Goal: Transaction & Acquisition: Purchase product/service

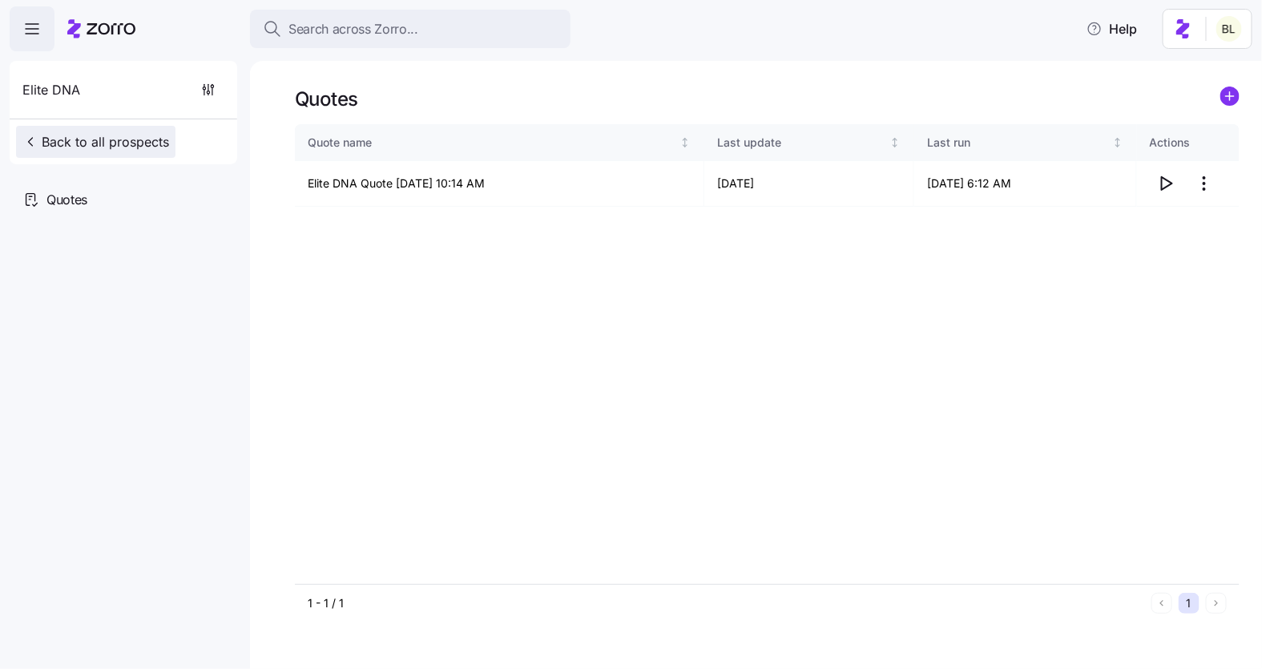
click at [78, 135] on span "Back to all prospects" at bounding box center [95, 141] width 147 height 19
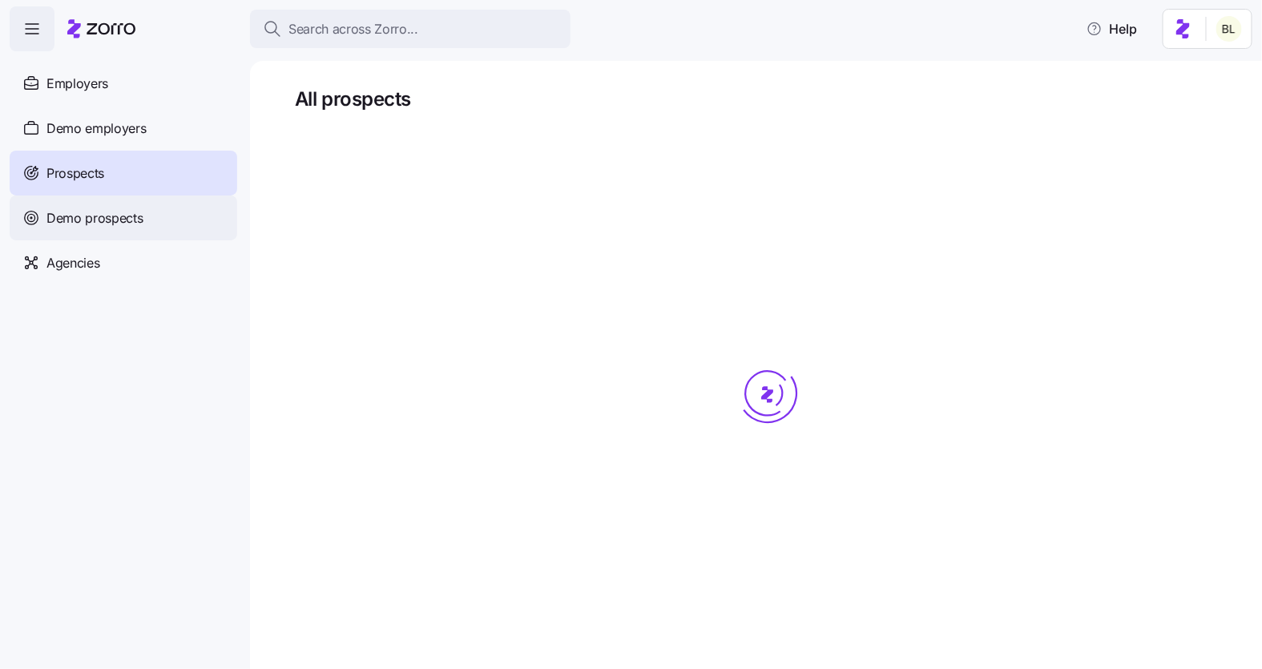
click at [101, 214] on span "Demo prospects" at bounding box center [94, 218] width 97 height 20
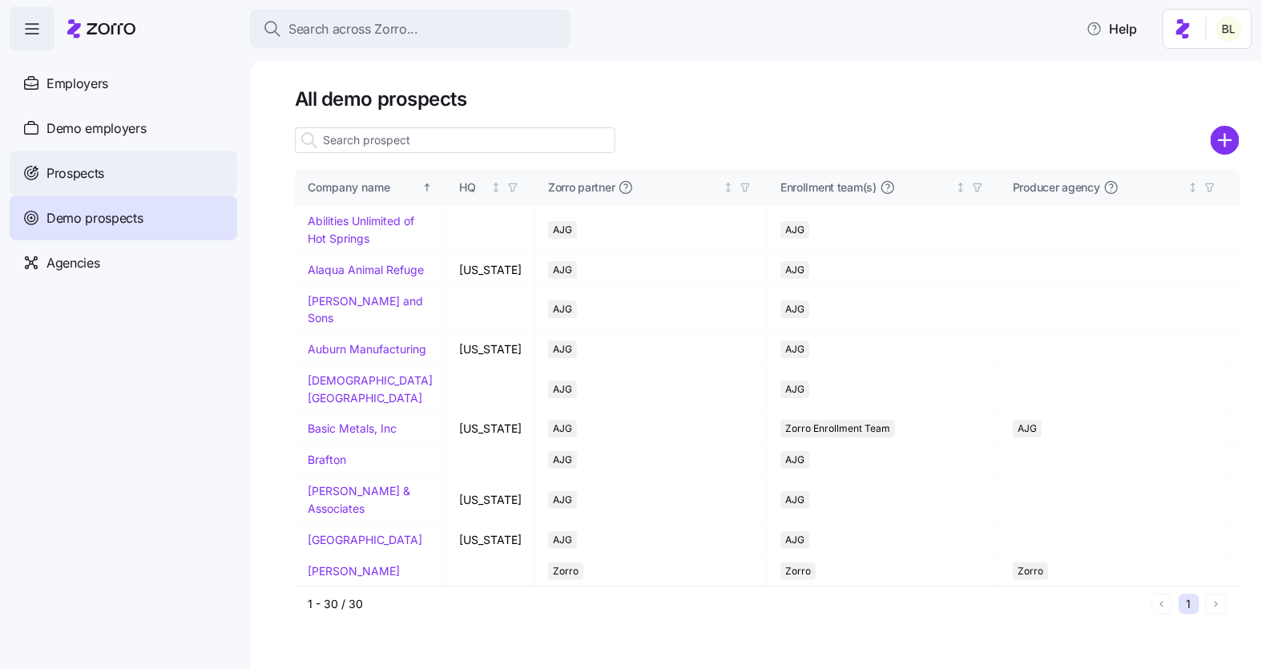
click at [103, 179] on span "Prospects" at bounding box center [75, 173] width 58 height 20
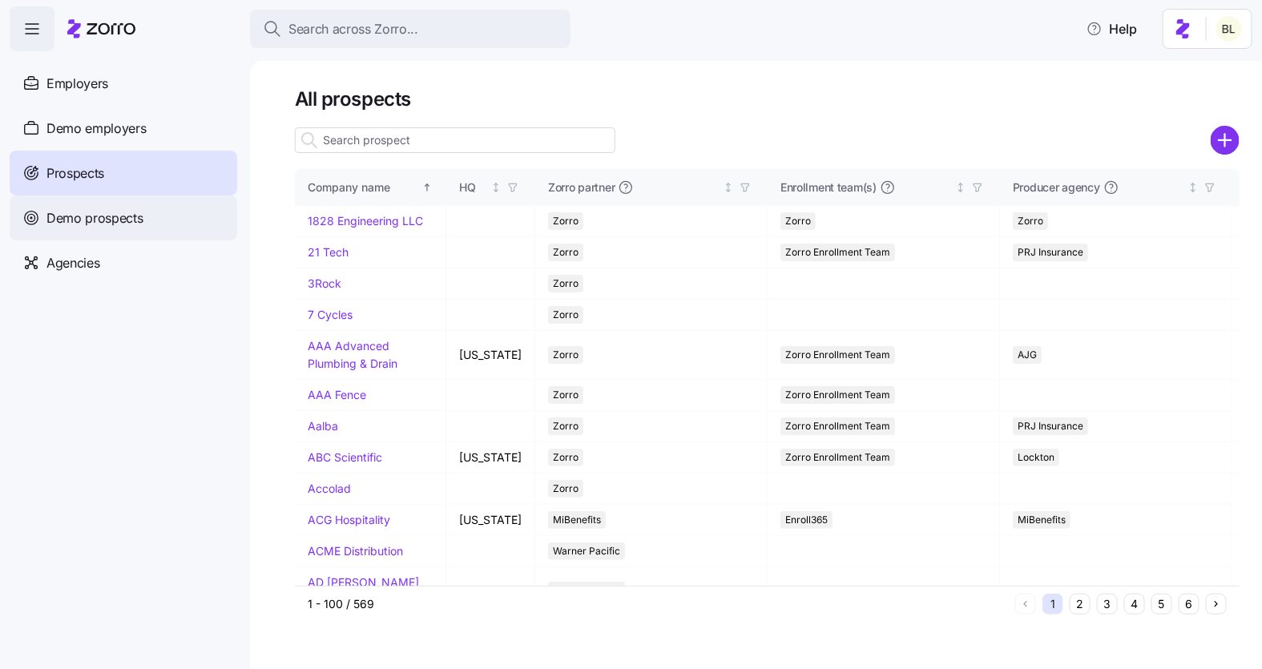
click at [93, 230] on div "Demo prospects" at bounding box center [124, 218] width 228 height 45
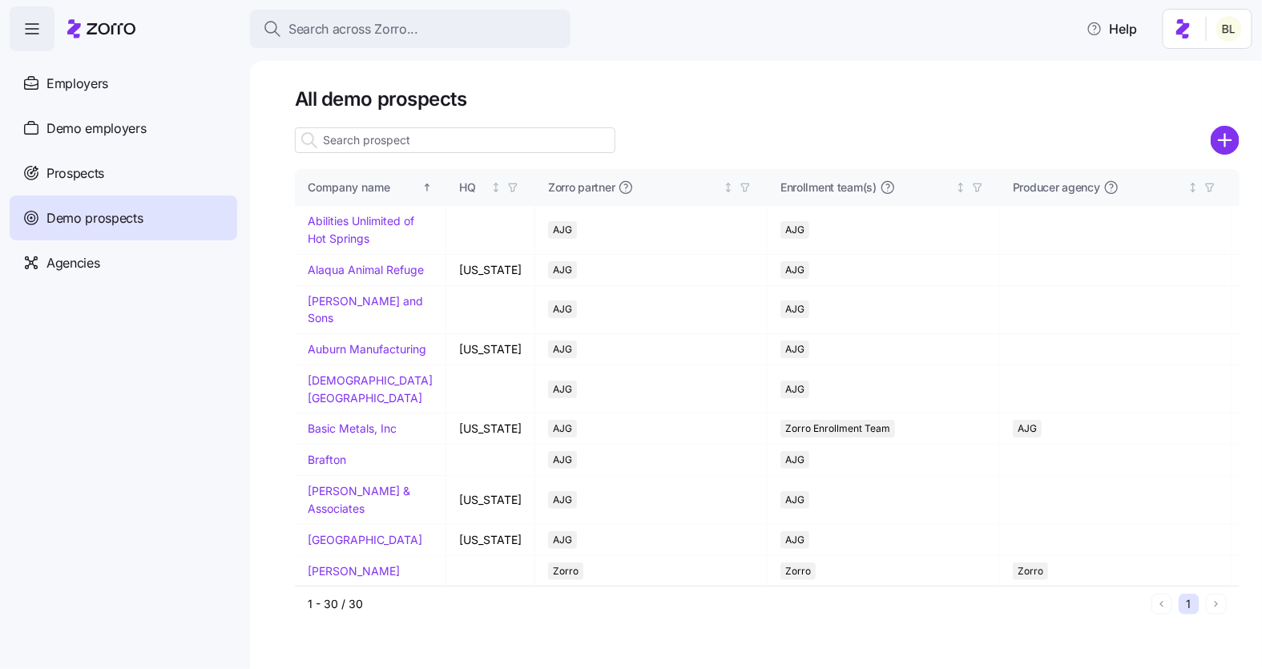
click at [1224, 139] on icon "add icon" at bounding box center [1225, 140] width 29 height 29
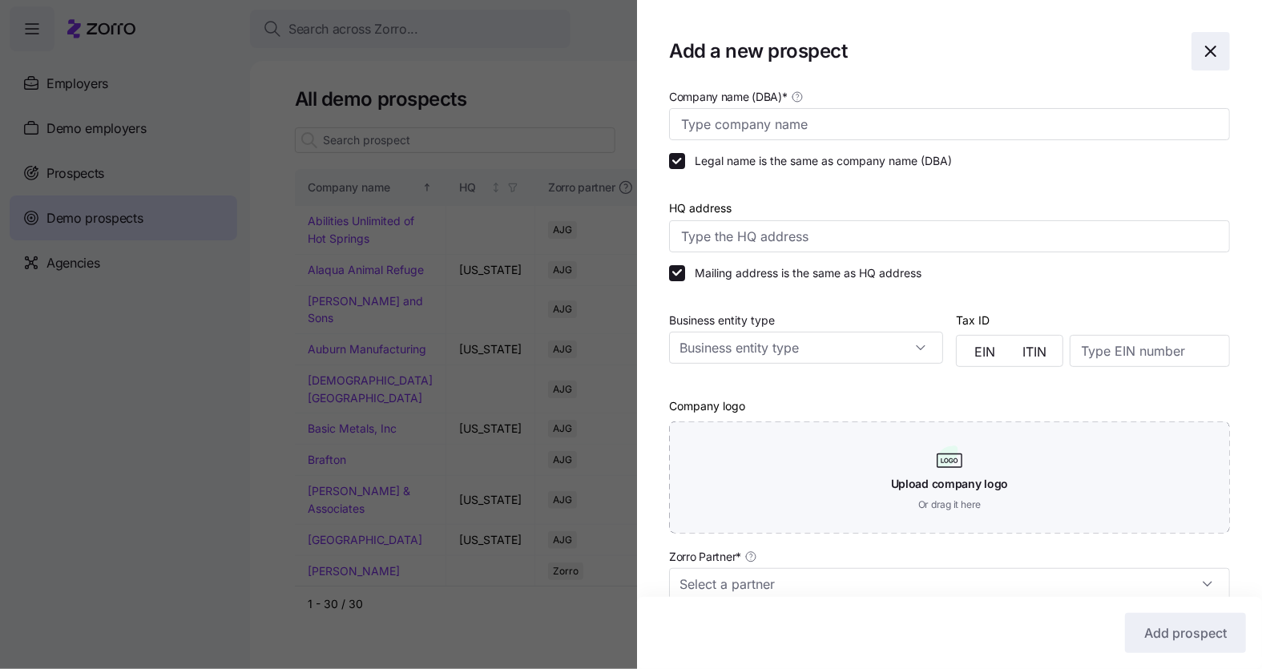
click at [1211, 54] on icon "button" at bounding box center [1210, 51] width 19 height 19
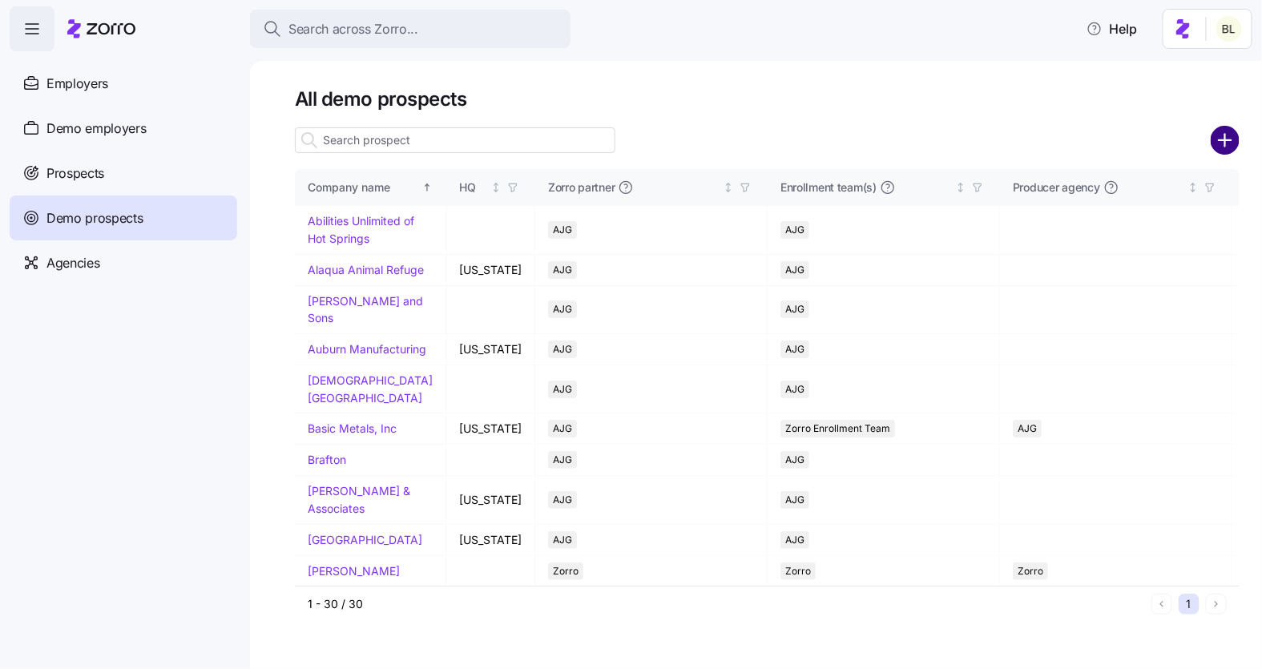
click at [1221, 135] on circle "add icon" at bounding box center [1226, 140] width 26 height 26
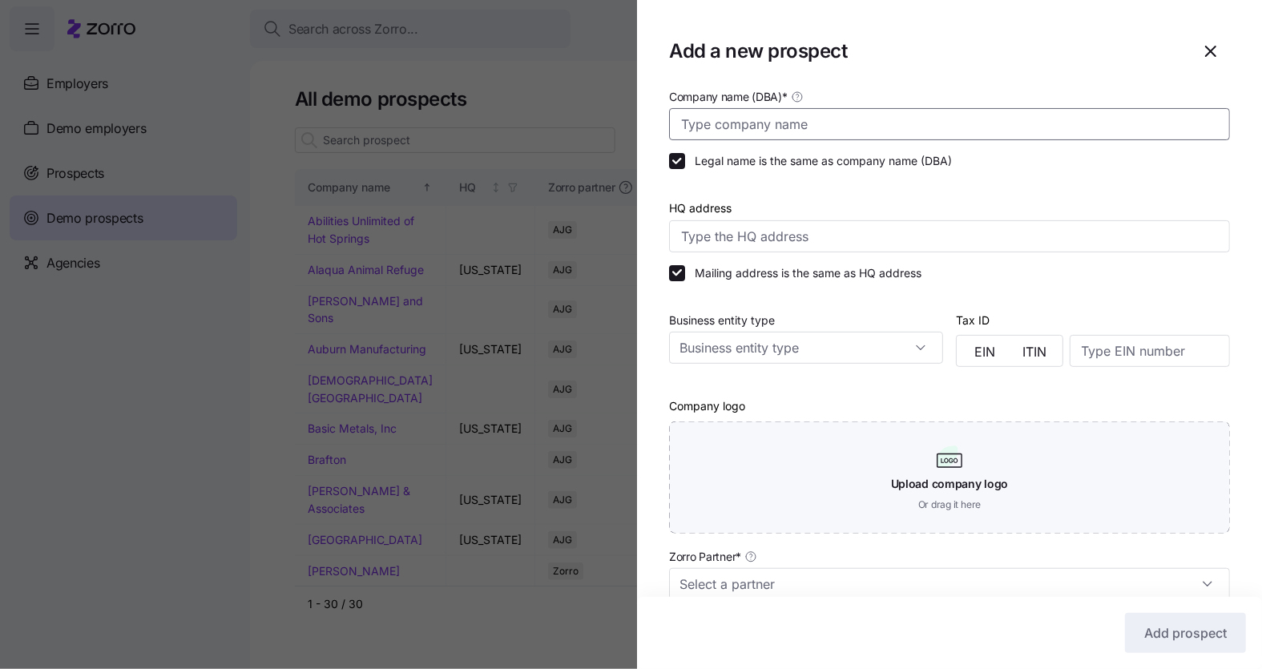
click at [933, 121] on input "Company name (DBA) *" at bounding box center [949, 124] width 561 height 32
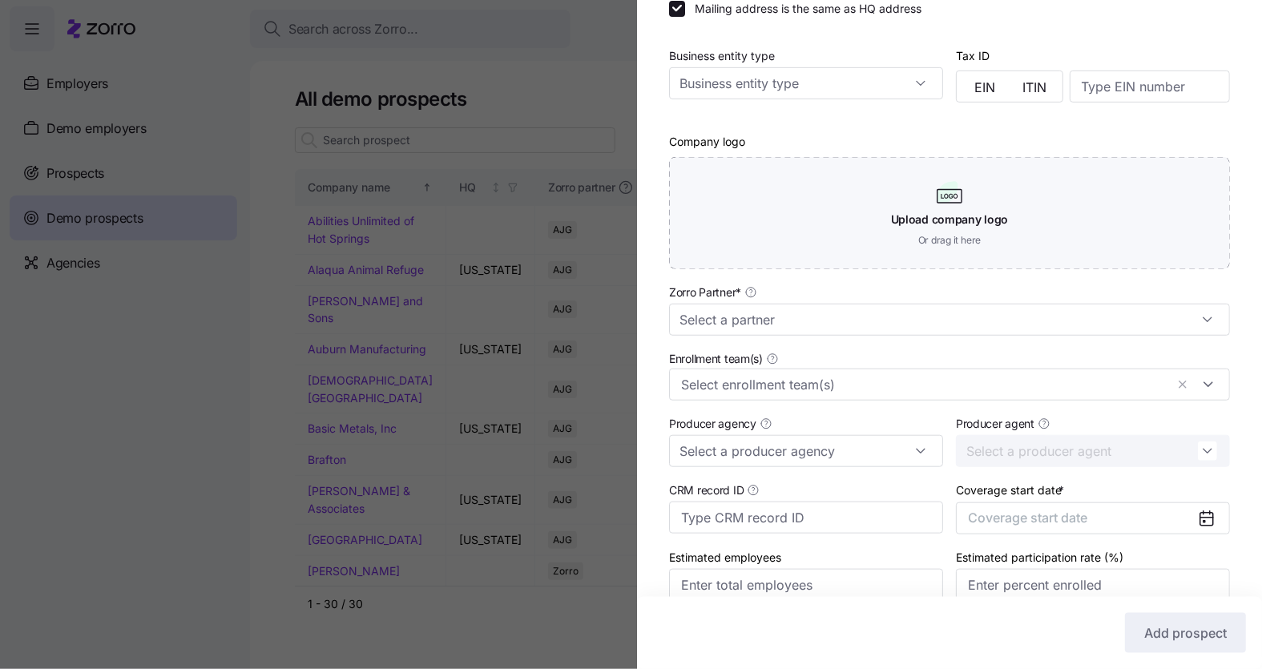
scroll to position [273, 0]
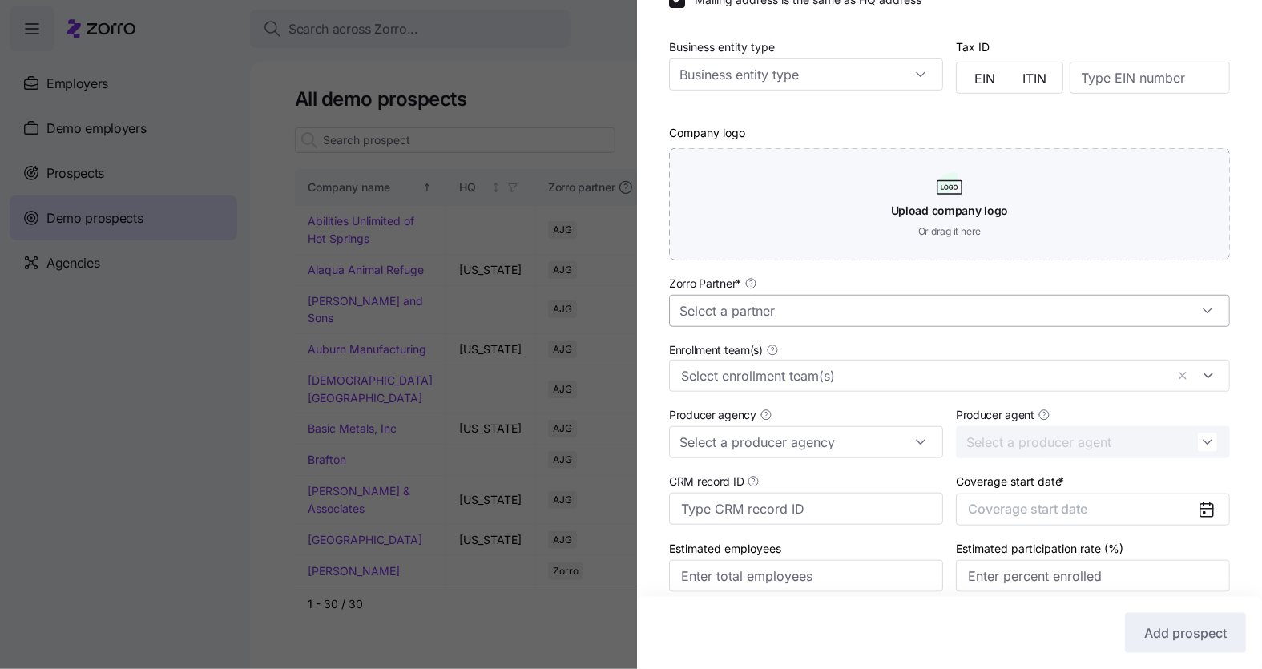
type input "Enlightened Solutions"
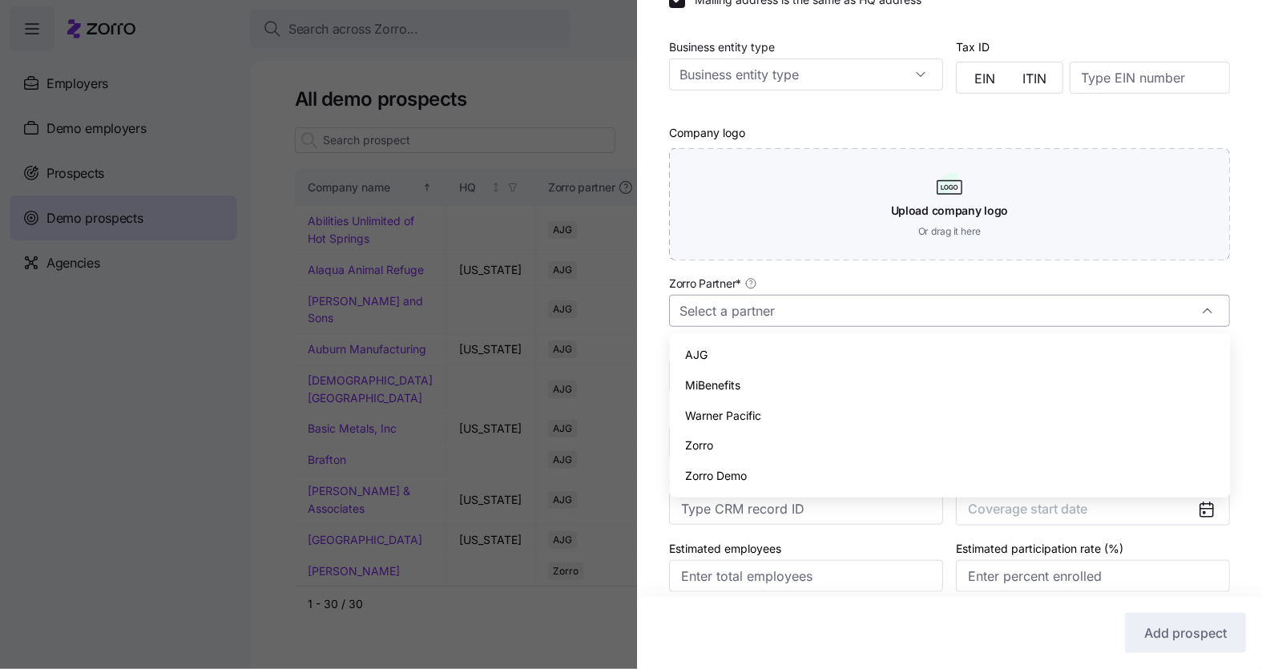
click at [795, 322] on input "Zorro Partner *" at bounding box center [949, 311] width 561 height 32
click at [740, 445] on div "Zorro" at bounding box center [950, 445] width 548 height 30
type input "Zorro"
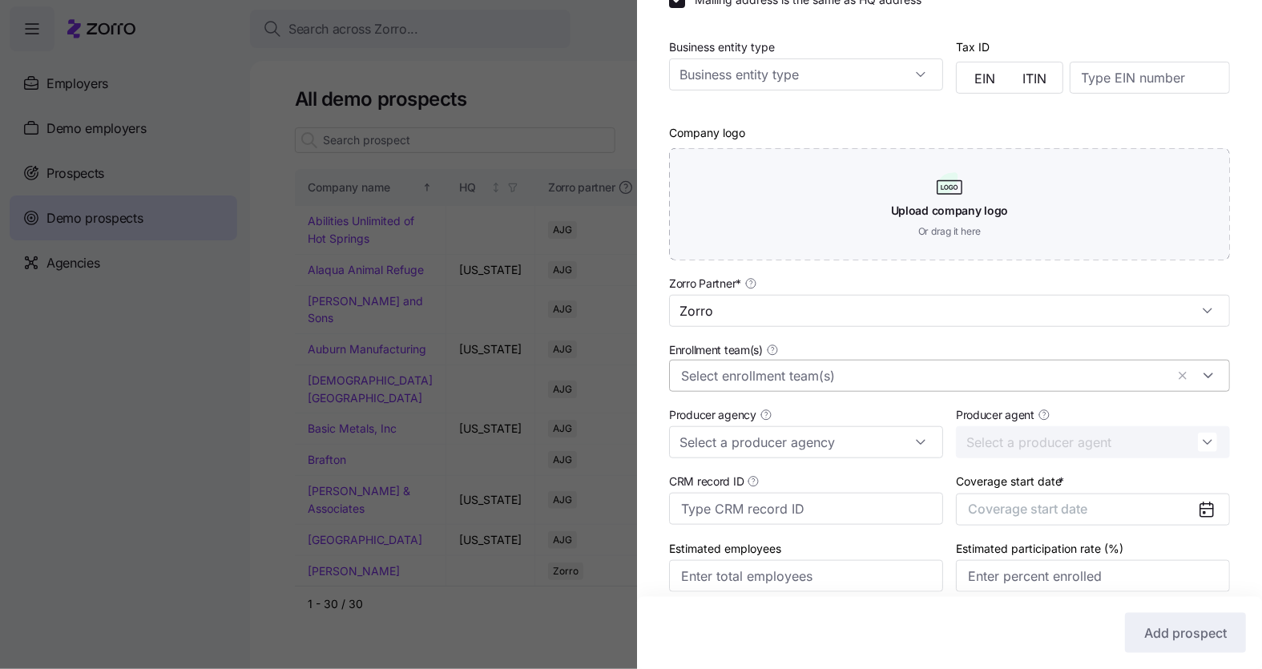
click at [740, 373] on input "Enrollment team(s)" at bounding box center [923, 375] width 484 height 21
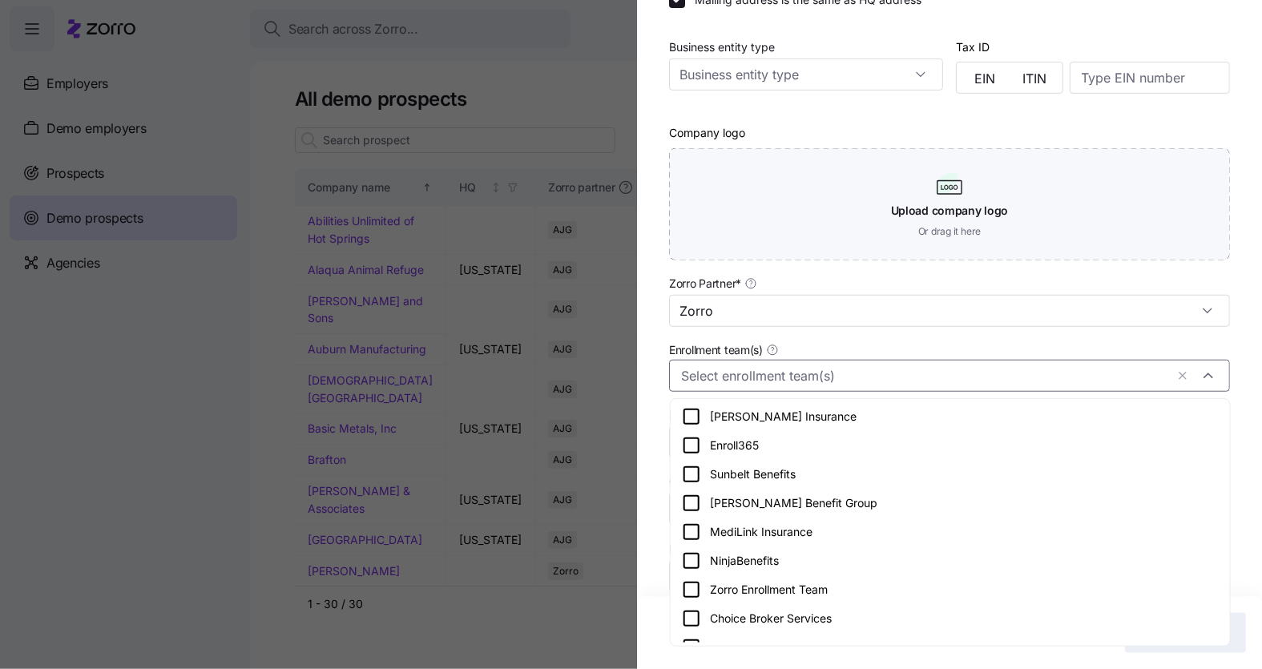
click at [688, 588] on icon at bounding box center [691, 589] width 19 height 19
click at [655, 534] on div "Company name (DBA) * Enlightened Solutions Legal name is the same as company na…" at bounding box center [949, 218] width 625 height 811
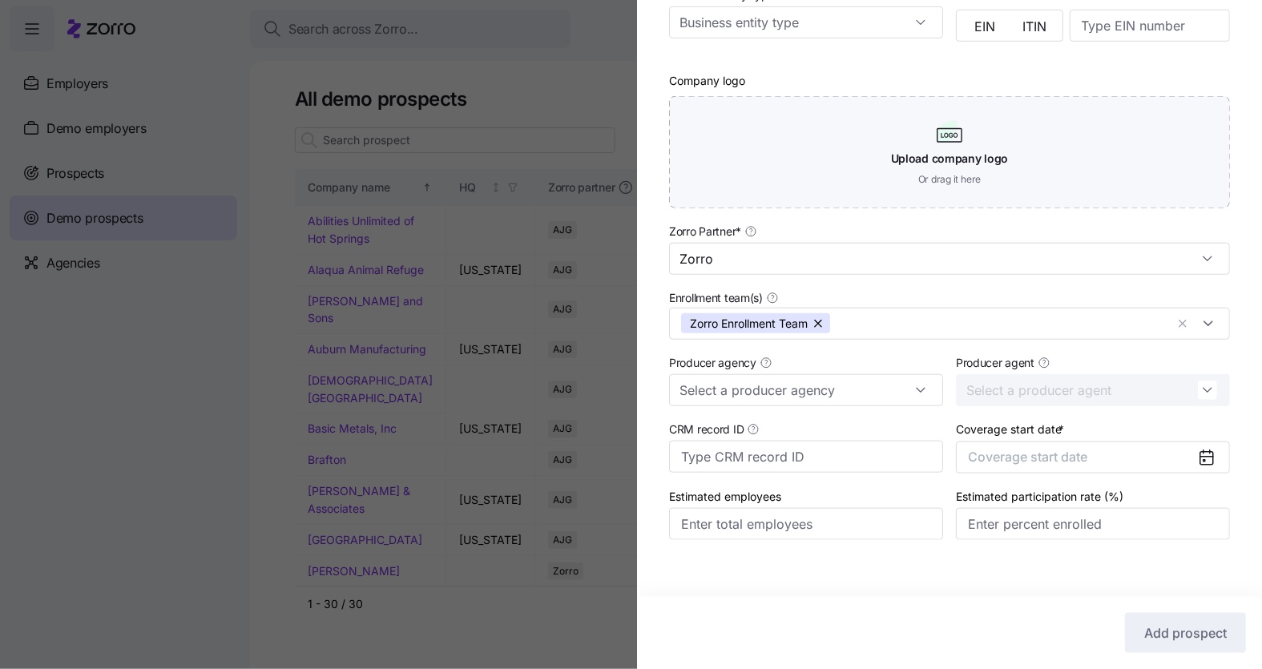
scroll to position [338, 0]
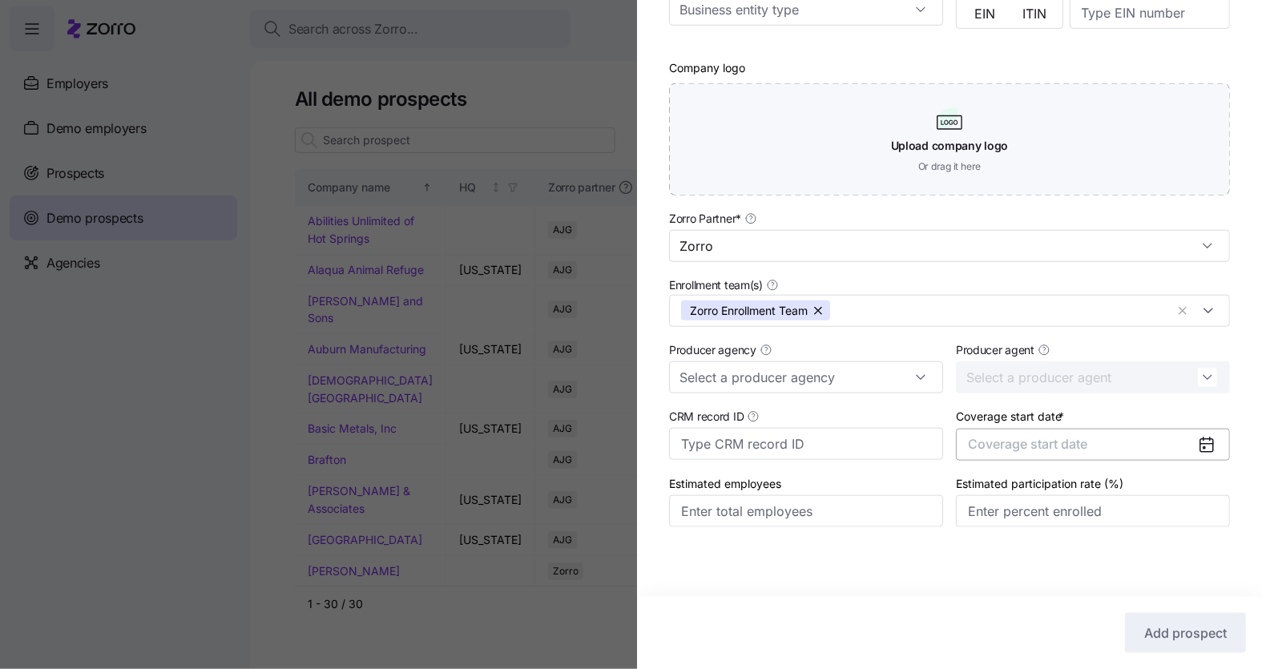
click at [1122, 437] on button "Coverage start date" at bounding box center [1093, 445] width 274 height 32
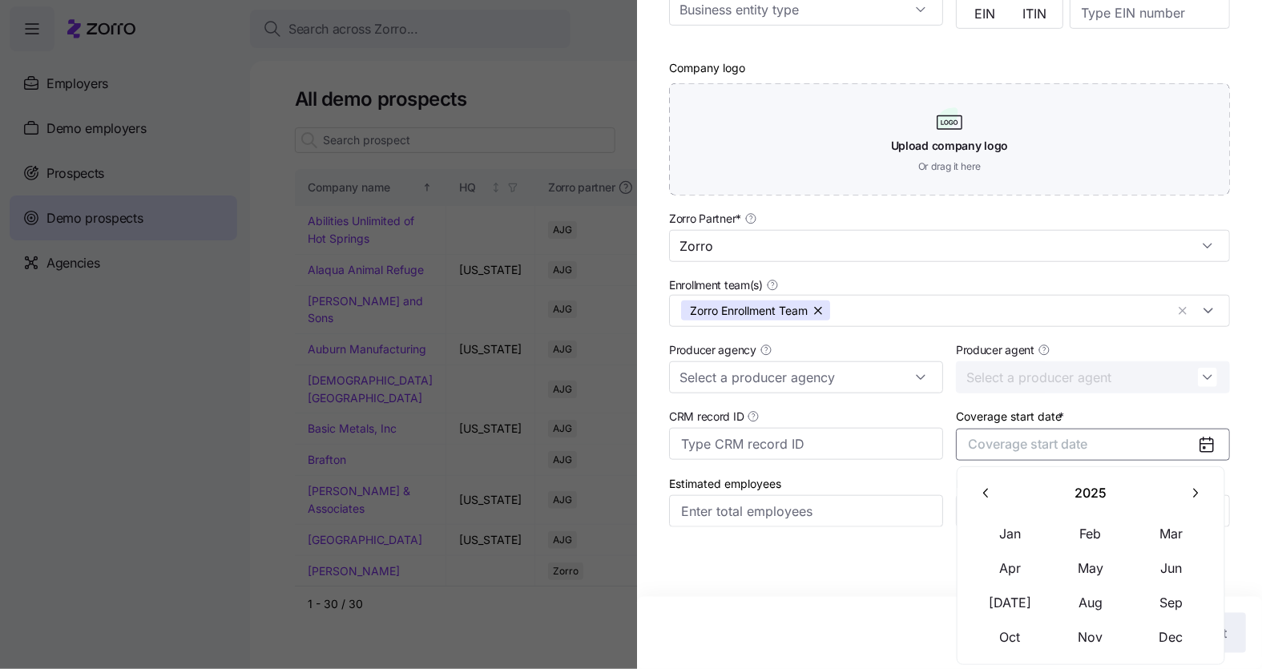
click at [1195, 490] on icon "button" at bounding box center [1195, 493] width 5 height 9
click at [1012, 533] on button "Jan" at bounding box center [1010, 534] width 80 height 34
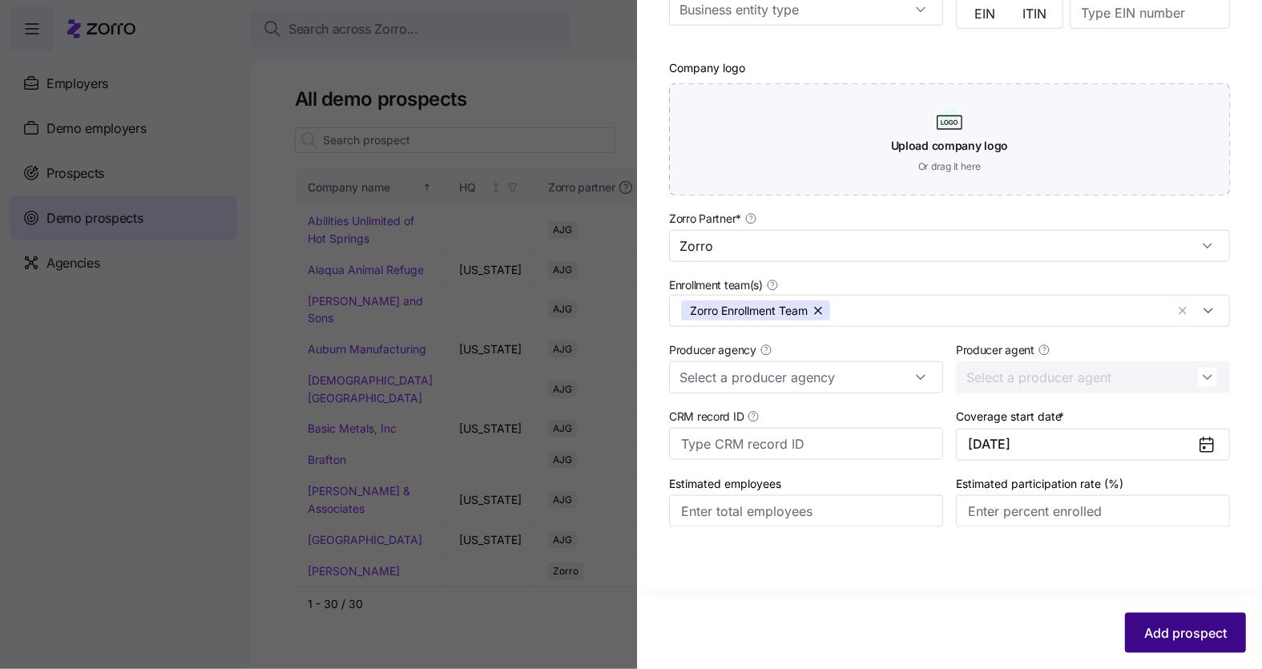
click at [1162, 638] on span "Add prospect" at bounding box center [1185, 632] width 83 height 19
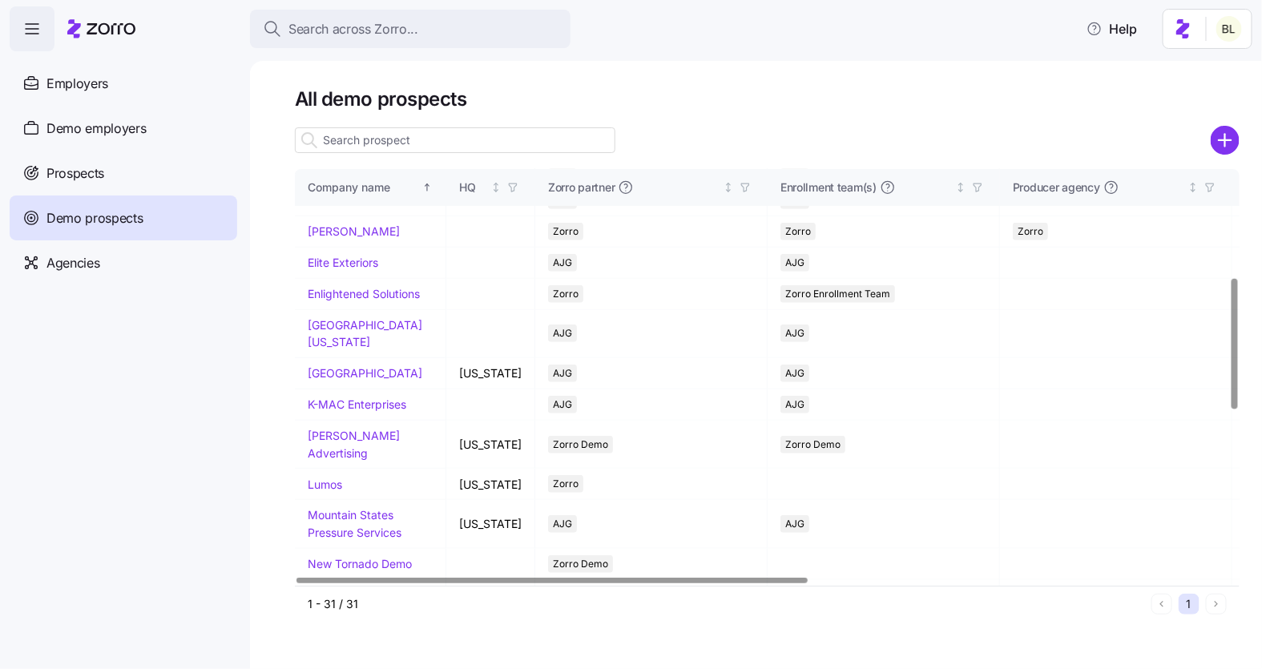
scroll to position [341, 0]
click at [349, 300] on link "Enlightened Solutions" at bounding box center [364, 293] width 112 height 14
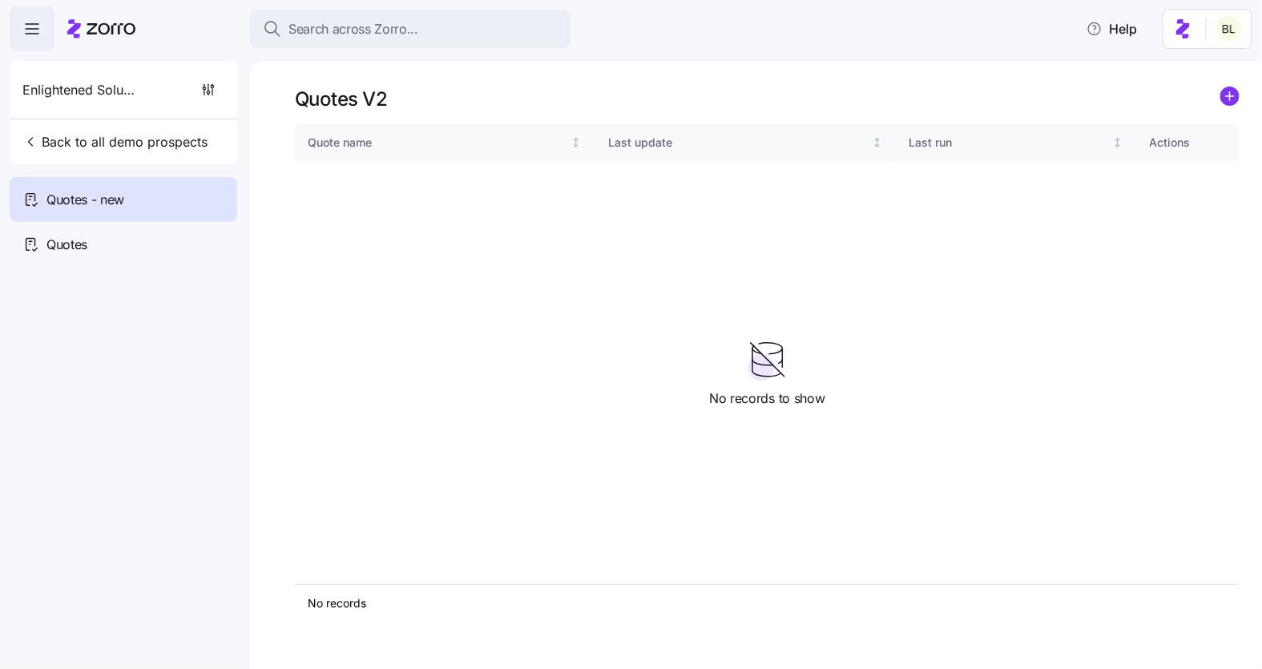
click at [121, 194] on span "Quotes - new" at bounding box center [85, 200] width 78 height 20
click at [1229, 99] on circle "add icon" at bounding box center [1230, 96] width 18 height 18
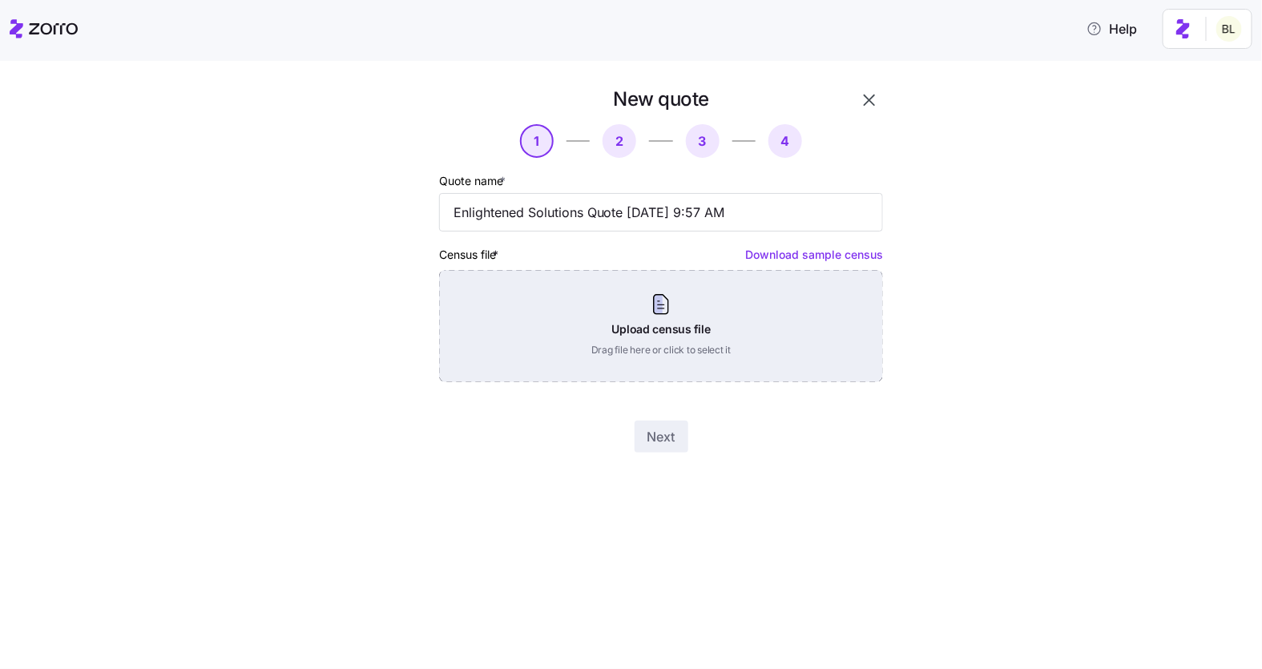
click at [674, 291] on div "Upload census file Drag file here or click to select it" at bounding box center [661, 326] width 444 height 112
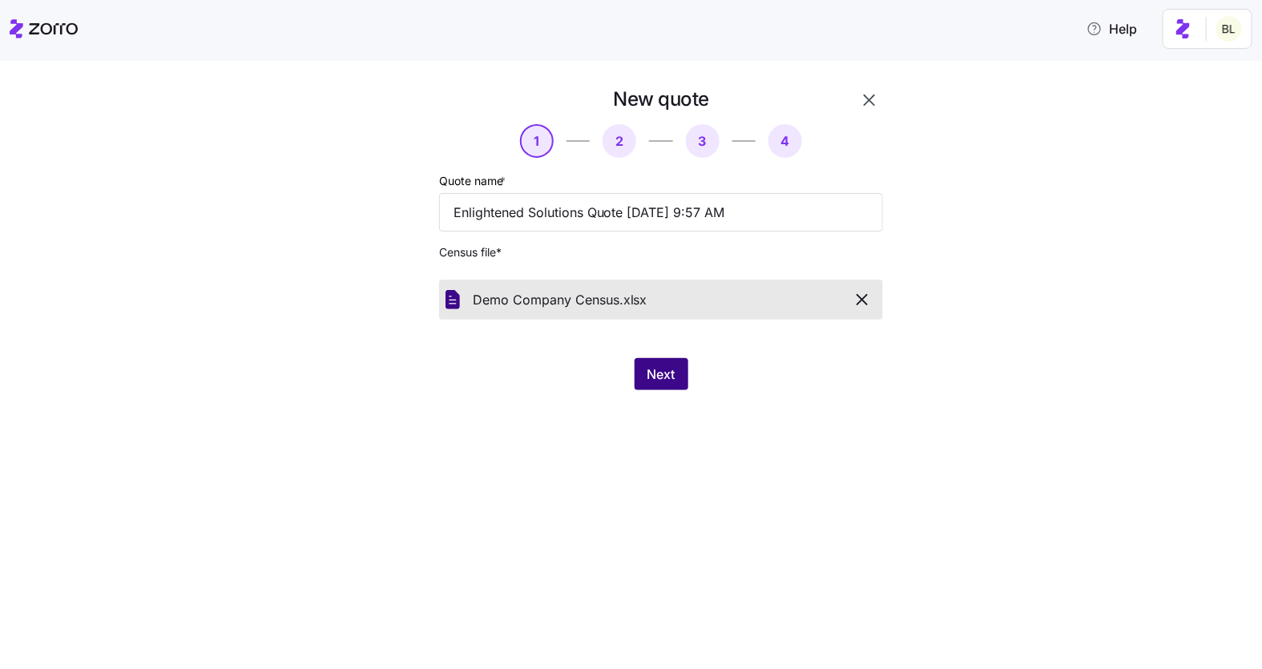
click at [665, 373] on span "Next" at bounding box center [662, 374] width 28 height 19
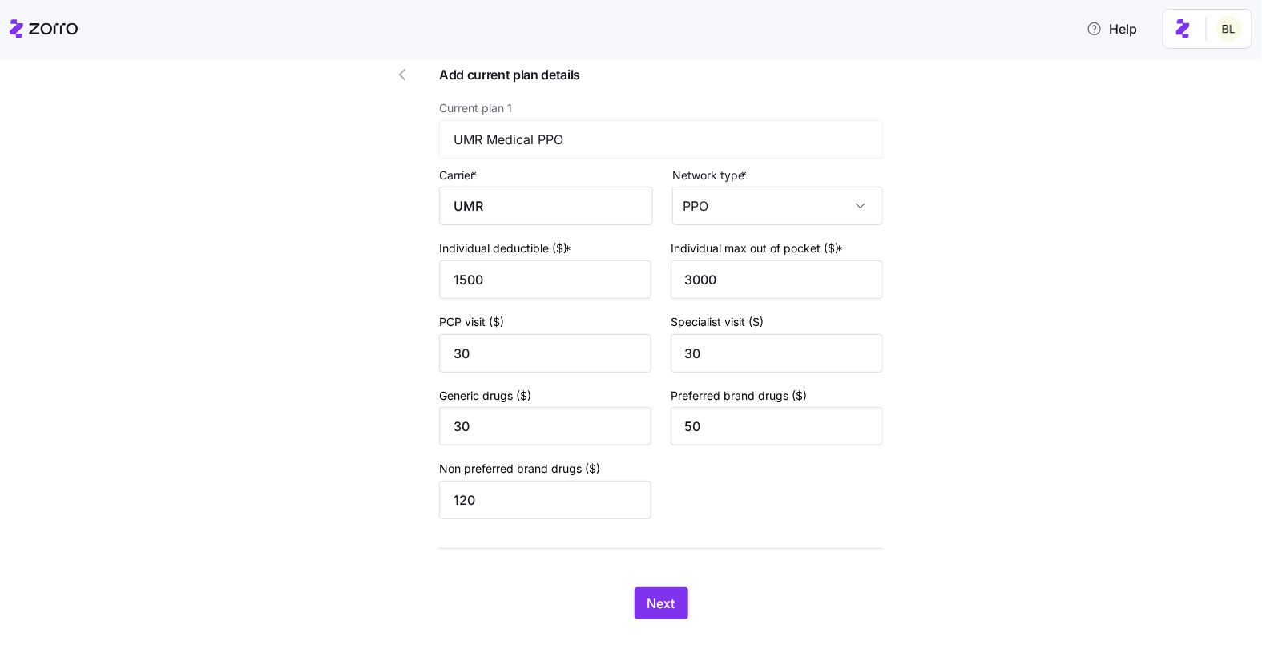
scroll to position [114, 0]
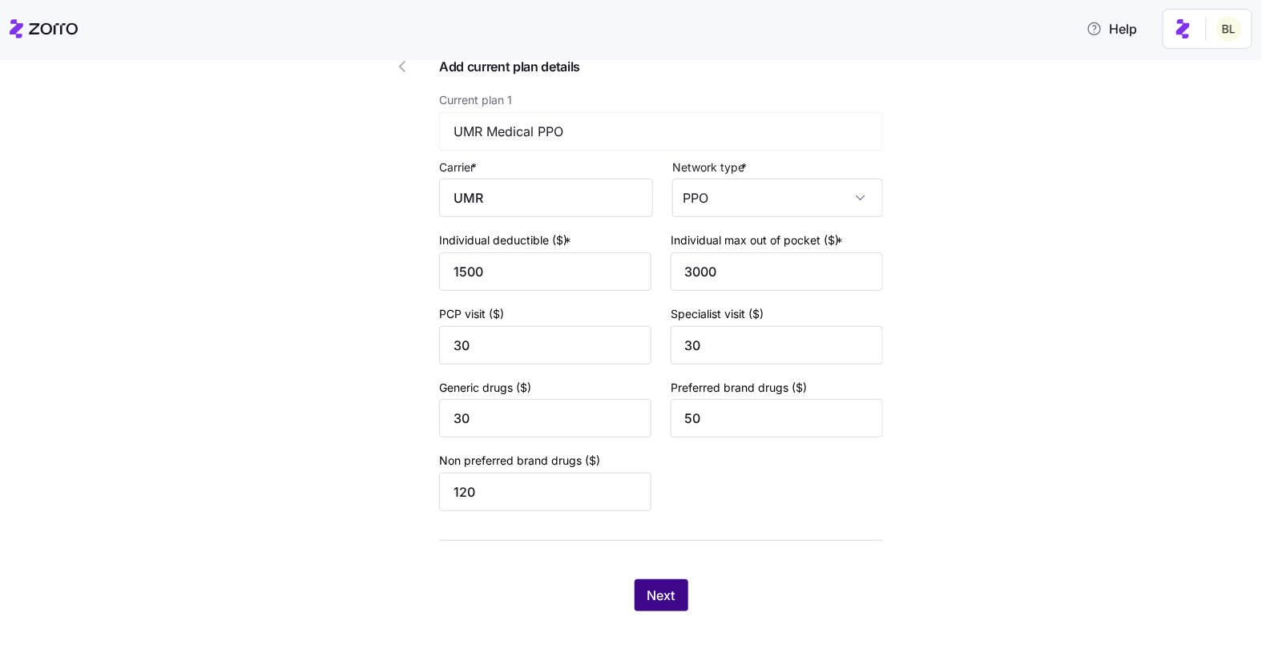
click at [668, 593] on span "Next" at bounding box center [662, 595] width 28 height 19
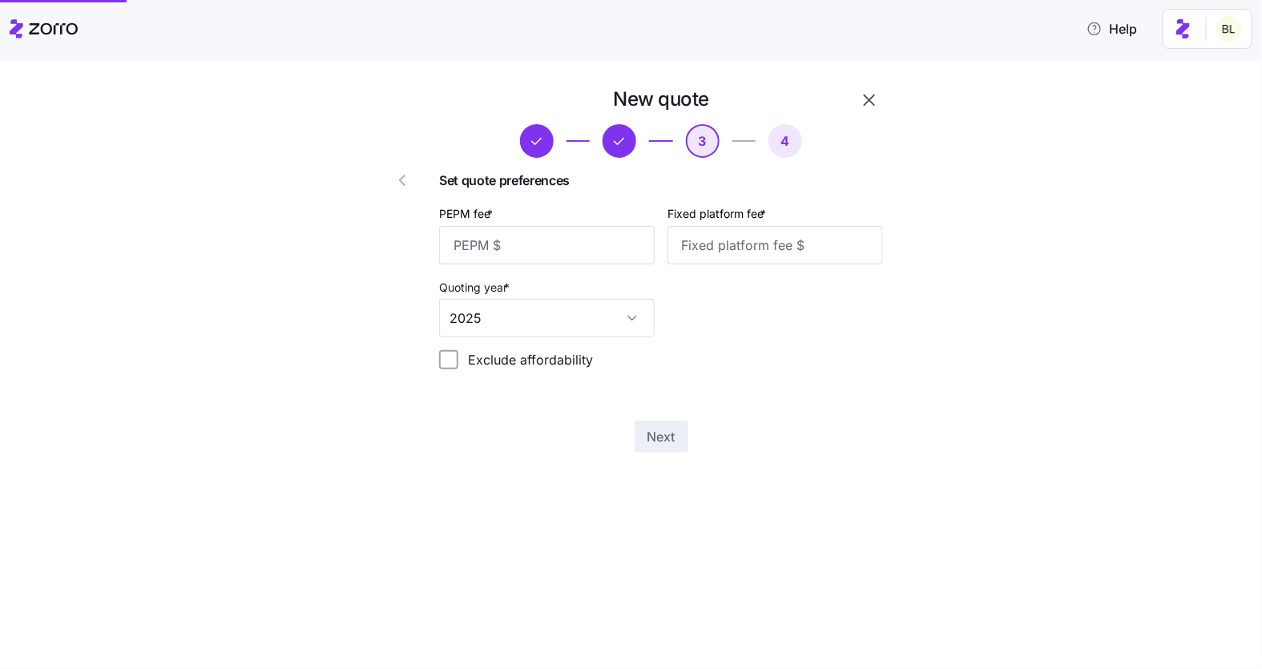
scroll to position [0, 0]
click at [524, 256] on input "PEPM fee *" at bounding box center [547, 245] width 216 height 38
type input "50"
type input "100"
click at [666, 434] on span "Next" at bounding box center [662, 436] width 28 height 19
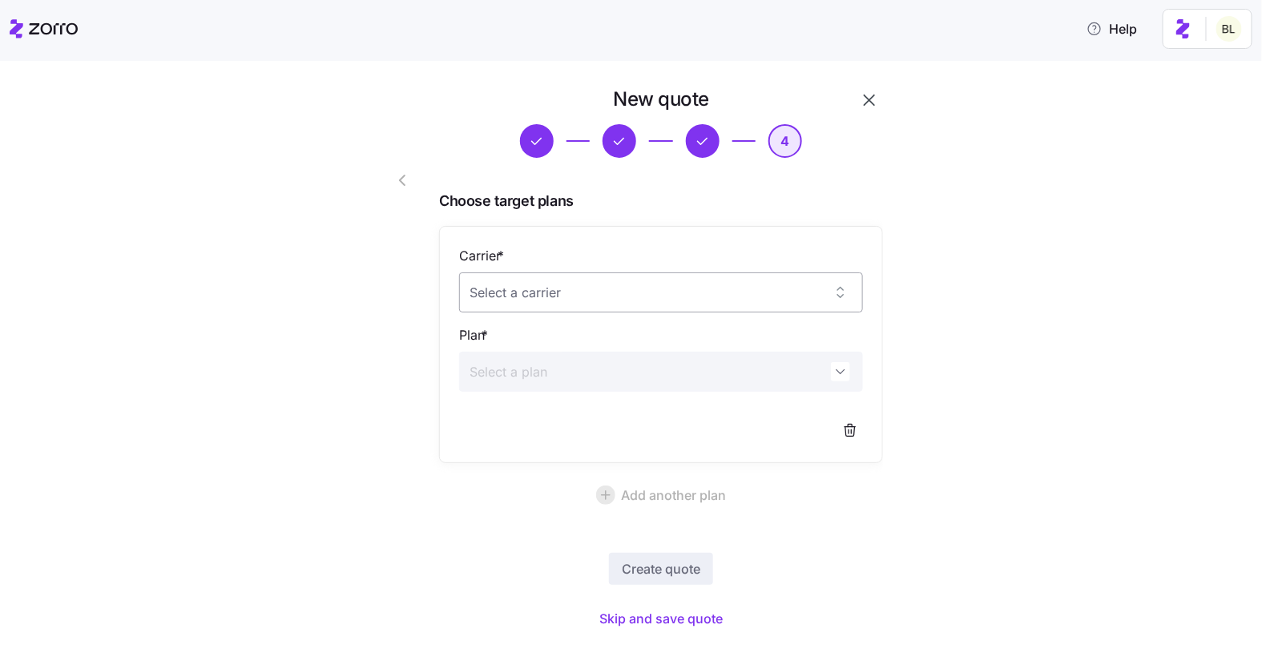
click at [694, 286] on input "Carrier *" at bounding box center [661, 292] width 404 height 40
click at [990, 378] on div "New quote 4 Choose target plans Carrier * Plan * Add another plan Create quote …" at bounding box center [642, 370] width 1195 height 566
click at [697, 611] on span "Skip and save quote" at bounding box center [660, 618] width 123 height 19
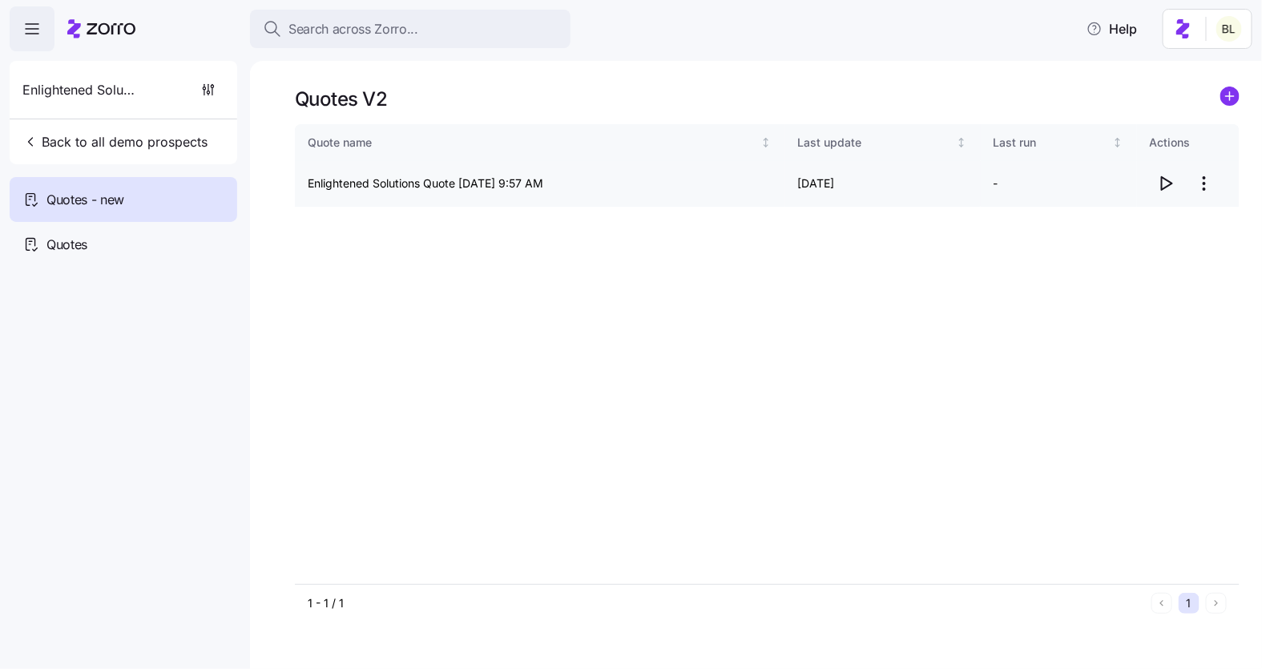
click at [1166, 185] on icon "button" at bounding box center [1165, 183] width 19 height 19
click at [1206, 181] on html "Search across Zorro... Help Enlightened Solutions Back to all demo prospects Qu…" at bounding box center [631, 330] width 1262 height 660
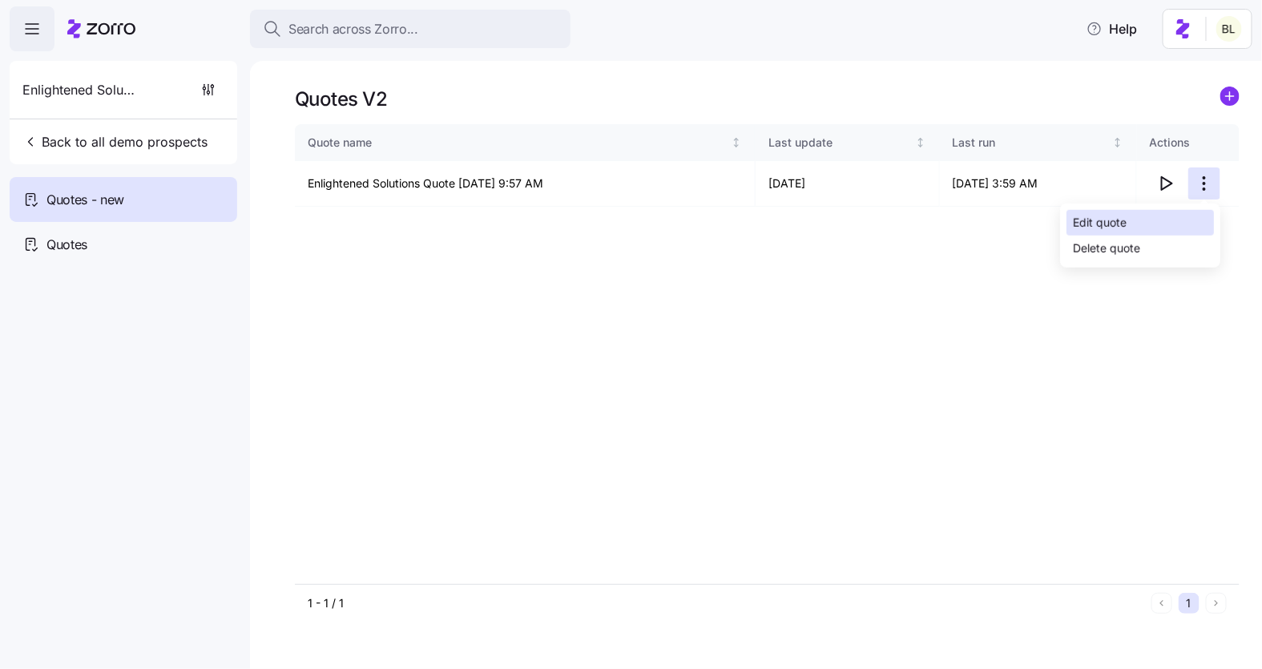
click at [1178, 225] on div "Edit quote" at bounding box center [1140, 223] width 147 height 26
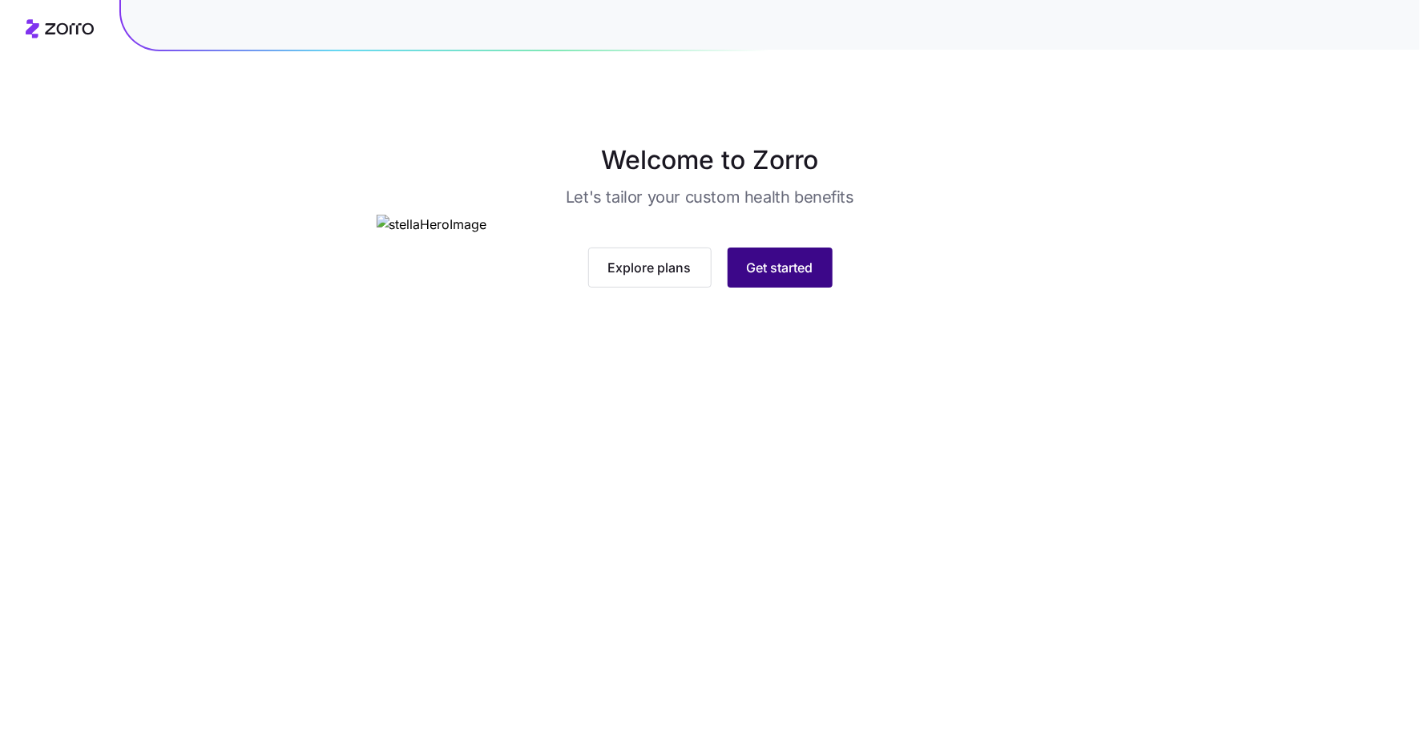
click at [771, 288] on button "Get started" at bounding box center [780, 268] width 105 height 40
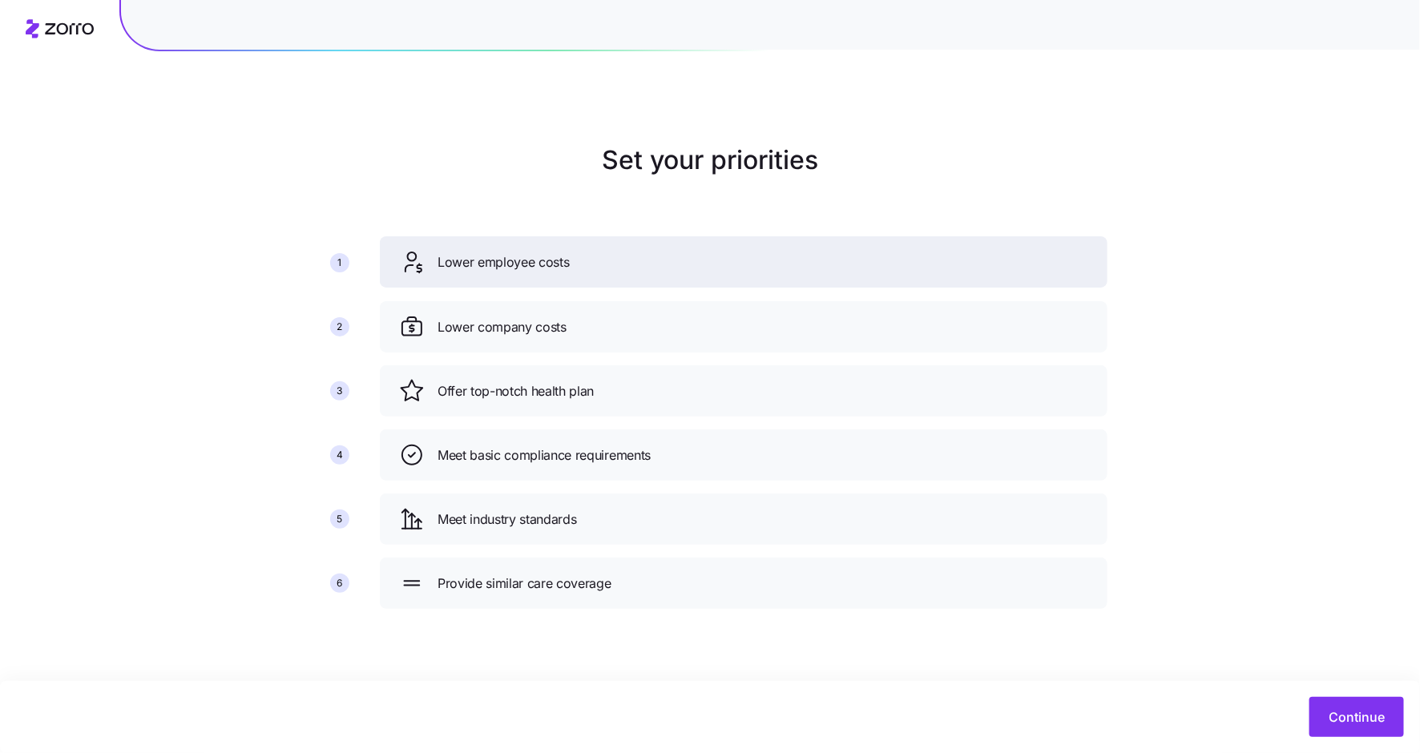
drag, startPoint x: 572, startPoint y: 390, endPoint x: 571, endPoint y: 260, distance: 129.8
click at [571, 260] on div "Lower employee costs" at bounding box center [743, 262] width 689 height 26
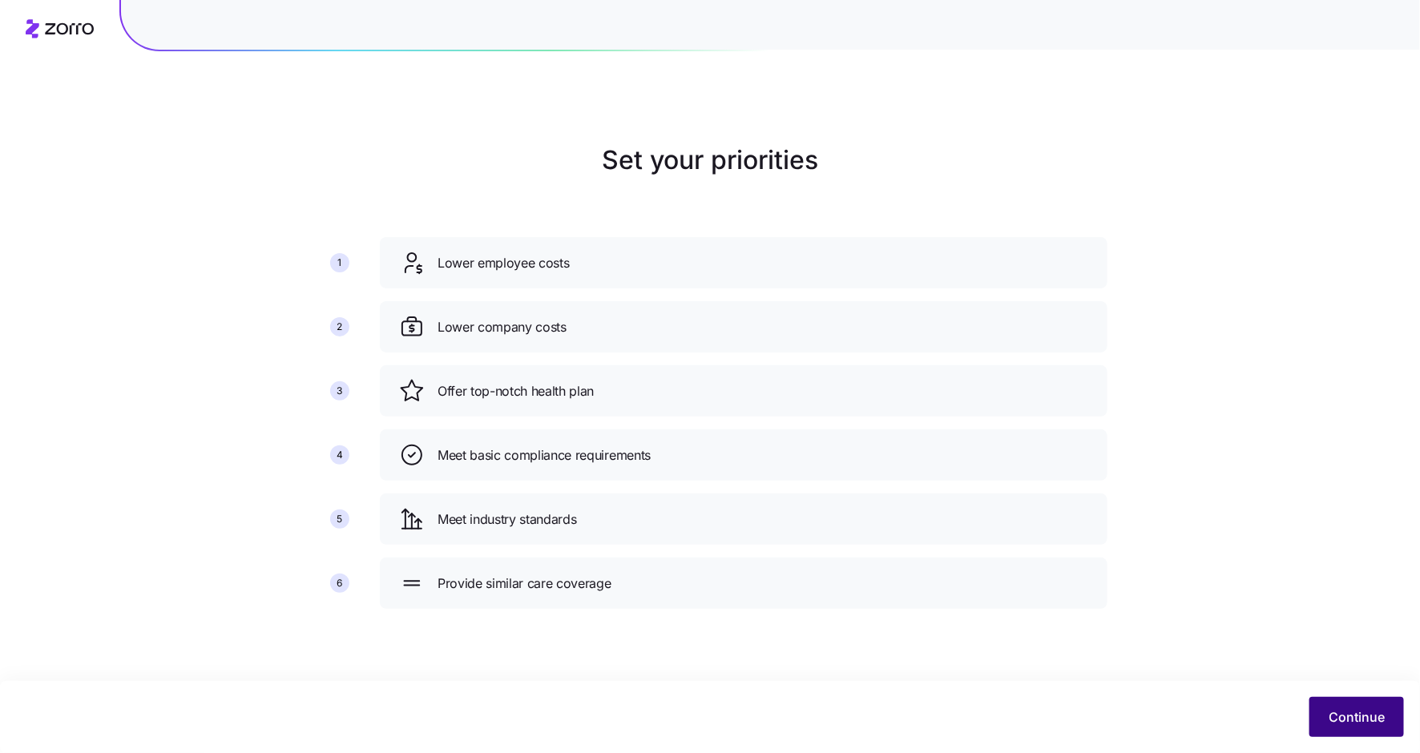
click at [1358, 707] on button "Continue" at bounding box center [1356, 717] width 95 height 40
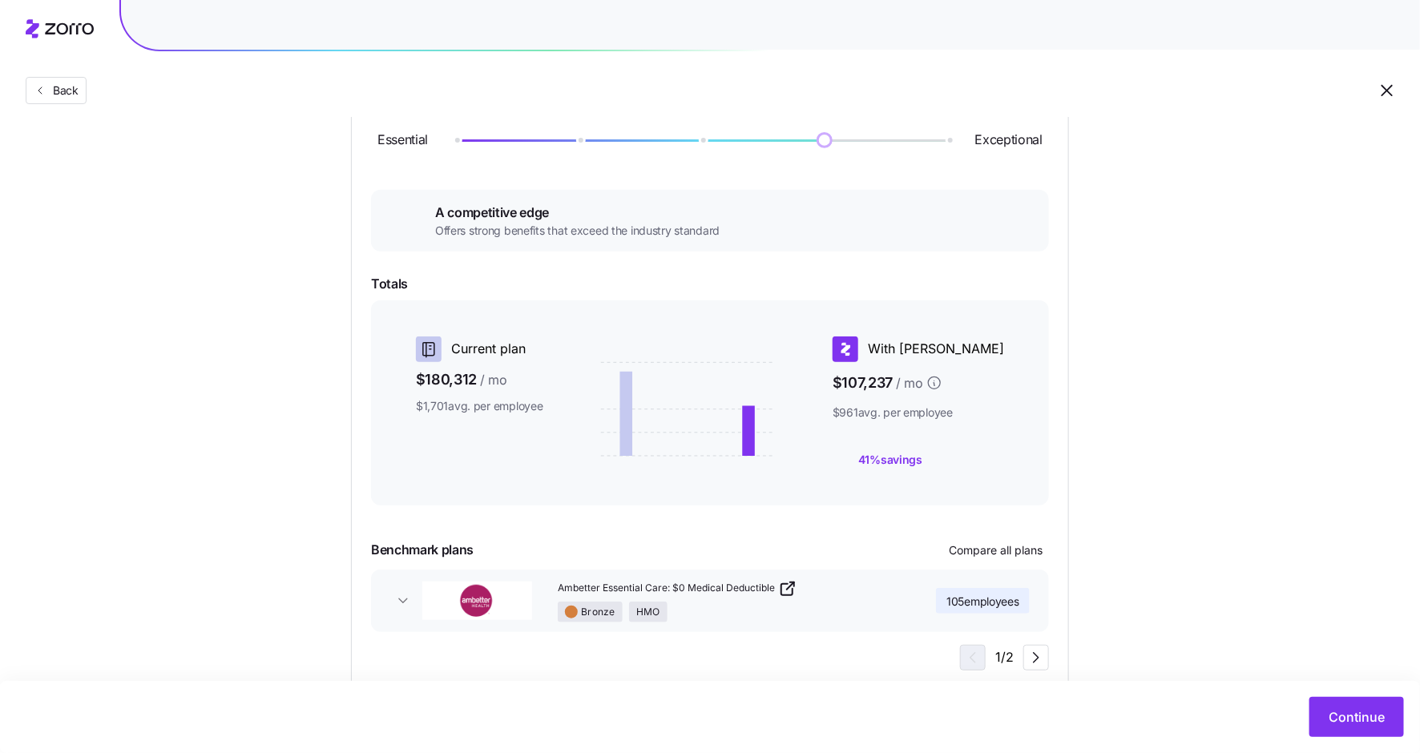
scroll to position [249, 0]
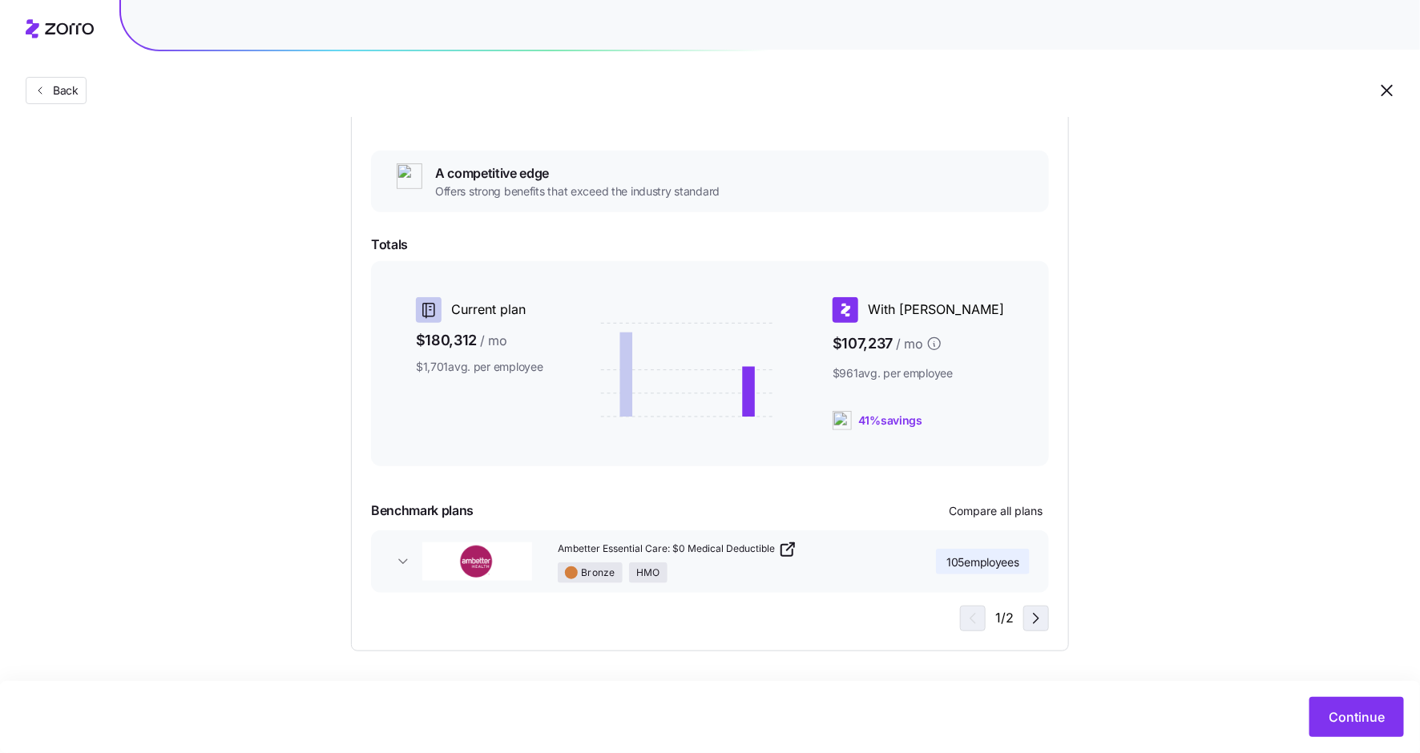
click at [1041, 612] on icon "button" at bounding box center [1036, 618] width 19 height 19
click at [970, 615] on icon "button" at bounding box center [970, 618] width 19 height 19
click at [1346, 713] on span "Continue" at bounding box center [1357, 717] width 56 height 19
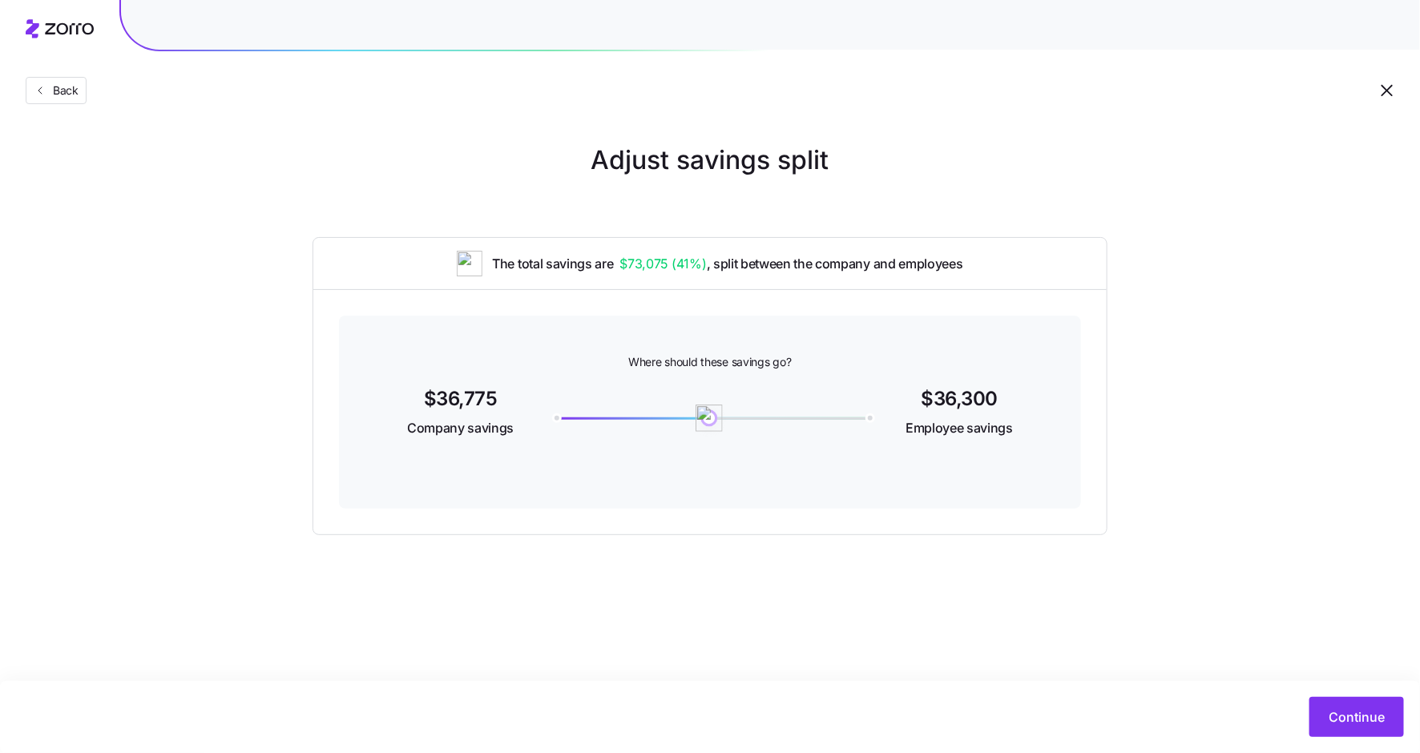
drag, startPoint x: 864, startPoint y: 422, endPoint x: 709, endPoint y: 415, distance: 154.8
click at [709, 415] on img at bounding box center [709, 418] width 27 height 27
click at [1384, 728] on button "Continue" at bounding box center [1356, 717] width 95 height 40
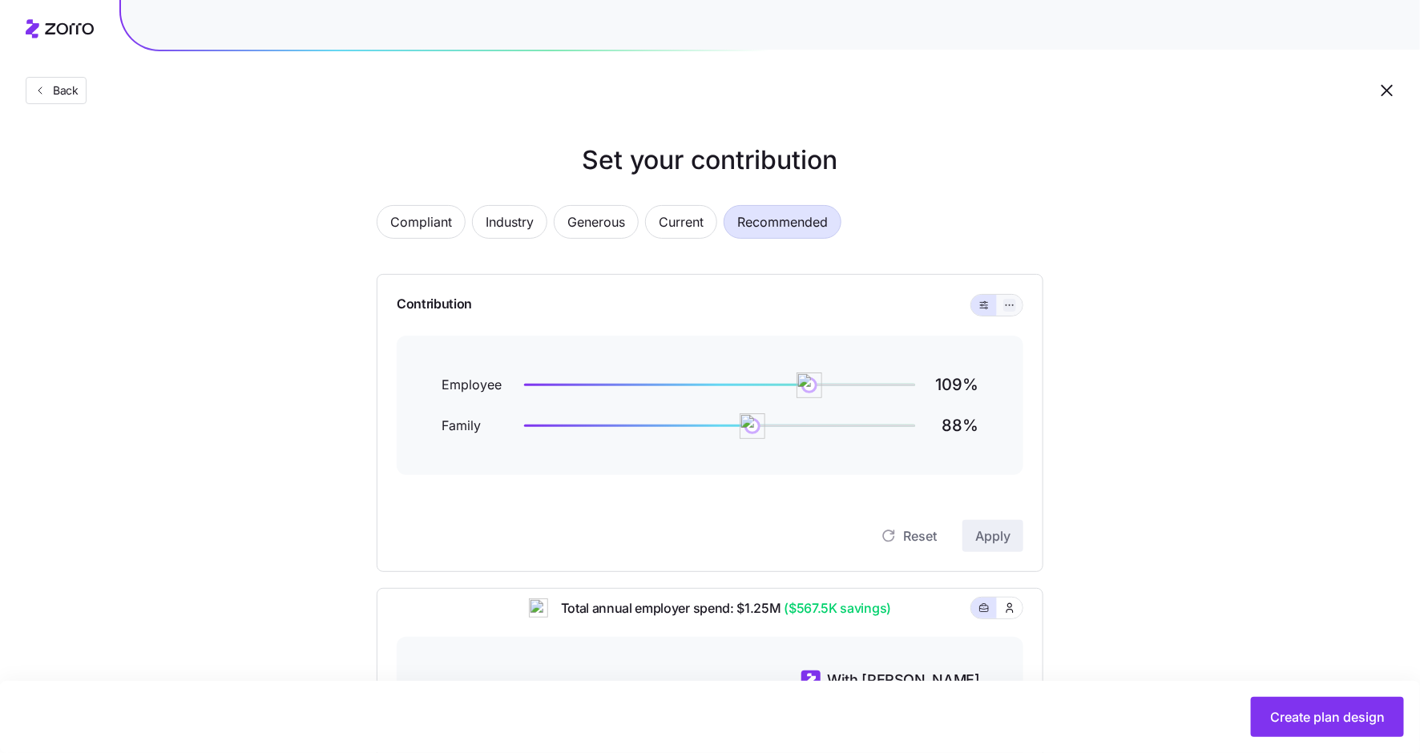
click at [1009, 301] on icon "button" at bounding box center [1009, 305] width 11 height 19
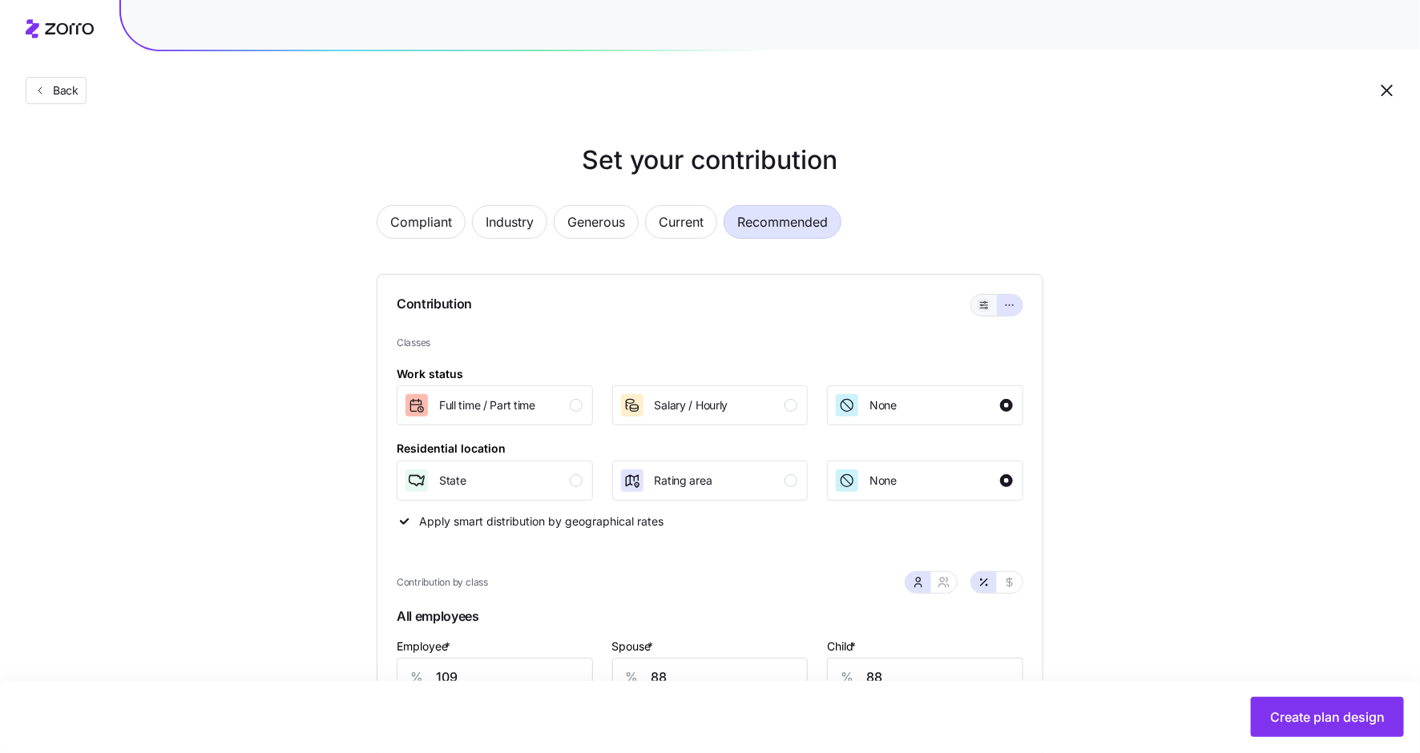
click at [987, 302] on icon "button" at bounding box center [984, 305] width 11 height 19
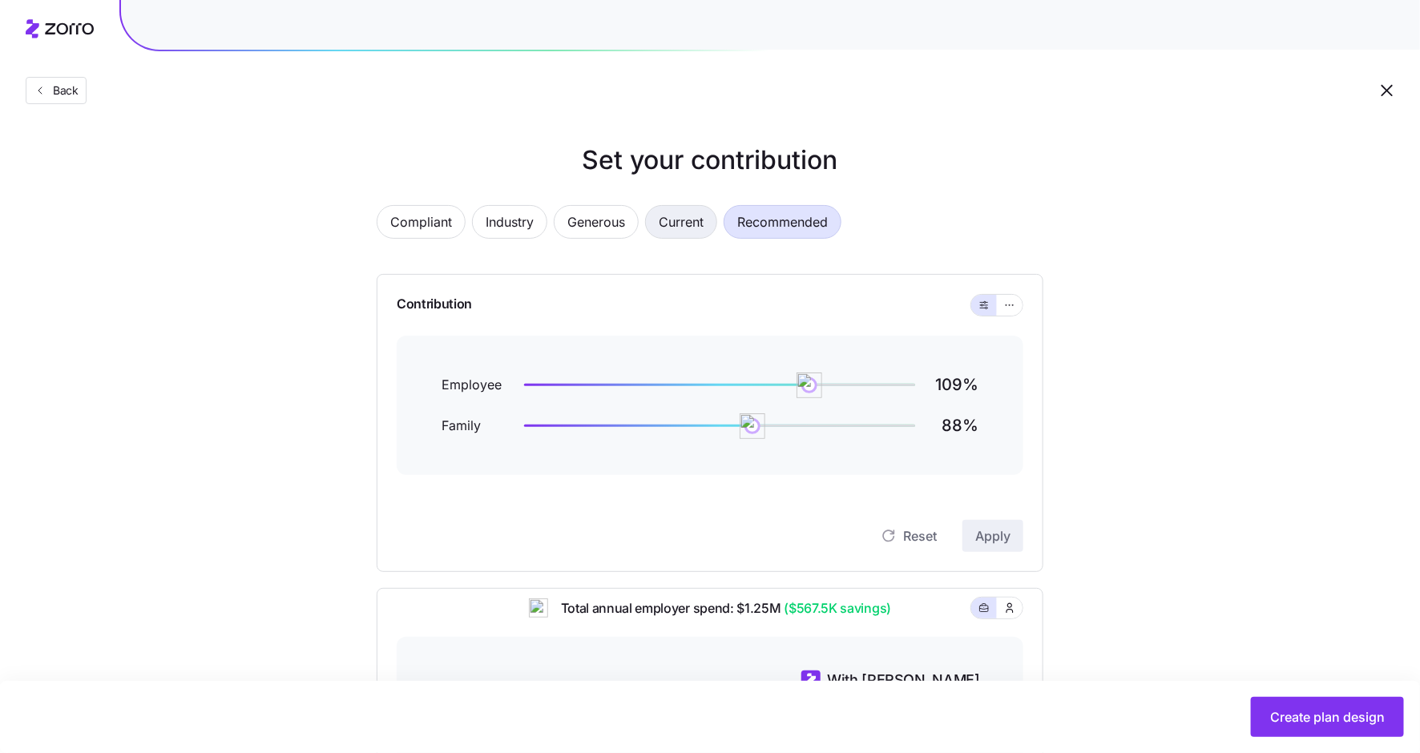
click at [688, 231] on span "Current" at bounding box center [681, 222] width 45 height 32
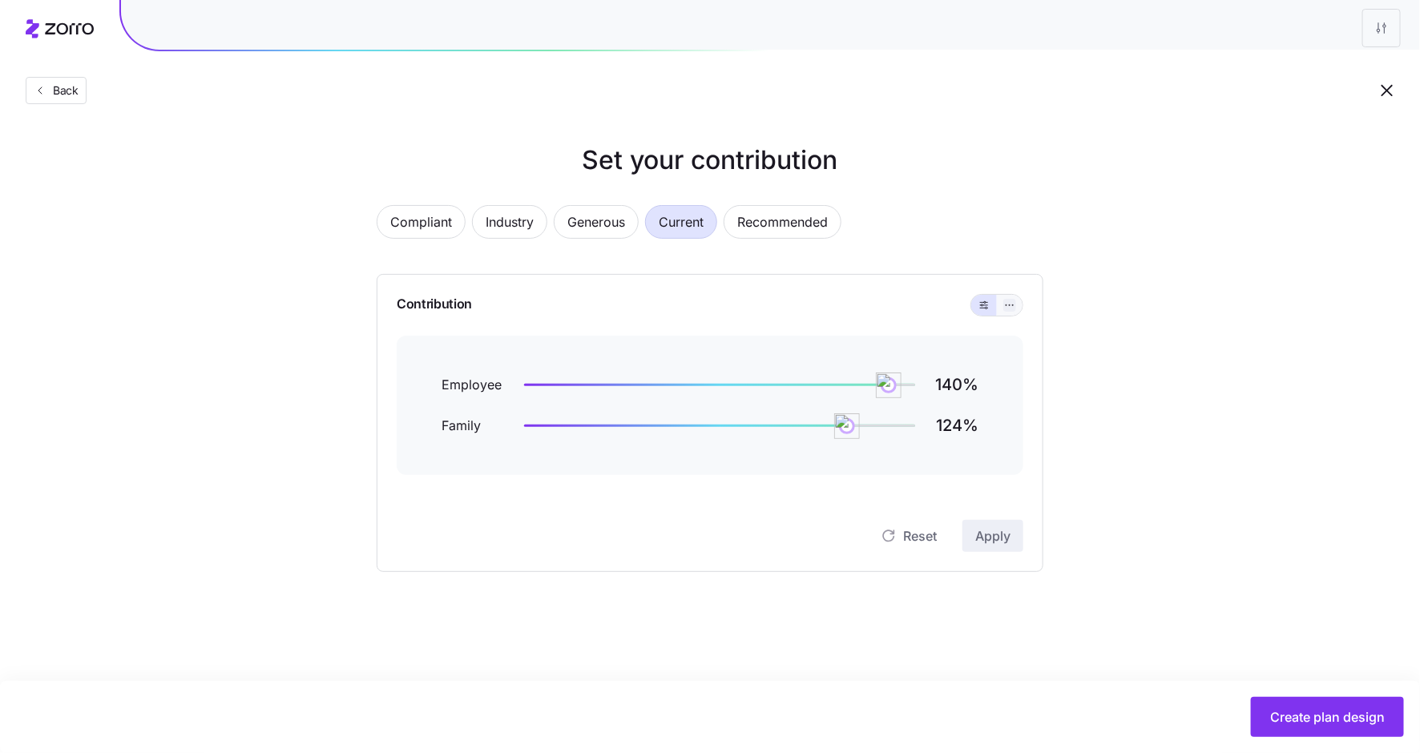
click at [1012, 302] on icon "button" at bounding box center [1009, 305] width 11 height 19
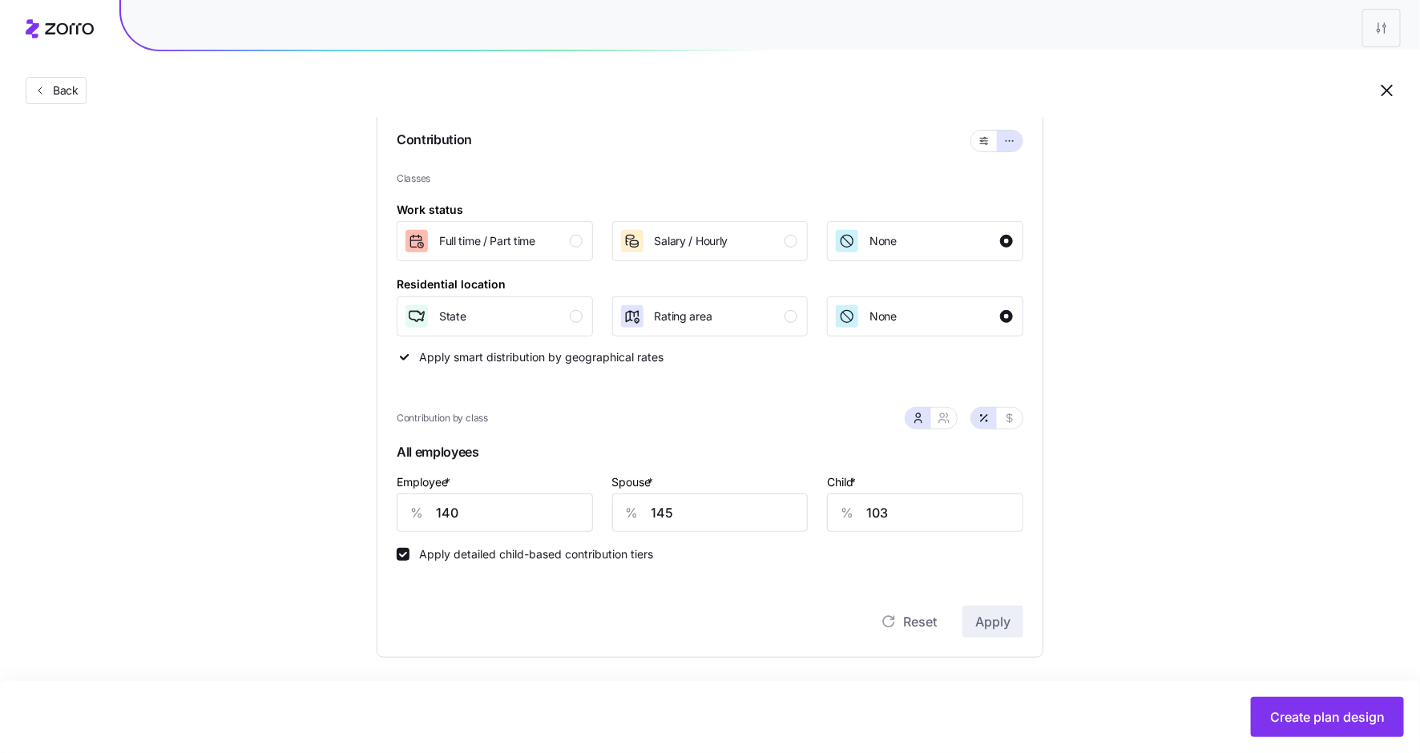
scroll to position [171, 0]
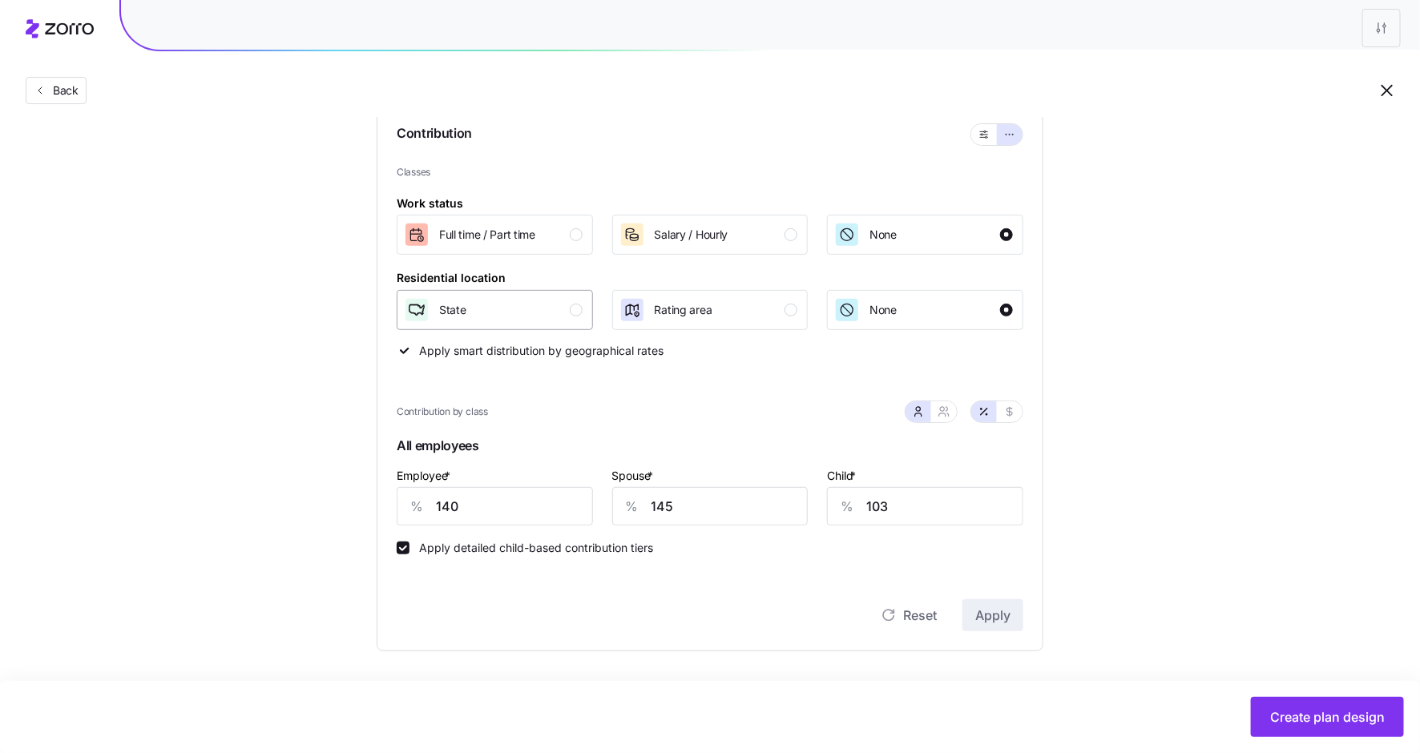
click at [569, 320] on div "State" at bounding box center [493, 310] width 179 height 26
click at [999, 617] on span "Apply" at bounding box center [992, 615] width 35 height 19
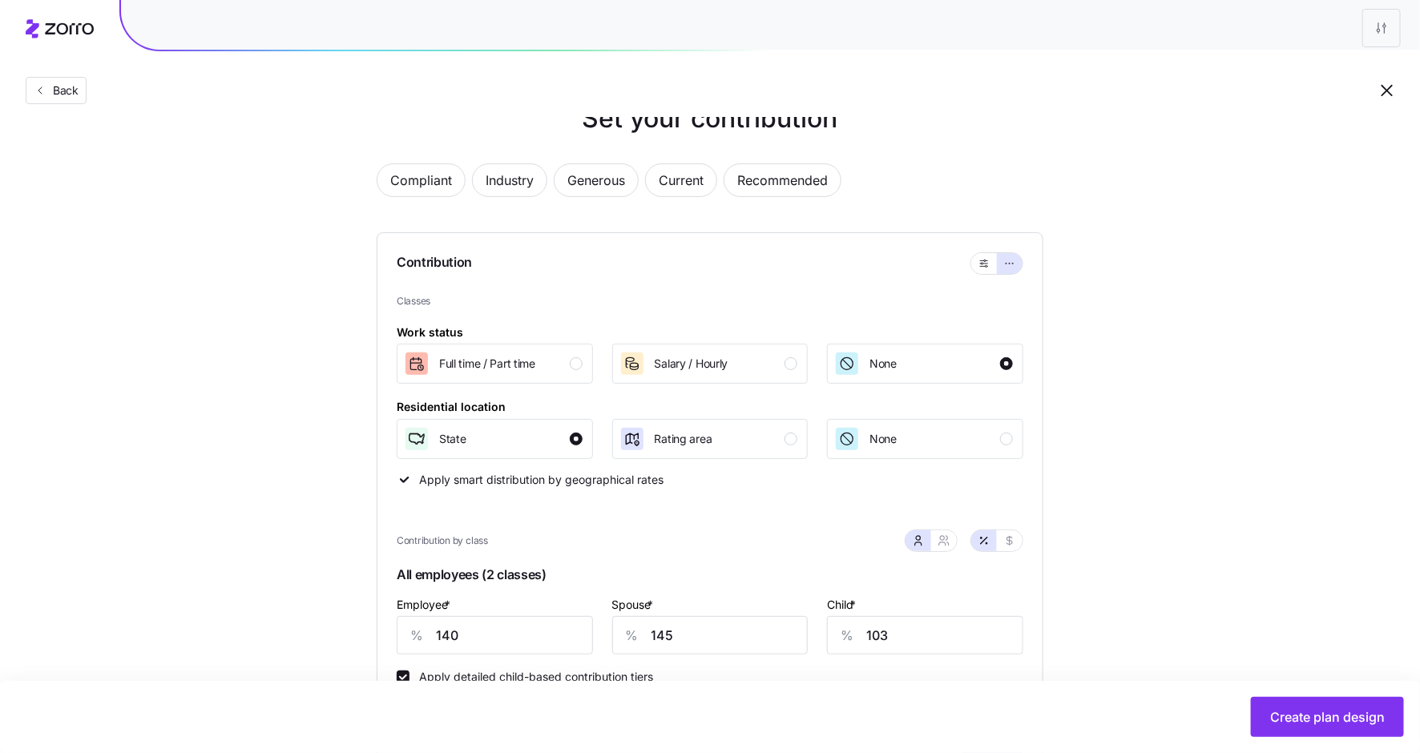
scroll to position [0, 0]
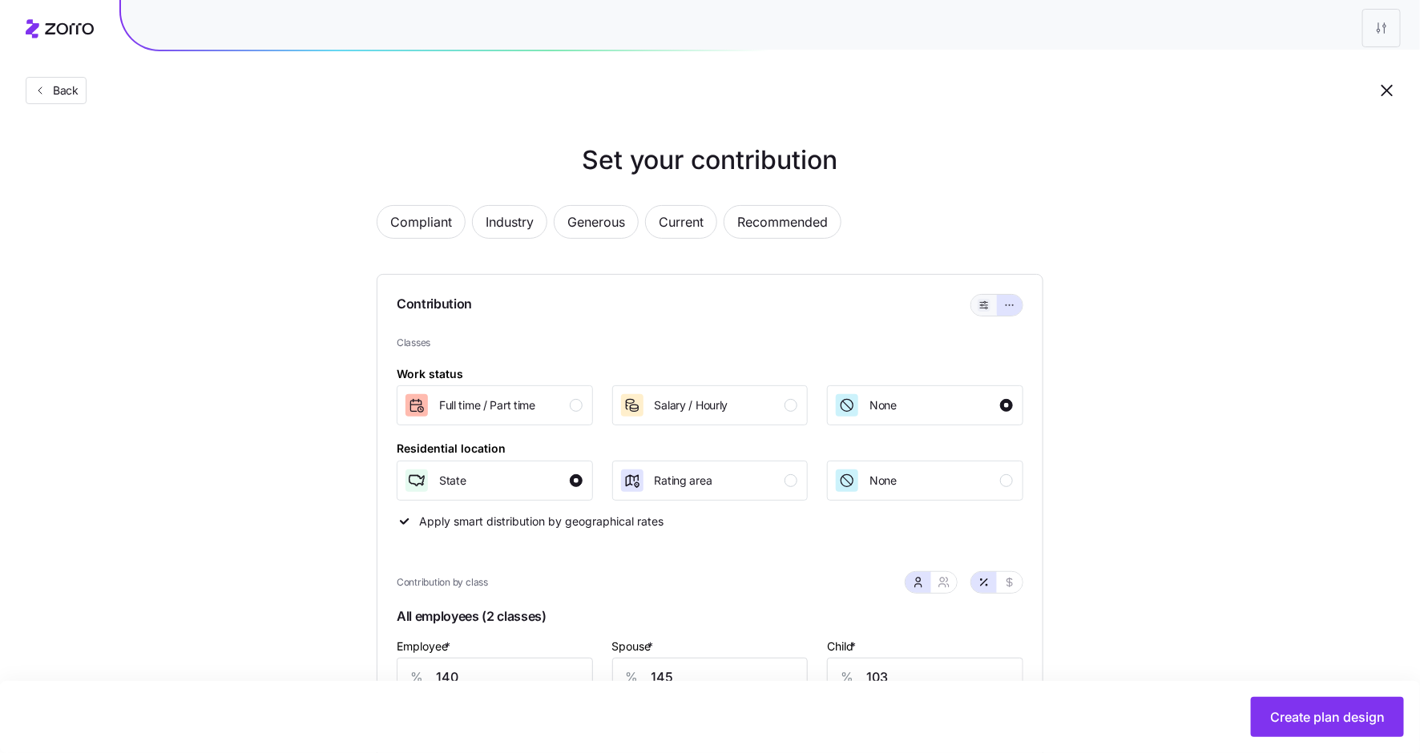
click at [981, 305] on icon "button" at bounding box center [984, 305] width 11 height 19
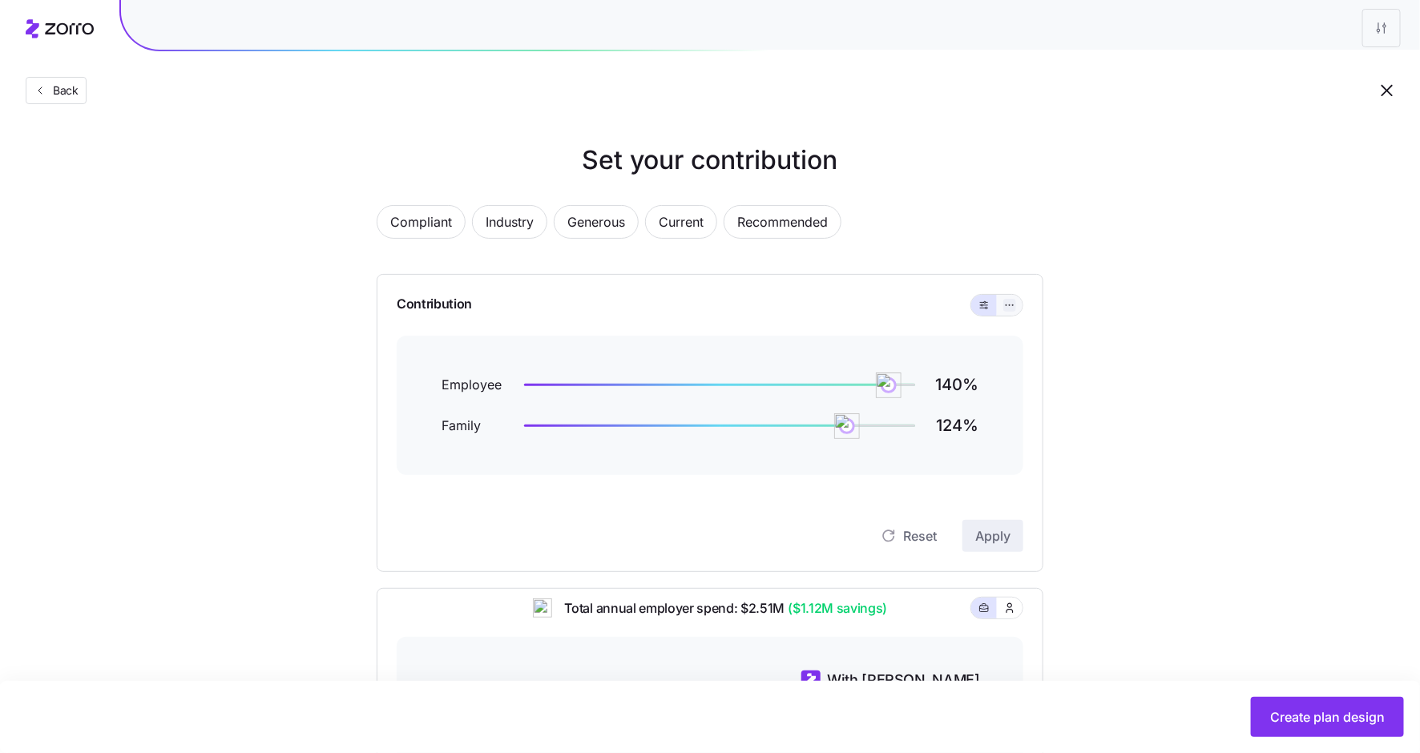
click at [1006, 306] on icon "button" at bounding box center [1009, 305] width 11 height 19
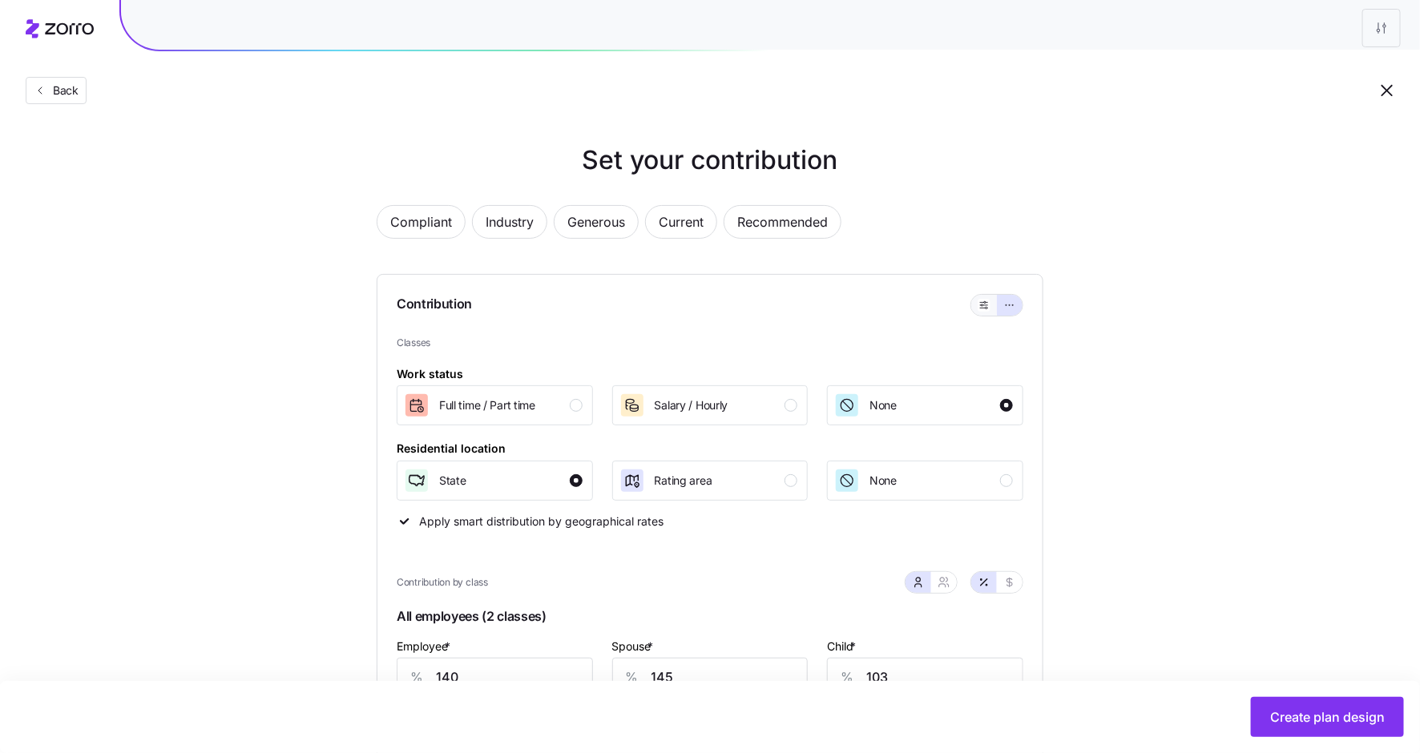
click at [978, 308] on span "button" at bounding box center [984, 305] width 13 height 13
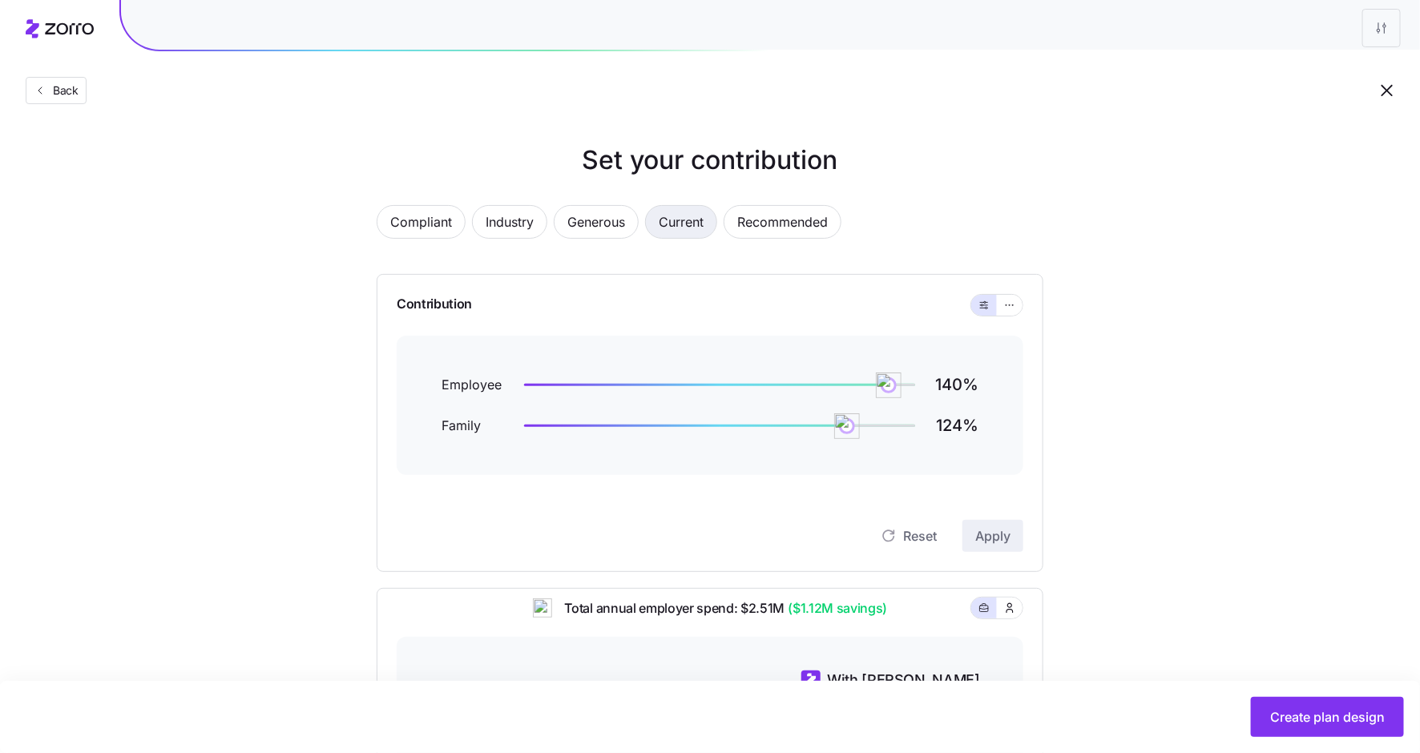
click at [692, 230] on span "Current" at bounding box center [681, 222] width 45 height 32
click at [769, 224] on span "Recommended" at bounding box center [782, 222] width 91 height 32
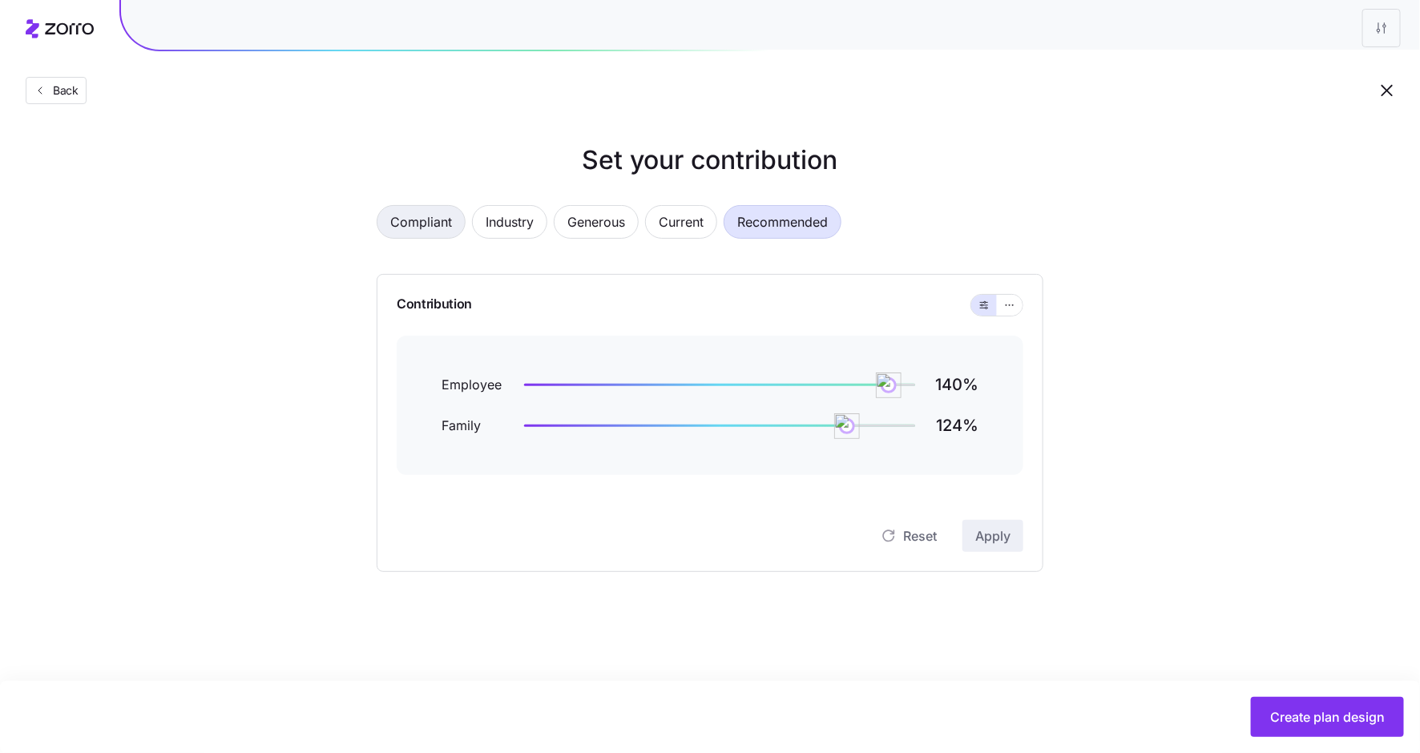
click at [423, 216] on span "Compliant" at bounding box center [421, 222] width 62 height 32
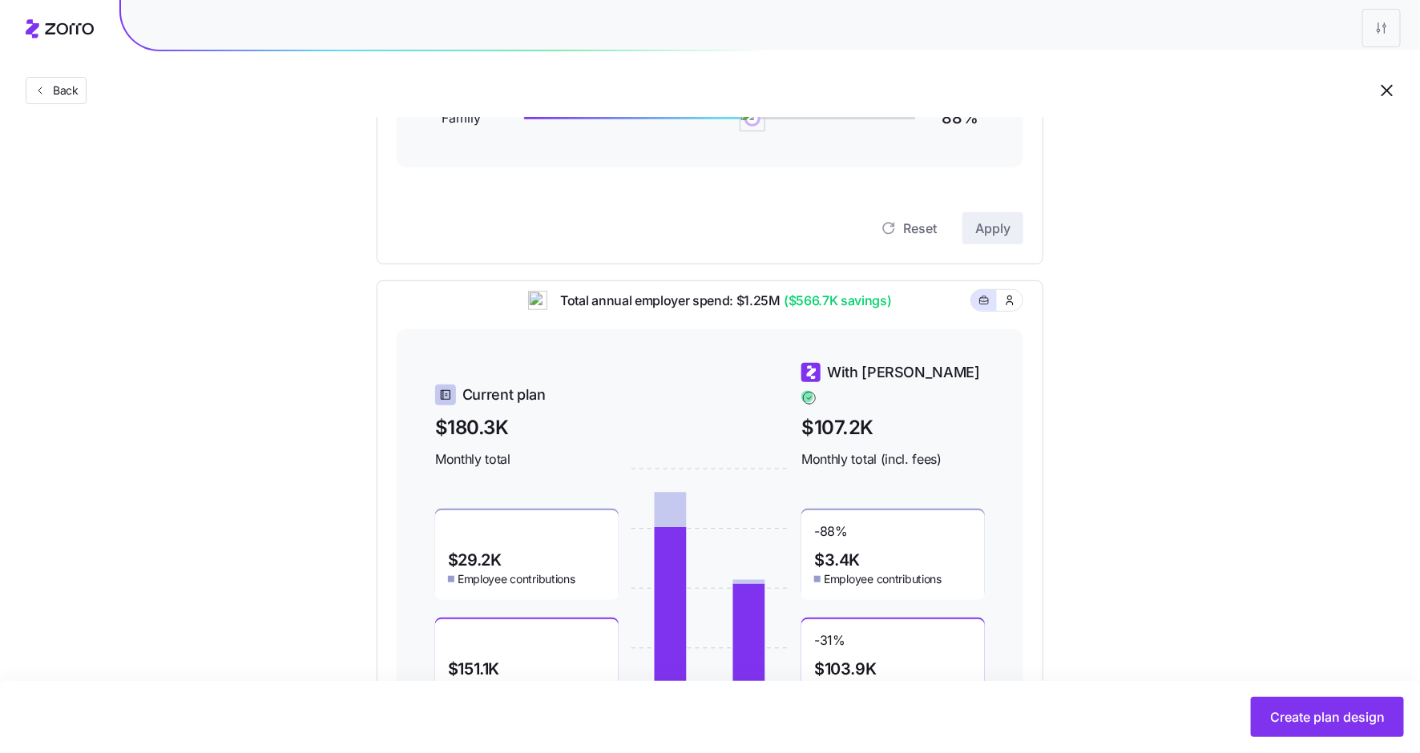
scroll to position [408, 0]
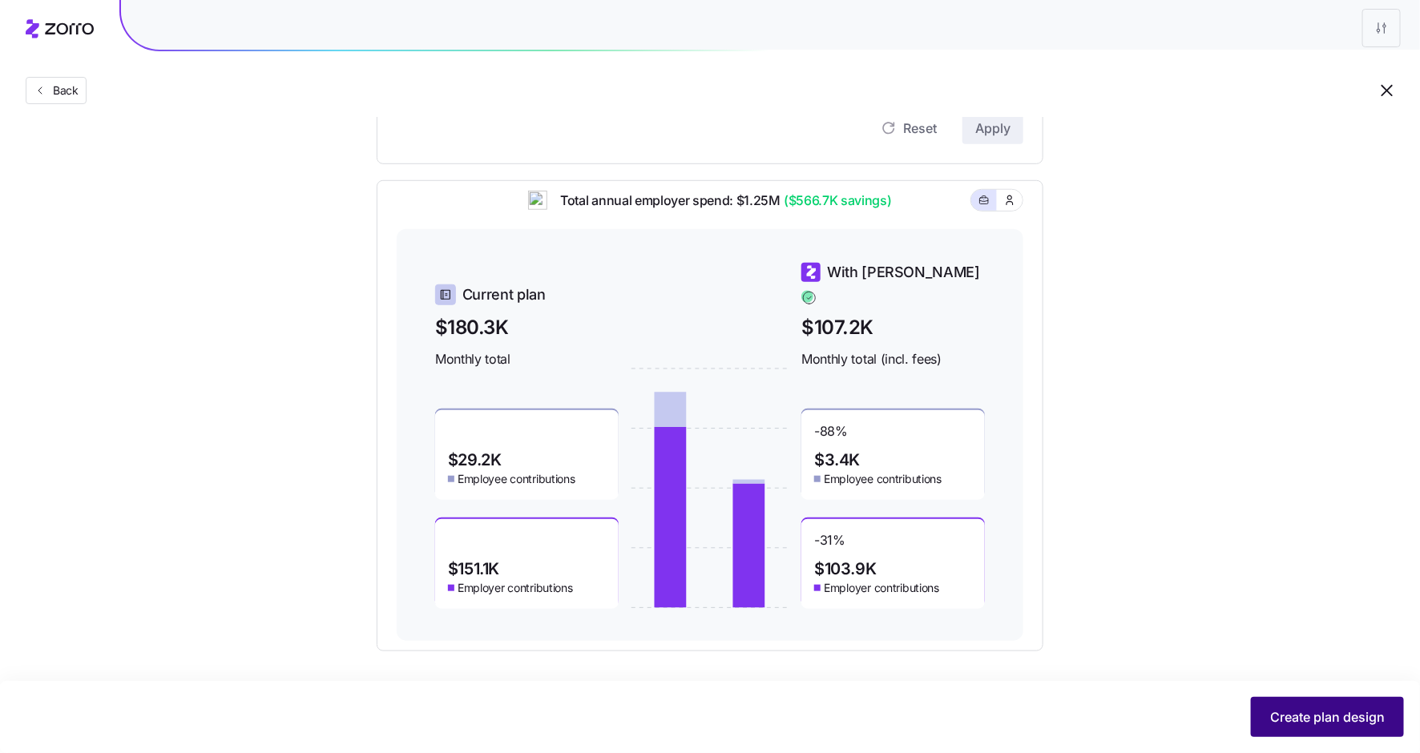
click at [1300, 723] on span "Create plan design" at bounding box center [1327, 717] width 115 height 19
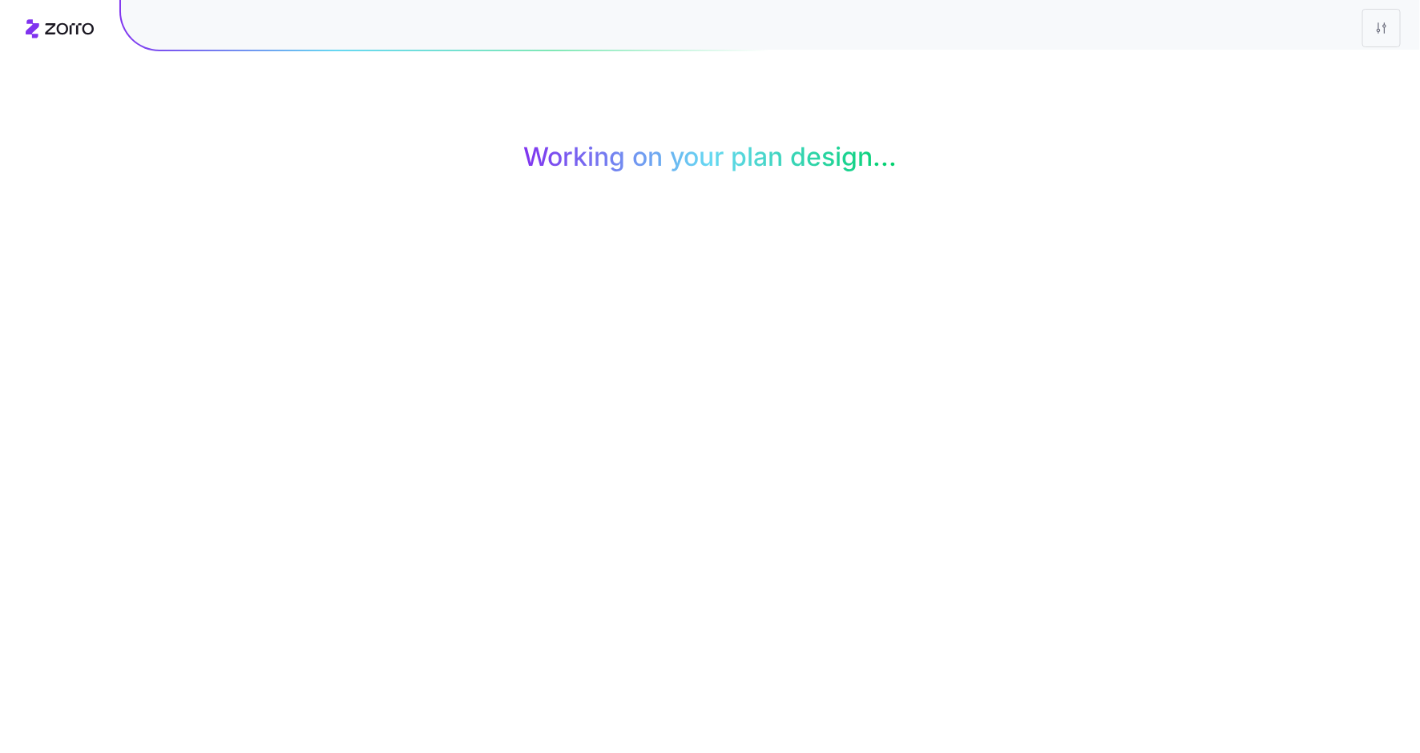
scroll to position [0, 0]
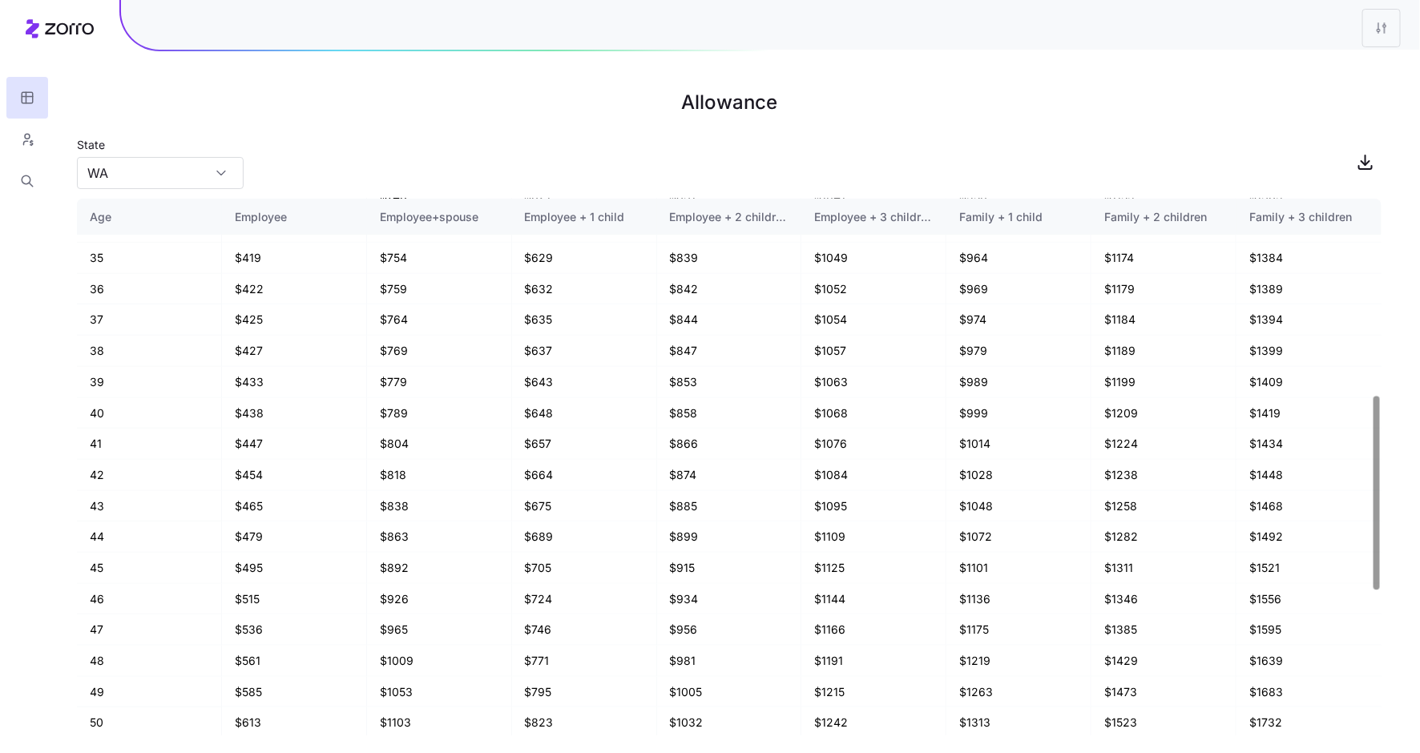
scroll to position [543, 0]
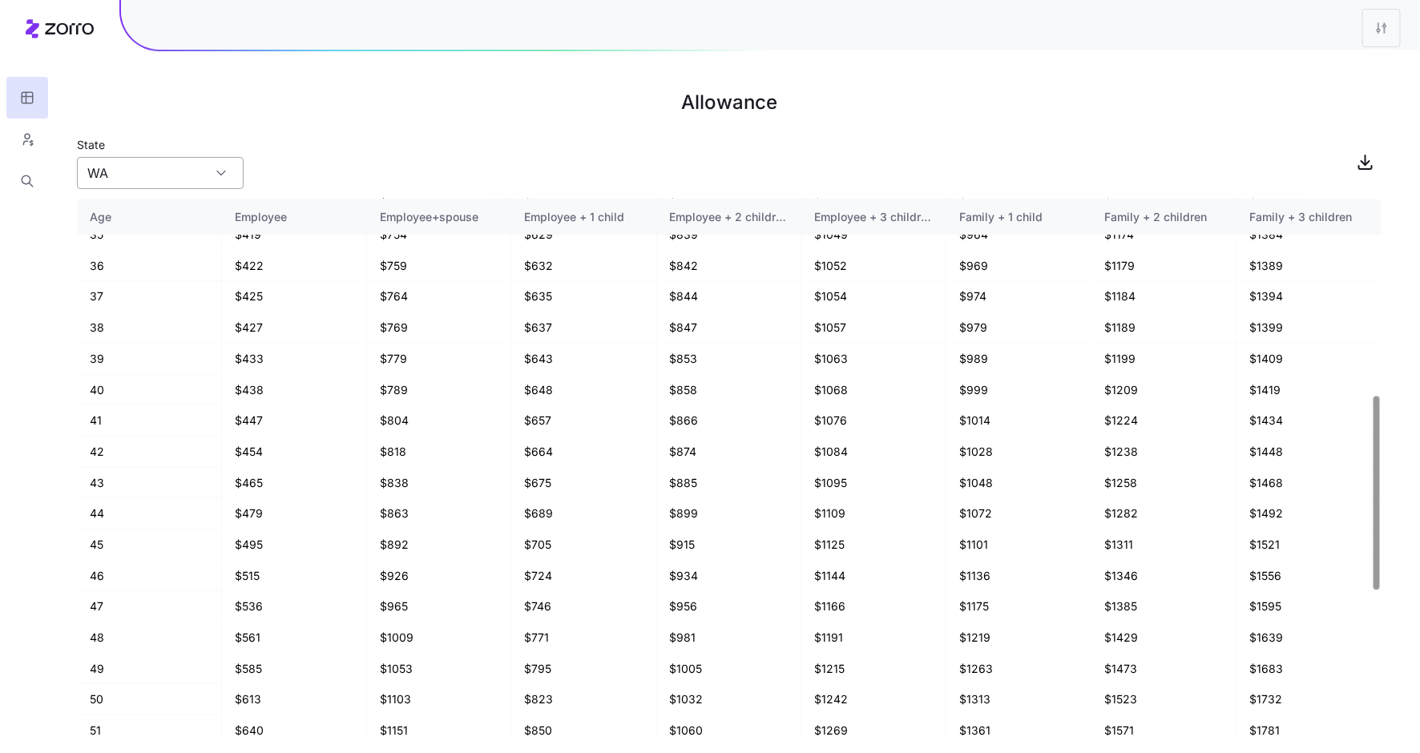
click at [200, 163] on input "WA" at bounding box center [160, 173] width 167 height 32
click at [176, 247] on div "AZ" at bounding box center [160, 247] width 154 height 30
type input "AZ"
click at [21, 139] on icon "button" at bounding box center [27, 139] width 14 height 16
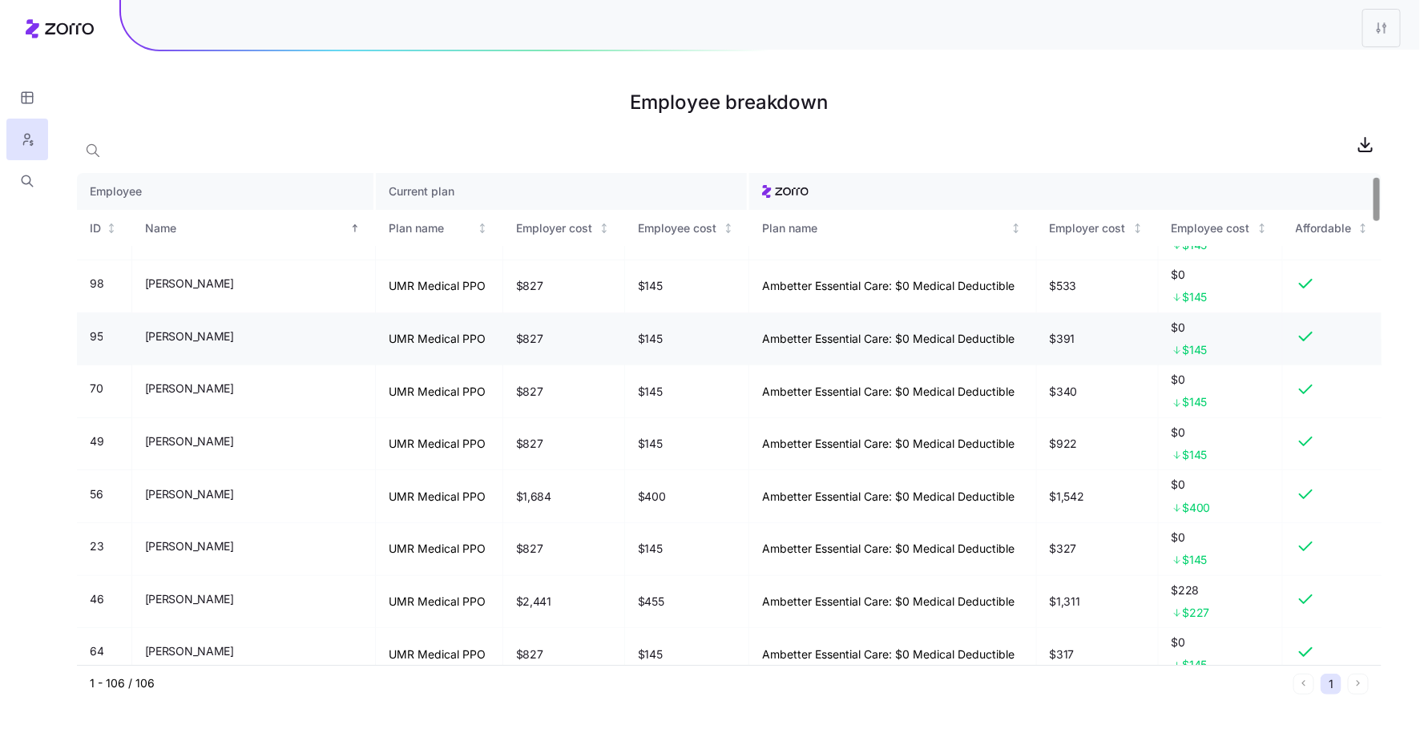
scroll to position [30, 0]
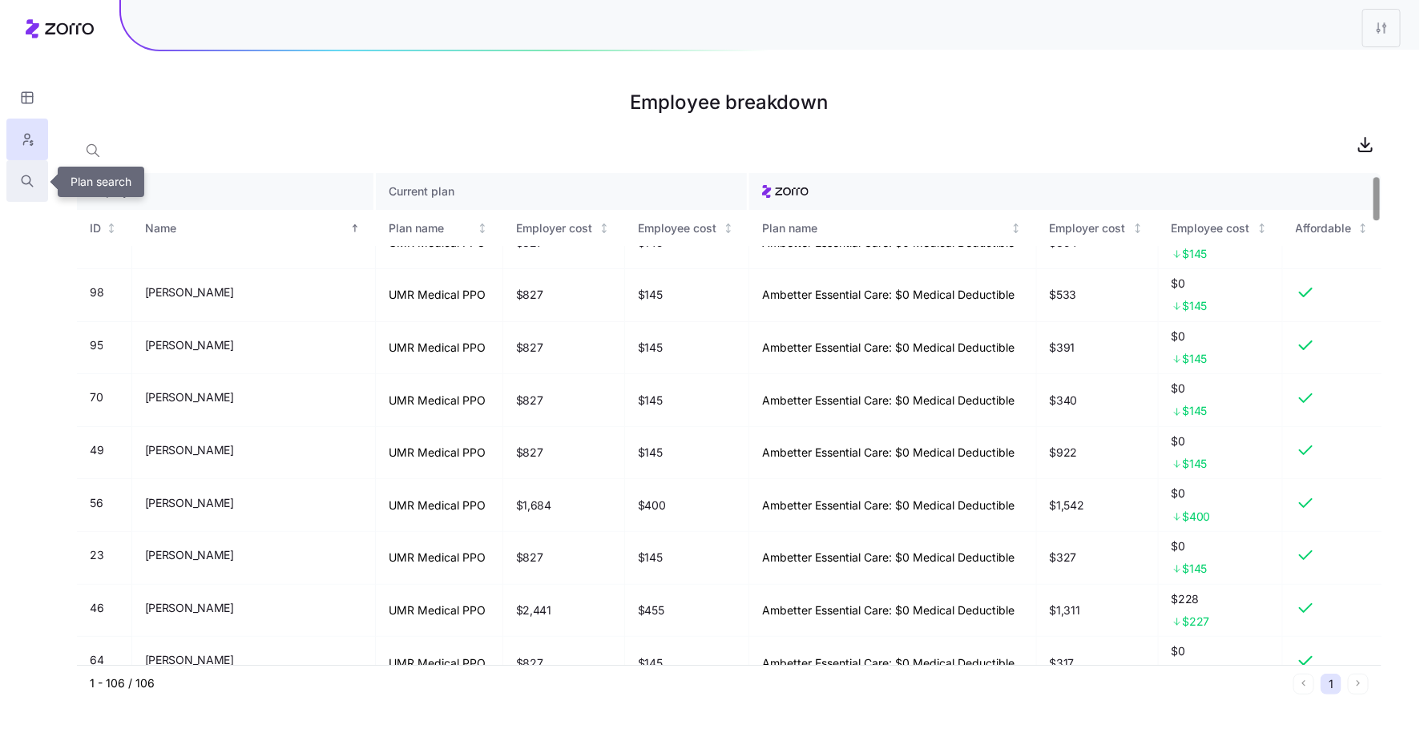
click at [39, 179] on button "button" at bounding box center [27, 181] width 42 height 42
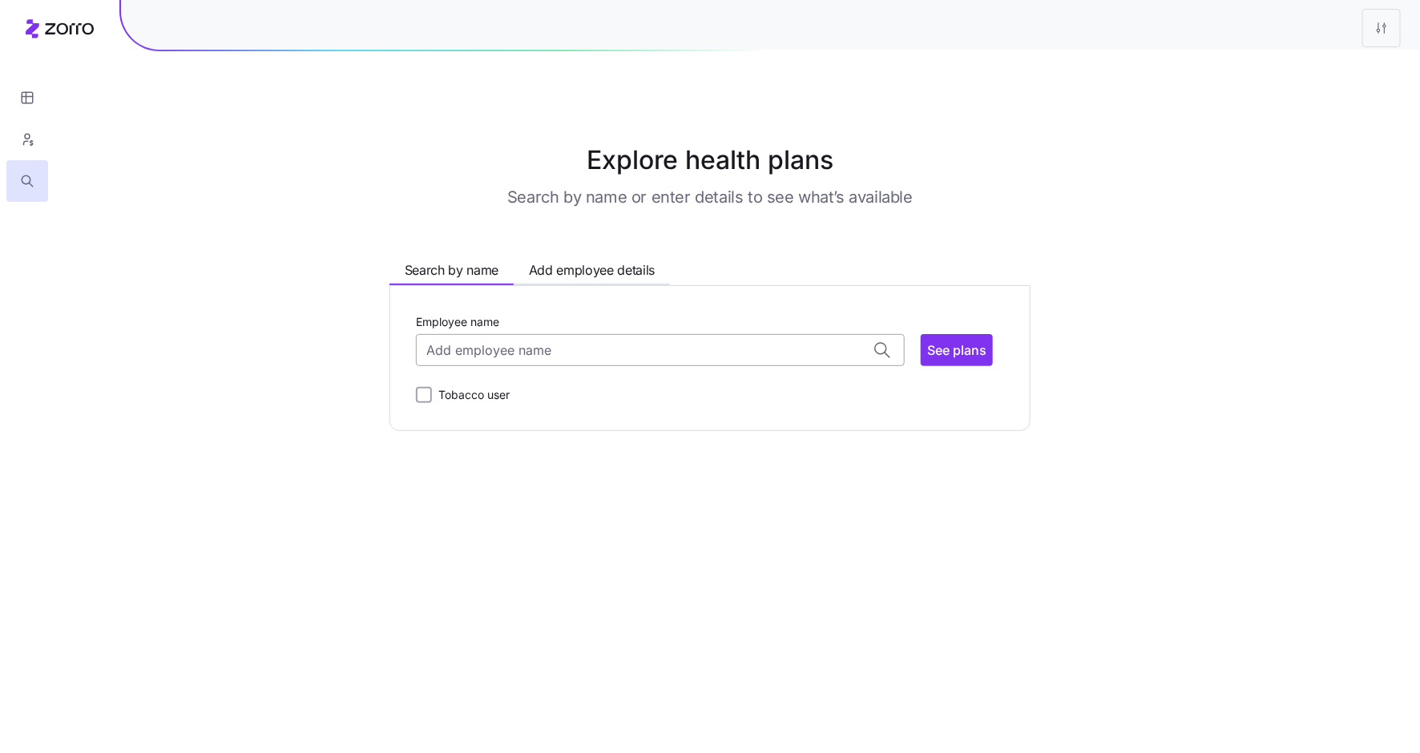
click at [498, 351] on input "Employee name" at bounding box center [660, 350] width 489 height 32
click at [492, 396] on span "ADAM GAUNT ( 39 )" at bounding box center [492, 392] width 127 height 20
type input "ADAM GAUNT"
click at [939, 353] on span "See plans" at bounding box center [956, 350] width 59 height 19
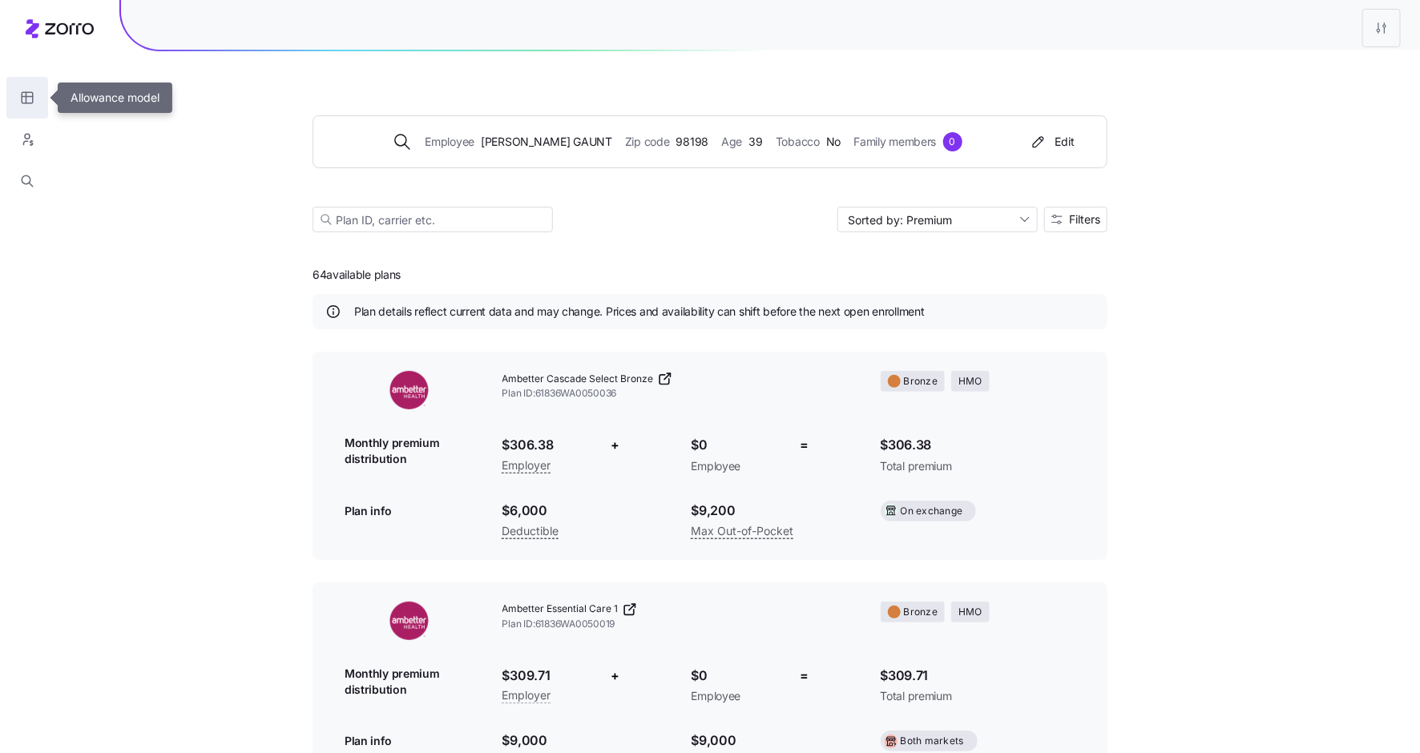
click at [27, 95] on icon "button" at bounding box center [27, 98] width 14 height 16
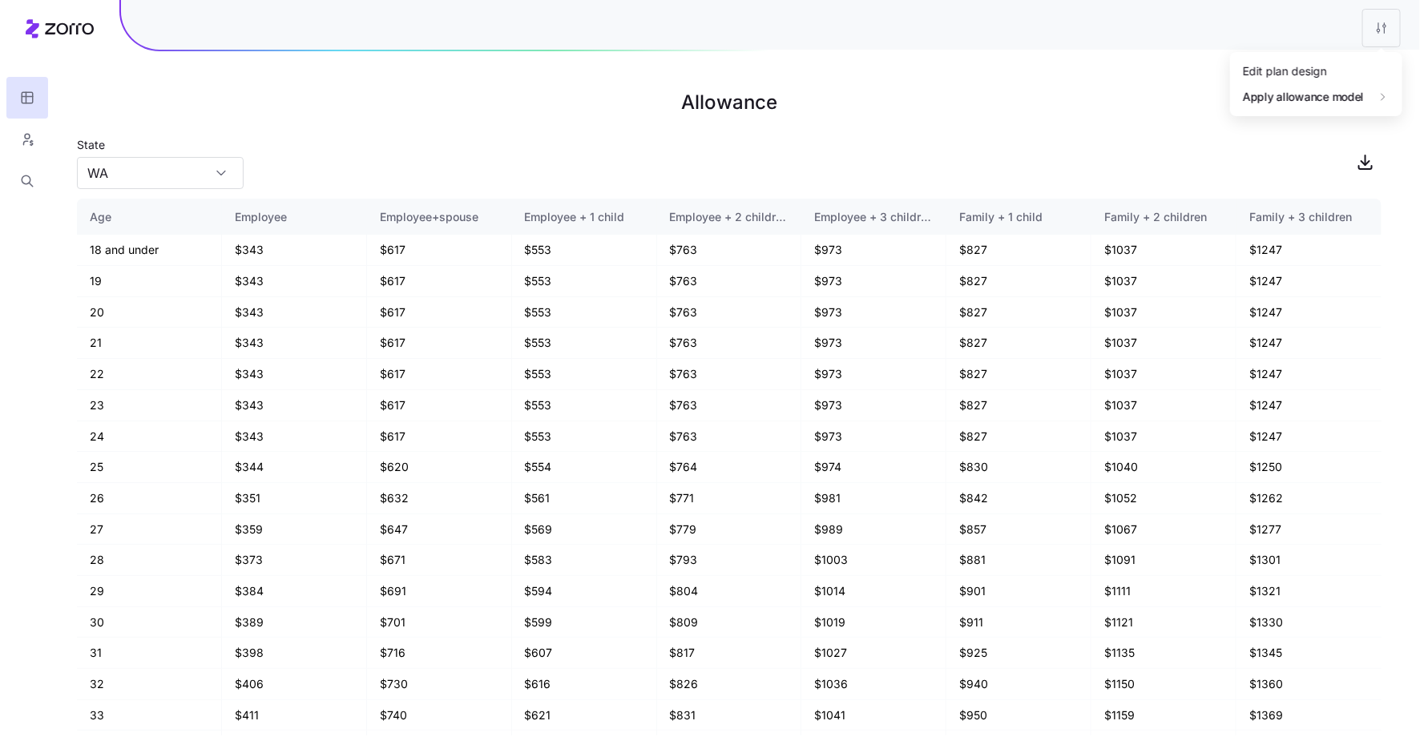
click at [1389, 23] on html "Allowance State WA Age Employee Employee+spouse Employee + 1 child Employee + 2…" at bounding box center [710, 376] width 1420 height 753
click at [1355, 71] on div "Edit plan design" at bounding box center [1316, 72] width 159 height 26
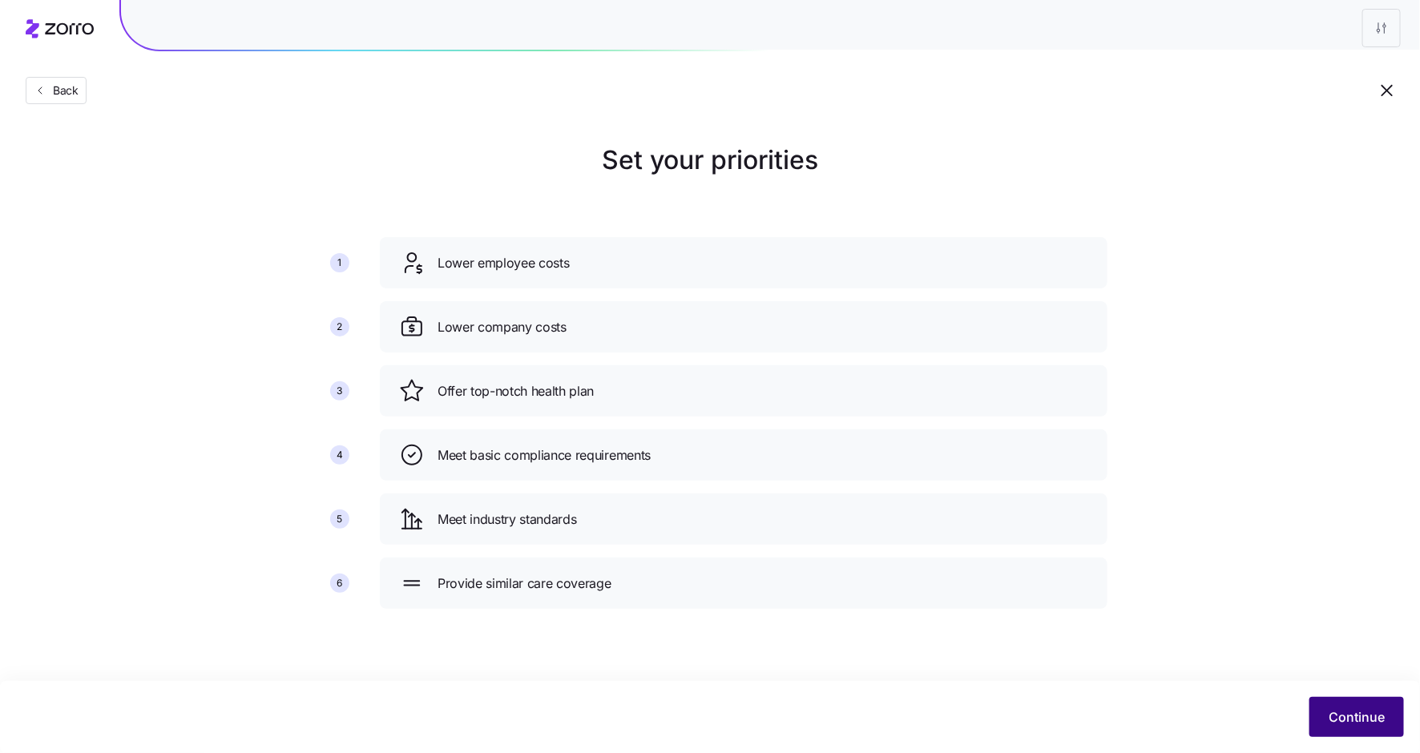
click at [1356, 708] on span "Continue" at bounding box center [1357, 717] width 56 height 19
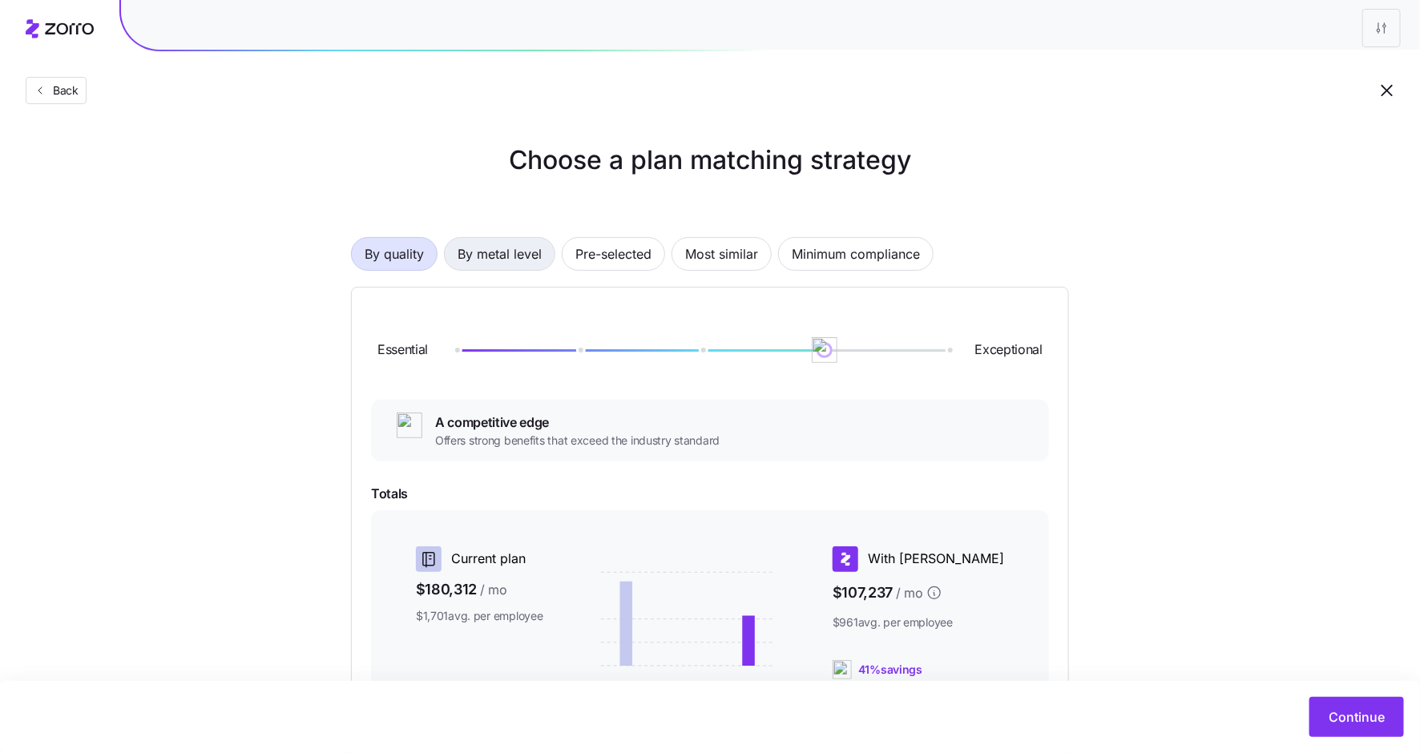
click at [526, 251] on span "By metal level" at bounding box center [500, 254] width 84 height 32
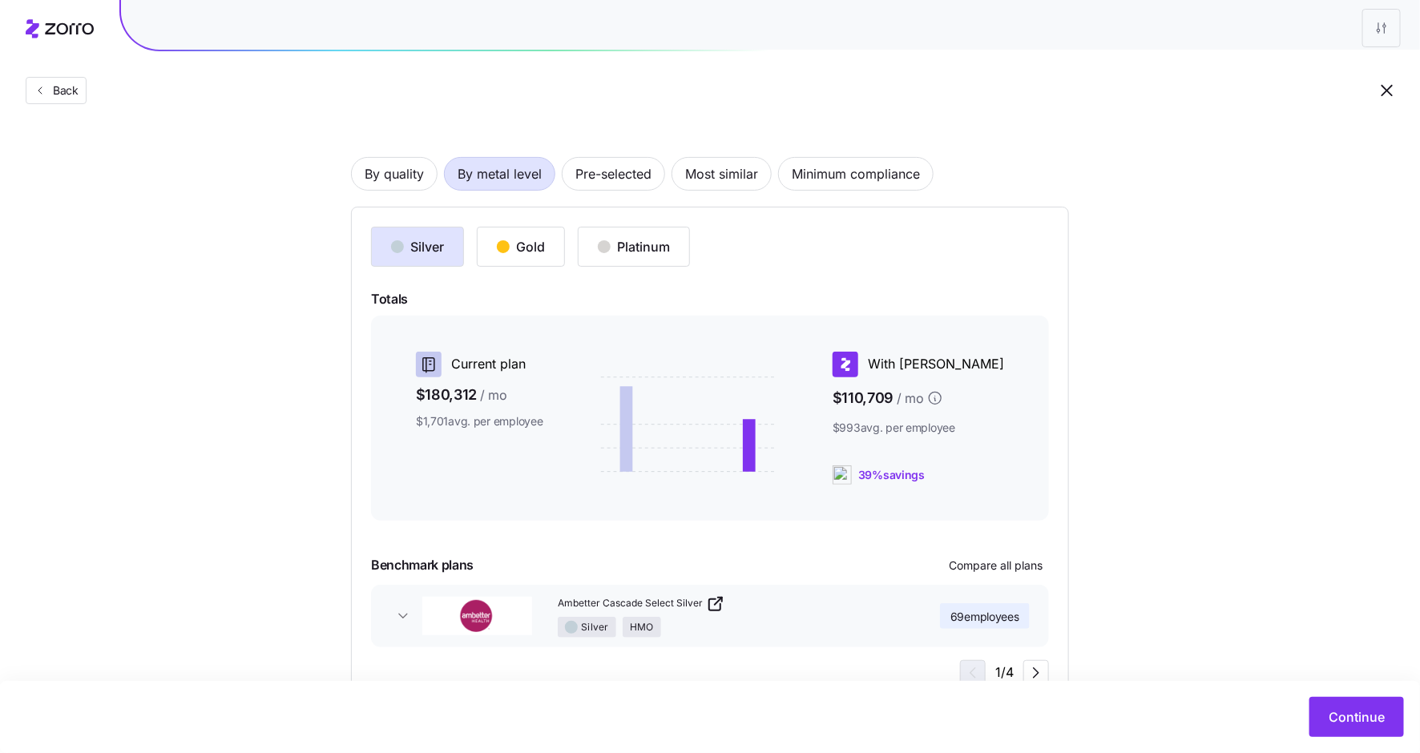
scroll to position [135, 0]
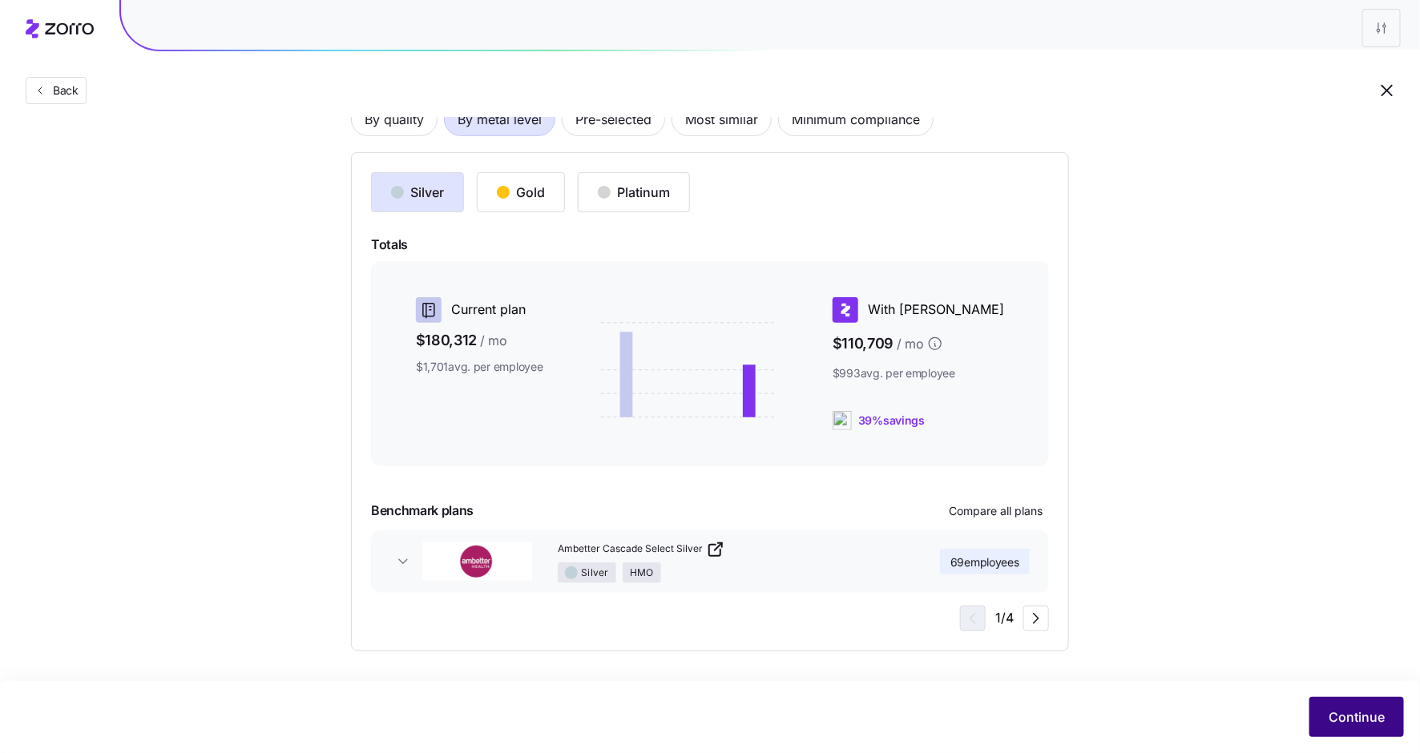
click at [1340, 706] on button "Continue" at bounding box center [1356, 717] width 95 height 40
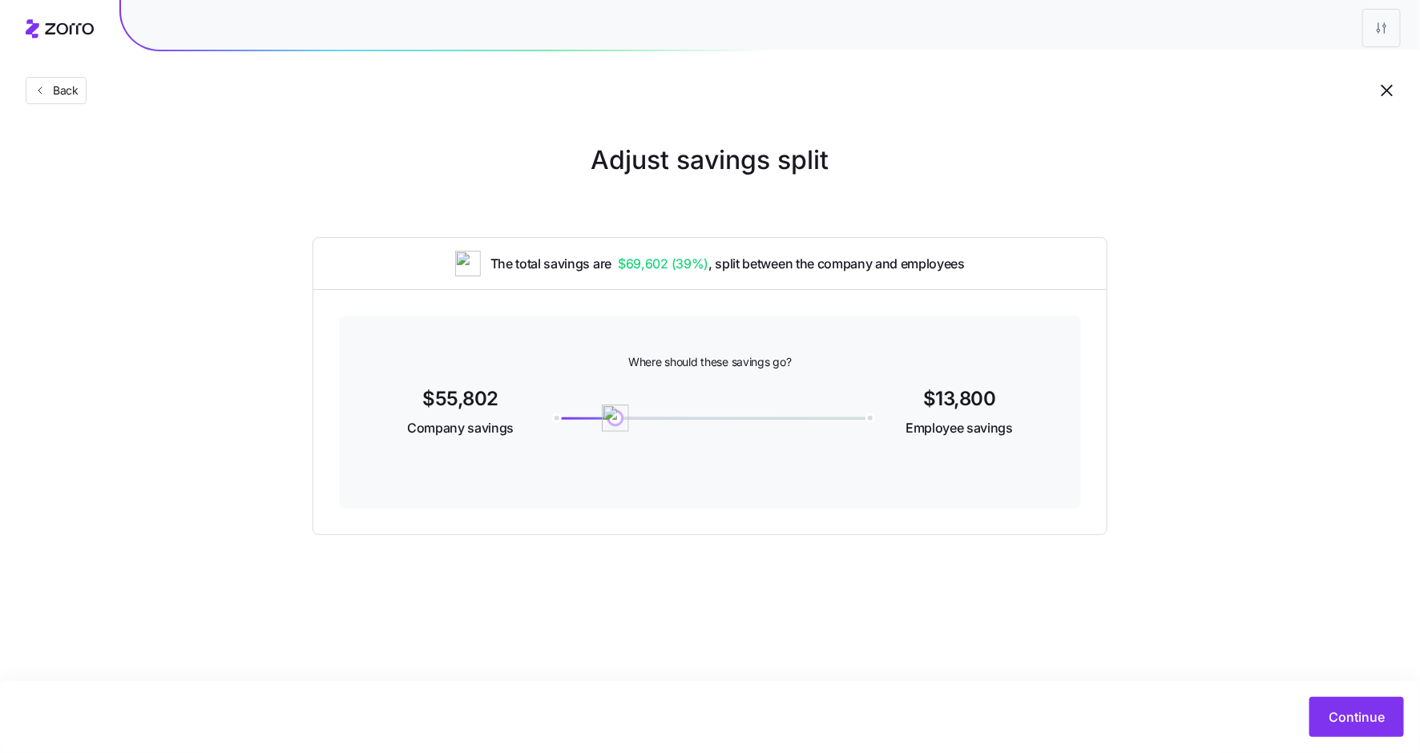
drag, startPoint x: 864, startPoint y: 417, endPoint x: 615, endPoint y: 416, distance: 248.4
click at [615, 416] on img at bounding box center [615, 418] width 27 height 27
click at [1339, 728] on button "Continue" at bounding box center [1356, 717] width 95 height 40
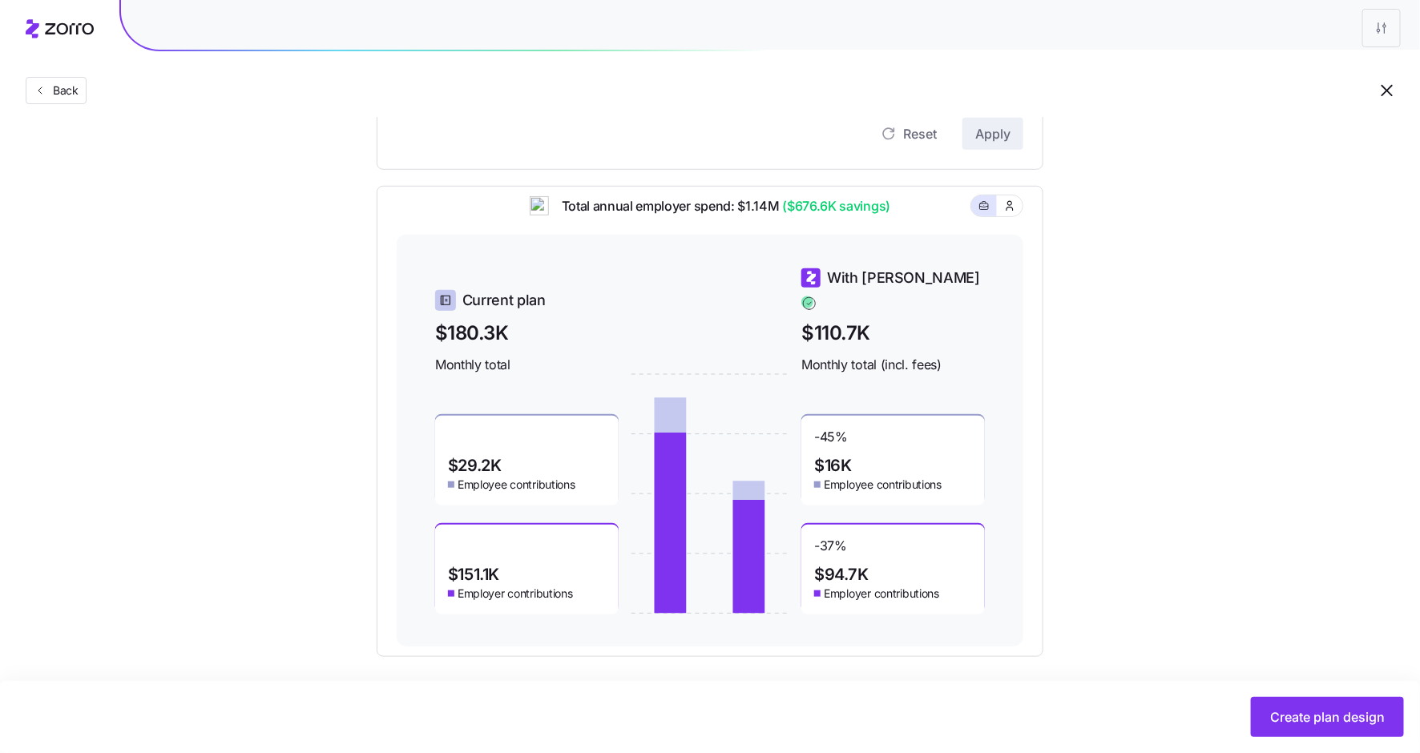
scroll to position [408, 0]
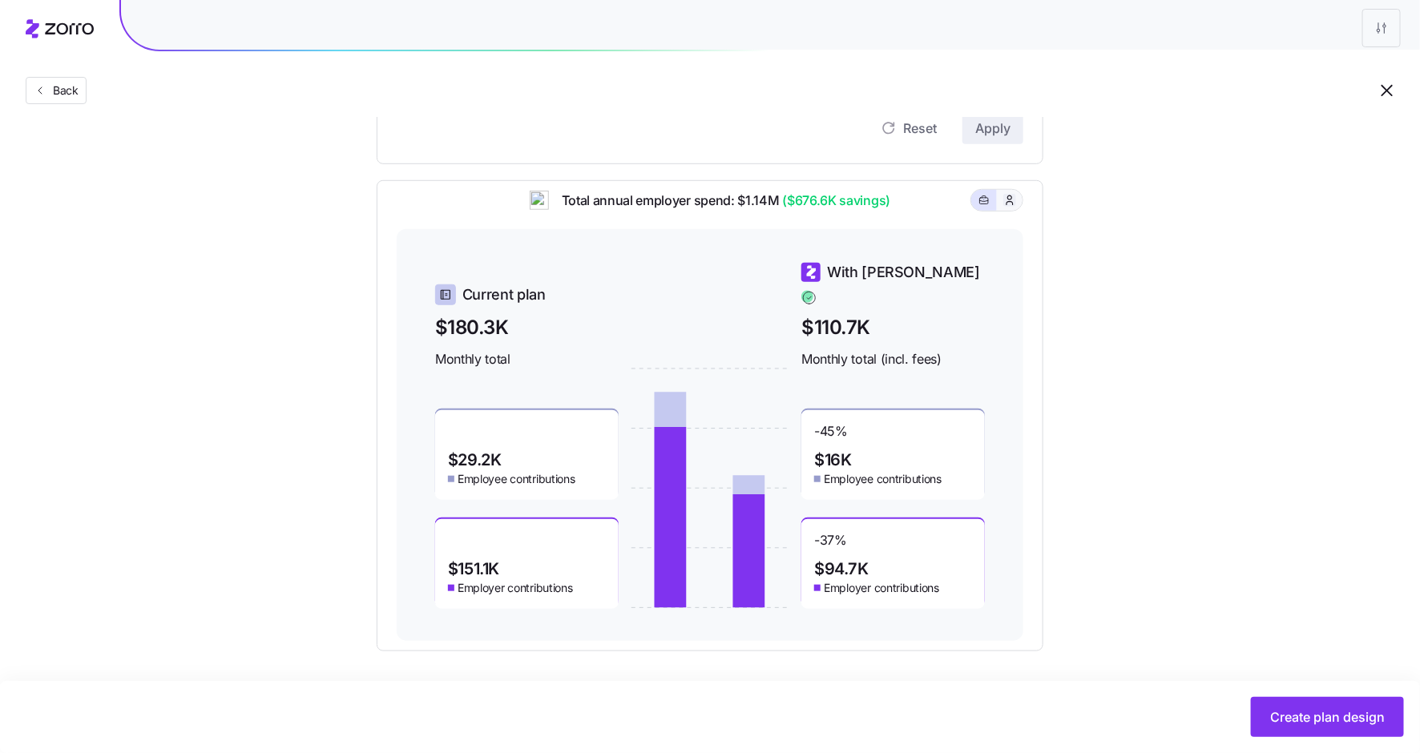
click at [1013, 204] on icon "button" at bounding box center [1010, 200] width 6 height 9
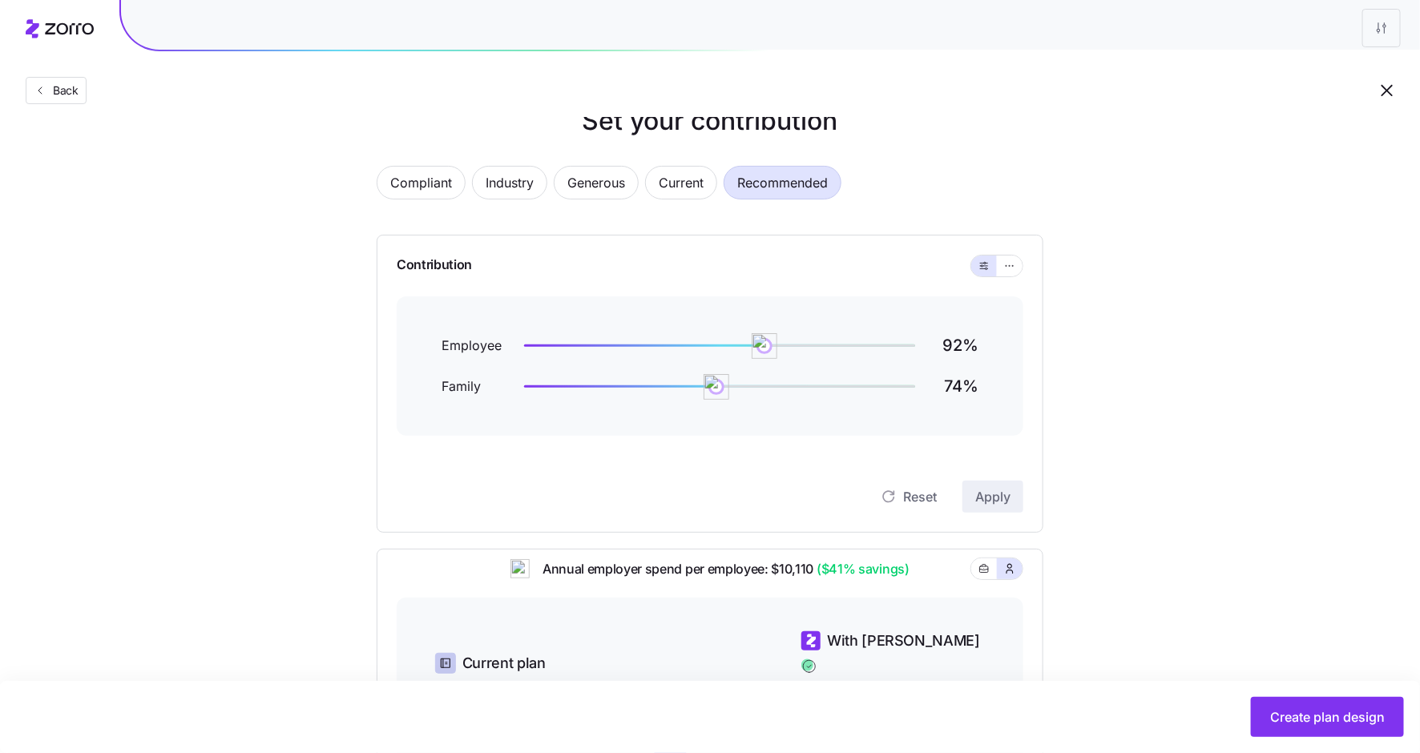
scroll to position [0, 0]
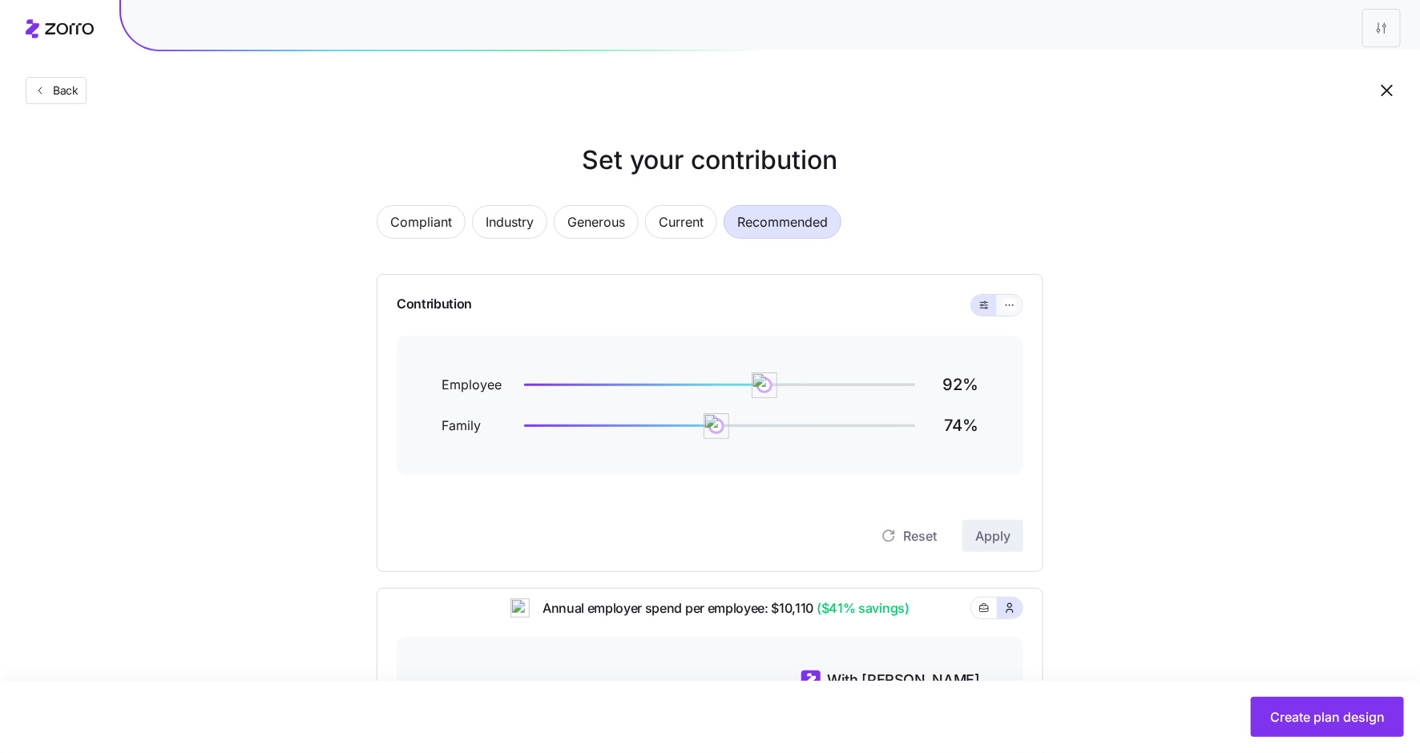
click at [1003, 299] on button "button" at bounding box center [1010, 305] width 26 height 21
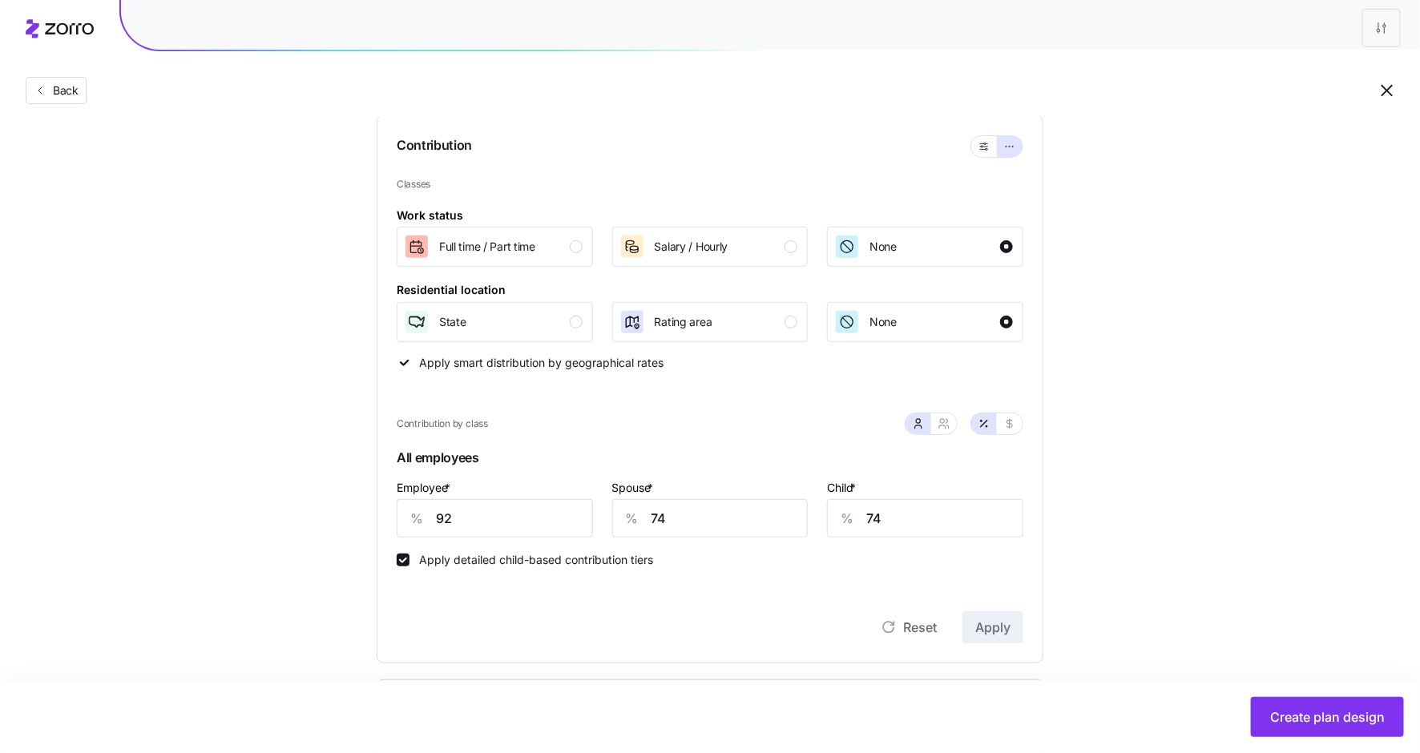
scroll to position [283, 0]
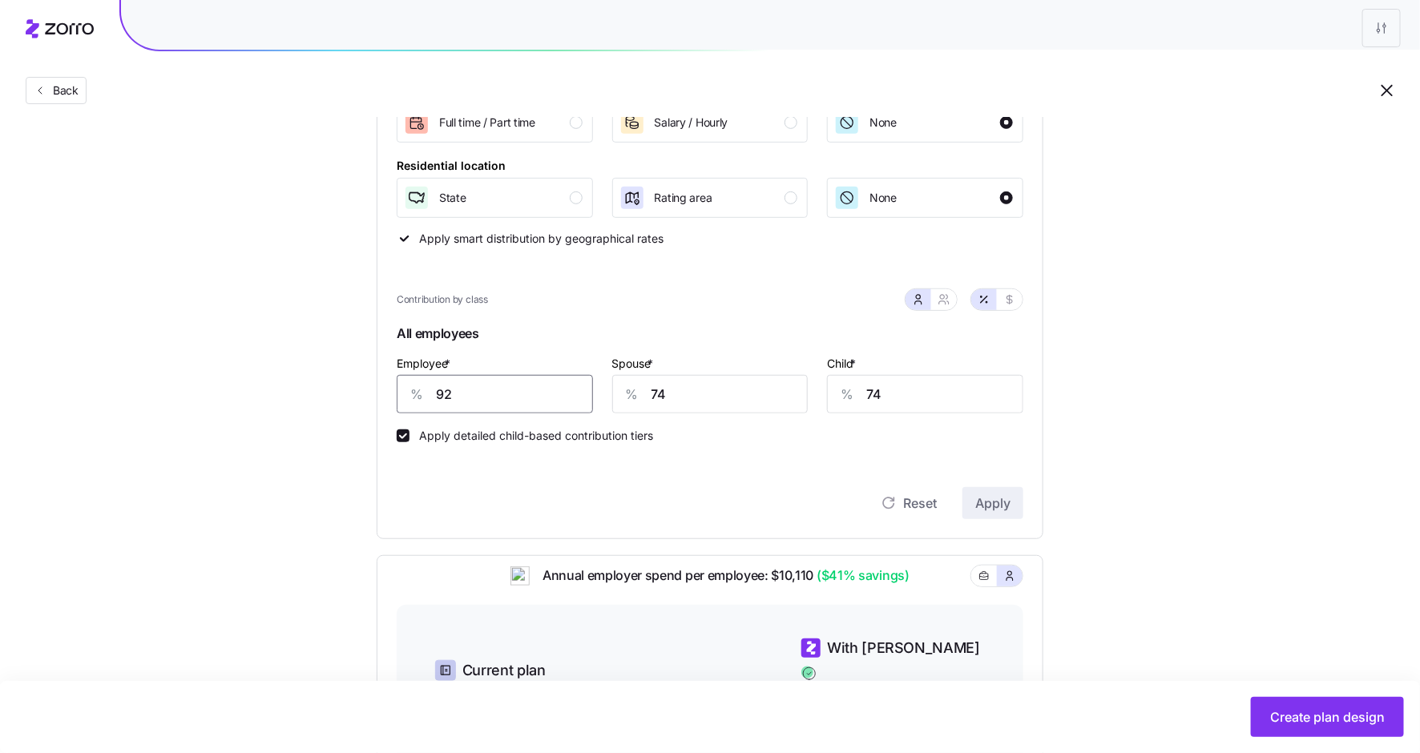
click at [440, 392] on input "92" at bounding box center [495, 394] width 196 height 38
type input "50"
type input "25"
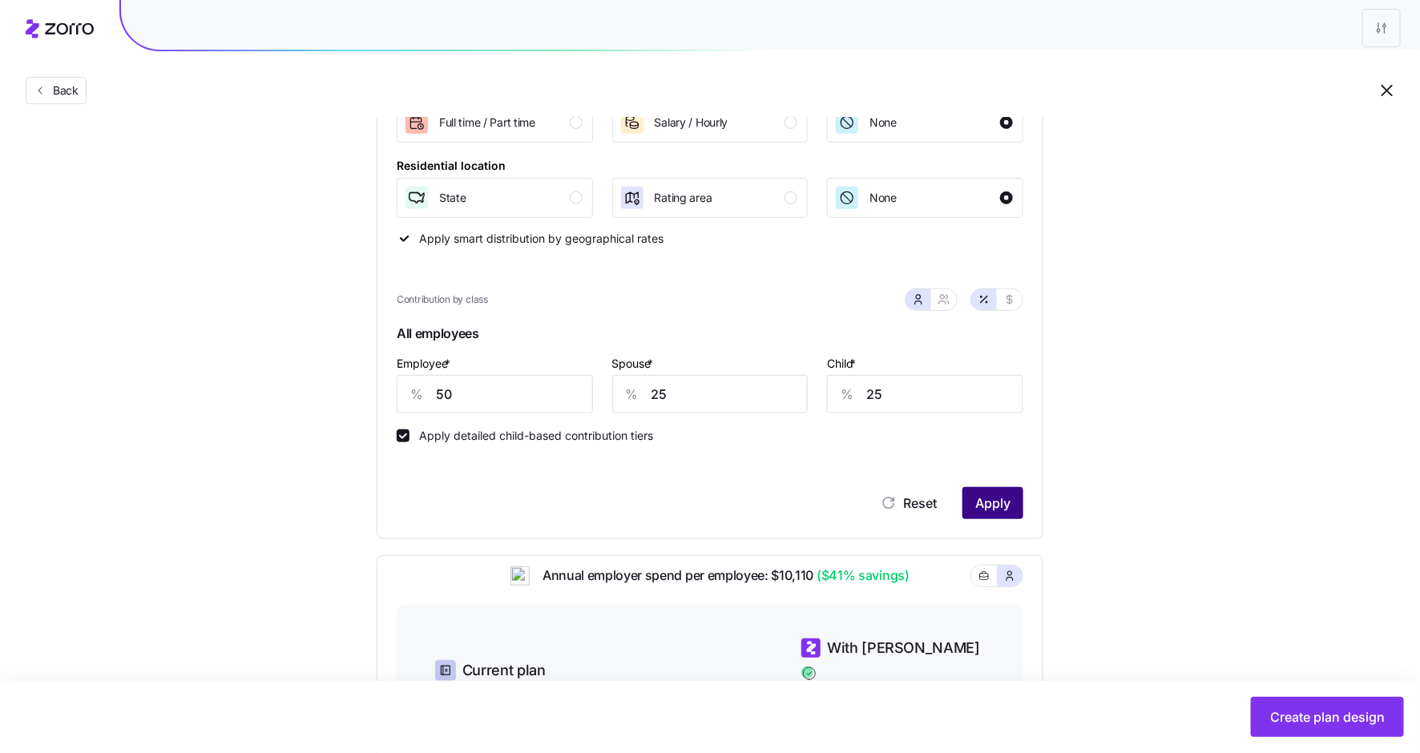
click at [999, 501] on span "Apply" at bounding box center [992, 503] width 35 height 19
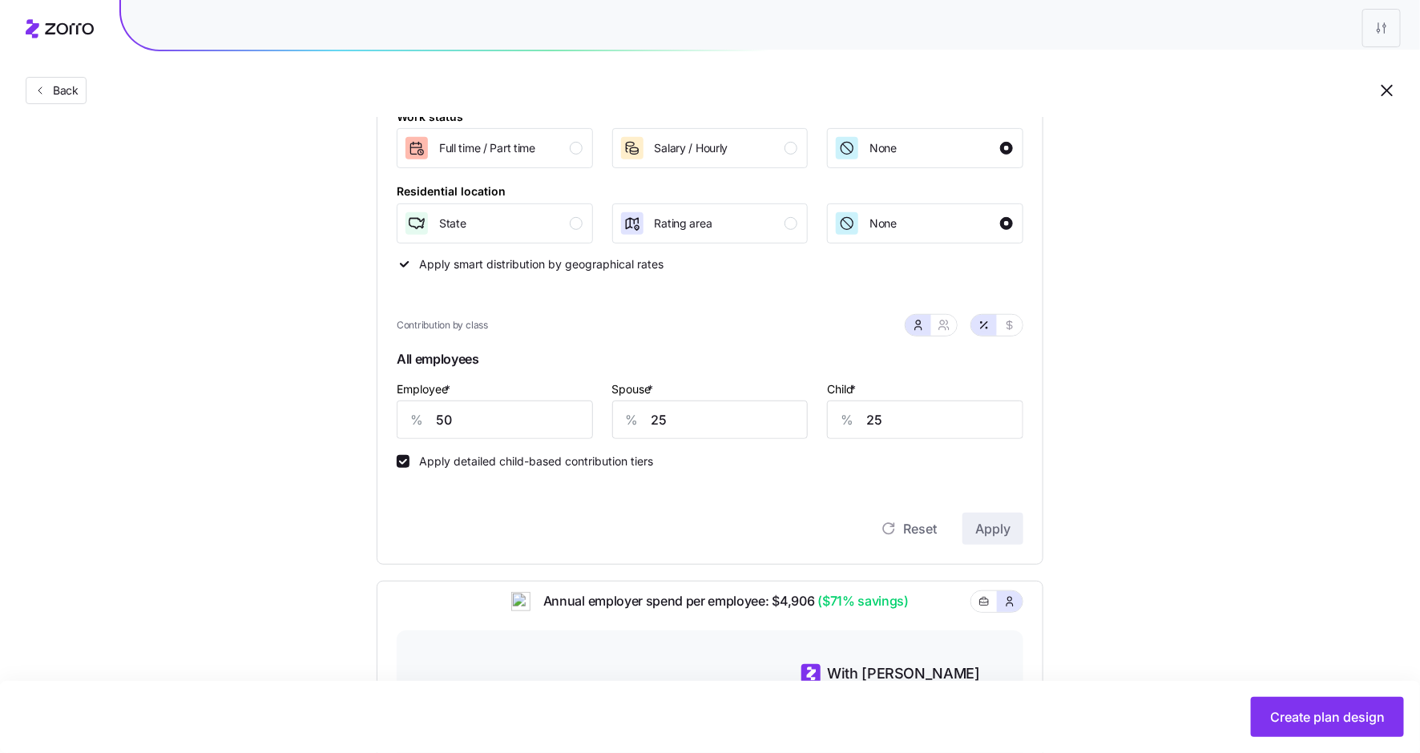
scroll to position [201, 0]
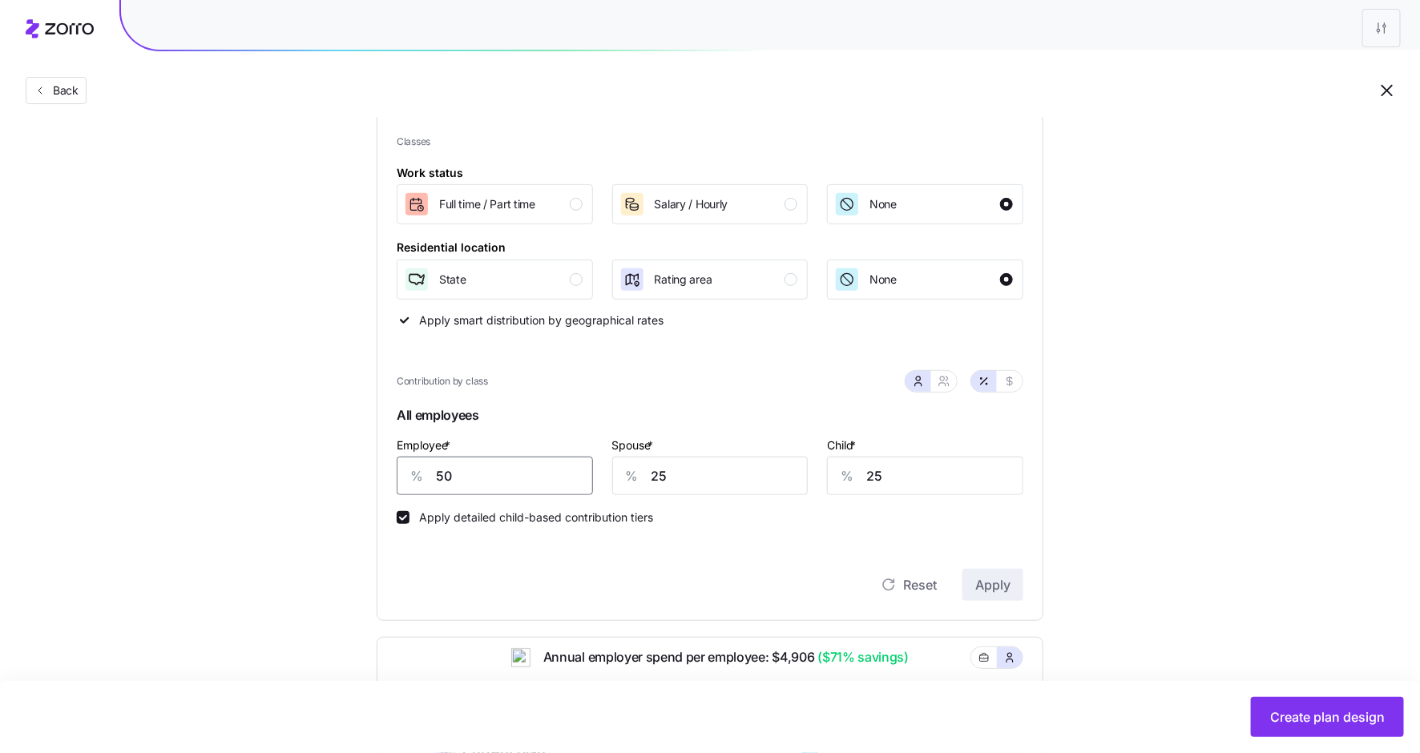
click at [447, 478] on input "50" at bounding box center [495, 476] width 196 height 38
type input "80"
type input "50"
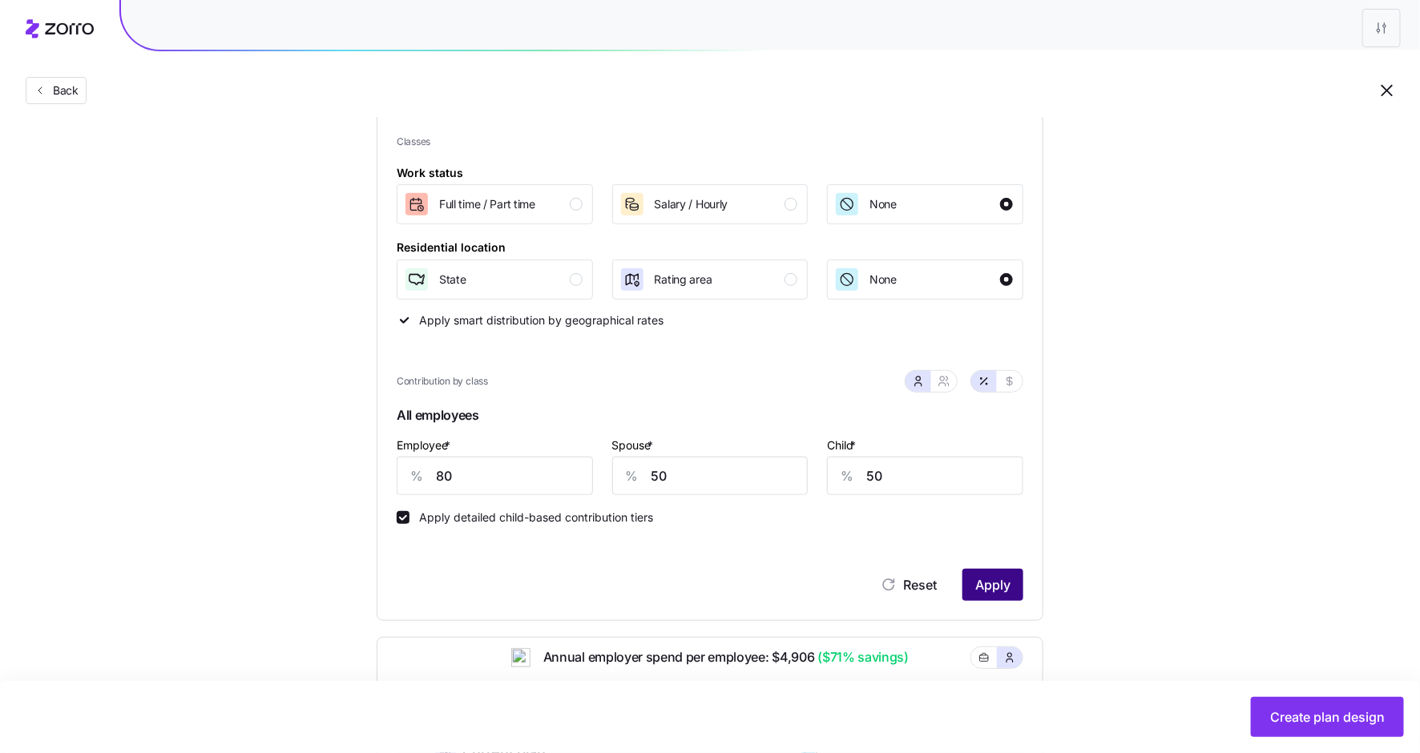
click at [991, 575] on span "Apply" at bounding box center [992, 584] width 35 height 19
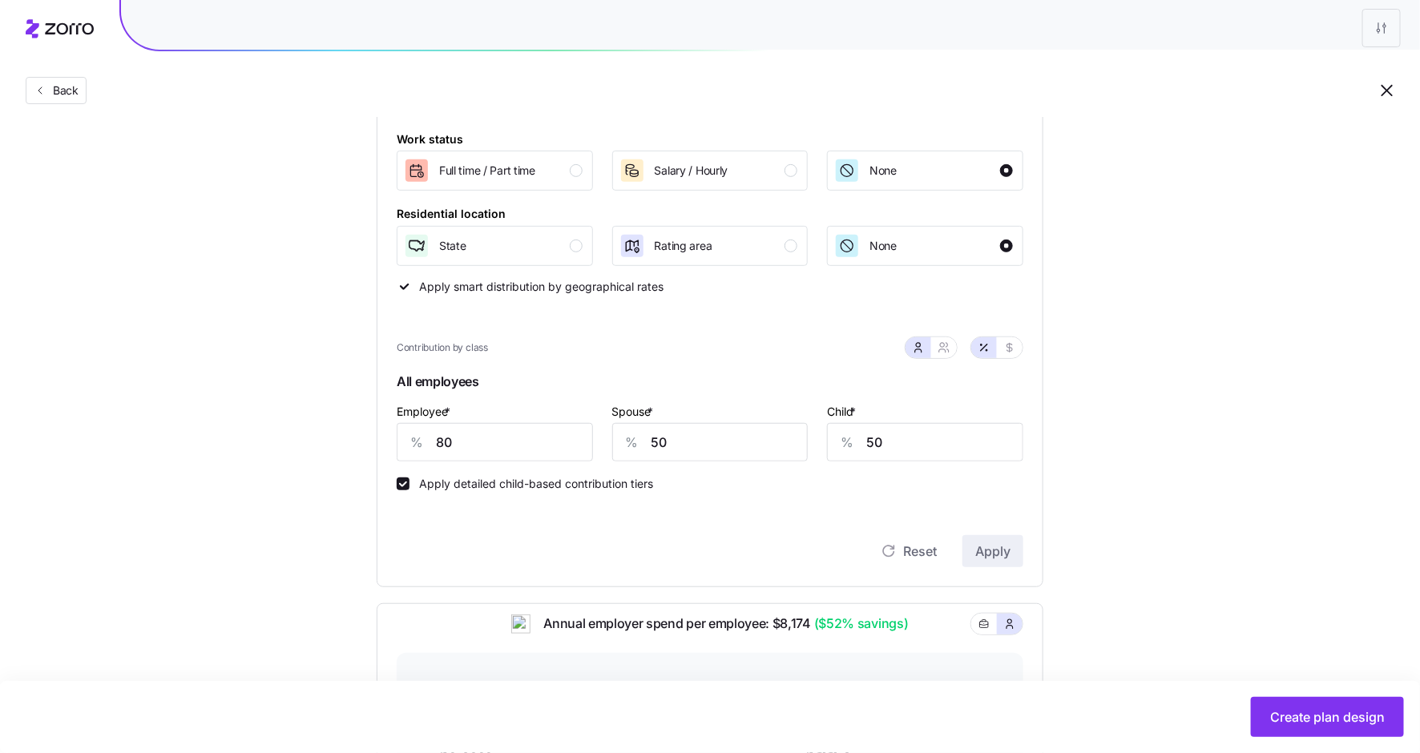
scroll to position [215, 0]
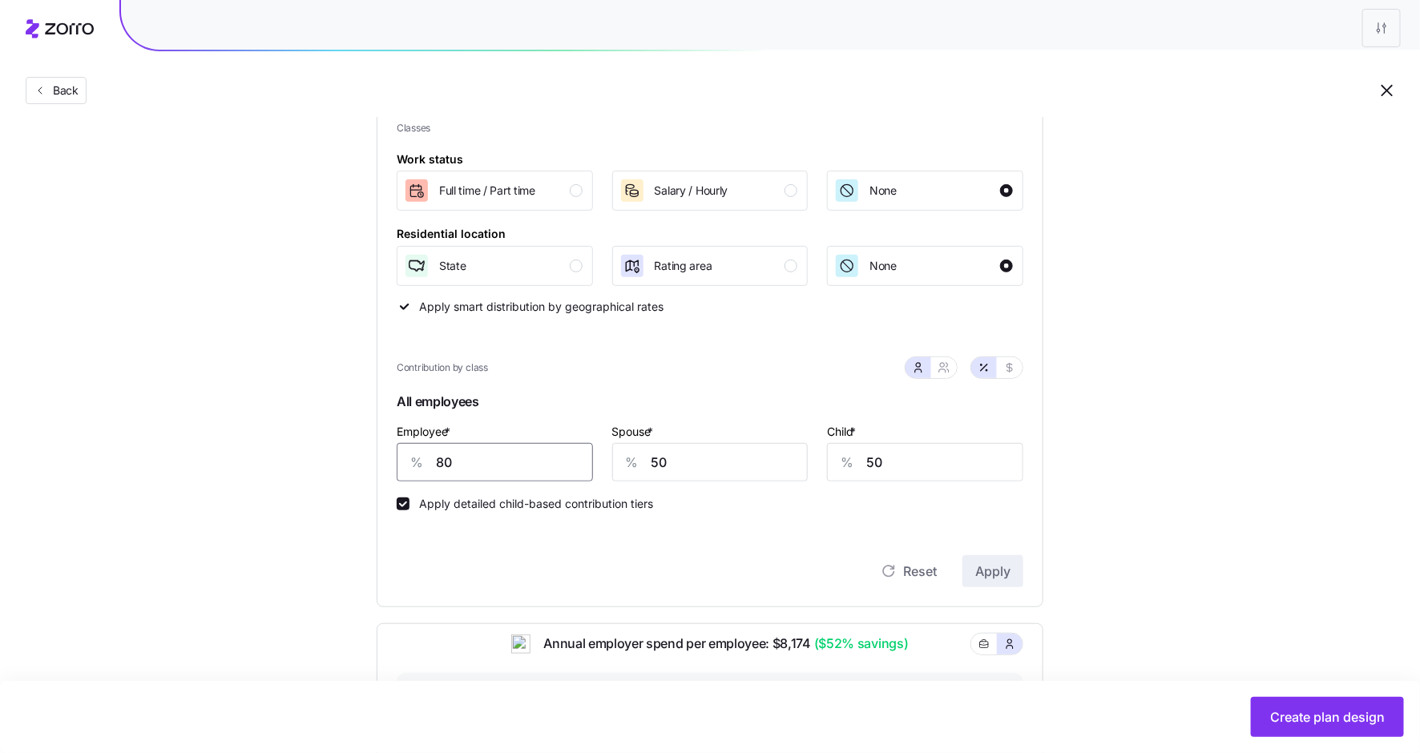
click at [446, 460] on input "80" at bounding box center [495, 462] width 196 height 38
type input "95"
type input "75"
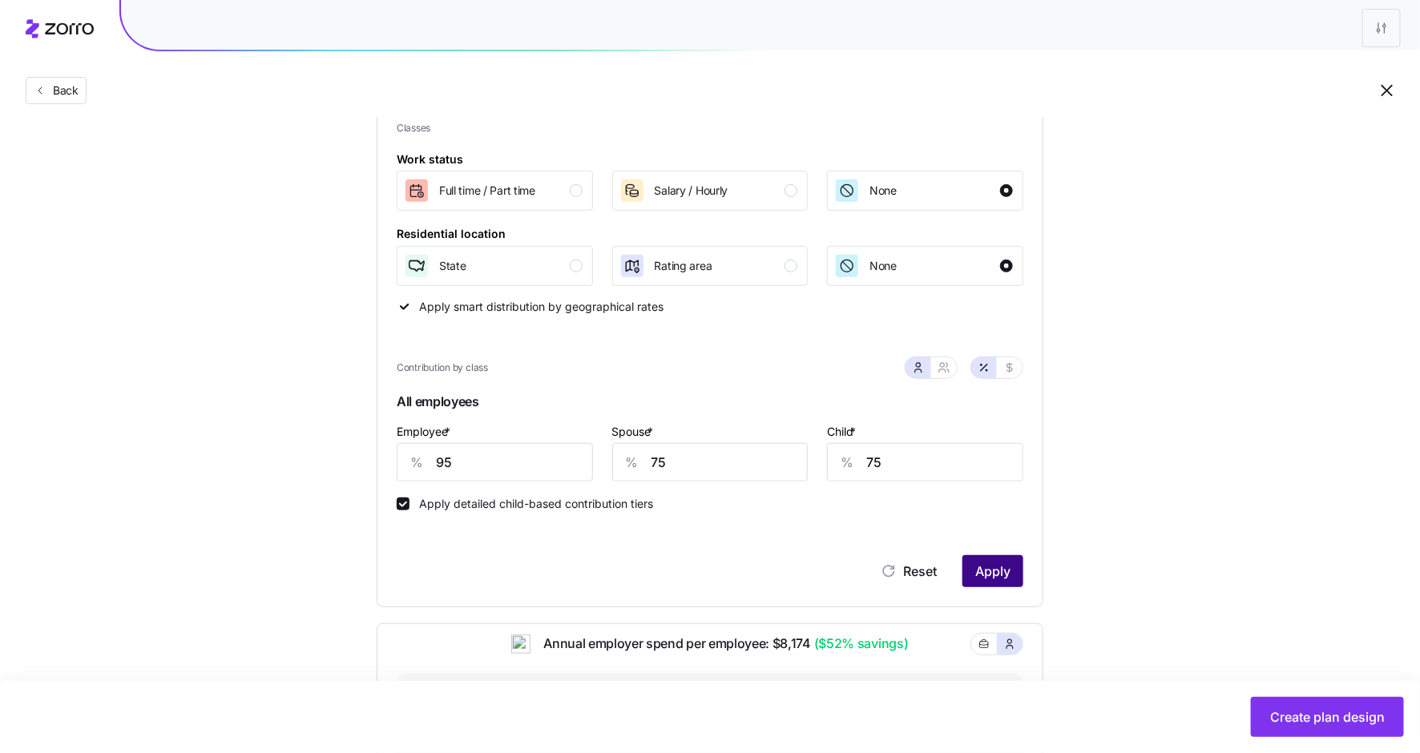
click at [993, 577] on span "Apply" at bounding box center [992, 571] width 35 height 19
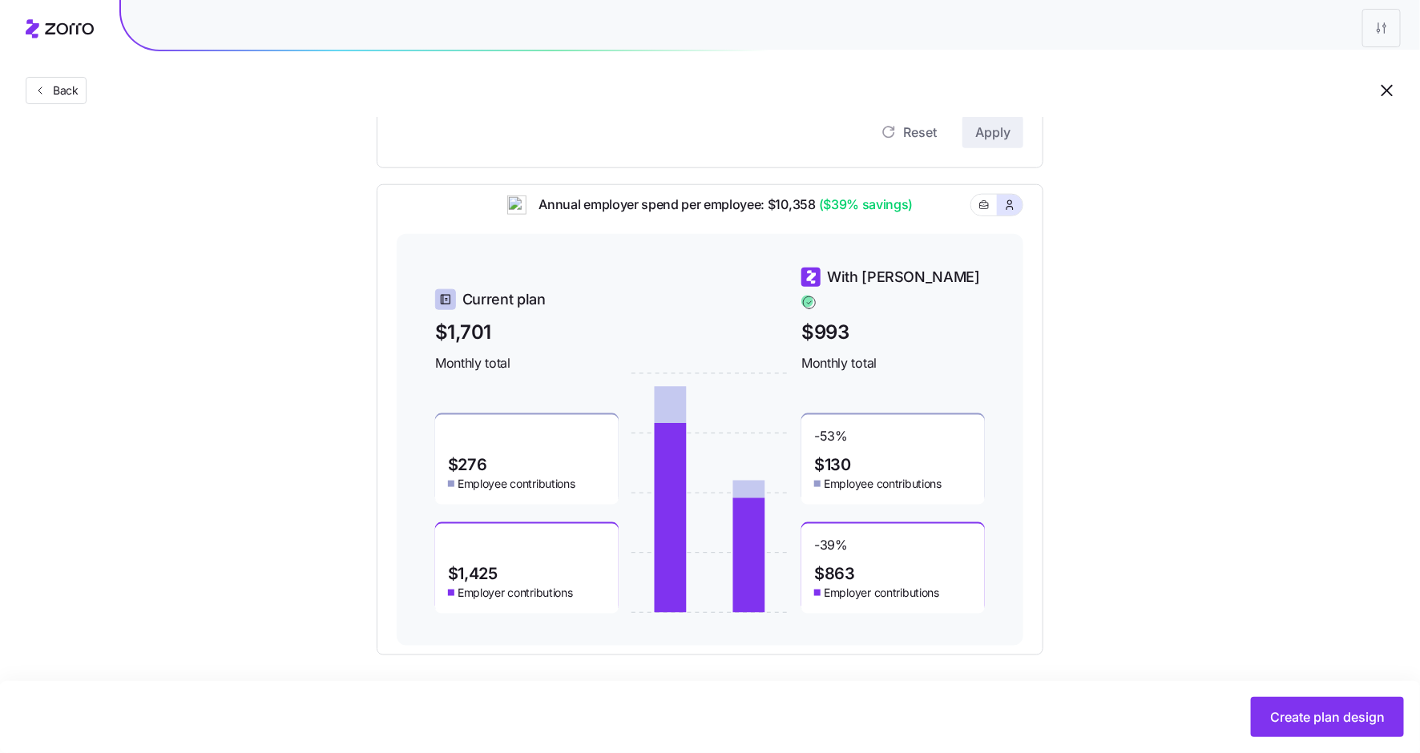
scroll to position [658, 0]
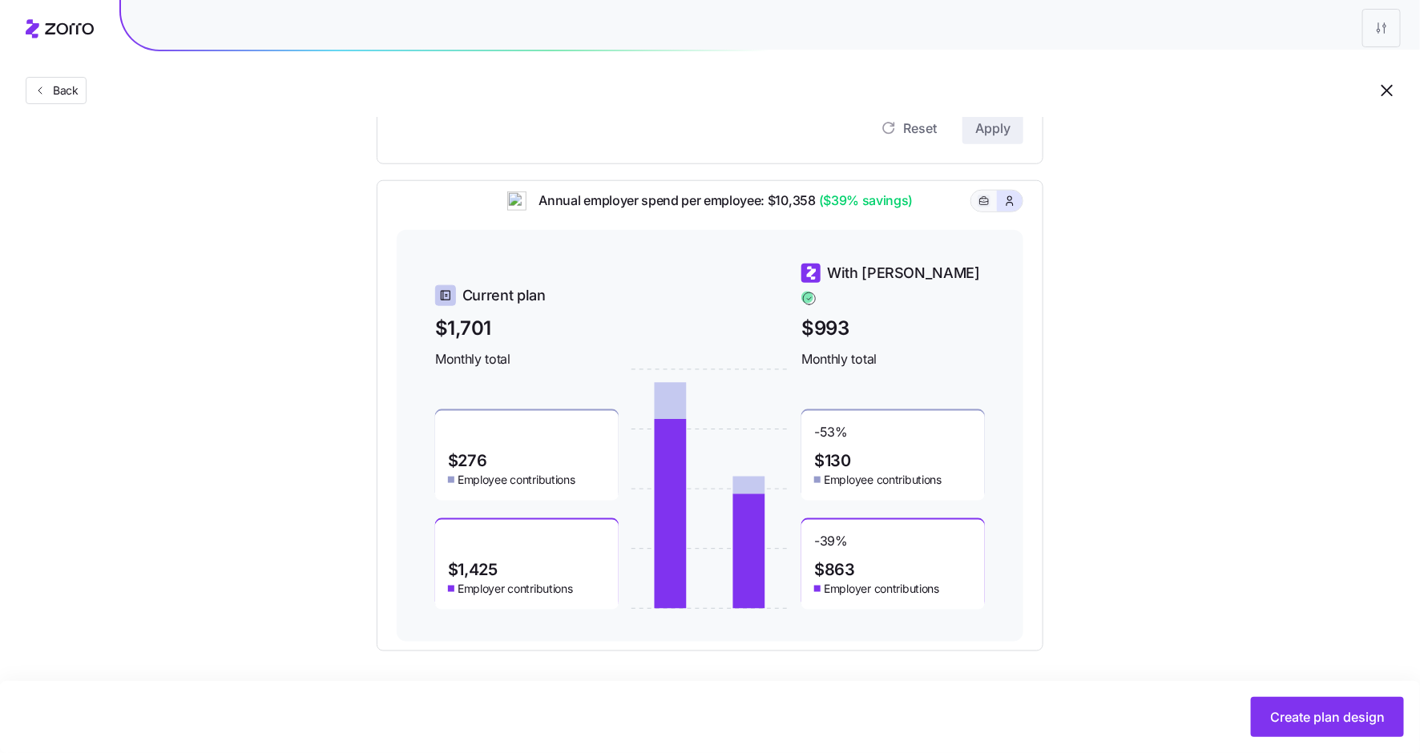
click at [985, 208] on button "button" at bounding box center [984, 201] width 13 height 13
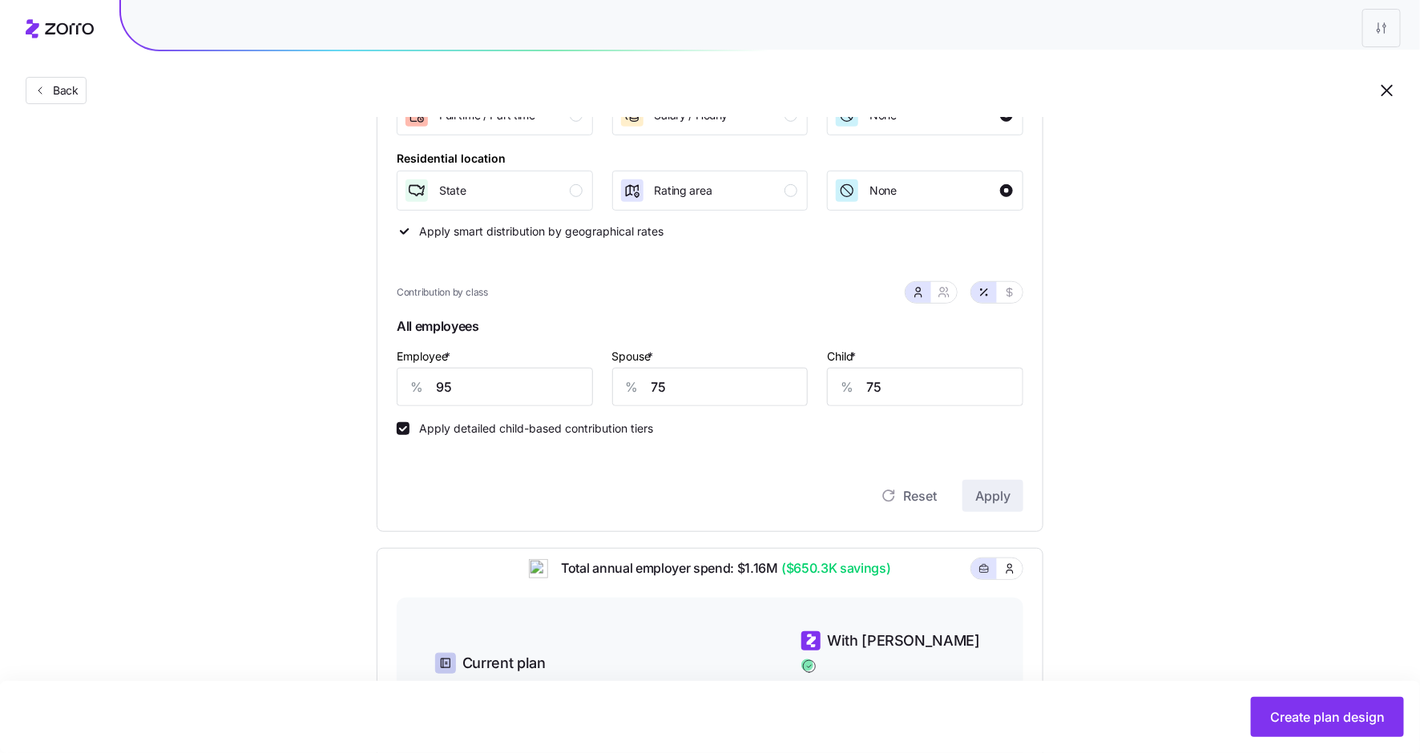
scroll to position [293, 0]
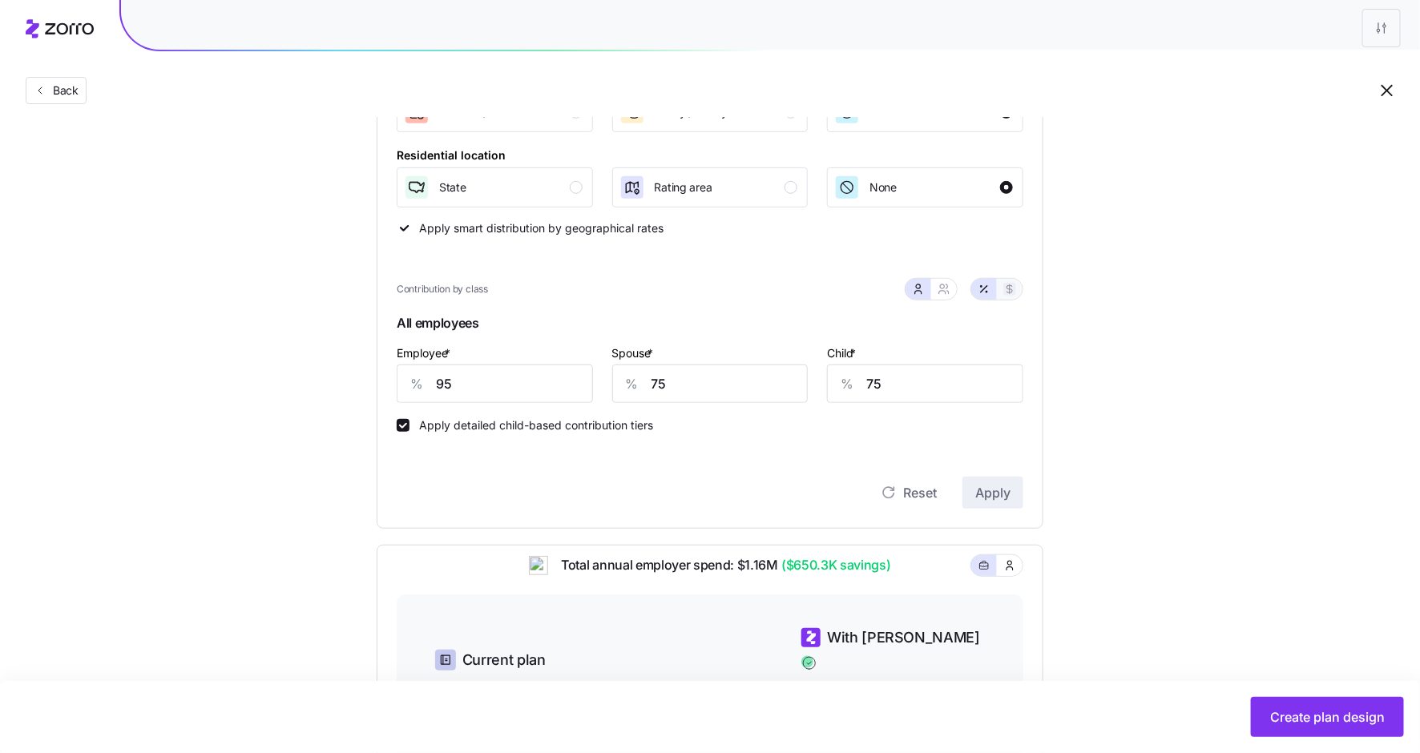
click at [1013, 289] on icon "button" at bounding box center [1009, 289] width 13 height 13
type input "582"
type input "459"
type input "186"
click at [987, 289] on icon "button" at bounding box center [984, 289] width 13 height 13
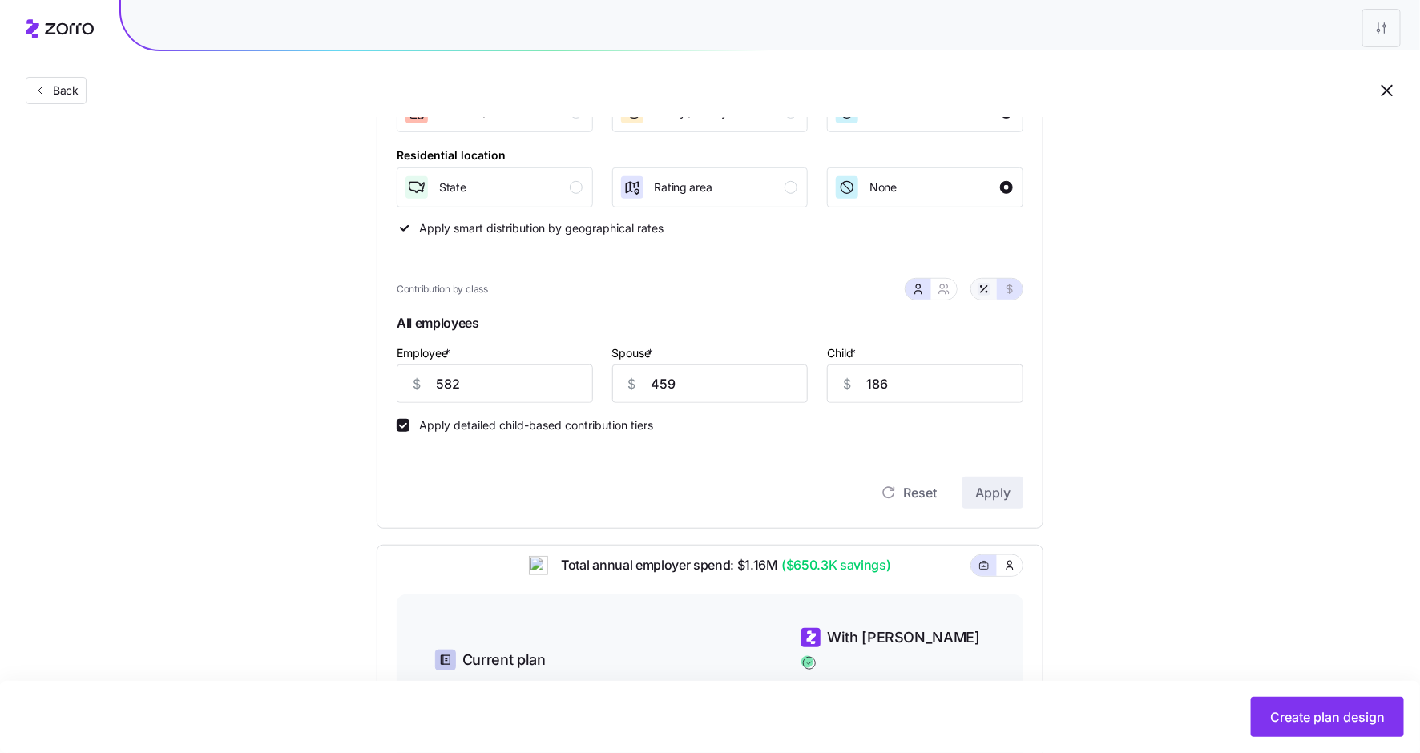
type input "95"
type input "75"
click at [944, 289] on icon "button" at bounding box center [944, 289] width 13 height 13
type input "85"
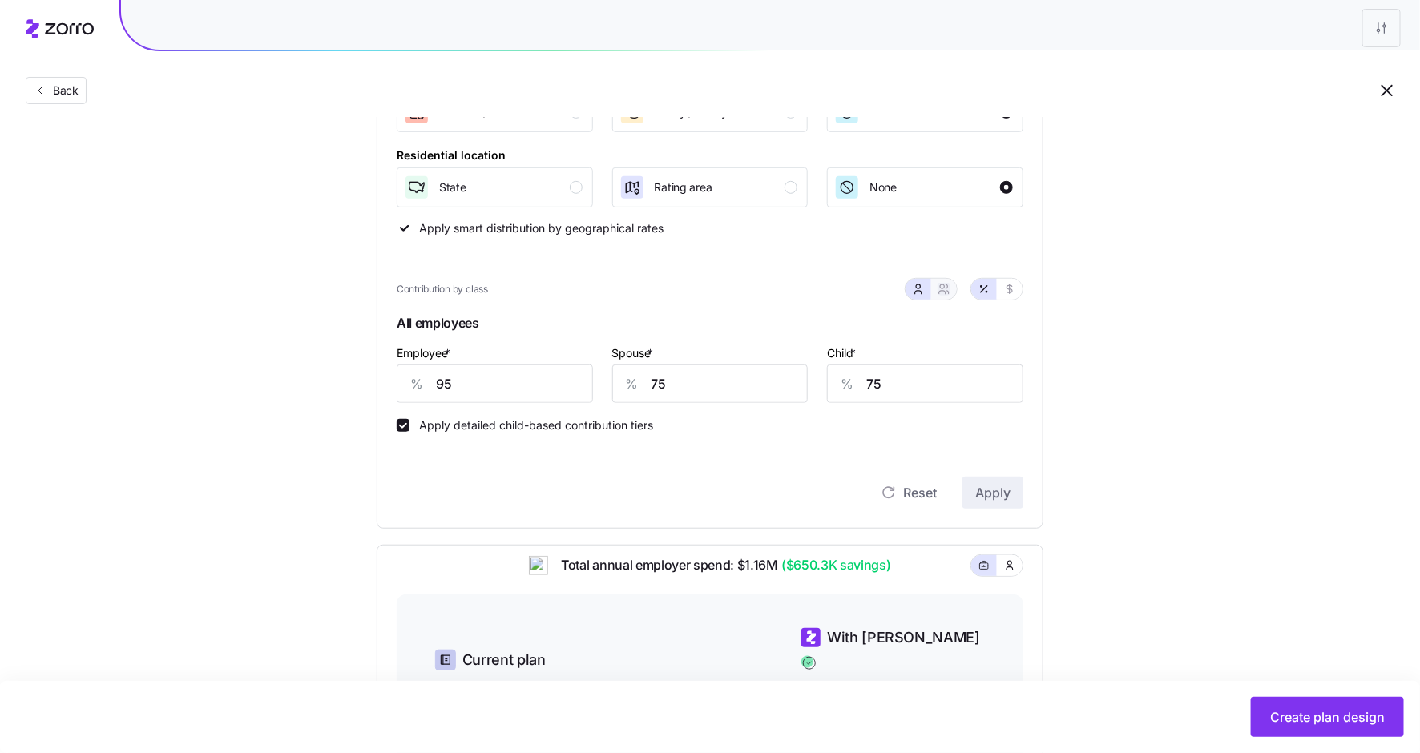
type input "87"
click at [918, 289] on icon "button" at bounding box center [918, 289] width 13 height 13
type input "75"
click at [944, 288] on icon "button" at bounding box center [944, 289] width 13 height 13
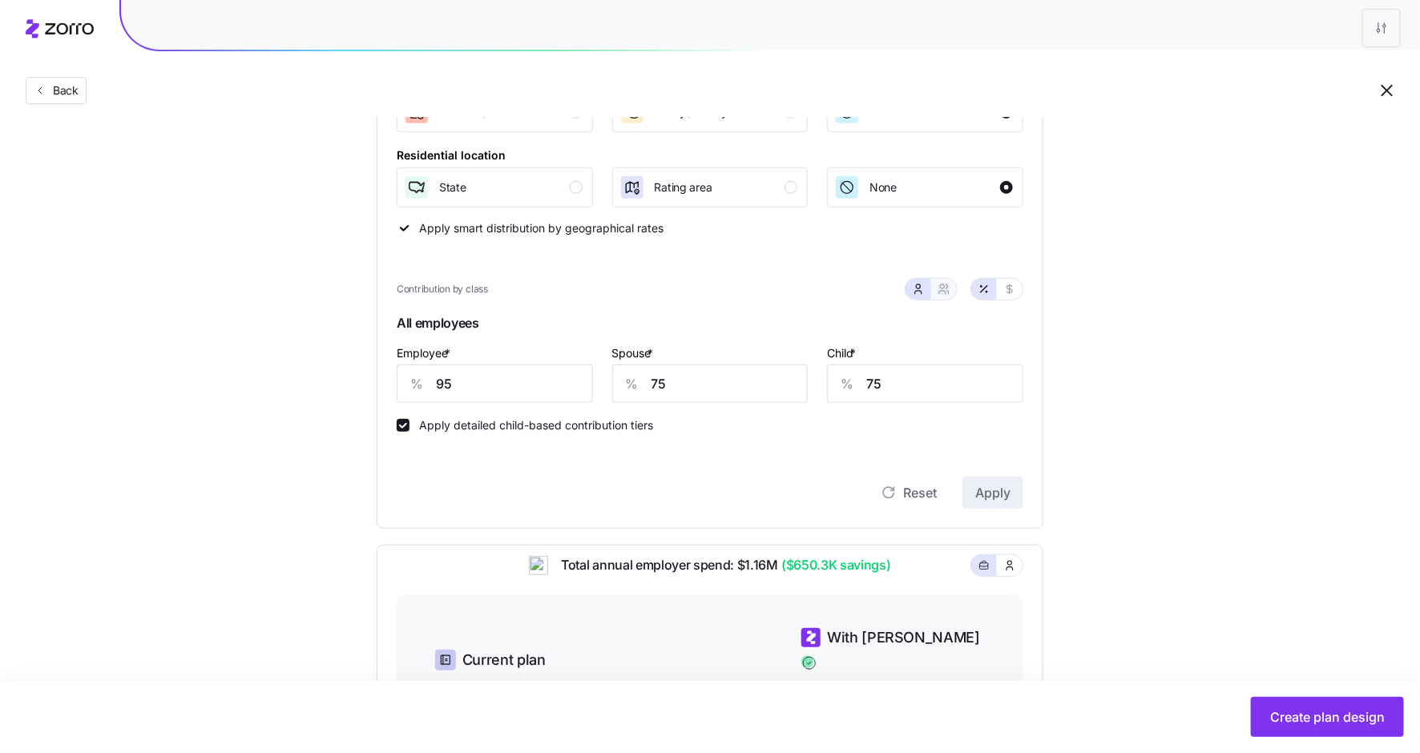
type input "85"
type input "87"
click at [918, 291] on icon "button" at bounding box center [918, 289] width 13 height 13
type input "75"
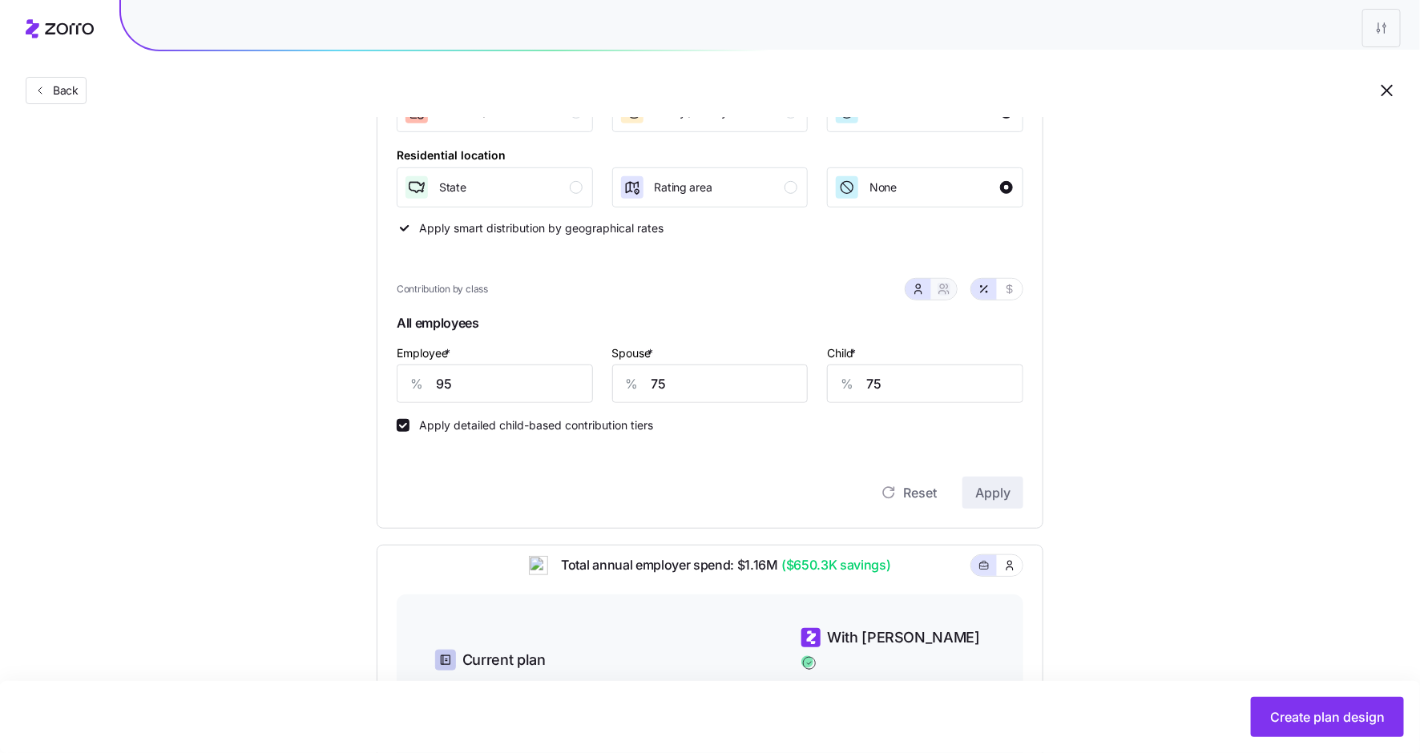
click at [946, 291] on icon "button" at bounding box center [942, 292] width 6 height 3
type input "85"
type input "87"
click at [914, 291] on icon "button" at bounding box center [918, 289] width 13 height 13
type input "75"
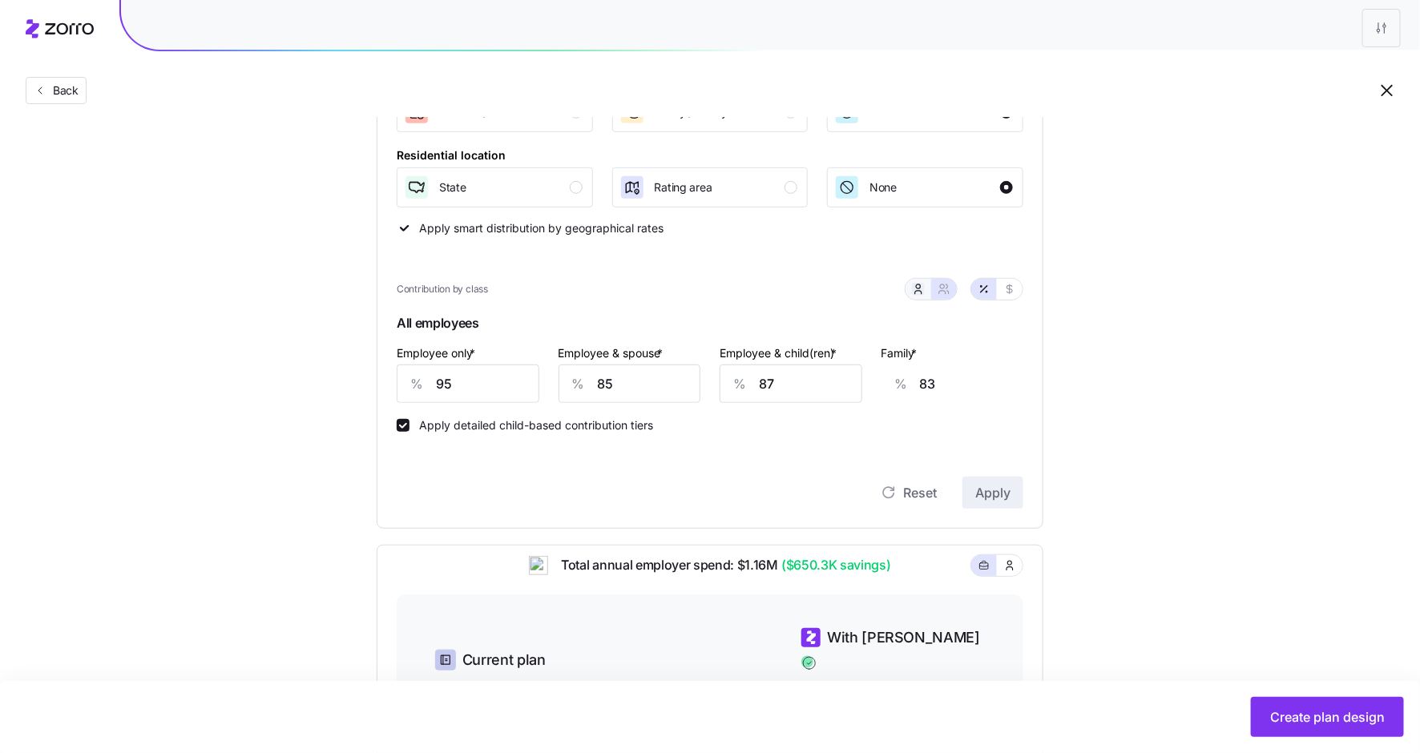
type input "75"
click at [937, 292] on button "button" at bounding box center [944, 289] width 26 height 21
type input "85"
type input "87"
click at [922, 293] on icon "button" at bounding box center [918, 289] width 13 height 13
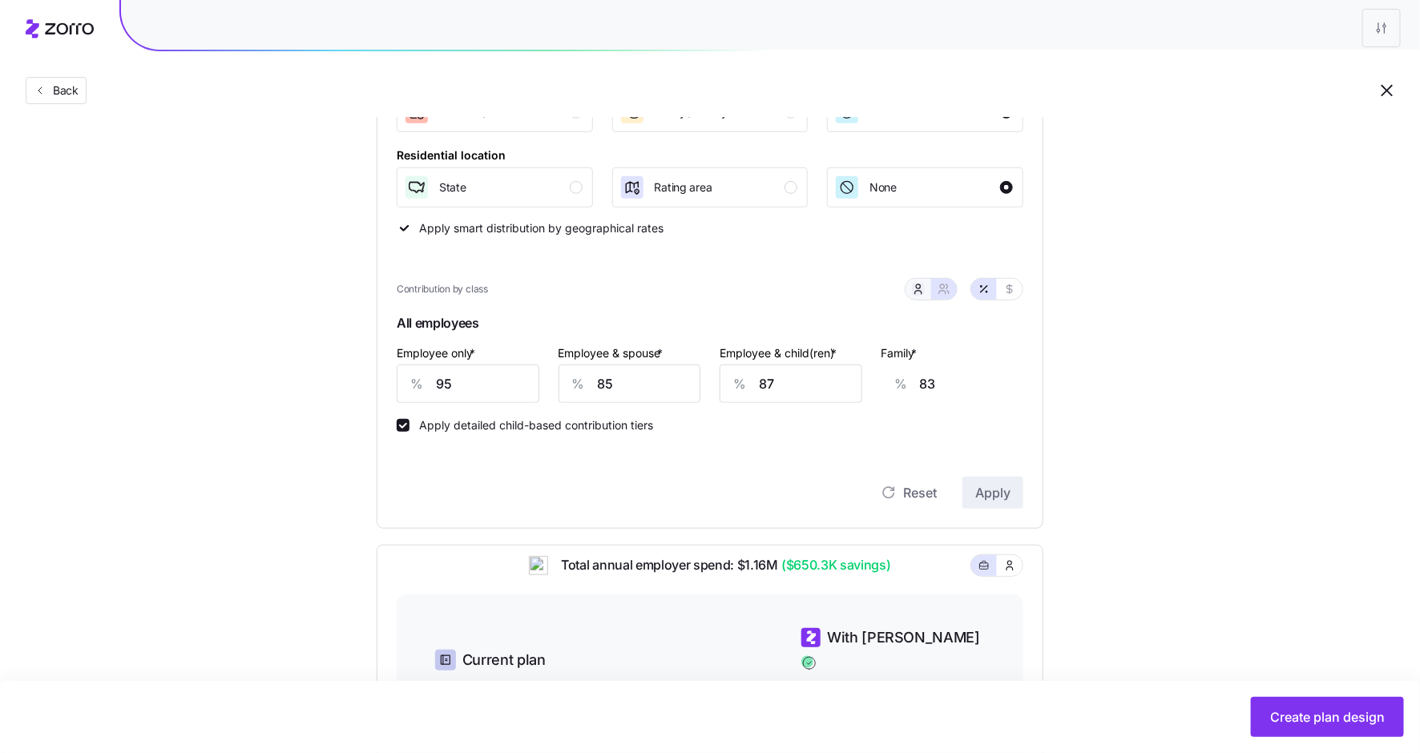
type input "75"
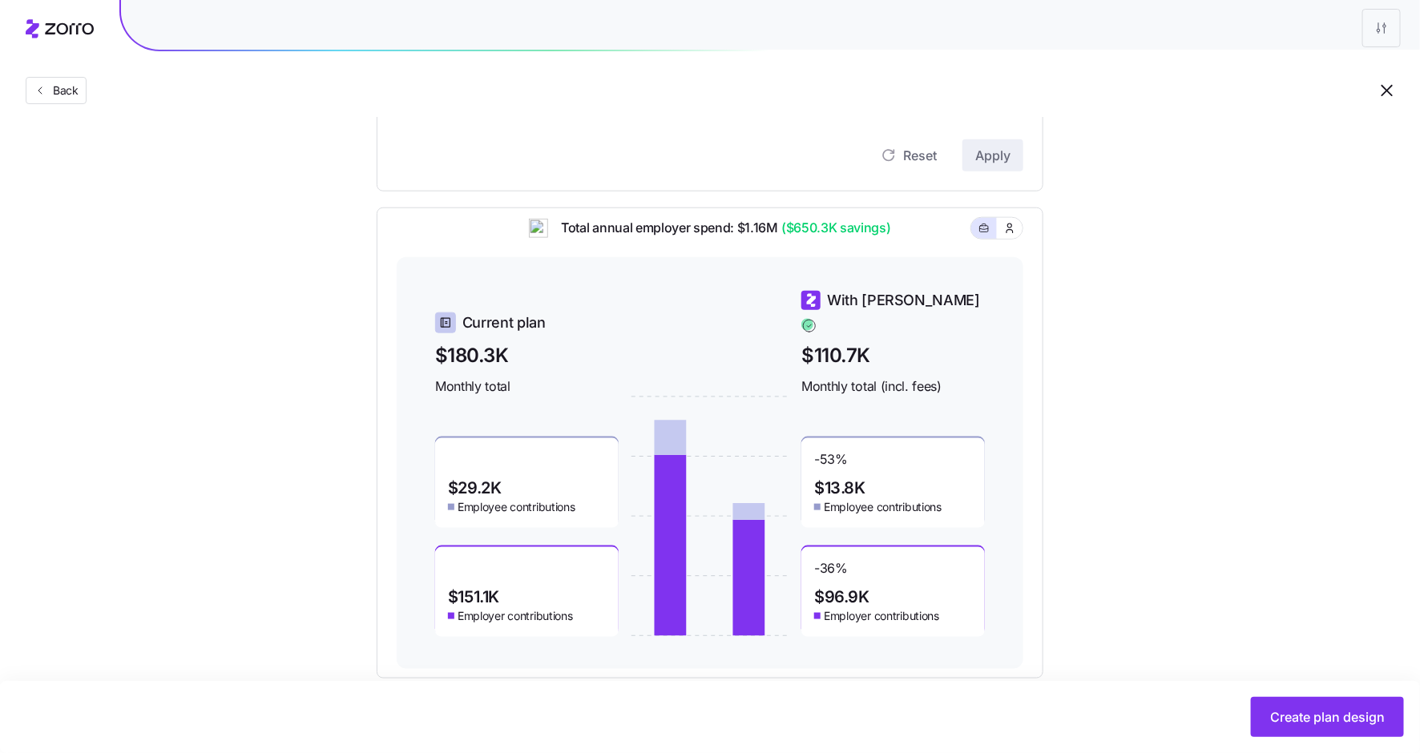
scroll to position [658, 0]
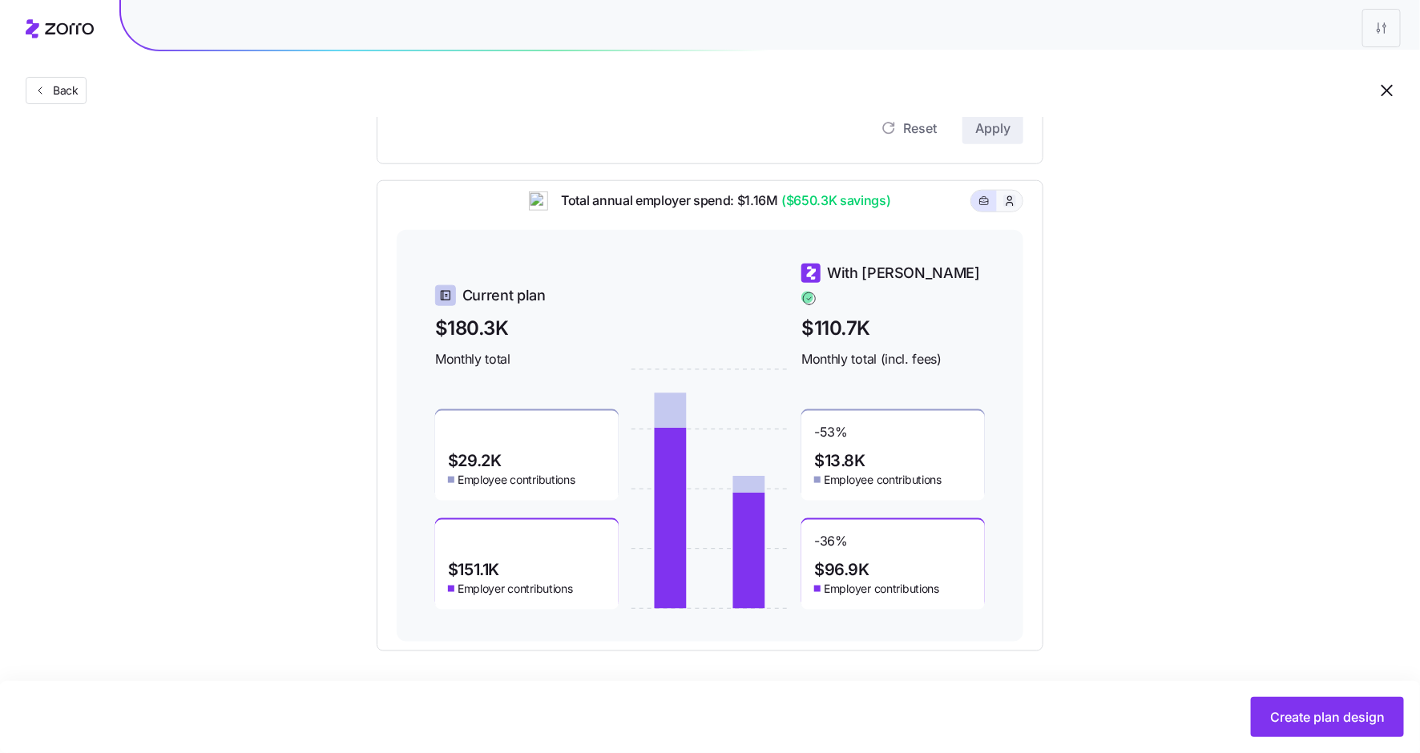
click at [1011, 209] on icon "button" at bounding box center [1009, 201] width 13 height 16
click at [986, 211] on icon "button" at bounding box center [984, 201] width 11 height 19
click at [1297, 702] on button "Create plan design" at bounding box center [1327, 717] width 153 height 40
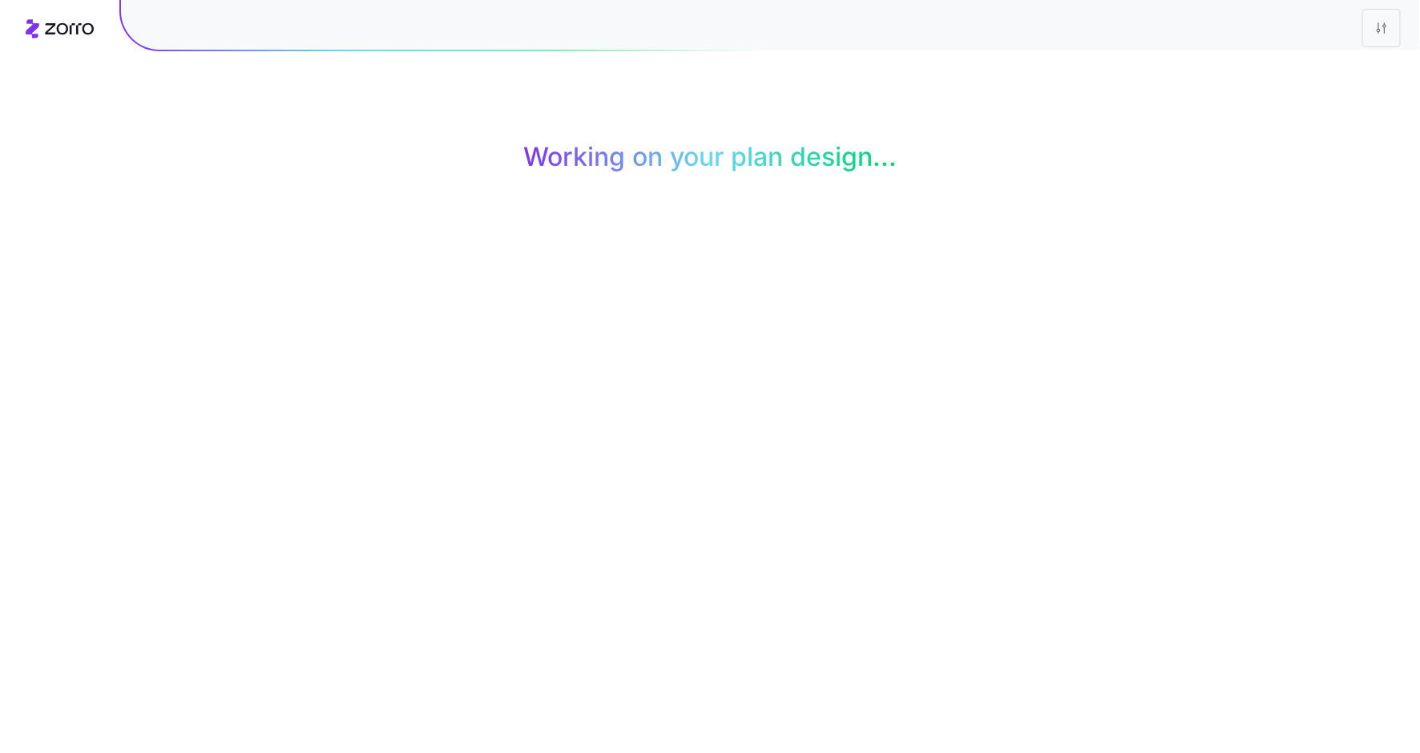
scroll to position [0, 0]
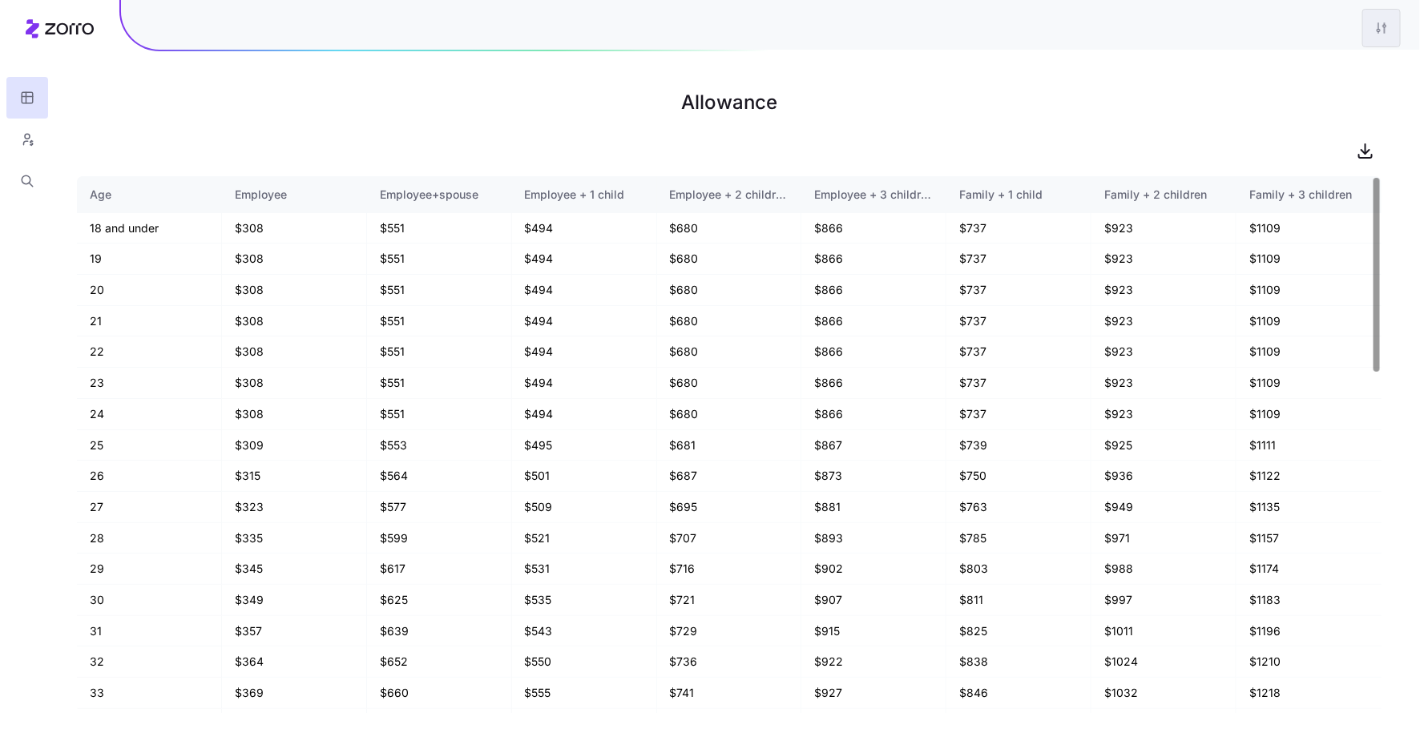
click at [1386, 26] on html "Allowance Age Employee Employee+spouse Employee + 1 child Employee + 2 children…" at bounding box center [710, 376] width 1420 height 753
click at [974, 79] on html "Allowance Age Employee Employee+spouse Employee + 1 child Employee + 2 children…" at bounding box center [710, 376] width 1420 height 753
click at [20, 143] on icon "button" at bounding box center [27, 139] width 14 height 16
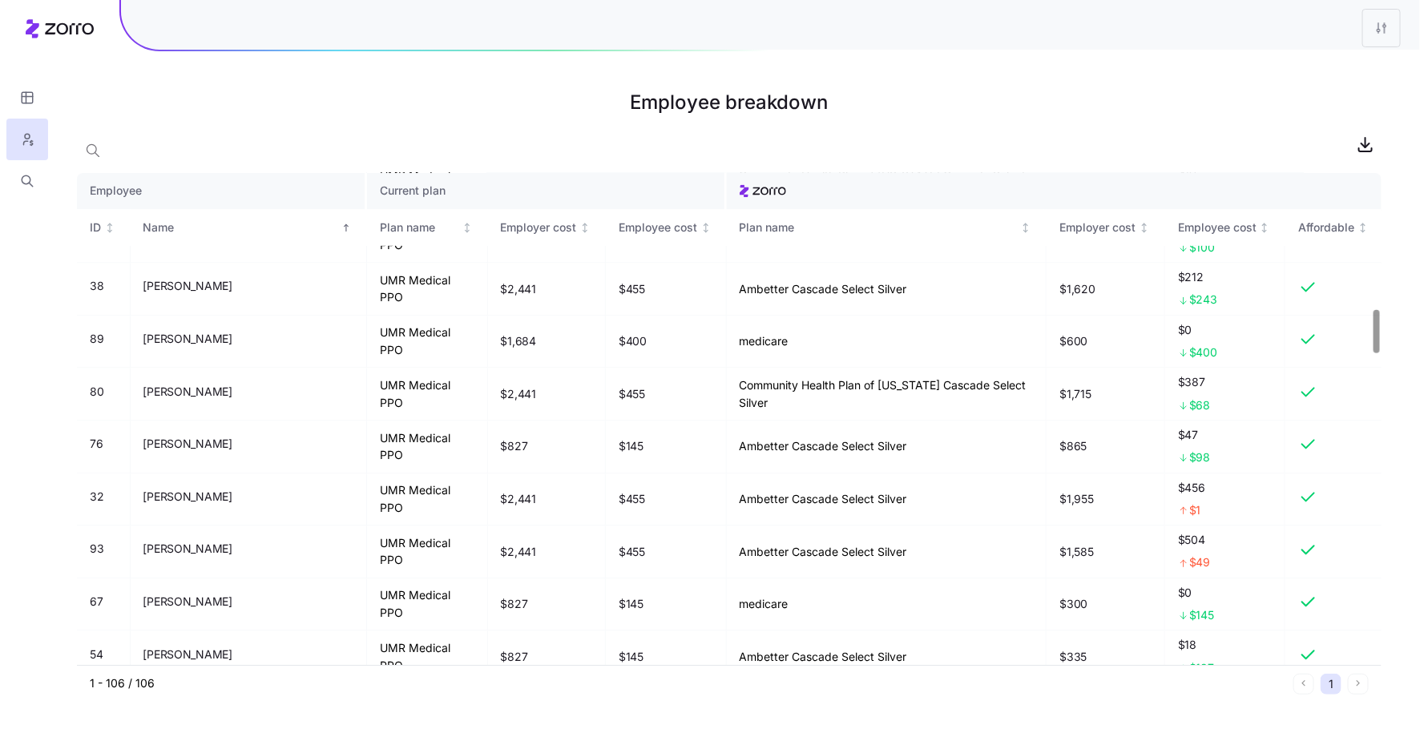
scroll to position [1565, 0]
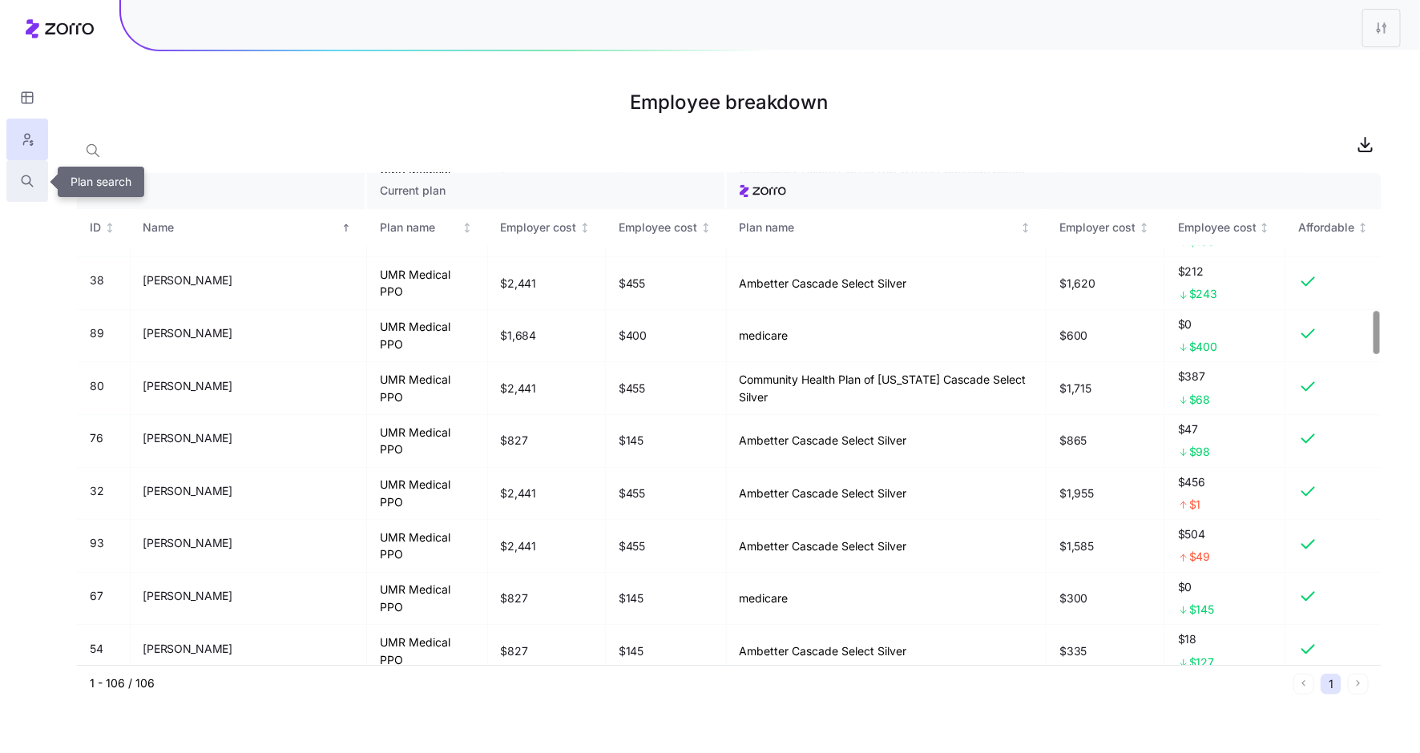
click at [24, 178] on icon "button" at bounding box center [27, 181] width 14 height 16
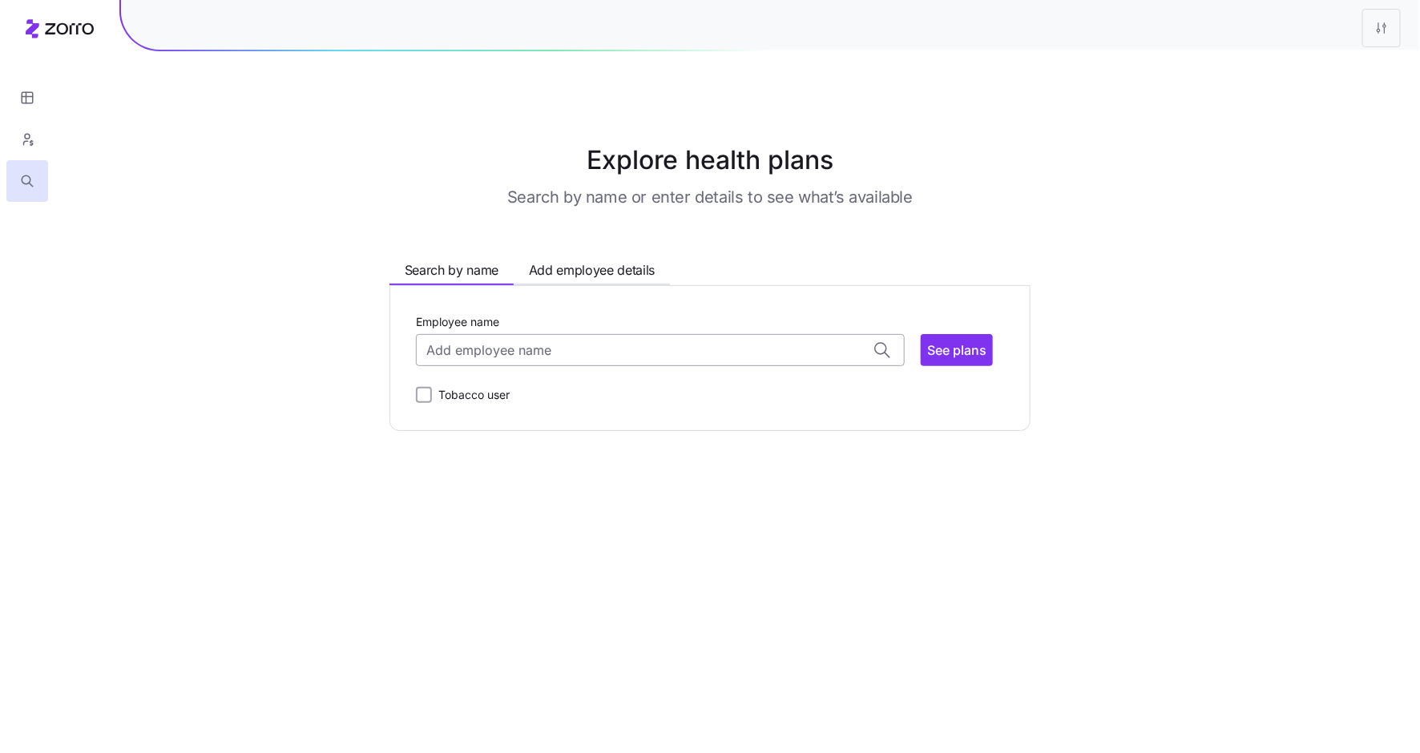
click at [514, 352] on input "Employee name" at bounding box center [660, 350] width 489 height 32
click at [517, 382] on span "DAVID HOYLE ( 58 )" at bounding box center [492, 392] width 127 height 20
type input "[PERSON_NAME]"
click at [952, 349] on span "See plans" at bounding box center [956, 350] width 59 height 19
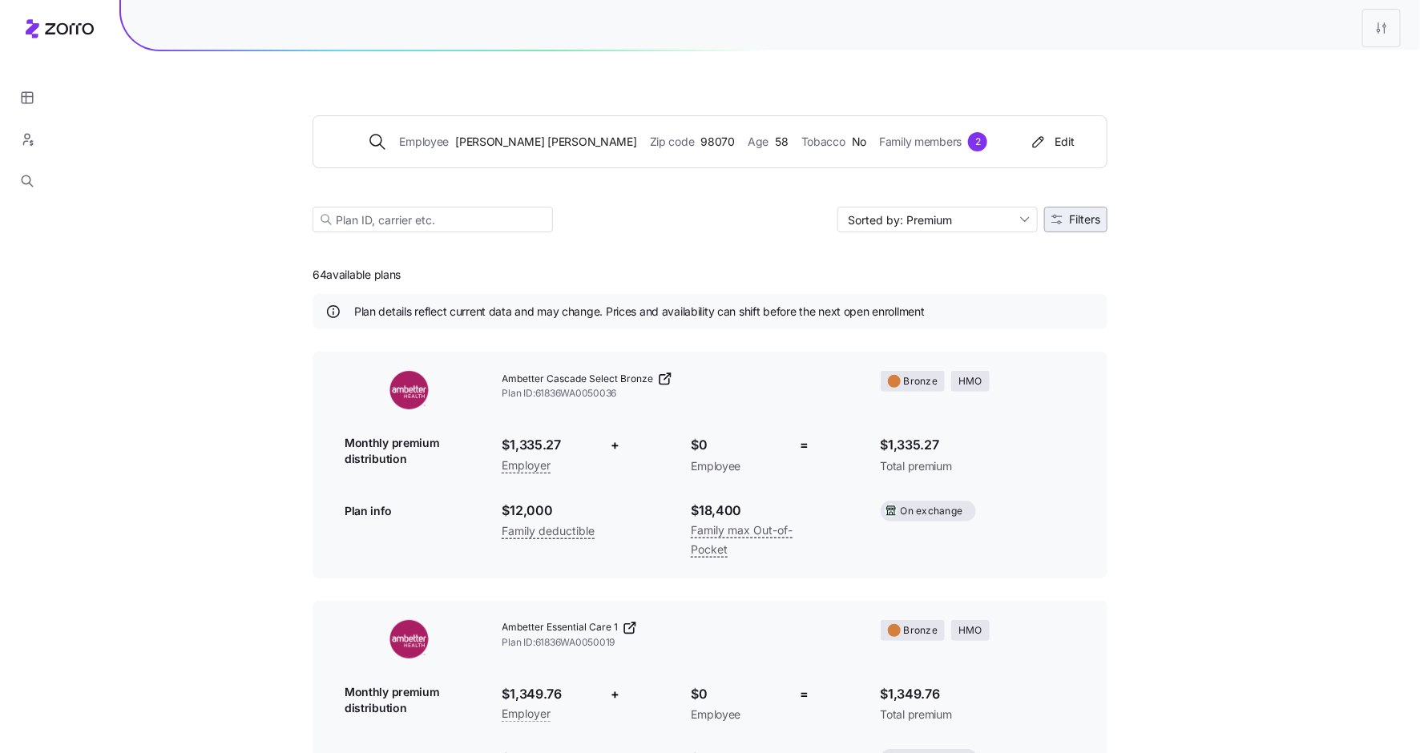
click at [1077, 216] on span "Filters" at bounding box center [1084, 219] width 31 height 11
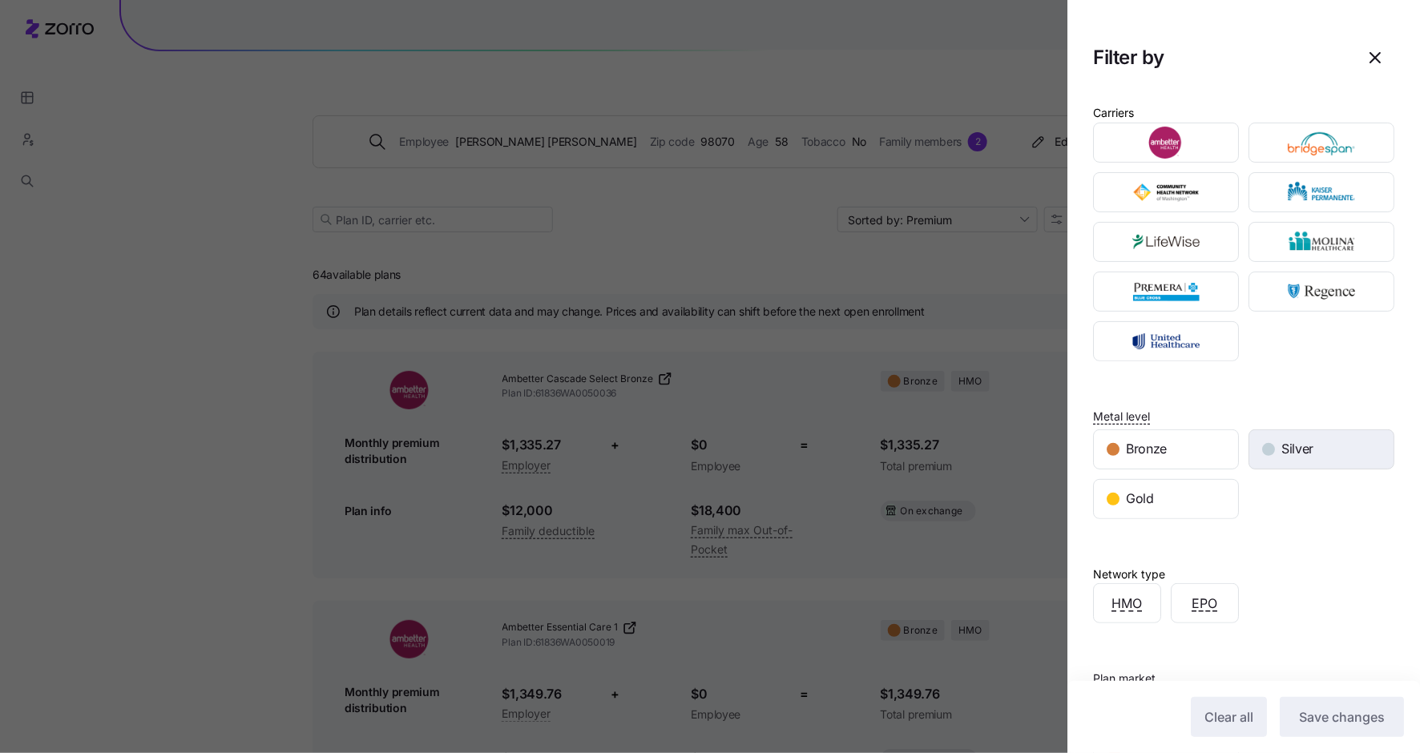
click at [1298, 449] on span "Silver" at bounding box center [1297, 449] width 32 height 20
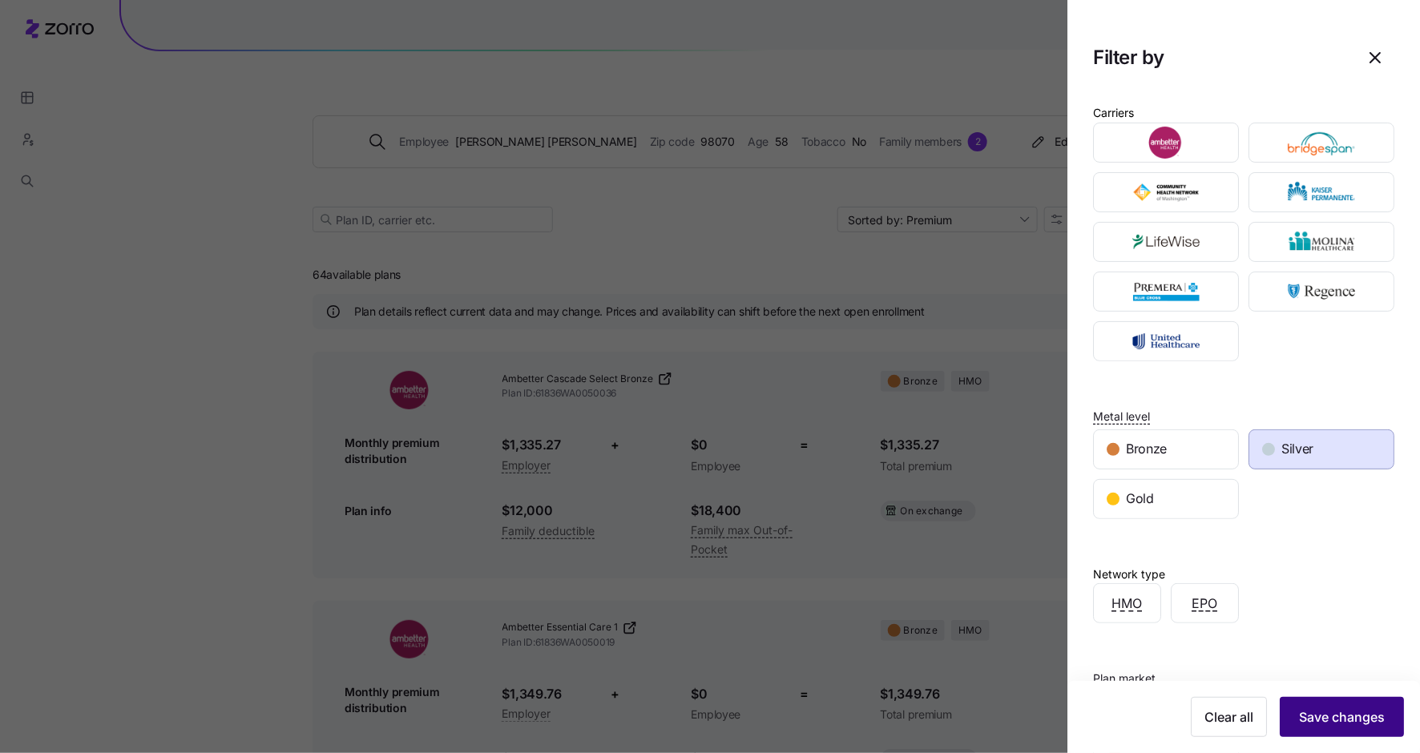
click at [1339, 703] on button "Save changes" at bounding box center [1342, 717] width 124 height 40
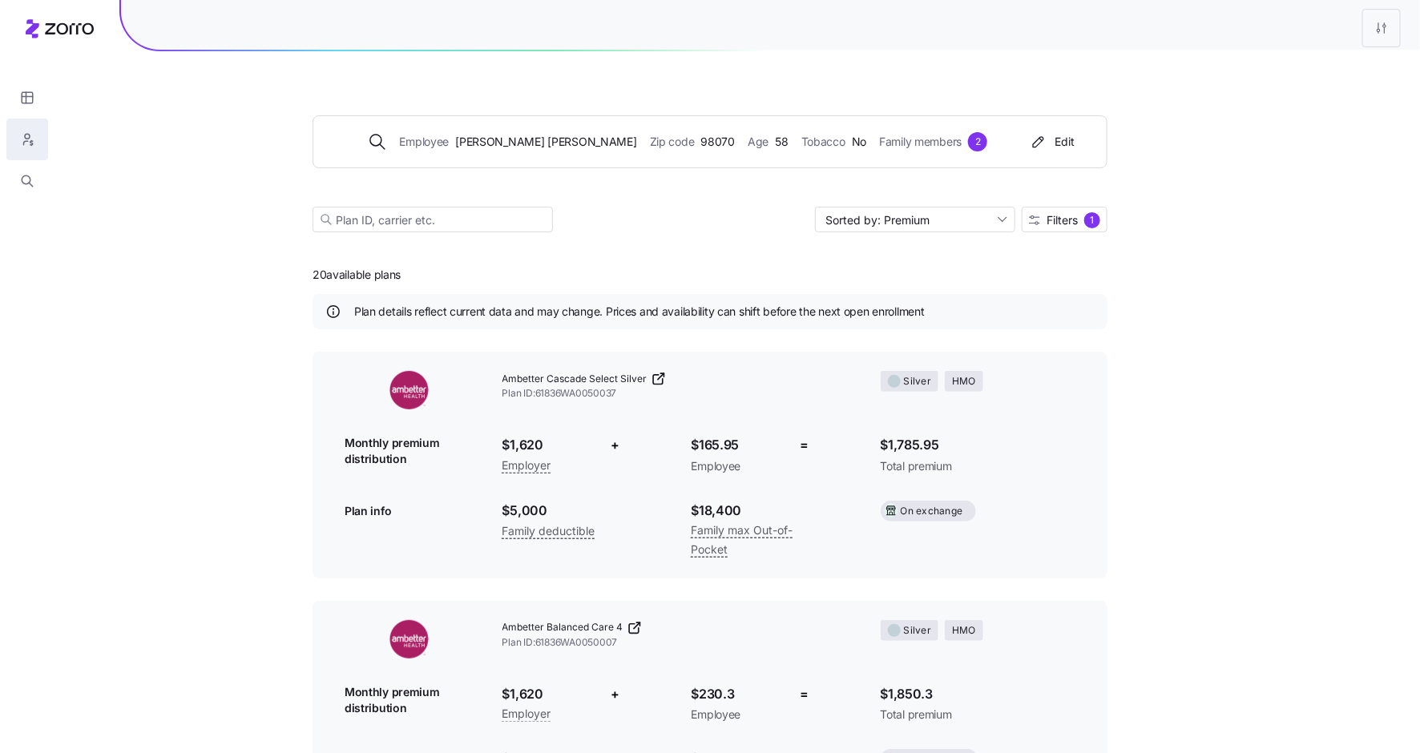
click at [37, 129] on button "button" at bounding box center [27, 140] width 42 height 42
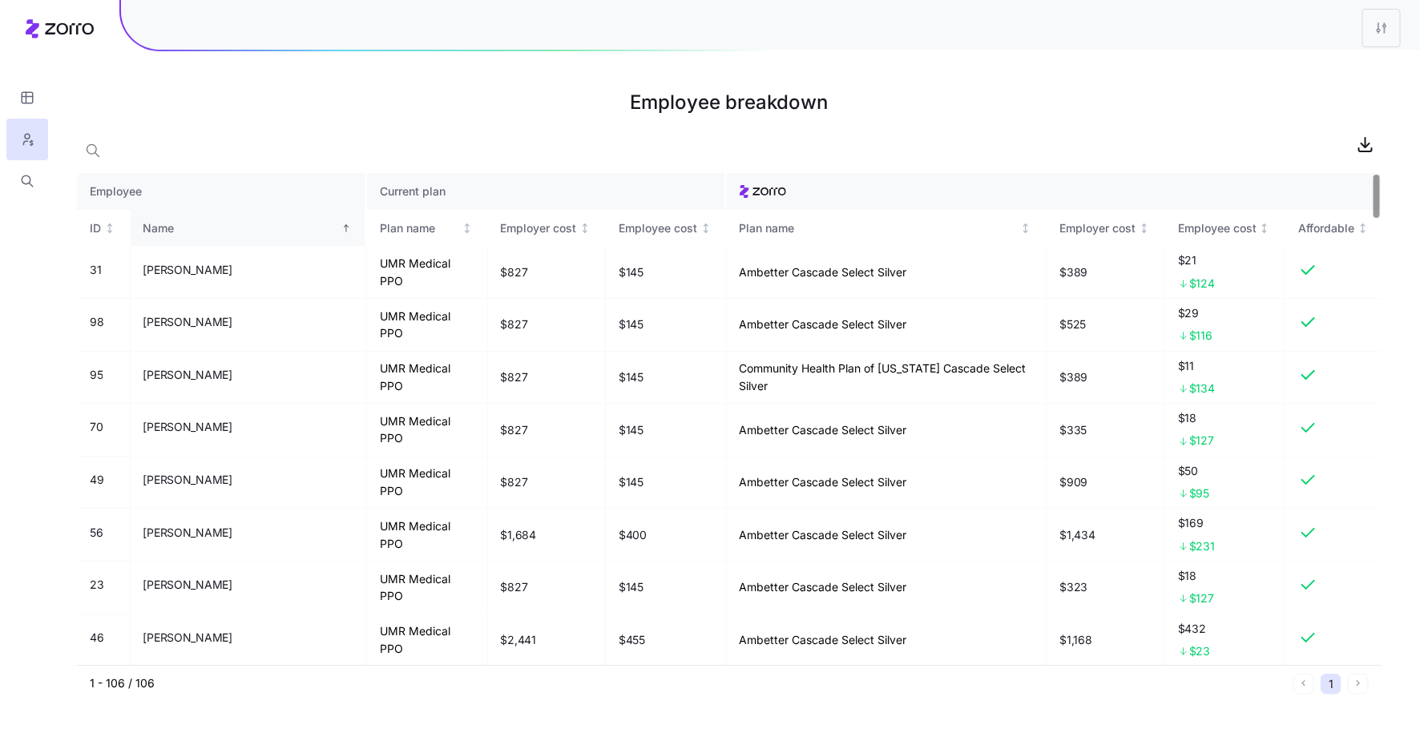
click at [207, 228] on div "Name" at bounding box center [240, 229] width 195 height 18
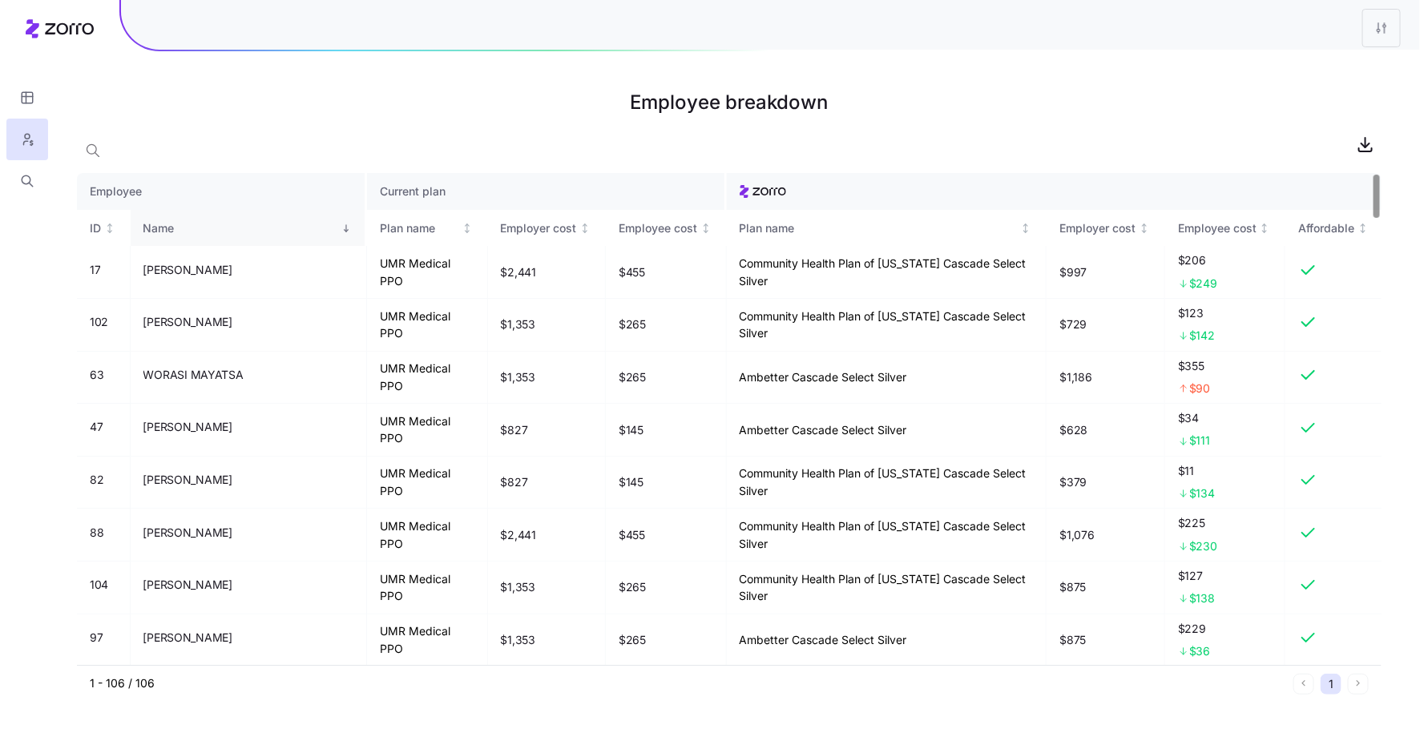
click at [207, 228] on div "Name" at bounding box center [240, 229] width 195 height 18
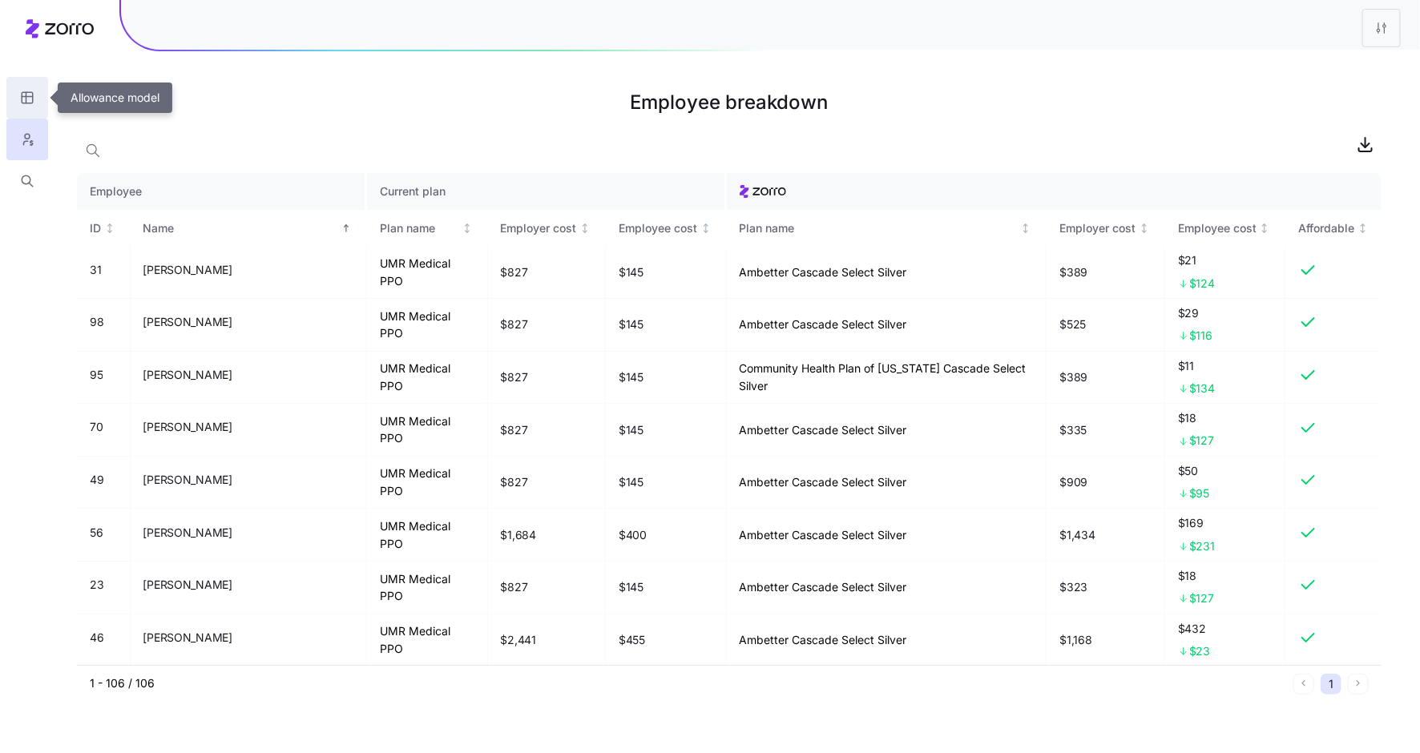
click at [33, 98] on icon "button" at bounding box center [27, 97] width 11 height 11
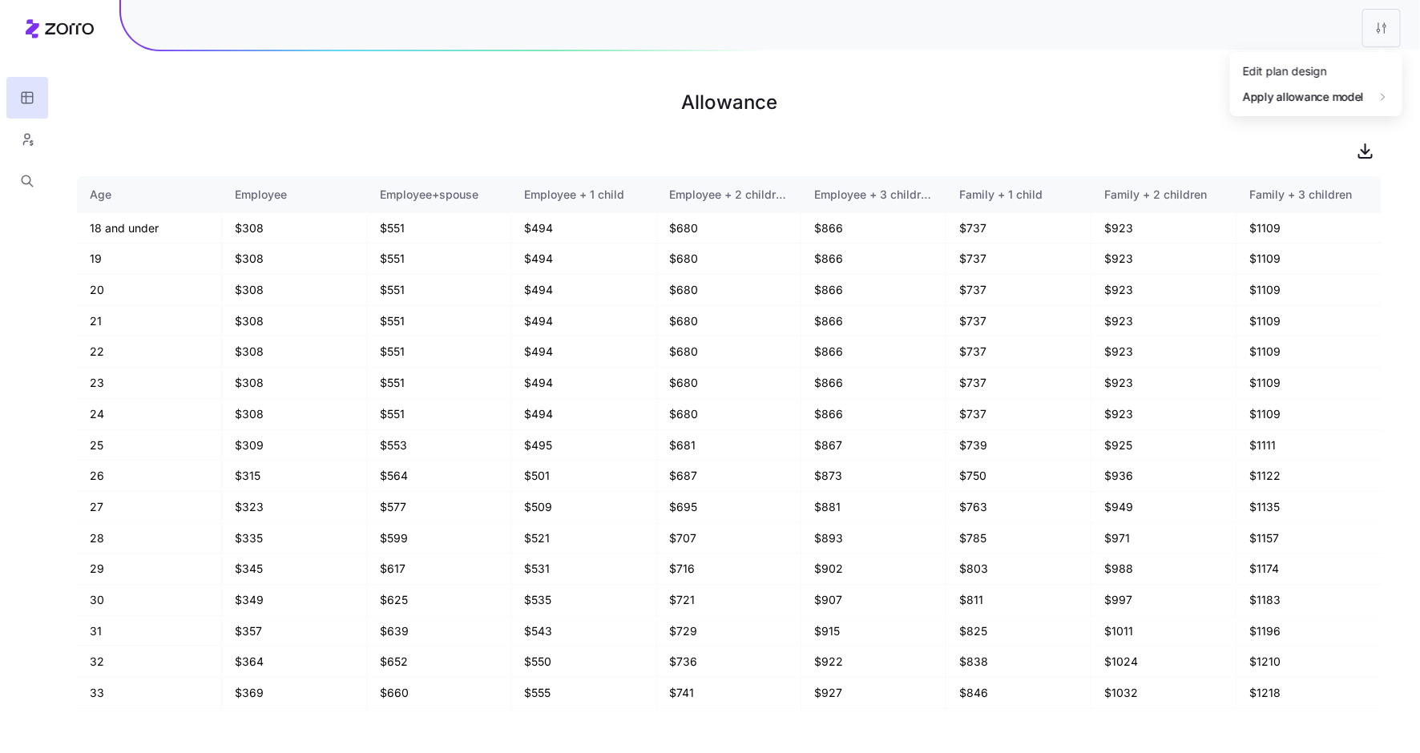
click at [1374, 25] on html "Allowance Age Employee Employee+spouse Employee + 1 child Employee + 2 children…" at bounding box center [710, 376] width 1420 height 753
click at [1343, 70] on div "Edit plan design" at bounding box center [1316, 72] width 159 height 26
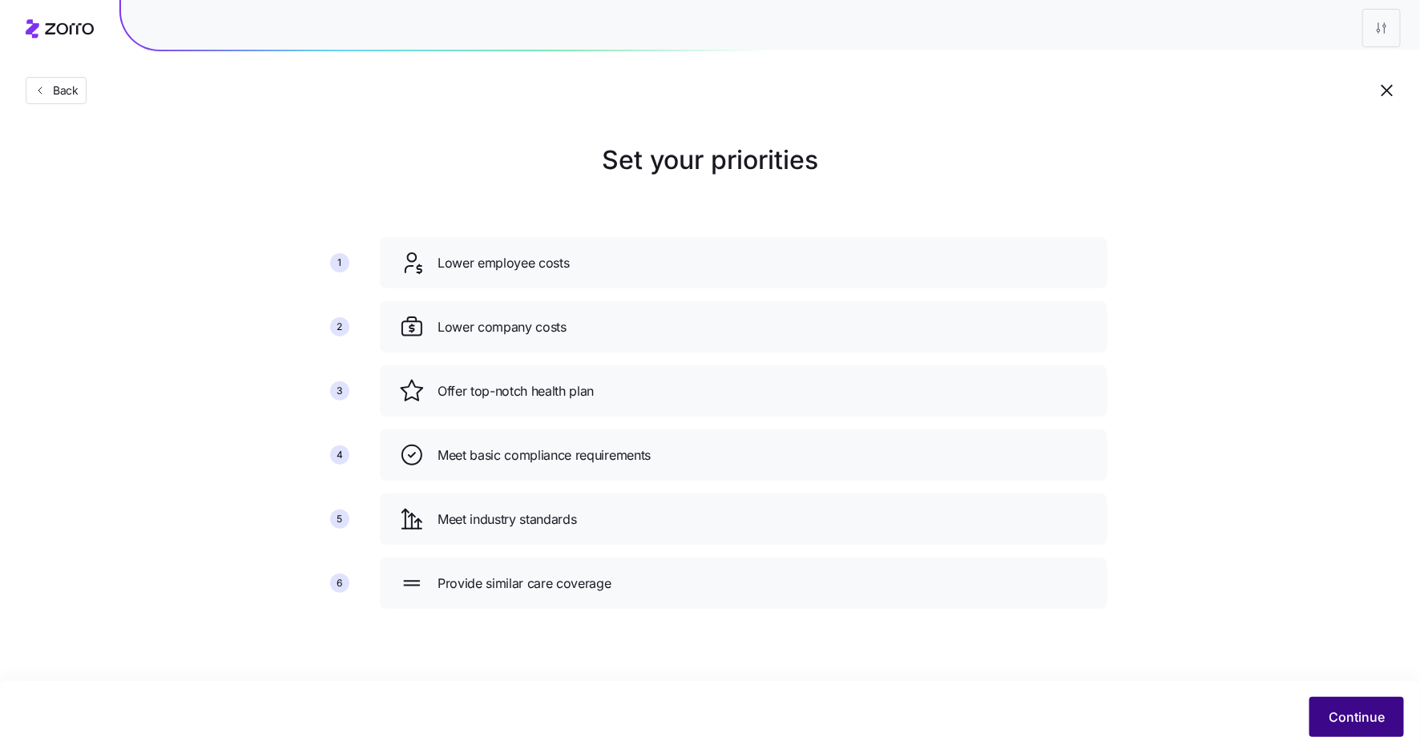
click at [1332, 722] on span "Continue" at bounding box center [1357, 717] width 56 height 19
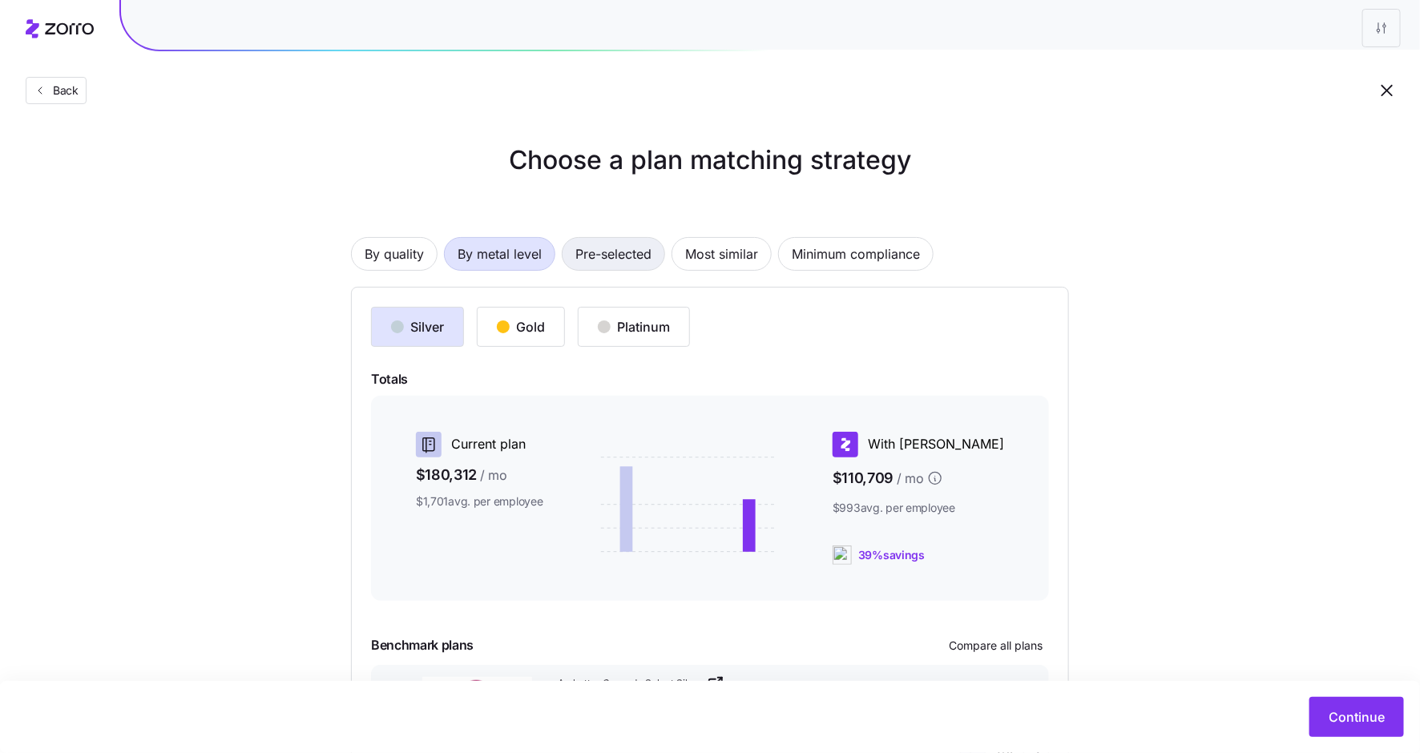
click at [622, 249] on span "Pre-selected" at bounding box center [613, 254] width 76 height 32
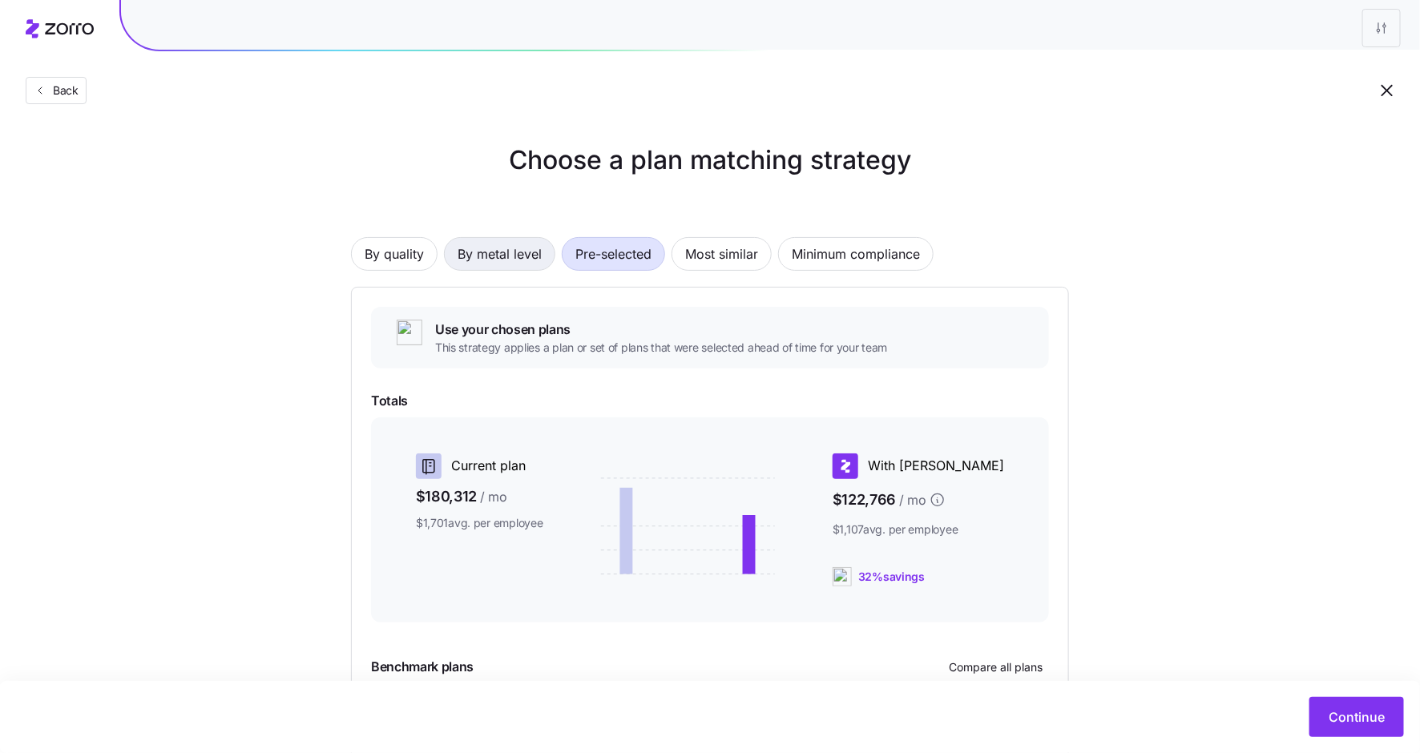
click at [509, 255] on span "By metal level" at bounding box center [500, 254] width 84 height 32
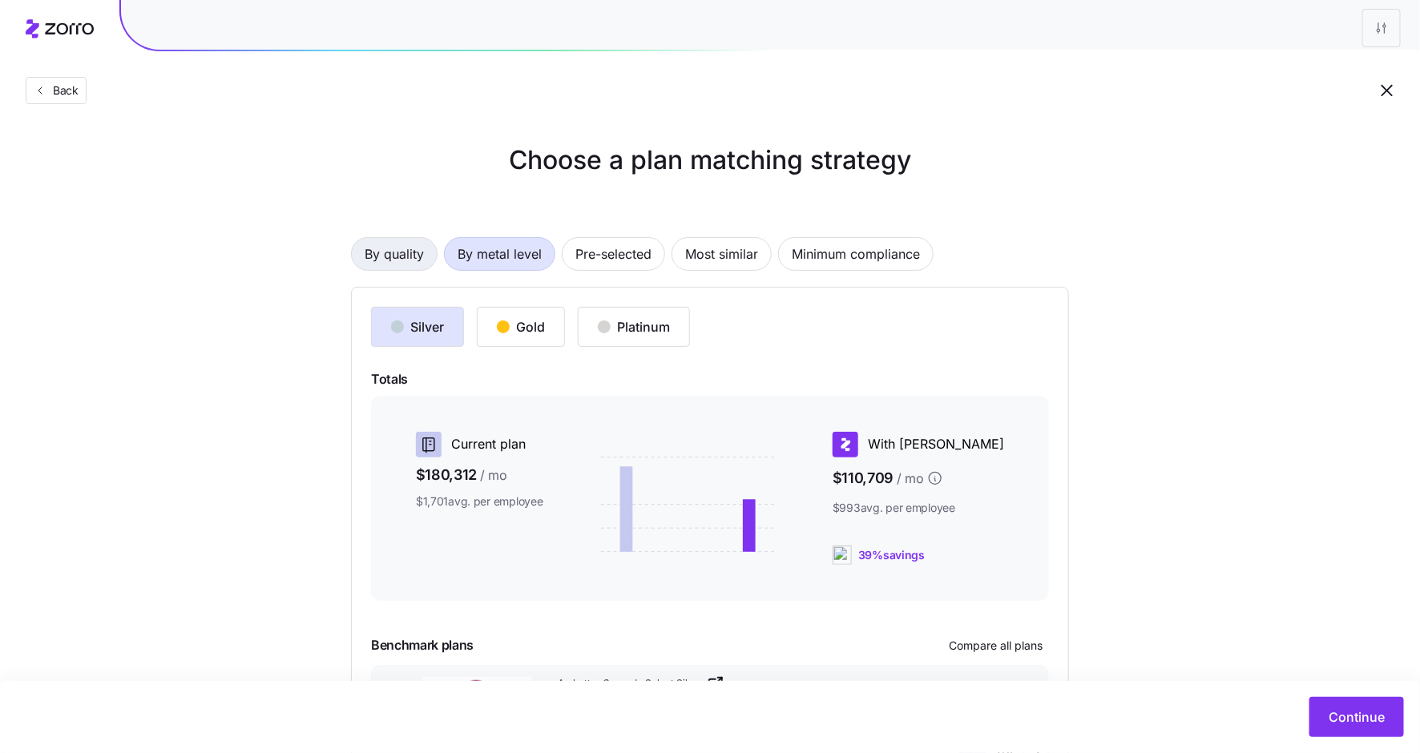
click at [398, 253] on span "By quality" at bounding box center [394, 254] width 59 height 32
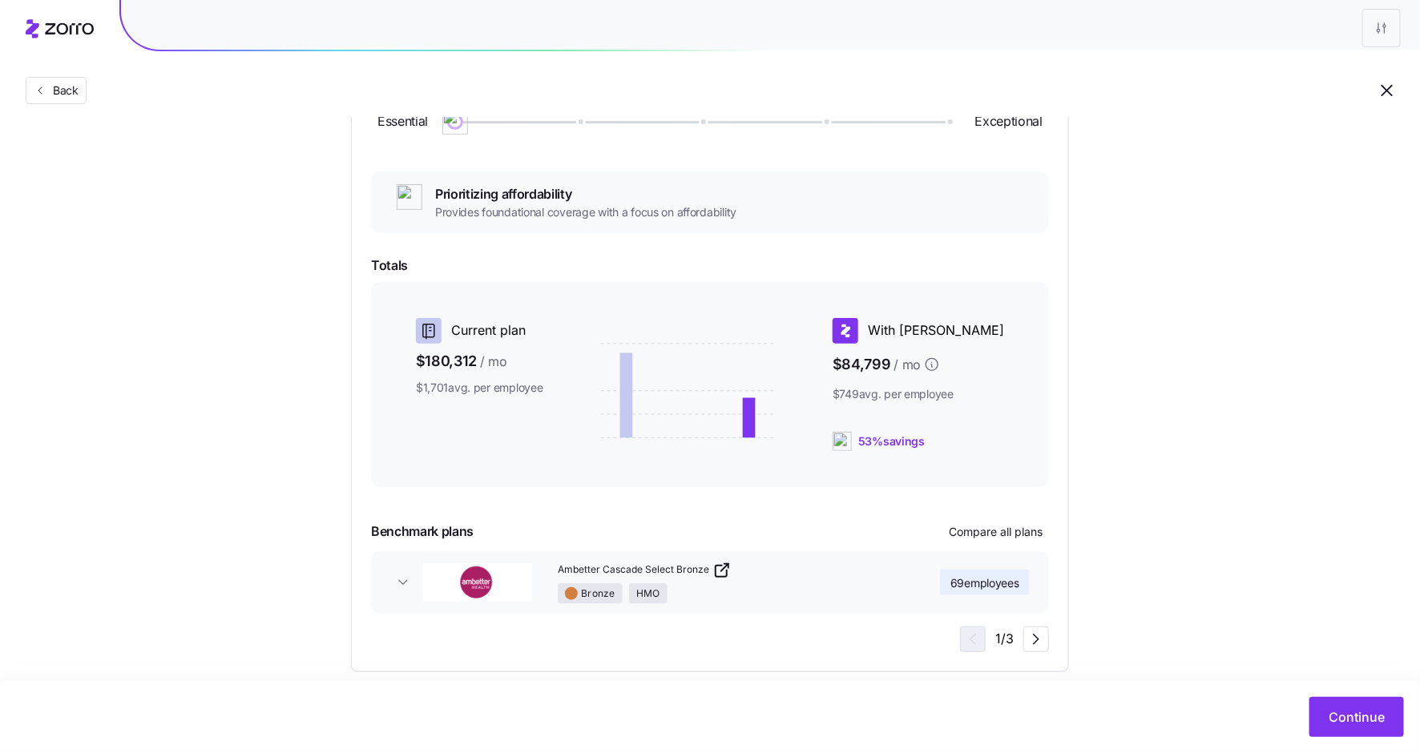
scroll to position [249, 0]
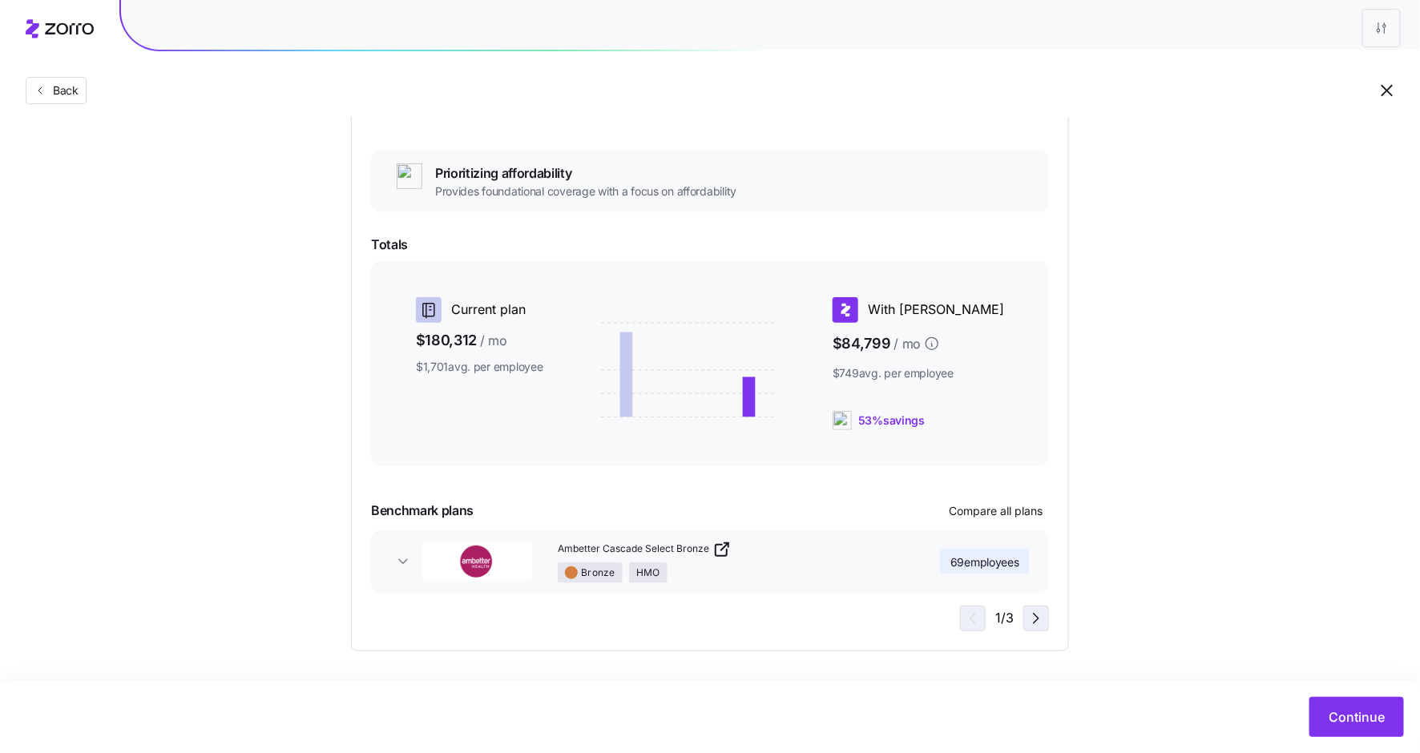
click at [1035, 621] on icon "button" at bounding box center [1036, 618] width 19 height 19
click at [1036, 619] on icon "button" at bounding box center [1036, 618] width 19 height 19
click at [972, 618] on icon "button" at bounding box center [970, 618] width 19 height 19
click at [1340, 722] on span "Continue" at bounding box center [1357, 717] width 56 height 19
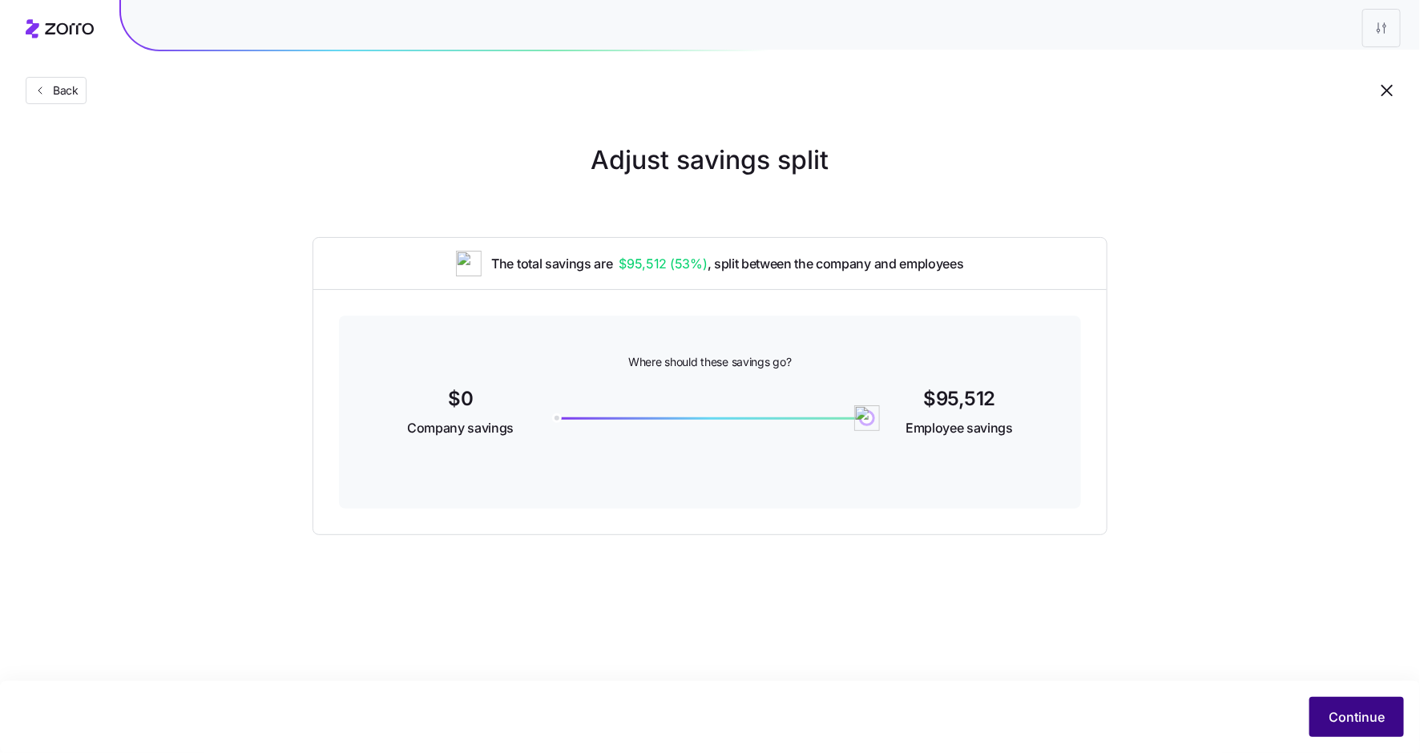
click at [1355, 716] on span "Continue" at bounding box center [1357, 717] width 56 height 19
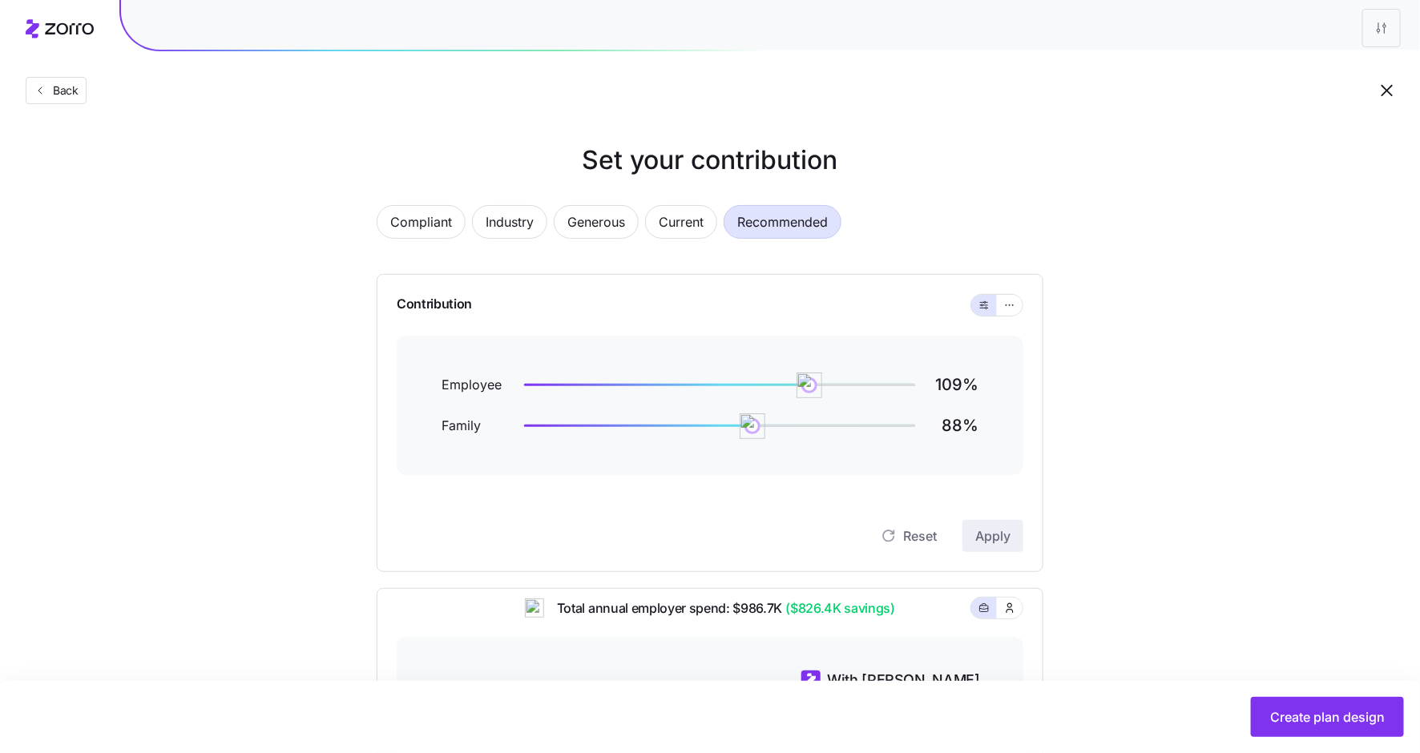
click at [665, 202] on div "Compliant Industry Generous Current Recommended Contribution Employee 109 % Fam…" at bounding box center [710, 623] width 718 height 874
click at [674, 215] on span "Current" at bounding box center [681, 222] width 45 height 32
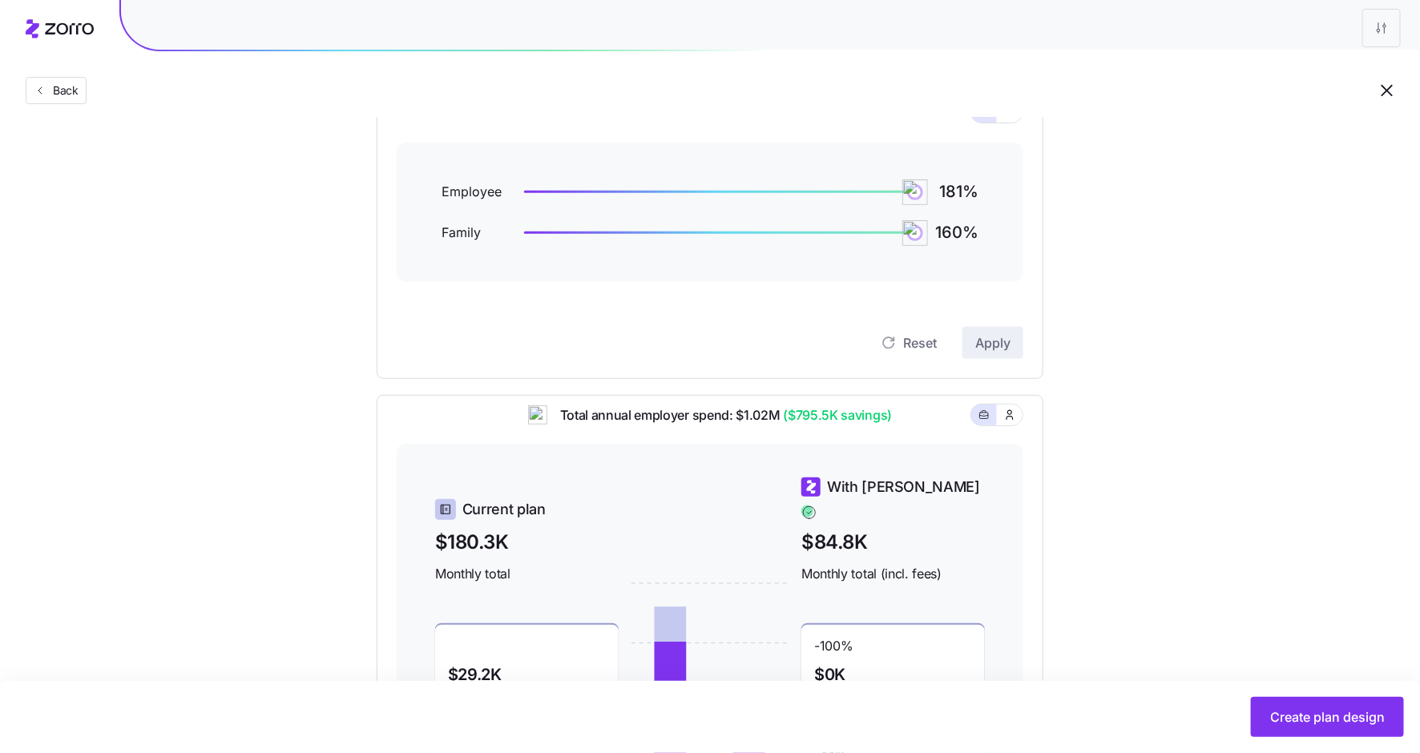
scroll to position [4, 0]
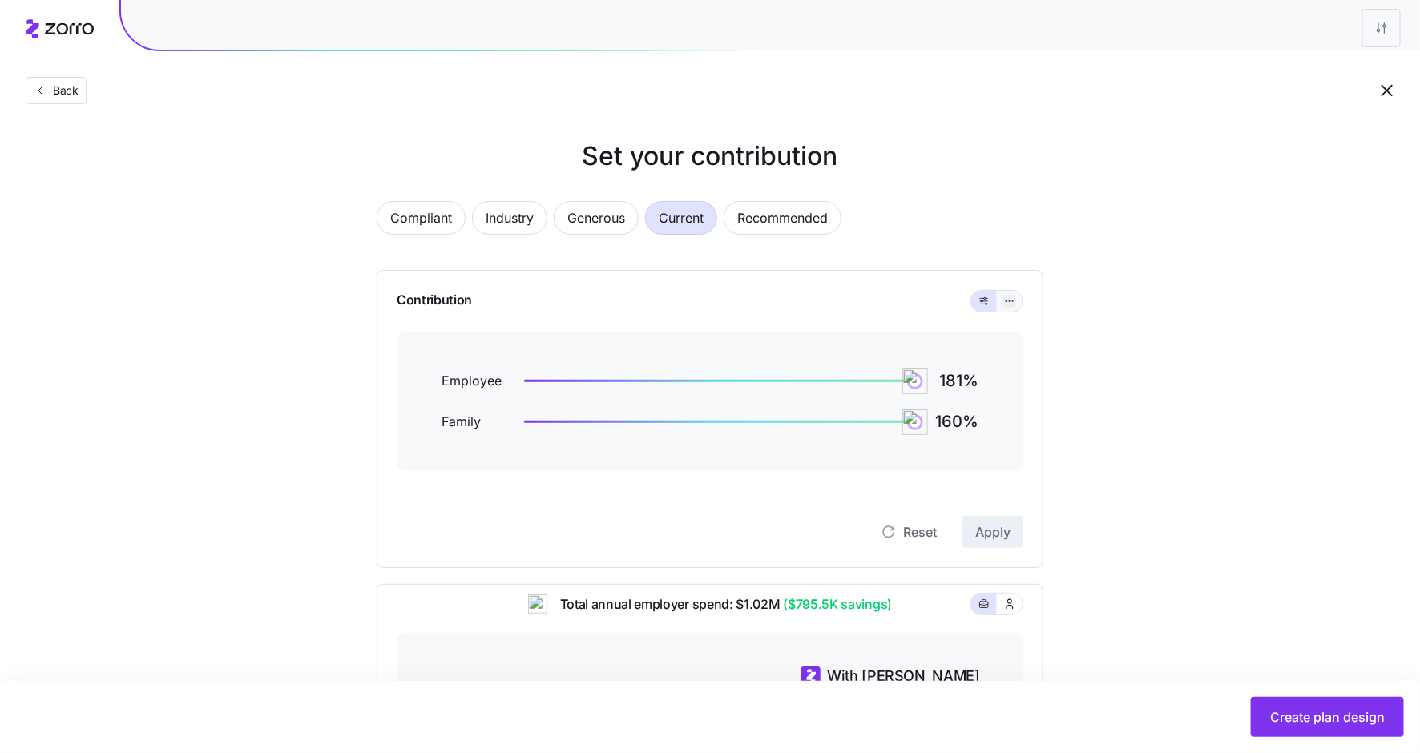
click at [1015, 307] on button "button" at bounding box center [1009, 301] width 13 height 13
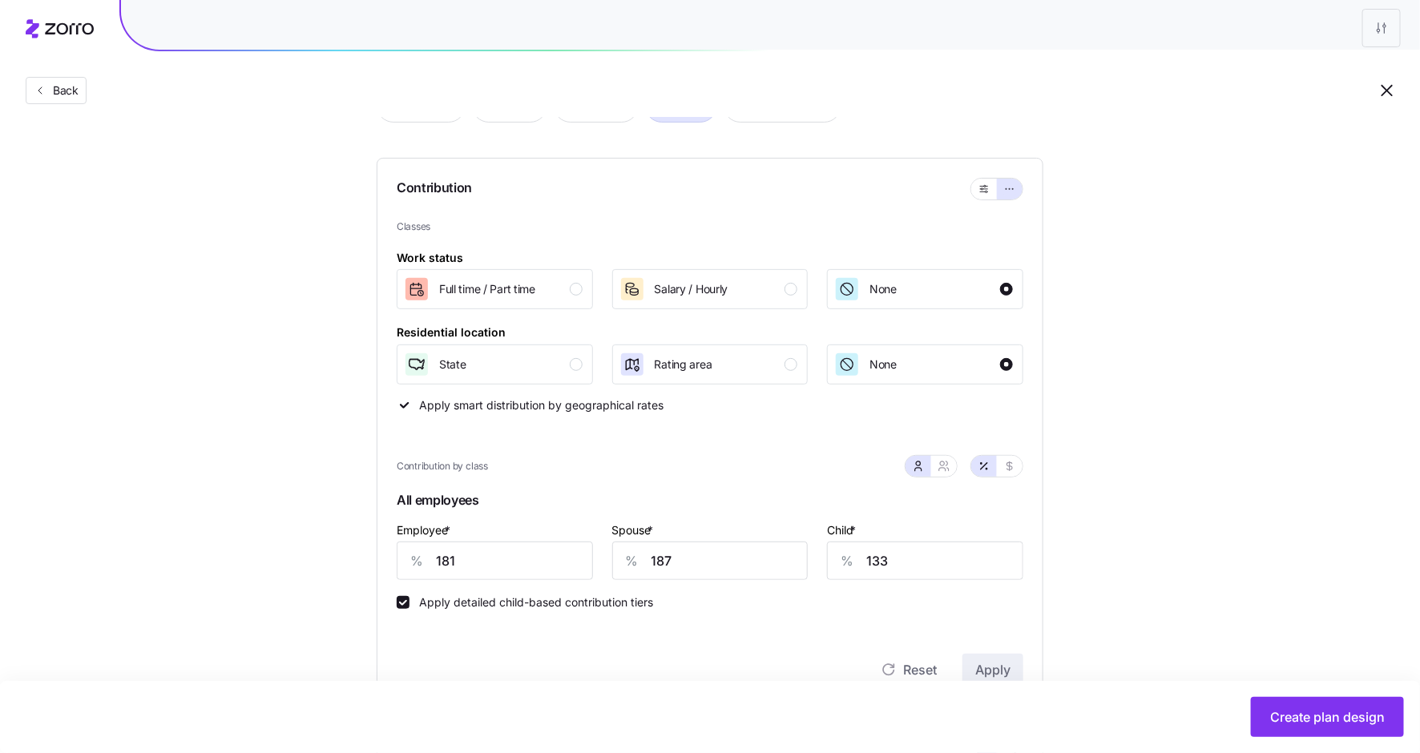
scroll to position [70, 0]
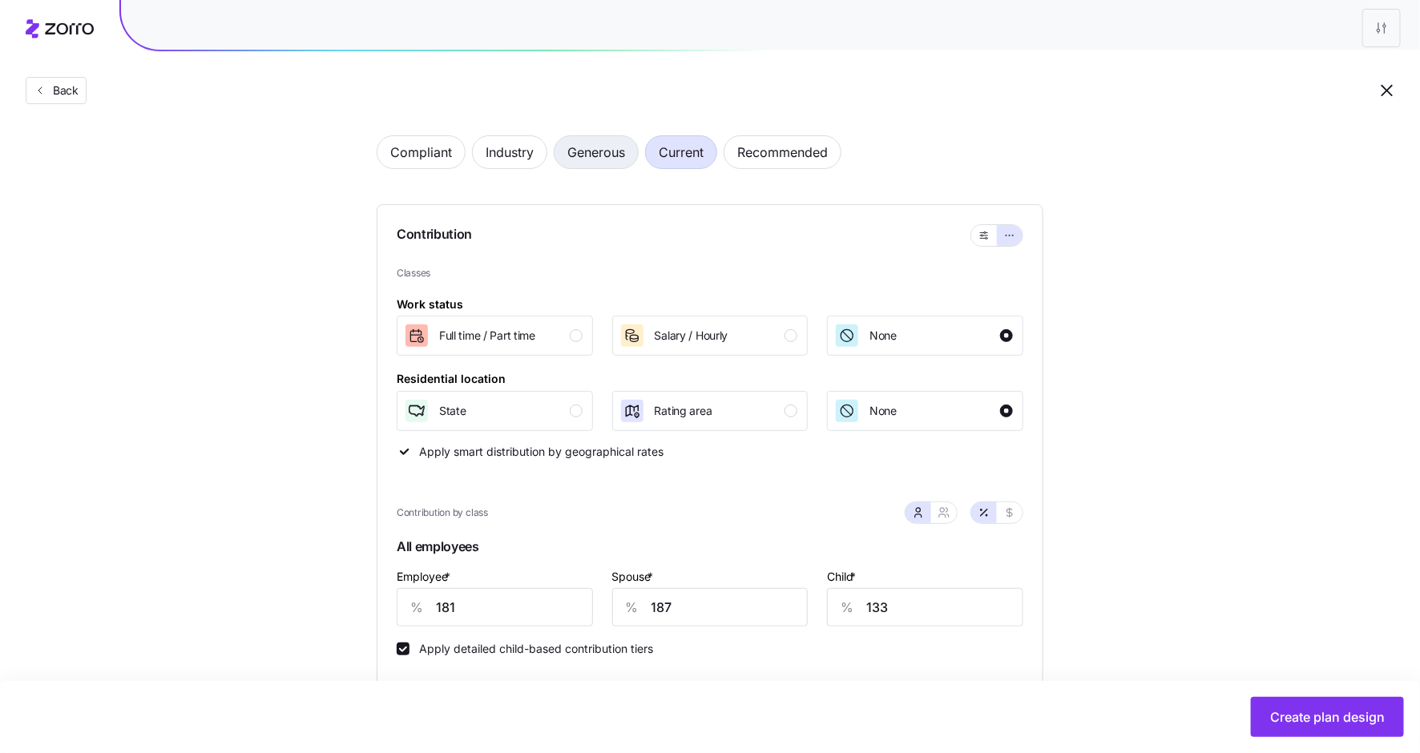
click at [590, 155] on span "Generous" at bounding box center [596, 152] width 58 height 32
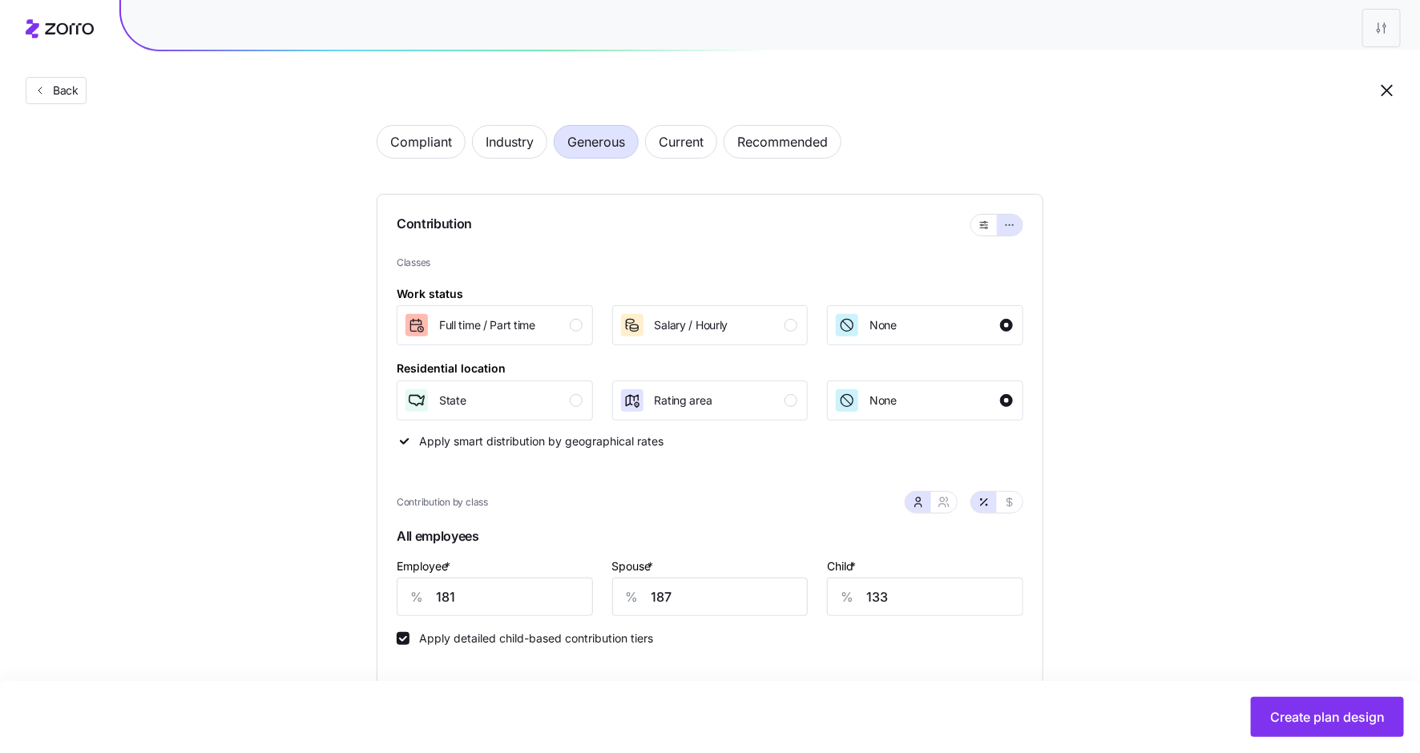
scroll to position [14, 0]
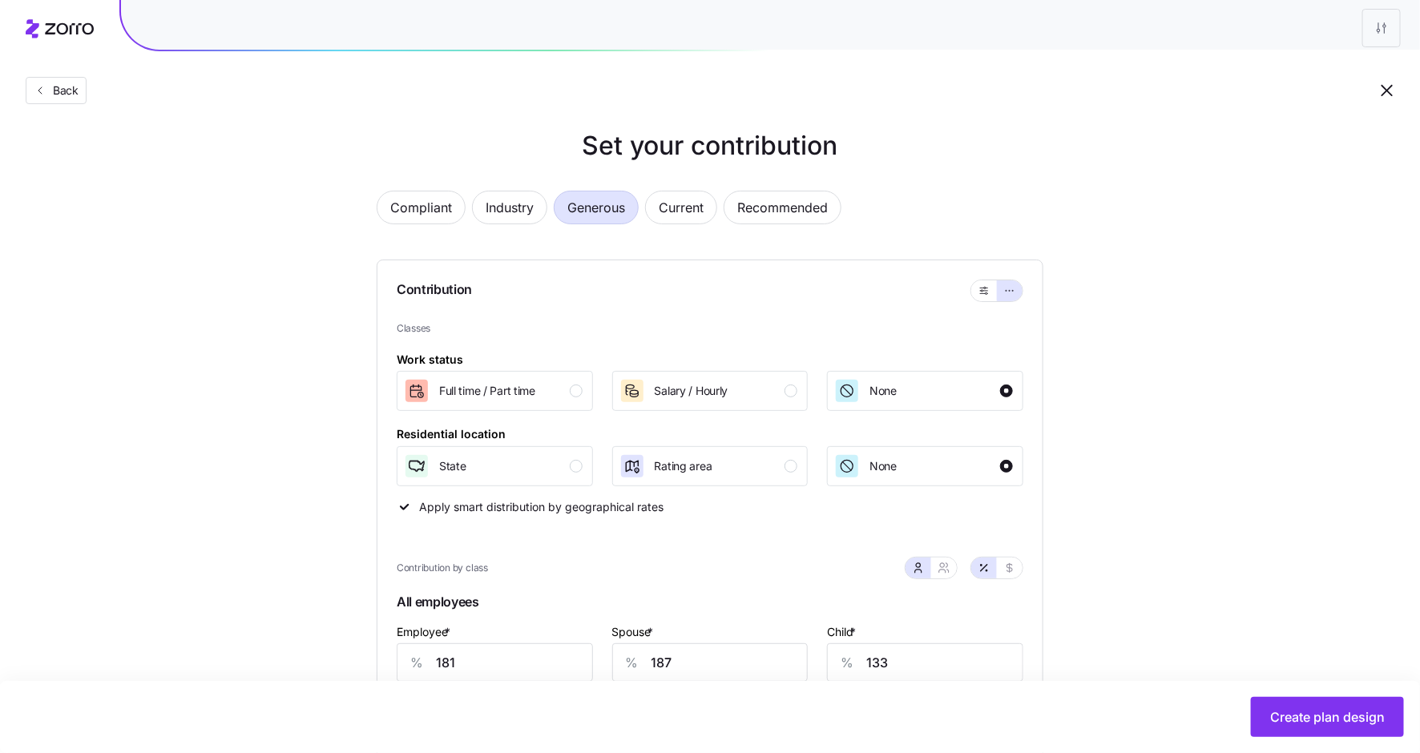
type input "126"
type input "96"
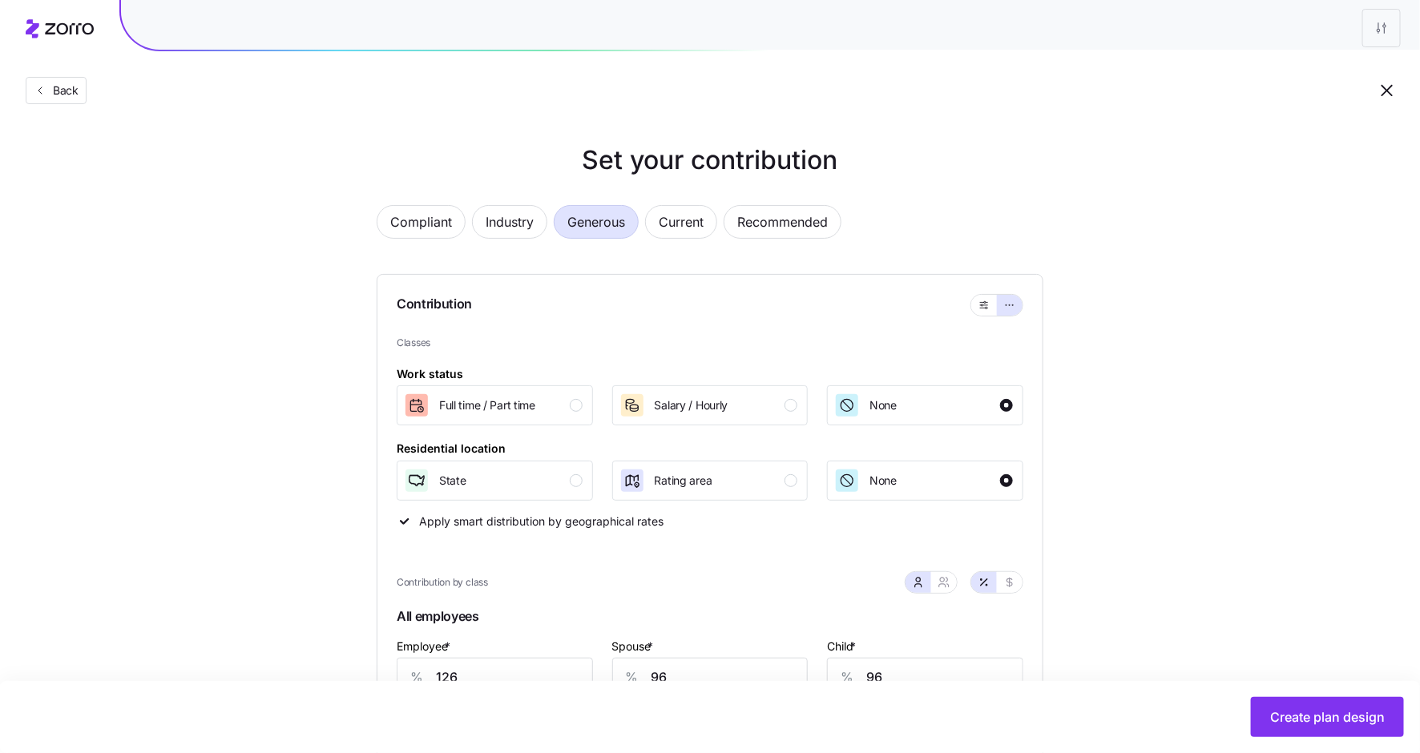
click at [970, 303] on div "Contribution" at bounding box center [710, 305] width 627 height 61
click at [979, 304] on icon "button" at bounding box center [984, 305] width 11 height 19
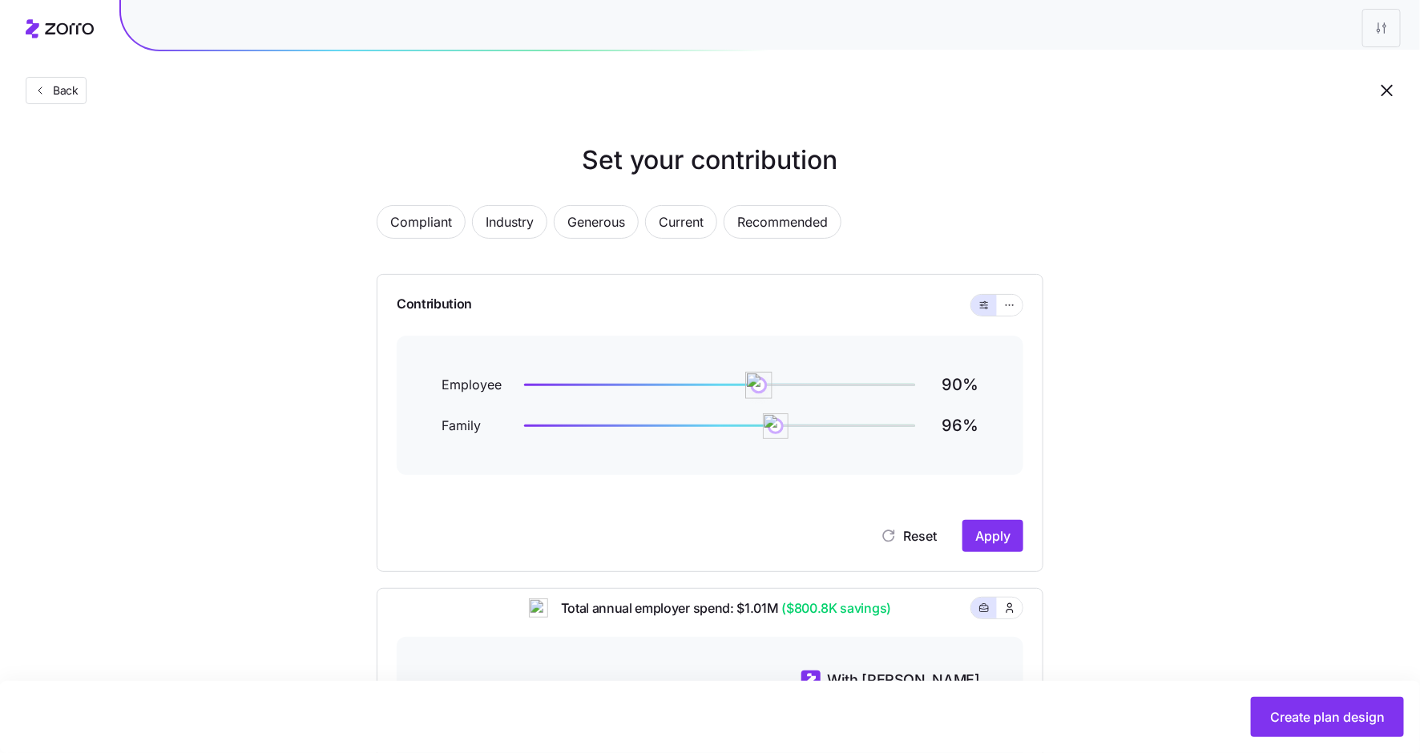
drag, startPoint x: 852, startPoint y: 382, endPoint x: 758, endPoint y: 388, distance: 93.9
click at [758, 388] on img at bounding box center [758, 385] width 27 height 27
drag, startPoint x: 779, startPoint y: 426, endPoint x: 734, endPoint y: 426, distance: 44.9
click at [734, 426] on img at bounding box center [732, 426] width 27 height 27
click at [994, 519] on div "Reset Apply" at bounding box center [710, 520] width 627 height 64
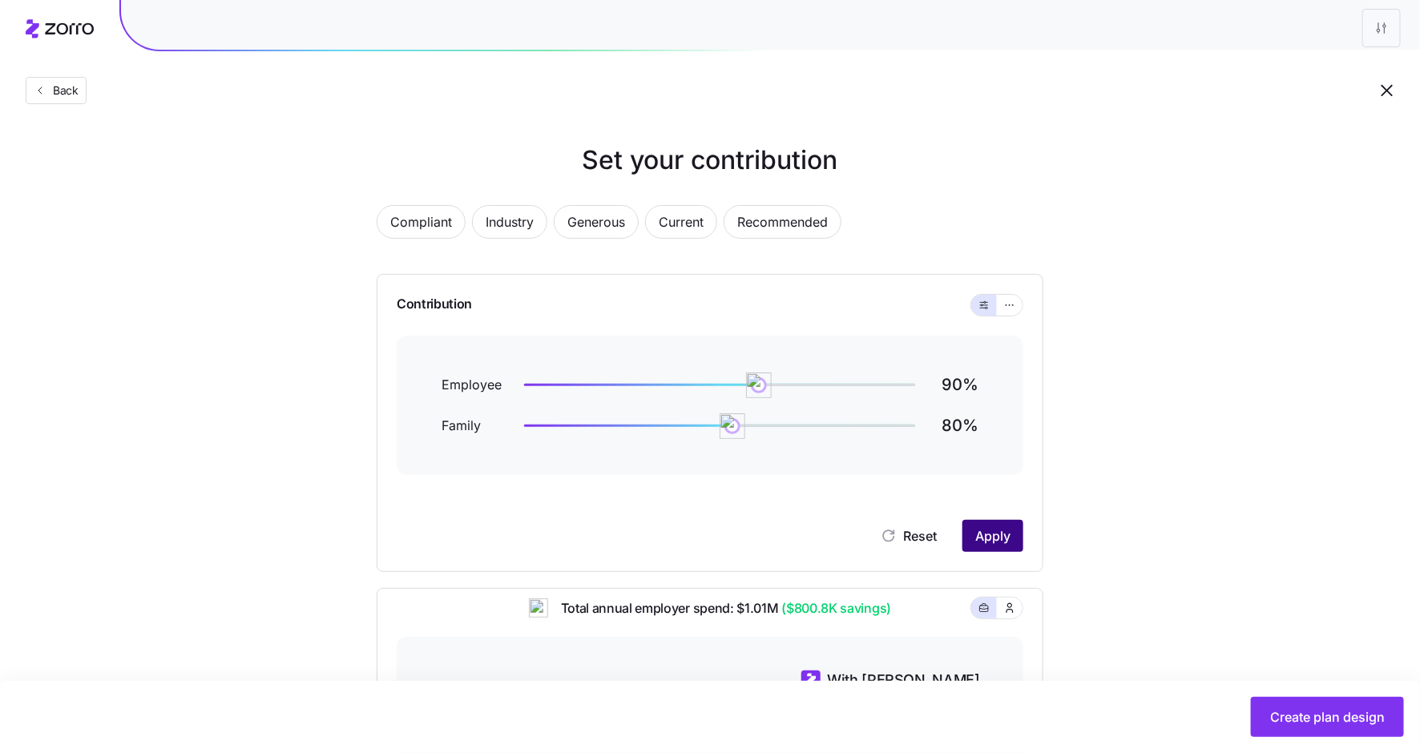
click at [994, 535] on span "Apply" at bounding box center [992, 536] width 35 height 19
click at [1010, 299] on icon "button" at bounding box center [1009, 305] width 11 height 19
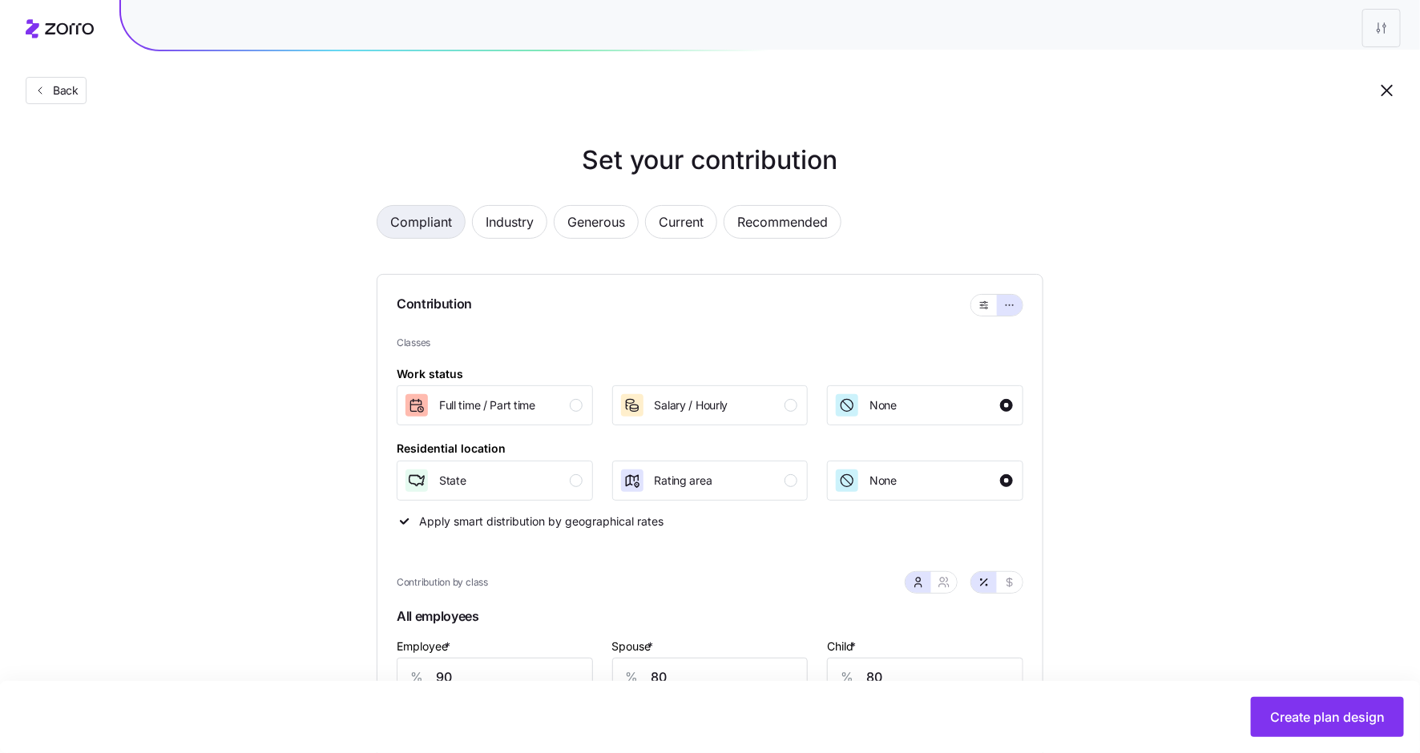
click at [415, 234] on span "Compliant" at bounding box center [421, 222] width 62 height 32
click at [417, 229] on span "Compliant" at bounding box center [421, 222] width 62 height 32
type input "78"
type input "0"
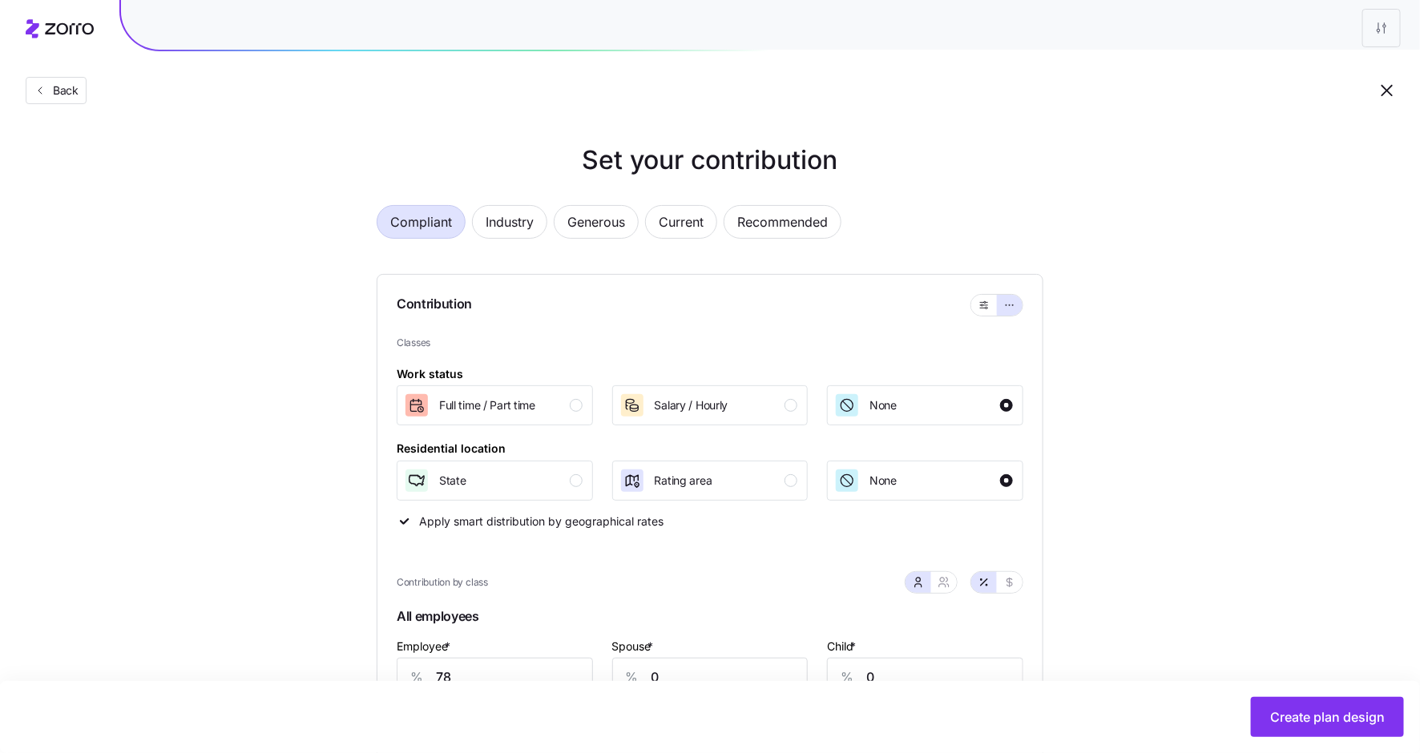
click at [421, 228] on span "Compliant" at bounding box center [421, 222] width 62 height 32
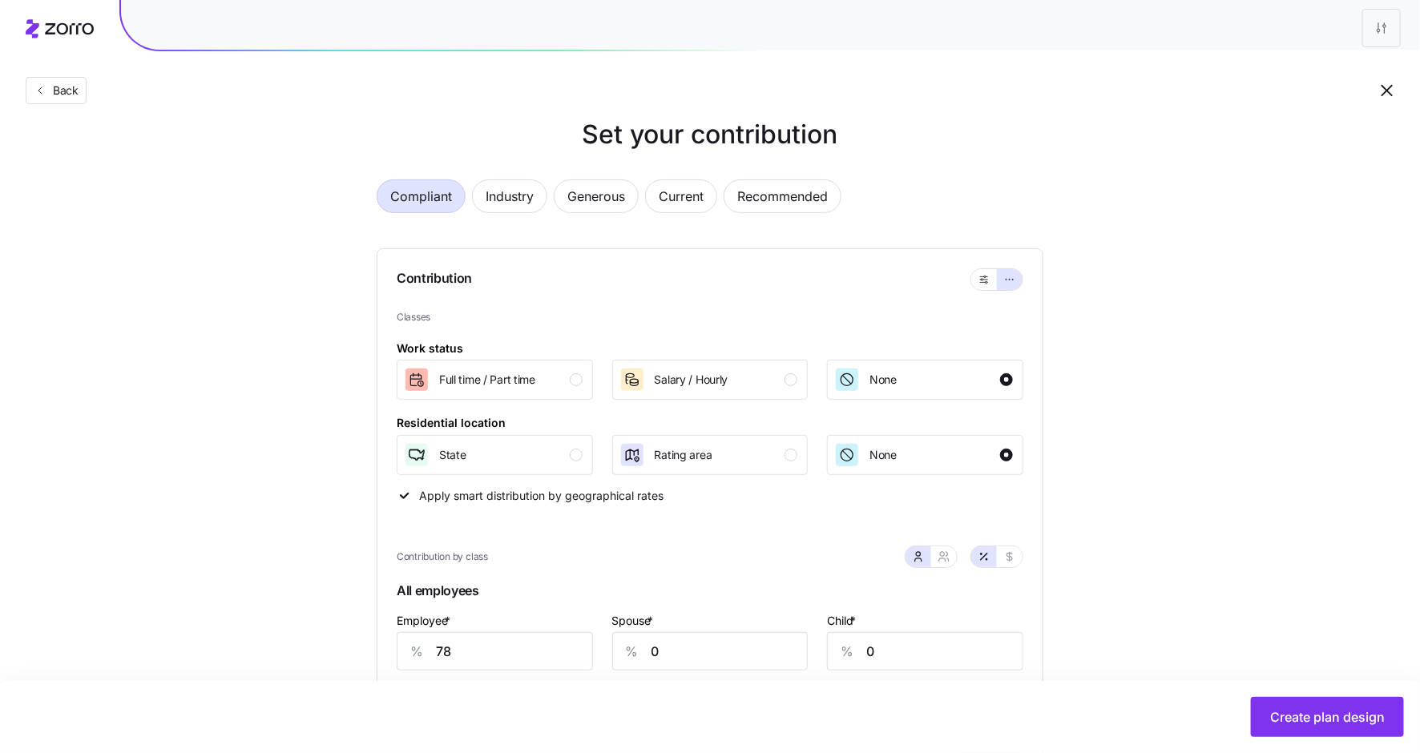
scroll to position [13, 0]
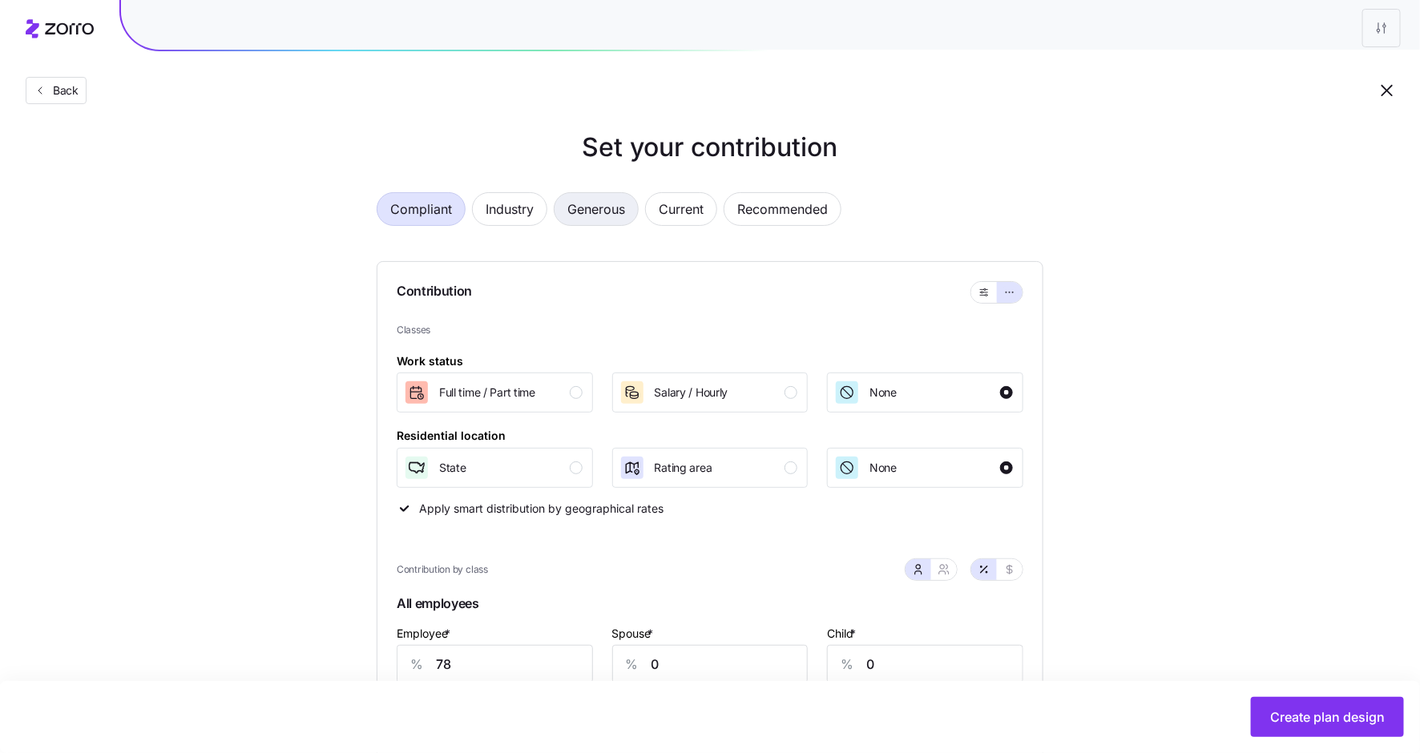
click at [579, 212] on span "Generous" at bounding box center [596, 209] width 58 height 32
type input "126"
type input "96"
click at [498, 209] on span "Industry" at bounding box center [510, 209] width 48 height 32
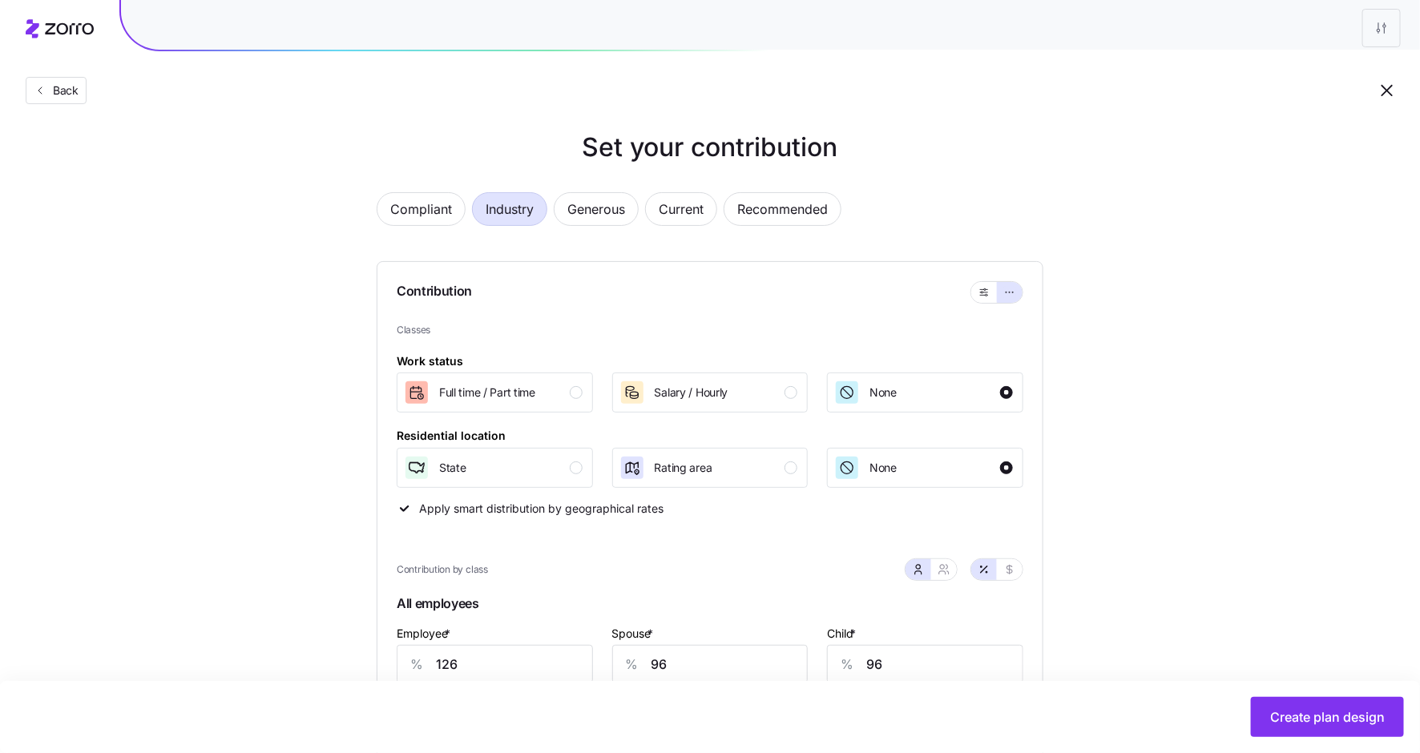
type input "100"
type input "80"
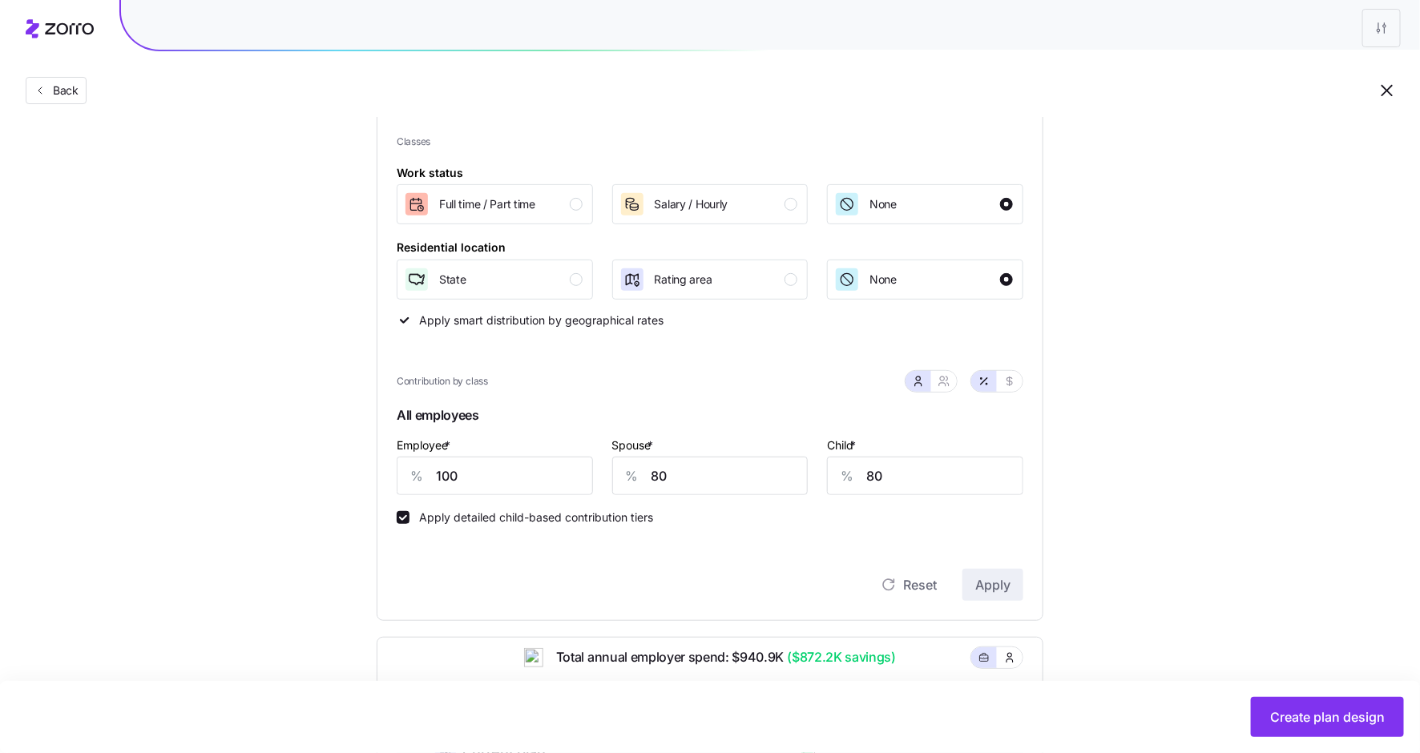
scroll to position [0, 0]
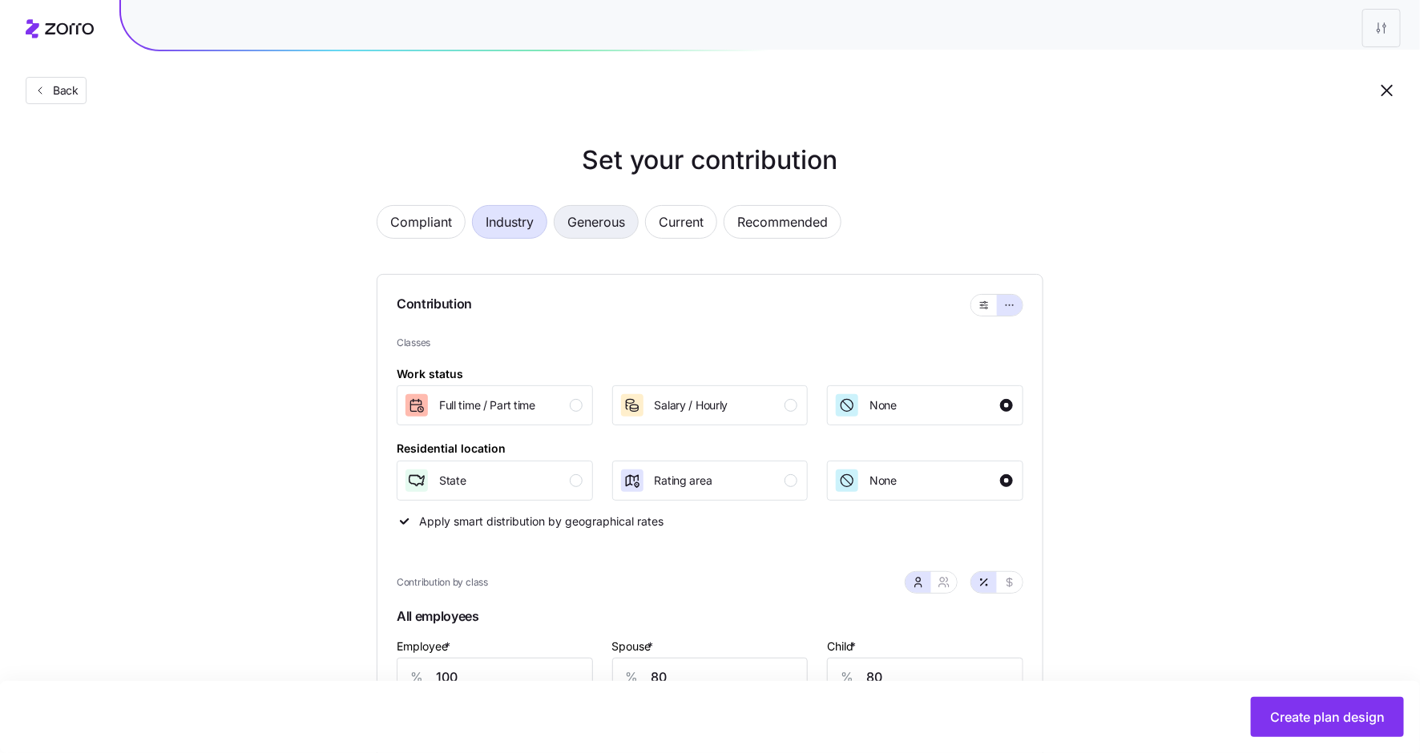
click at [603, 220] on span "Generous" at bounding box center [596, 222] width 58 height 32
type input "126"
type input "96"
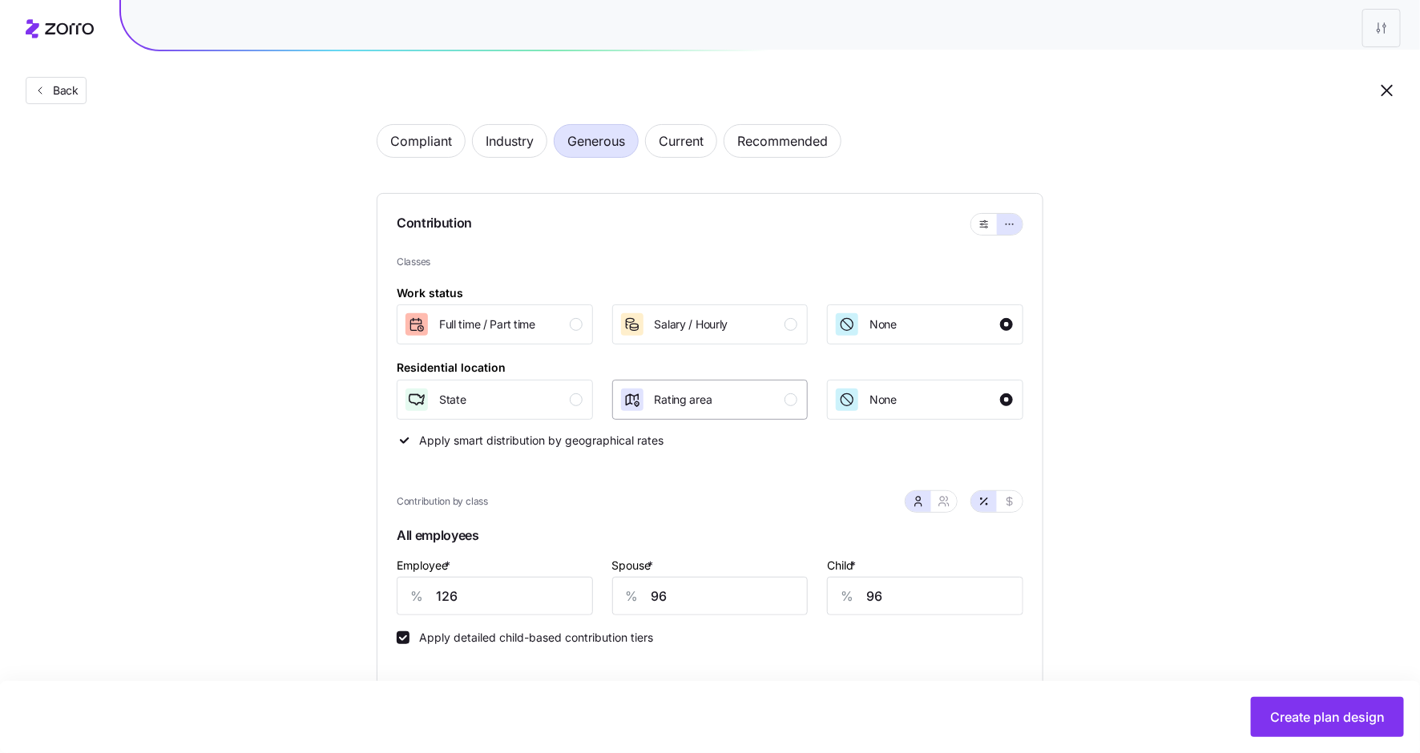
scroll to position [272, 0]
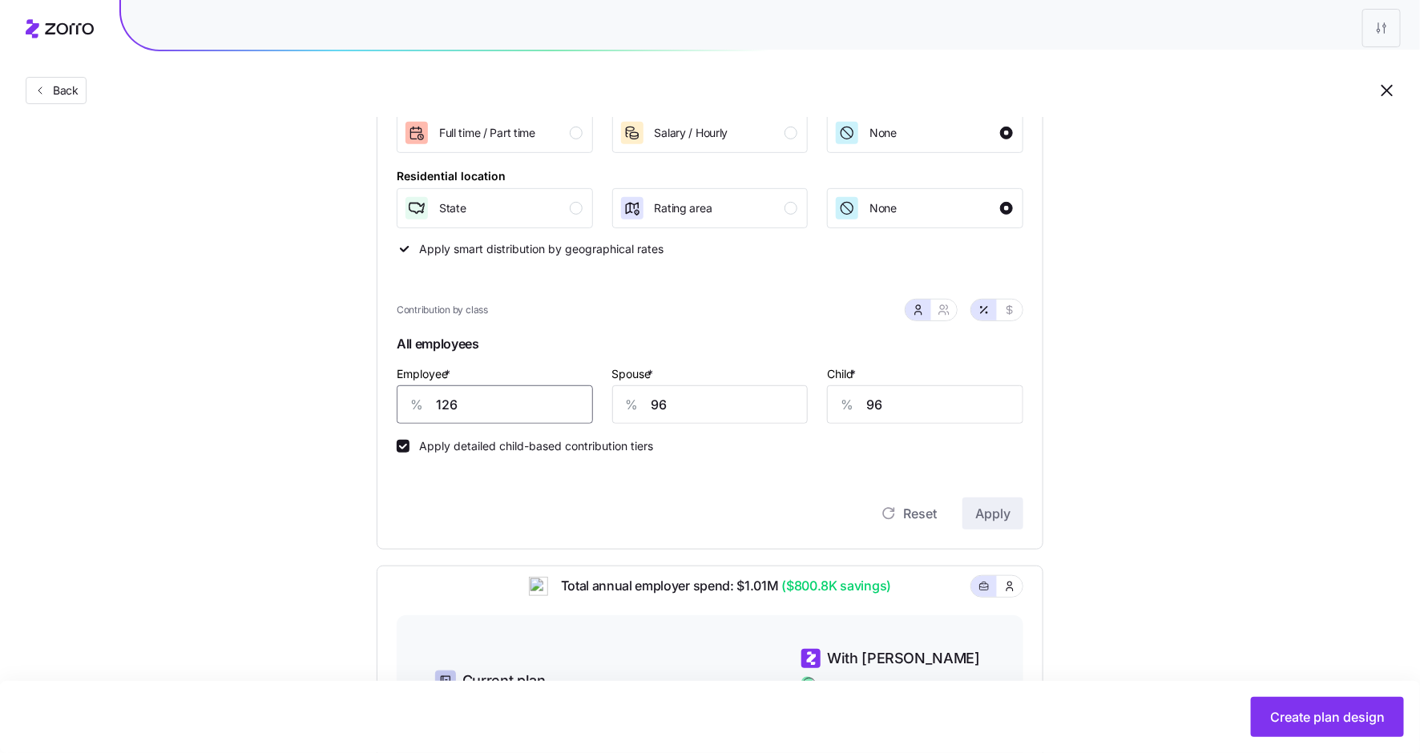
drag, startPoint x: 458, startPoint y: 408, endPoint x: 404, endPoint y: 408, distance: 53.7
click at [404, 408] on div "% 126" at bounding box center [495, 404] width 196 height 38
type input "95"
type input "80"
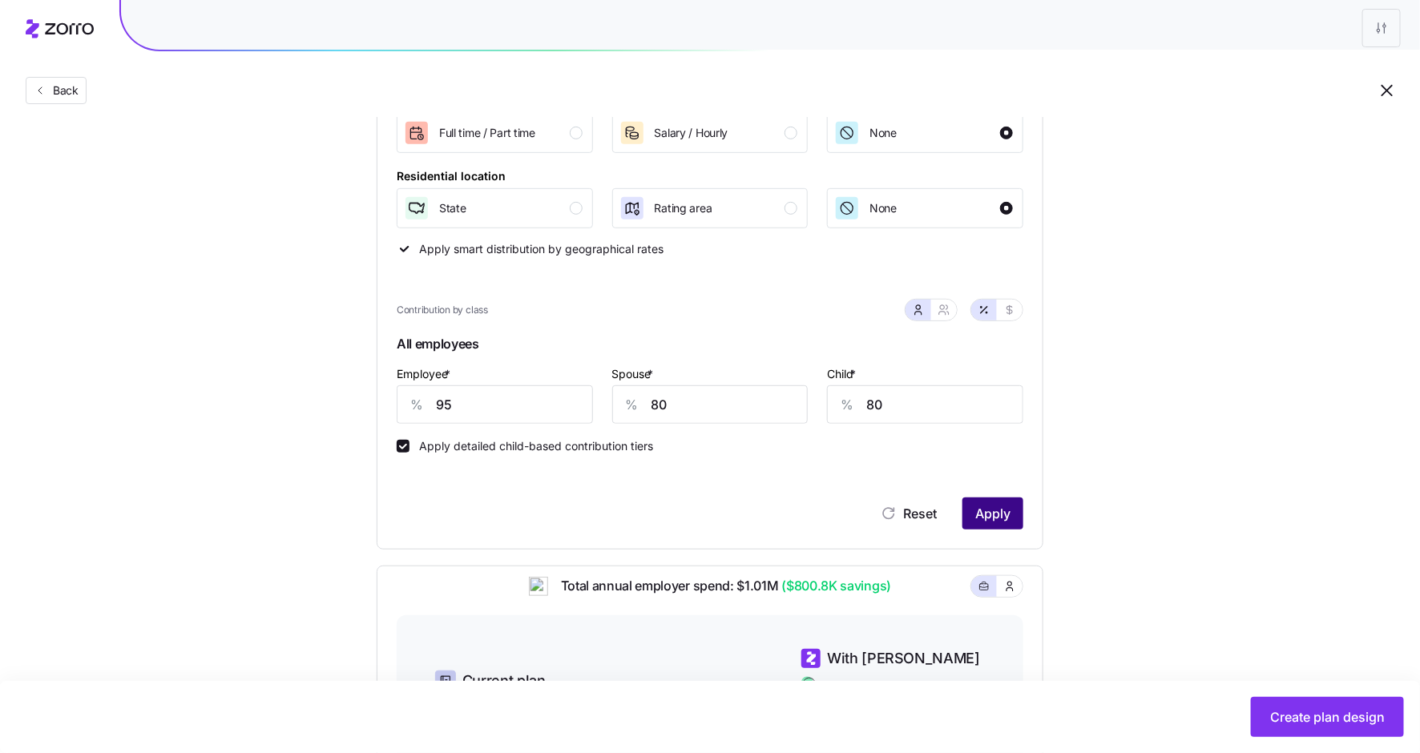
click at [1006, 517] on span "Apply" at bounding box center [992, 513] width 35 height 19
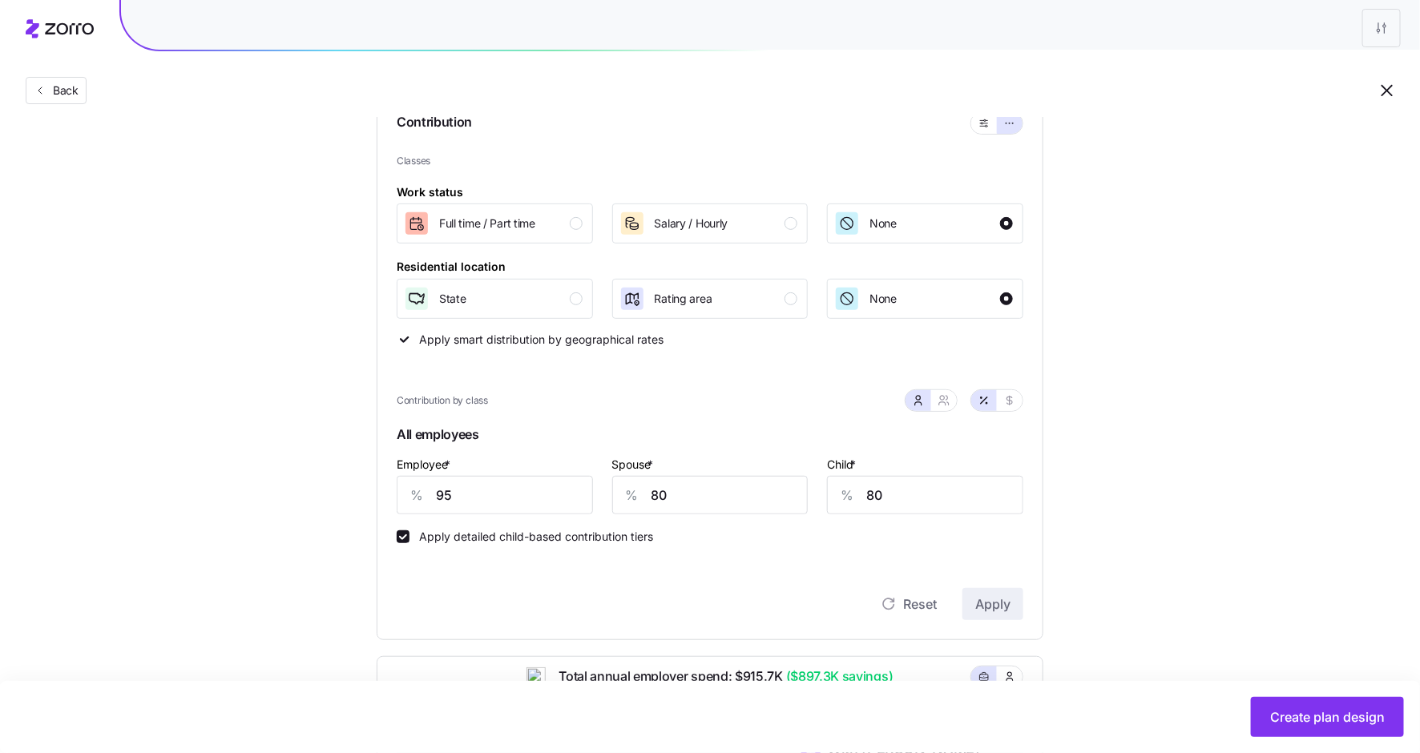
scroll to position [0, 0]
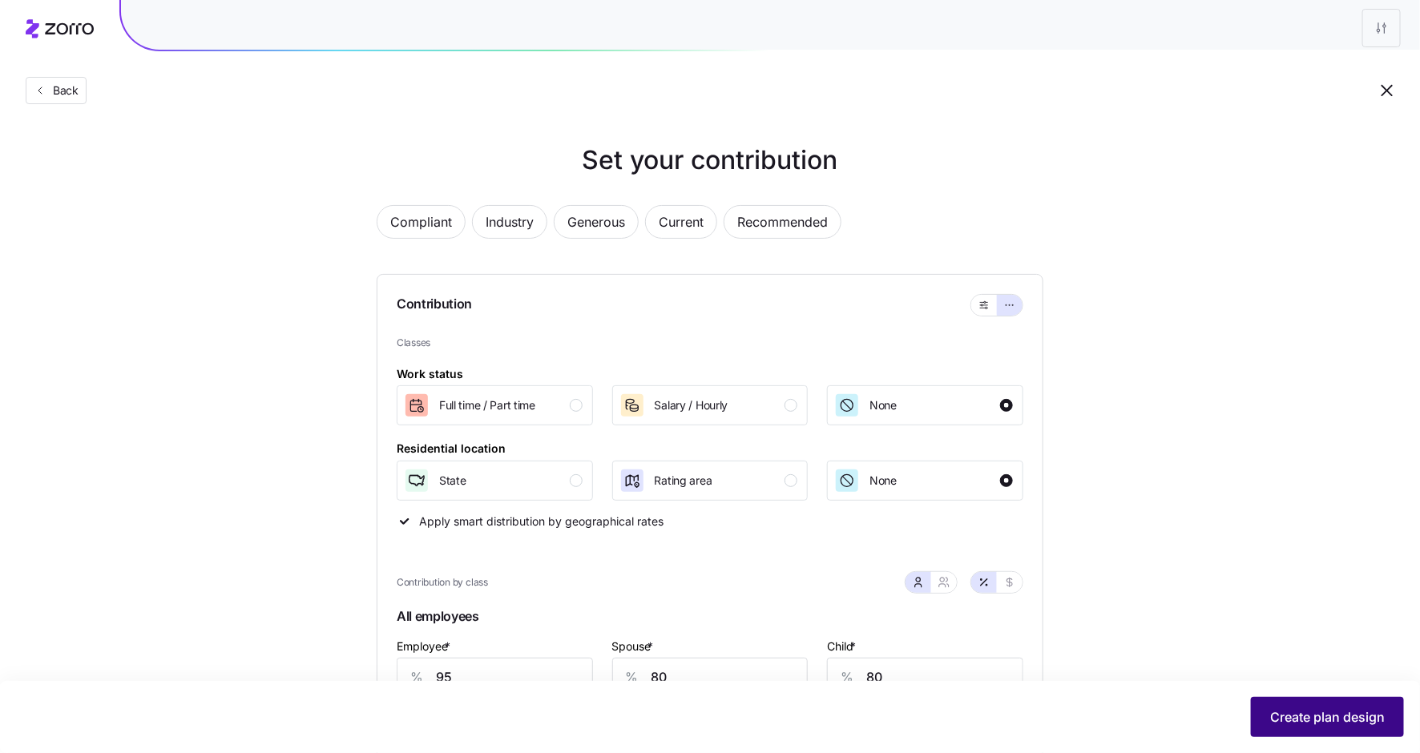
click at [1323, 711] on span "Create plan design" at bounding box center [1327, 717] width 115 height 19
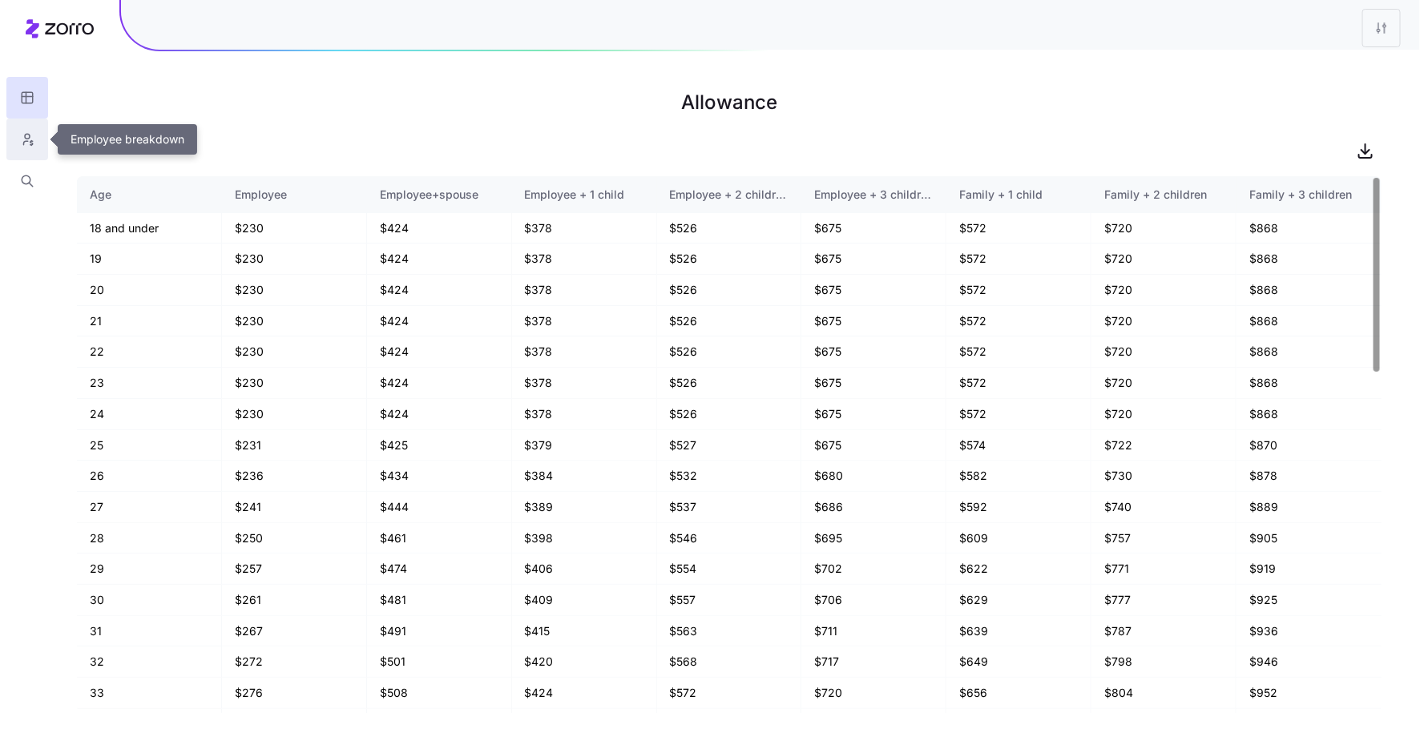
click at [29, 133] on icon "button" at bounding box center [27, 139] width 14 height 16
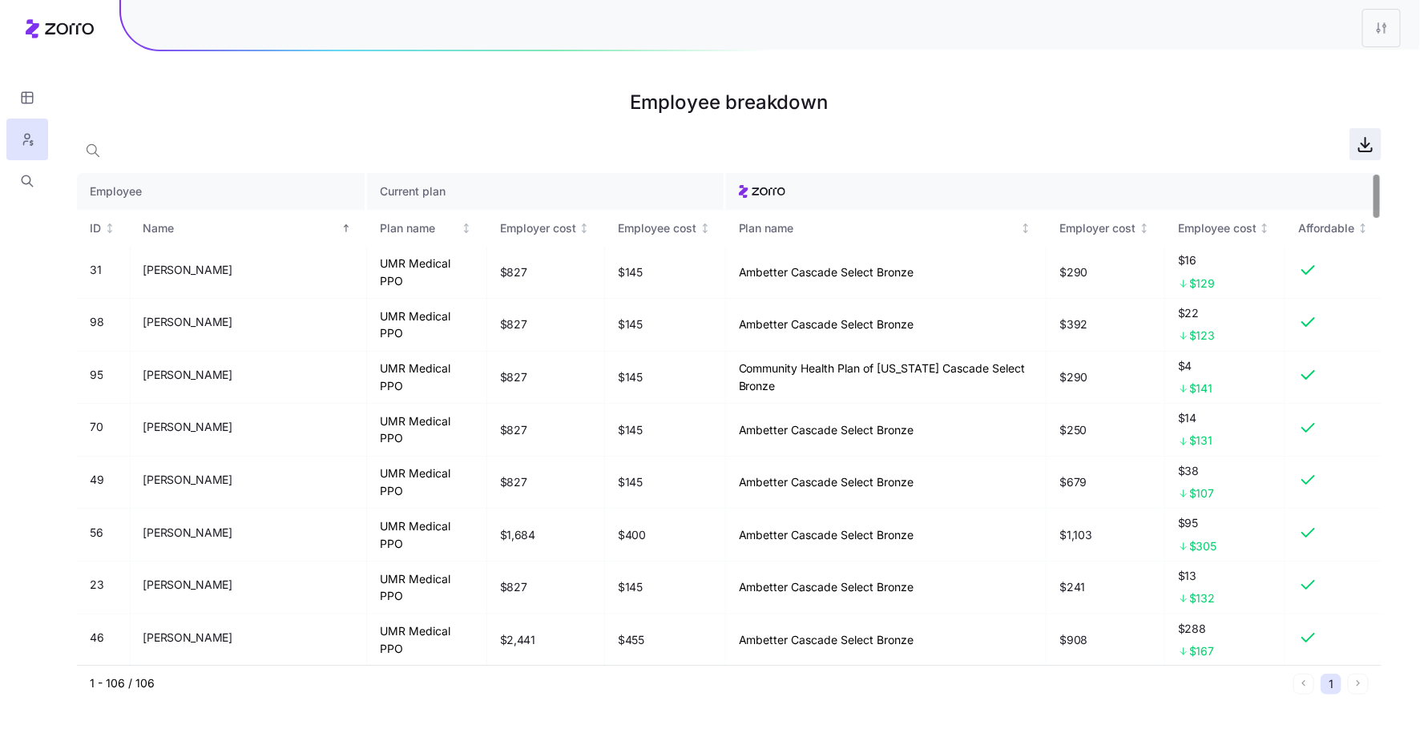
click at [1372, 142] on icon "button" at bounding box center [1365, 144] width 19 height 19
click at [28, 180] on icon "button" at bounding box center [27, 181] width 14 height 16
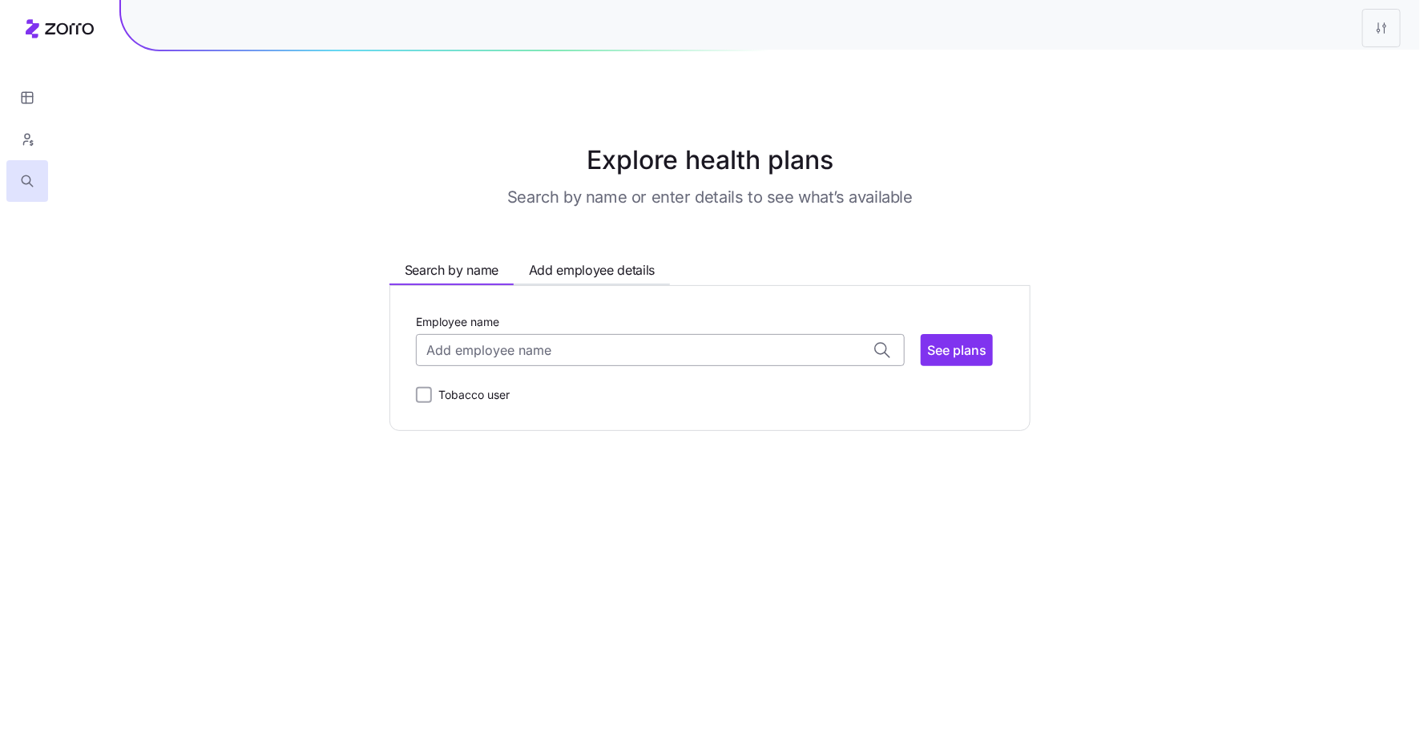
click at [524, 353] on input "Employee name" at bounding box center [660, 350] width 489 height 32
click at [515, 398] on span "ADAM GAUNT ( 39 )" at bounding box center [492, 392] width 127 height 20
type input "ADAM GAUNT"
click at [957, 338] on button "See plans" at bounding box center [957, 350] width 72 height 32
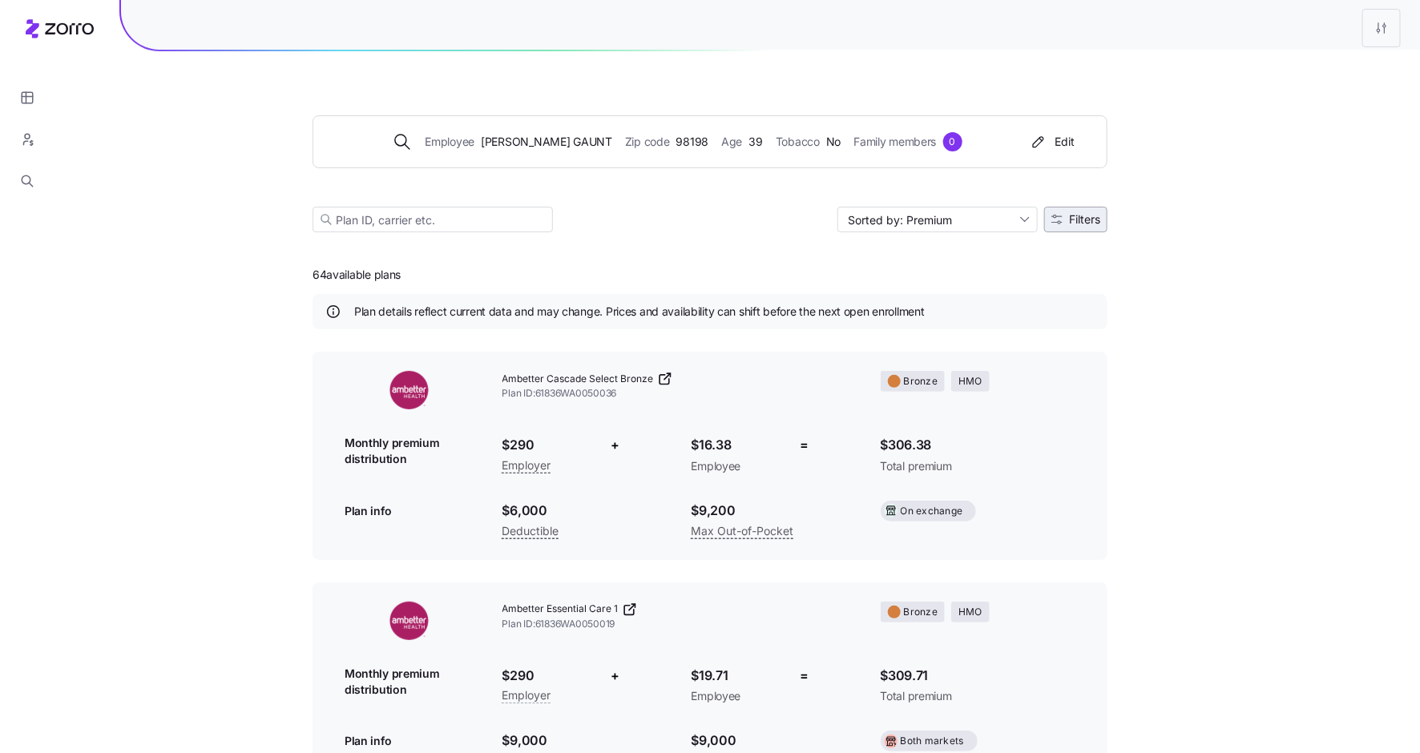
click at [1094, 217] on span "Filters" at bounding box center [1084, 219] width 31 height 11
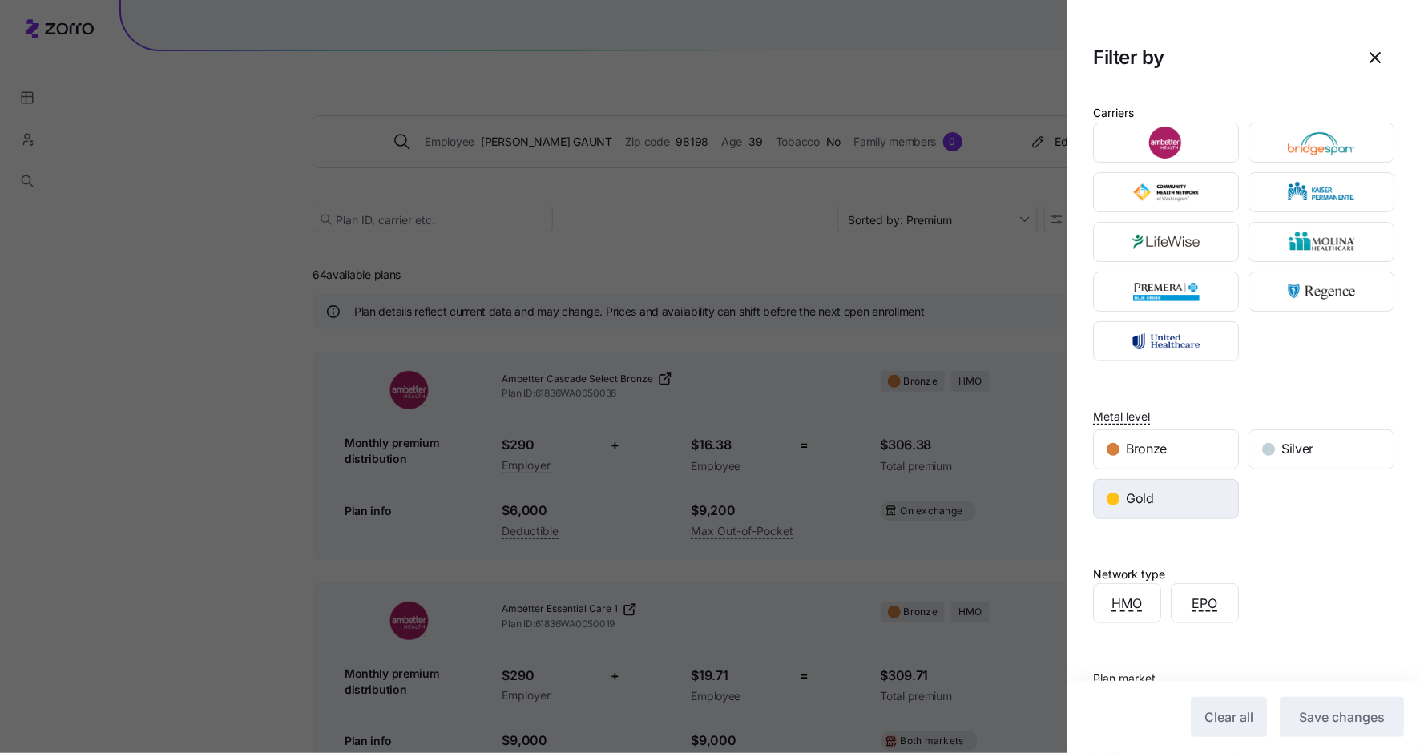
click at [1147, 497] on span "Gold" at bounding box center [1140, 499] width 28 height 20
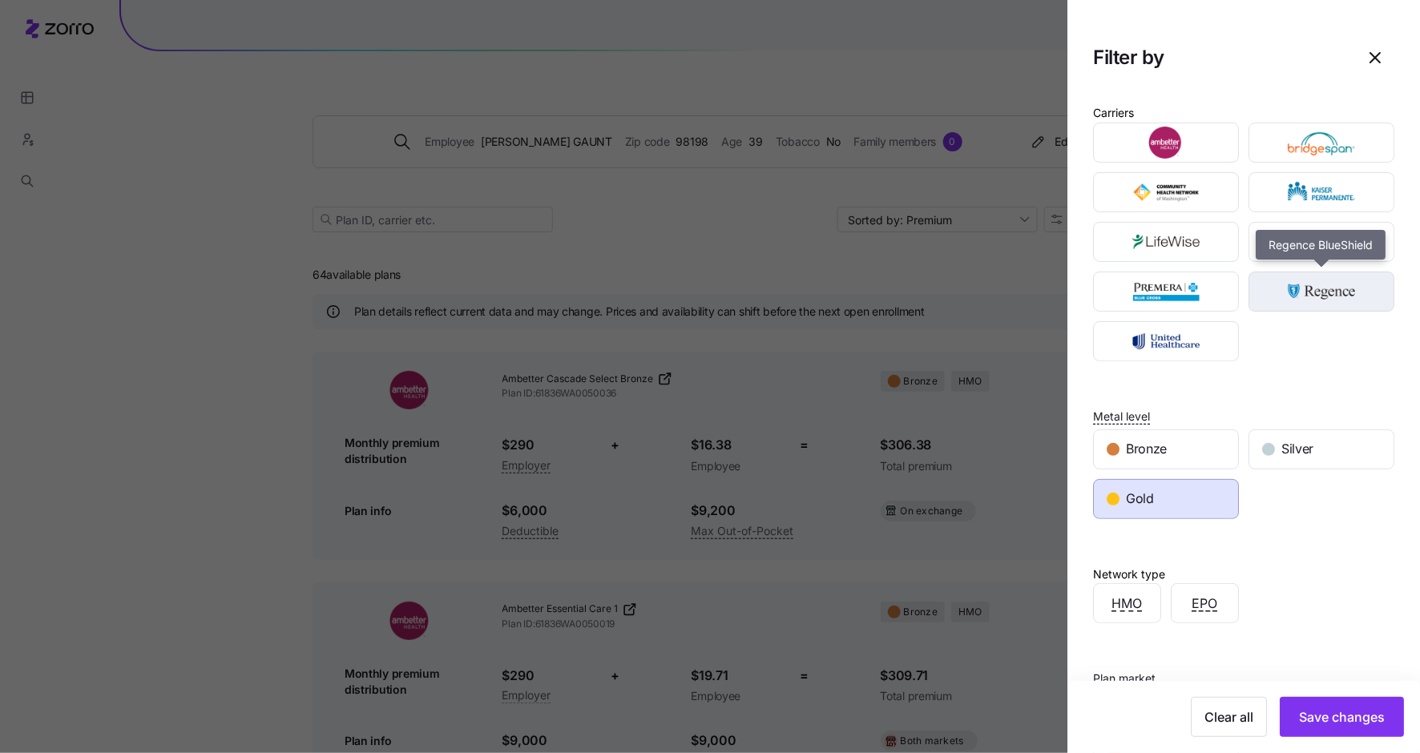
click at [1310, 284] on img "button" at bounding box center [1322, 292] width 118 height 32
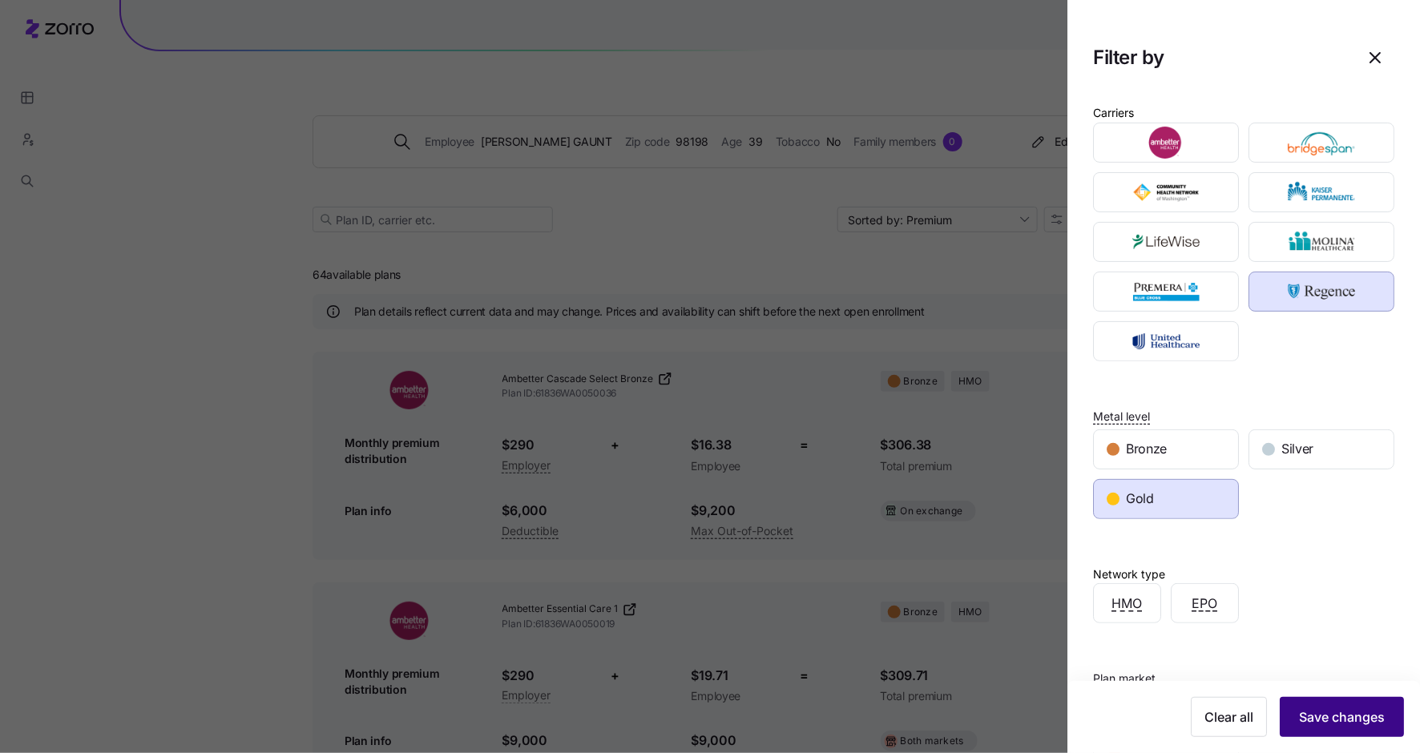
click at [1332, 717] on span "Save changes" at bounding box center [1342, 717] width 86 height 19
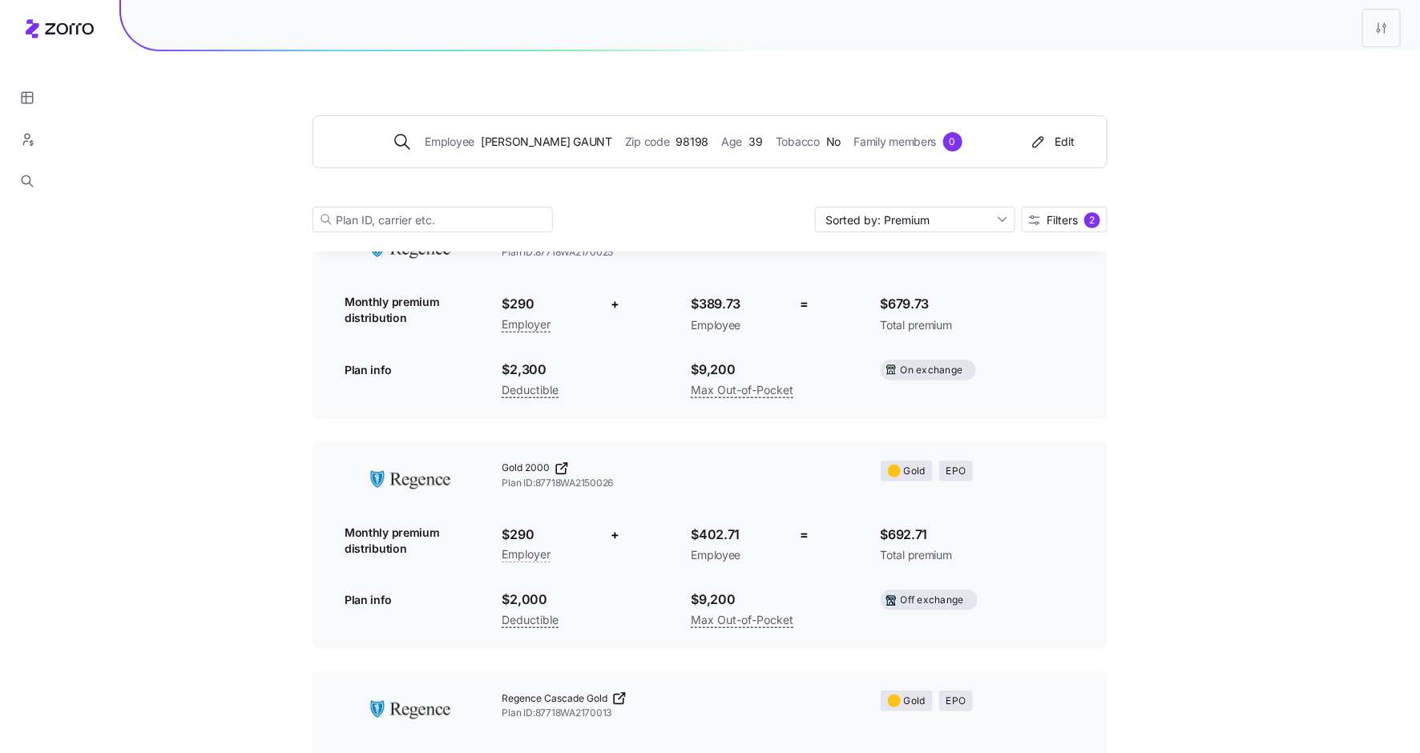
scroll to position [290, 0]
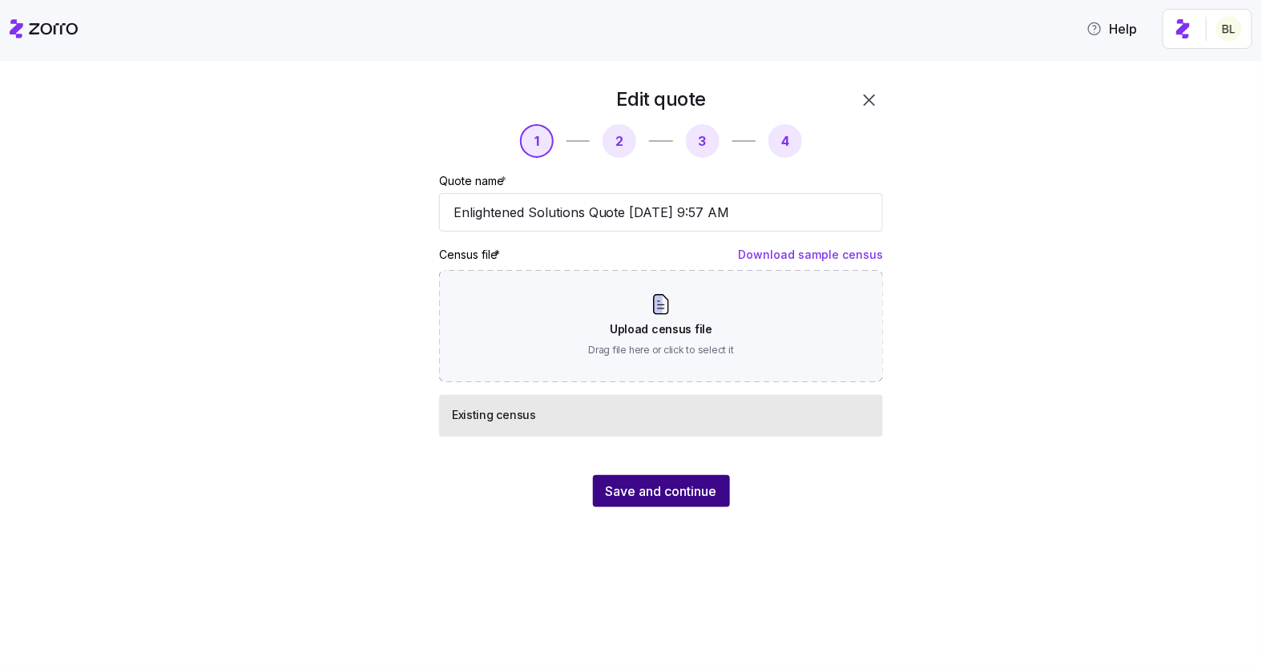
click at [676, 494] on span "Save and continue" at bounding box center [661, 491] width 111 height 19
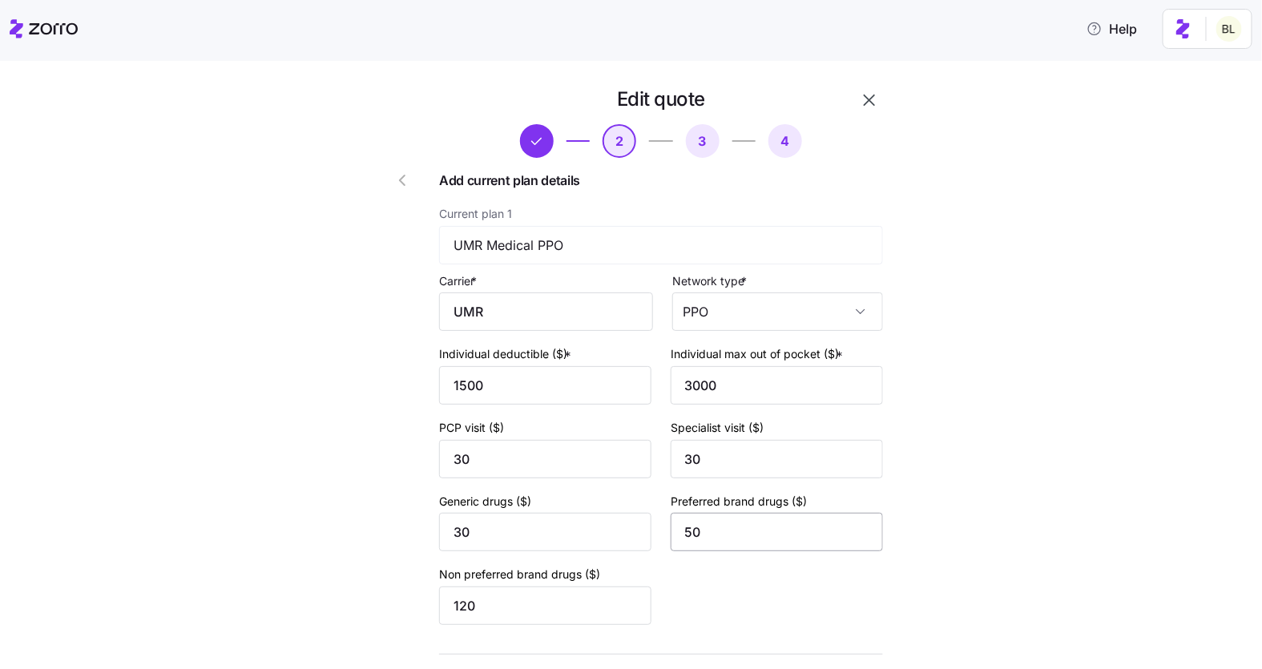
scroll to position [114, 0]
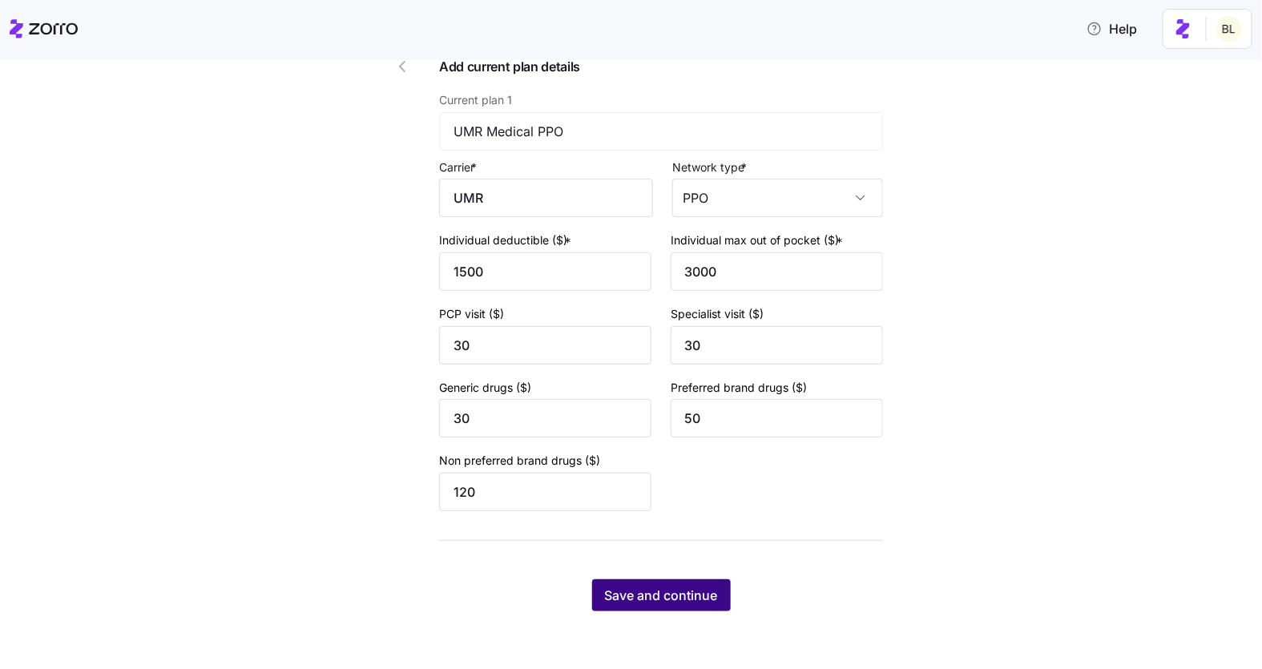
click at [702, 585] on button "Save and continue" at bounding box center [661, 595] width 139 height 32
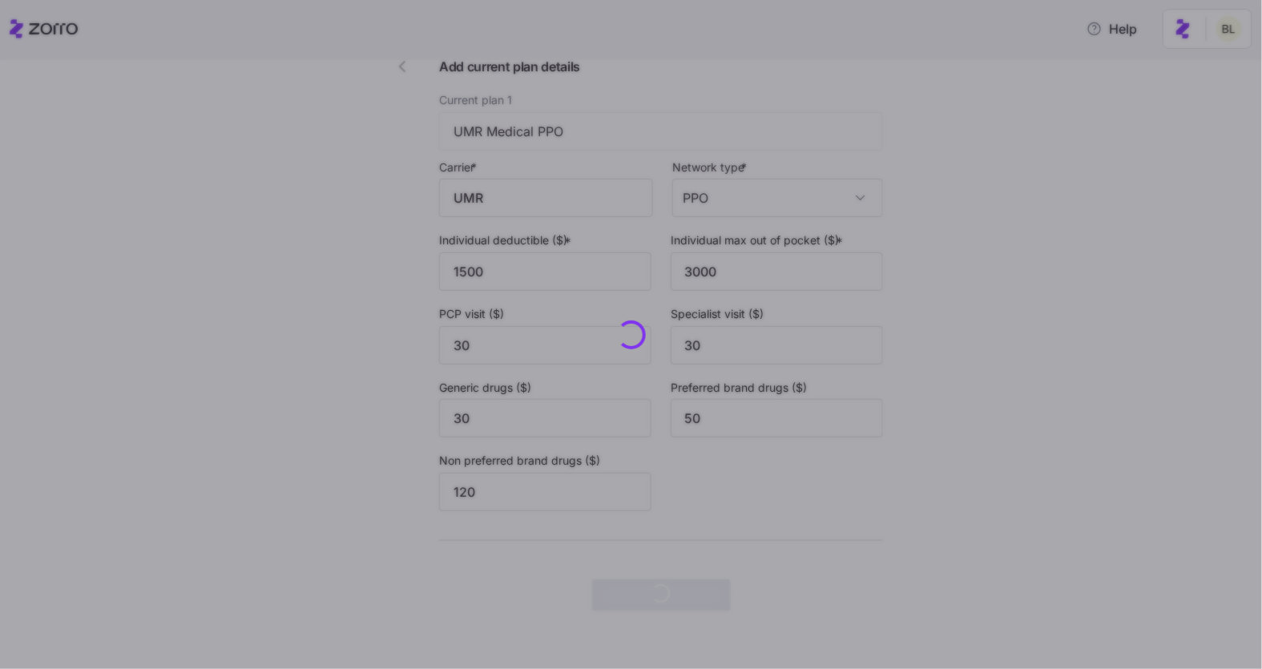
scroll to position [0, 0]
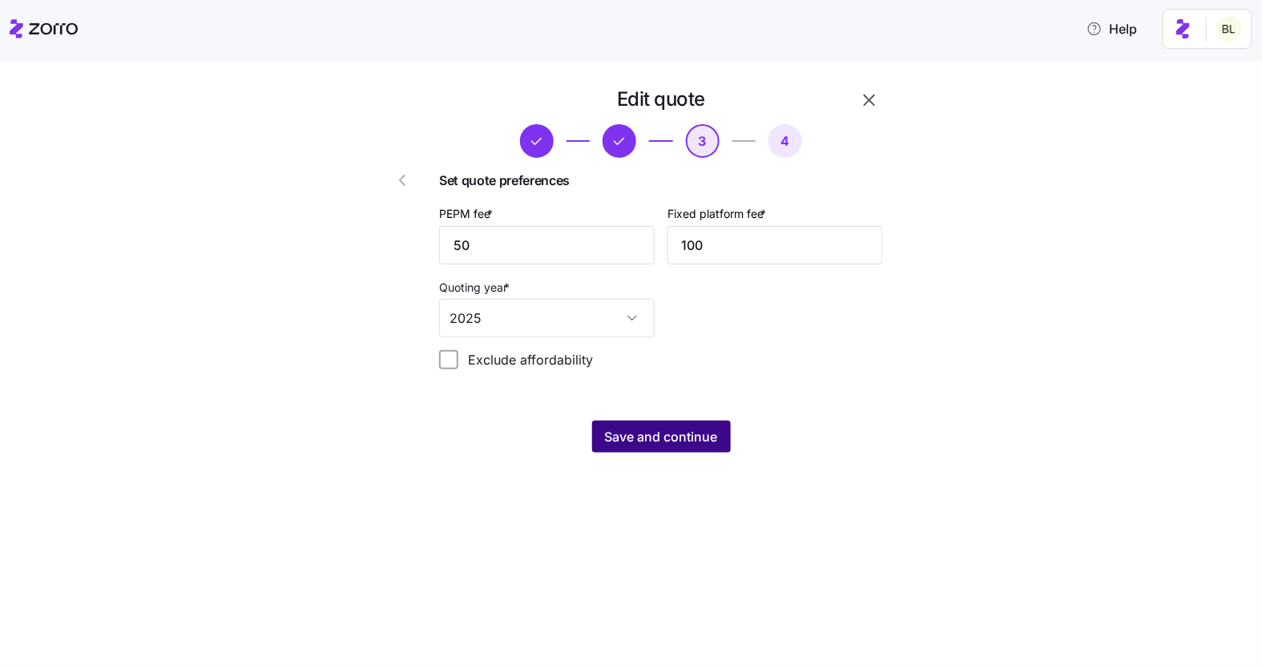
click at [650, 434] on span "Save and continue" at bounding box center [661, 436] width 113 height 19
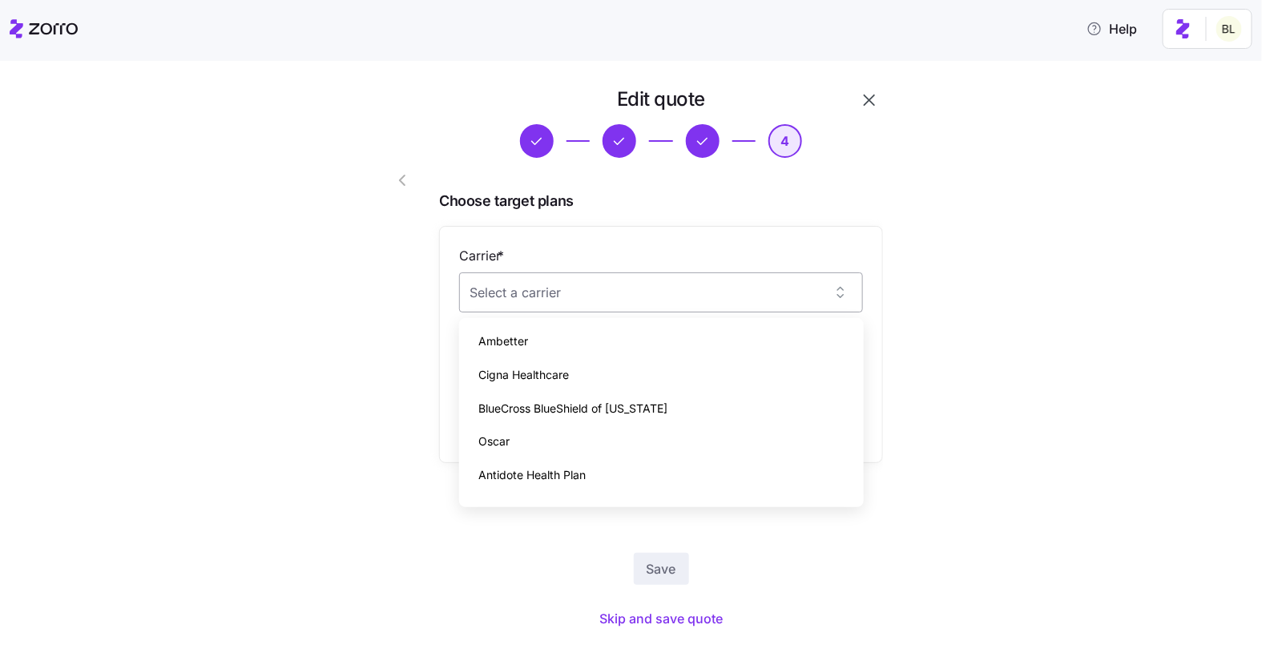
click at [597, 279] on input "Carrier *" at bounding box center [661, 292] width 404 height 40
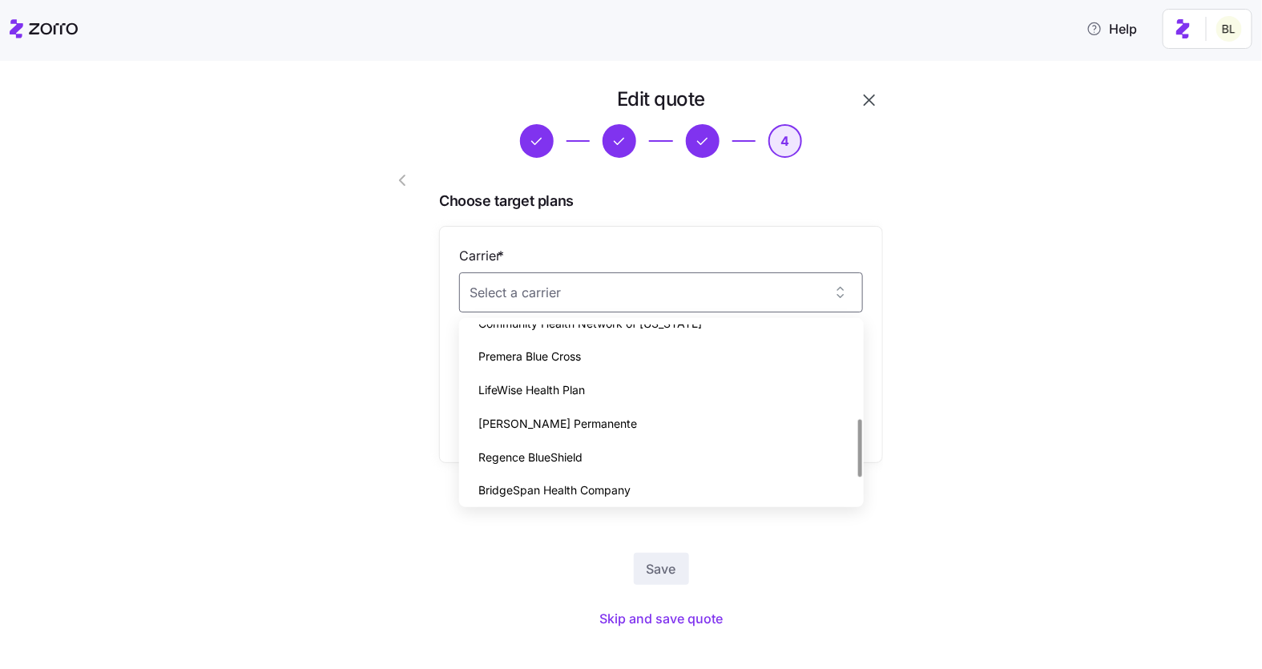
scroll to position [293, 0]
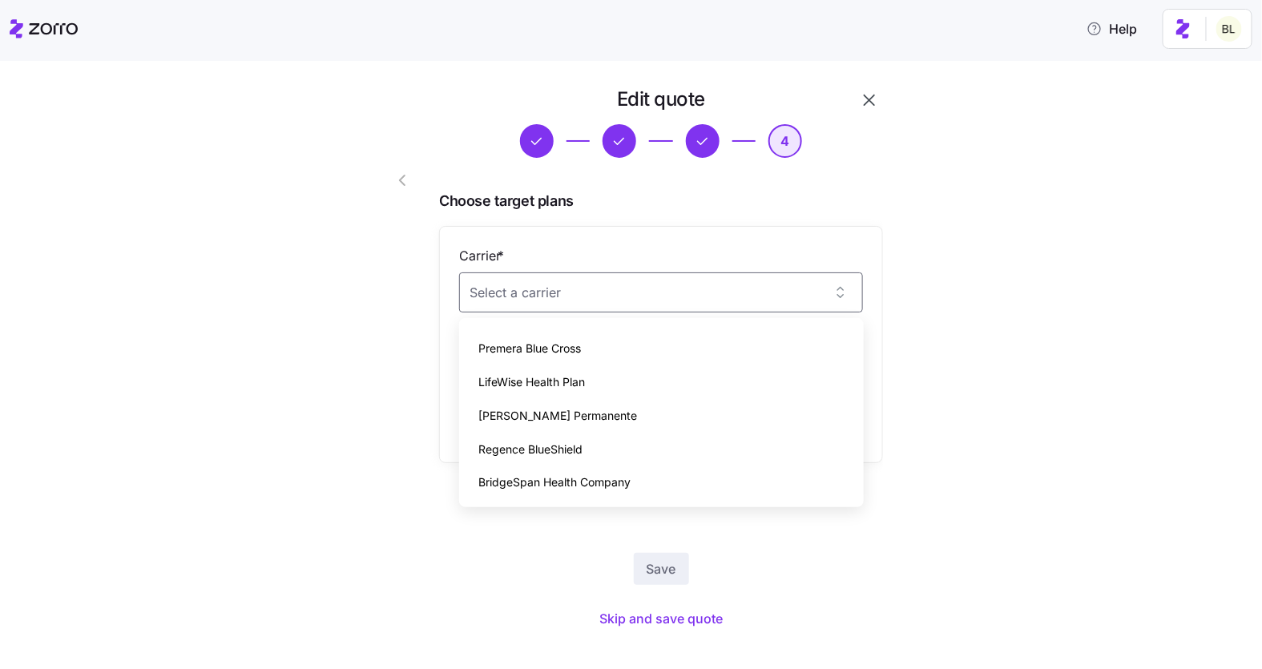
click at [571, 438] on div "Regence BlueShield" at bounding box center [662, 450] width 392 height 34
type input "Regence BlueShield"
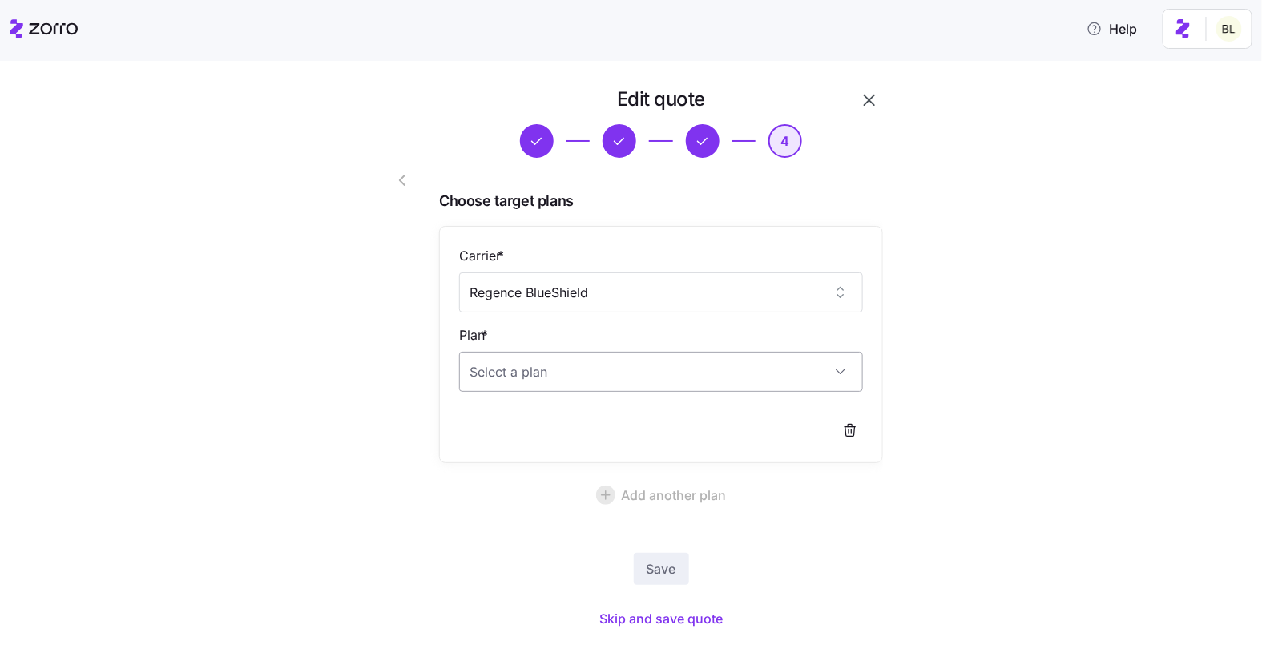
click at [583, 383] on input "Plan *" at bounding box center [661, 372] width 404 height 40
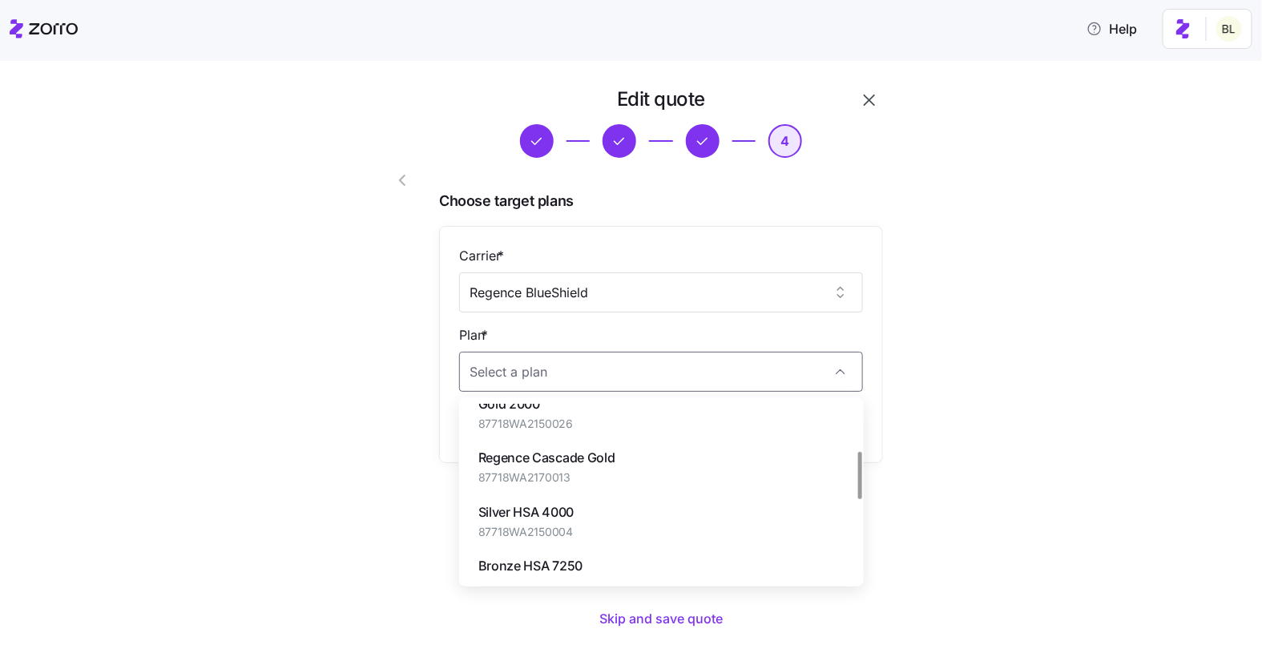
scroll to position [181, 0]
click at [578, 412] on div "Gold 2000 87718WA2150026" at bounding box center [662, 412] width 392 height 54
type input "Gold 2000"
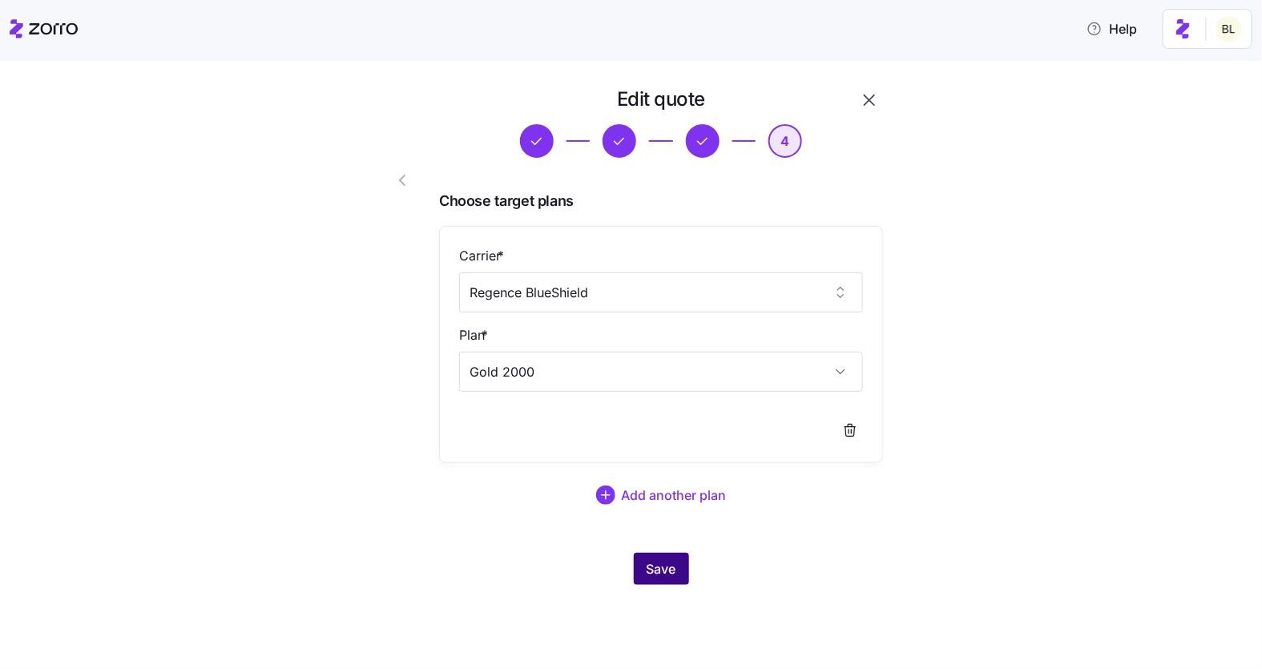
click at [665, 563] on span "Save" at bounding box center [662, 568] width 30 height 19
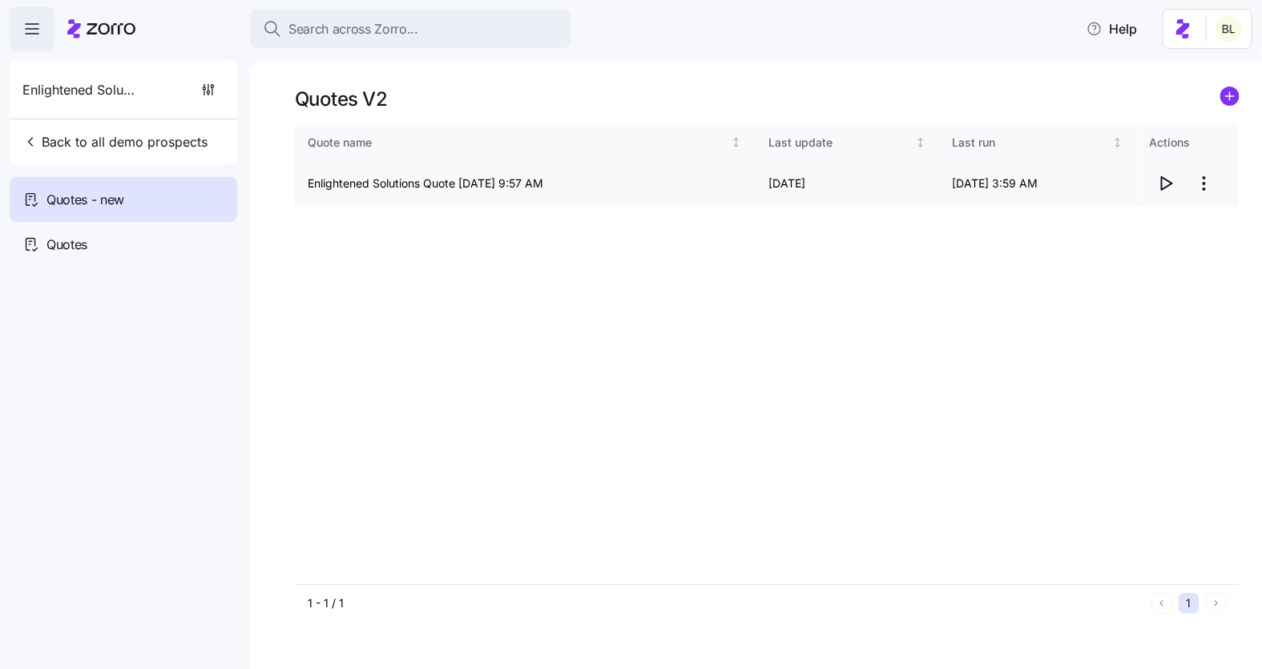
click at [1166, 179] on icon "button" at bounding box center [1165, 183] width 19 height 19
click at [1206, 181] on html "Search across Zorro... Help Enlightened Solutions Back to all demo prospects Qu…" at bounding box center [631, 330] width 1262 height 660
click at [1189, 224] on div "Edit quote" at bounding box center [1140, 223] width 147 height 26
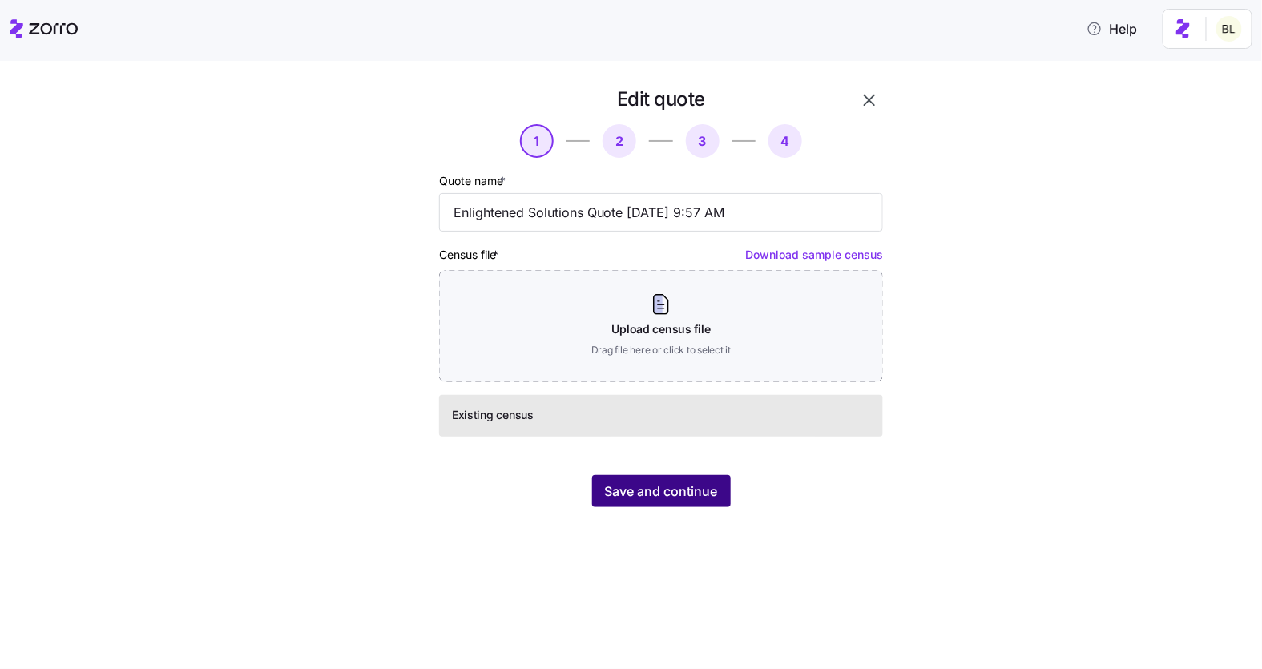
click at [694, 485] on span "Save and continue" at bounding box center [661, 491] width 113 height 19
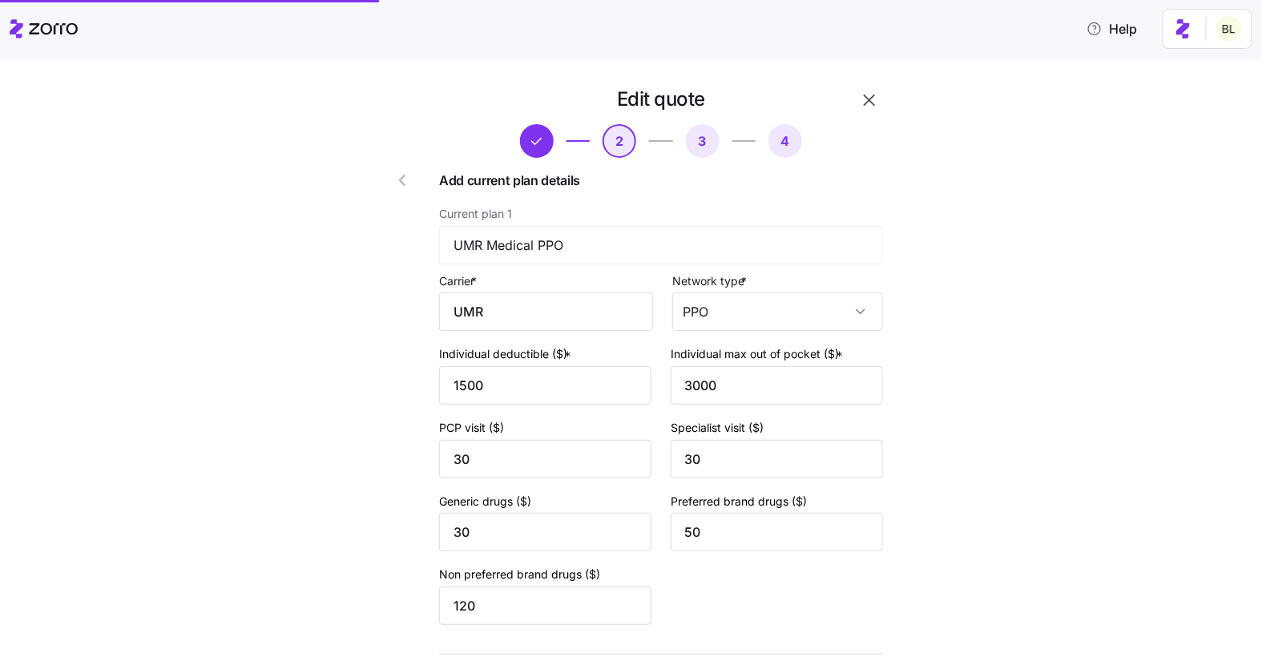
scroll to position [114, 0]
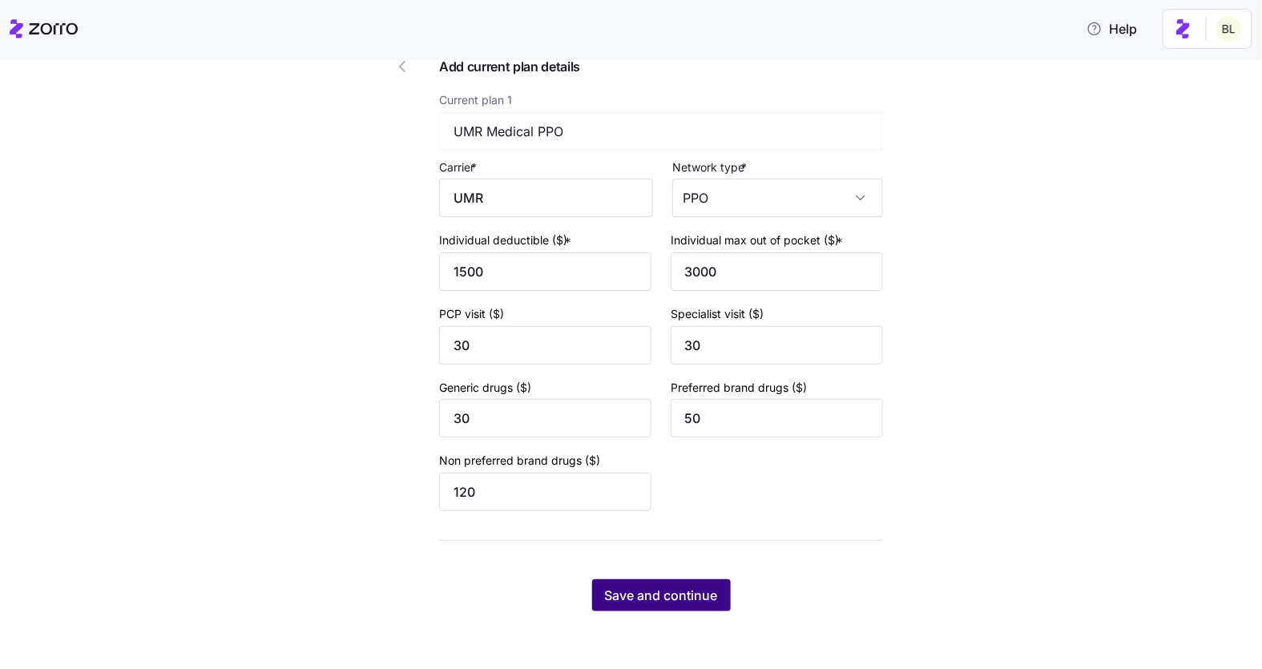
click at [688, 584] on button "Save and continue" at bounding box center [661, 595] width 139 height 32
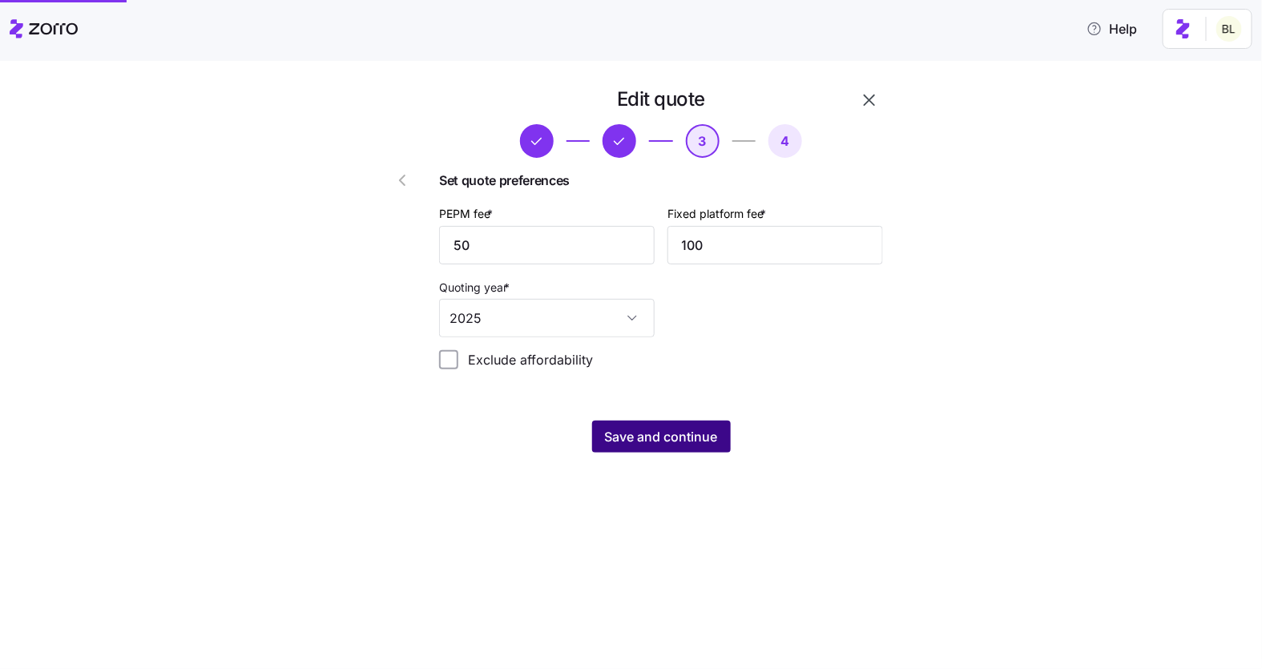
scroll to position [0, 0]
click at [684, 438] on span "Save and continue" at bounding box center [661, 436] width 113 height 19
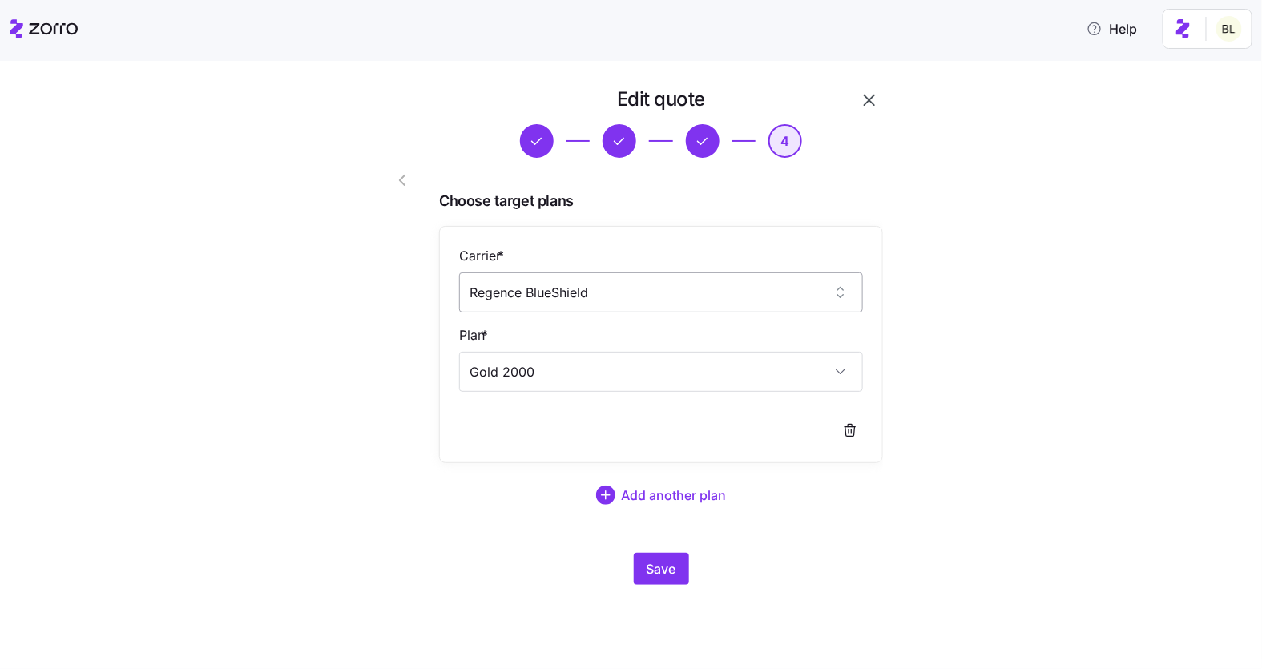
click at [672, 291] on input "Regence BlueShield" at bounding box center [661, 292] width 404 height 40
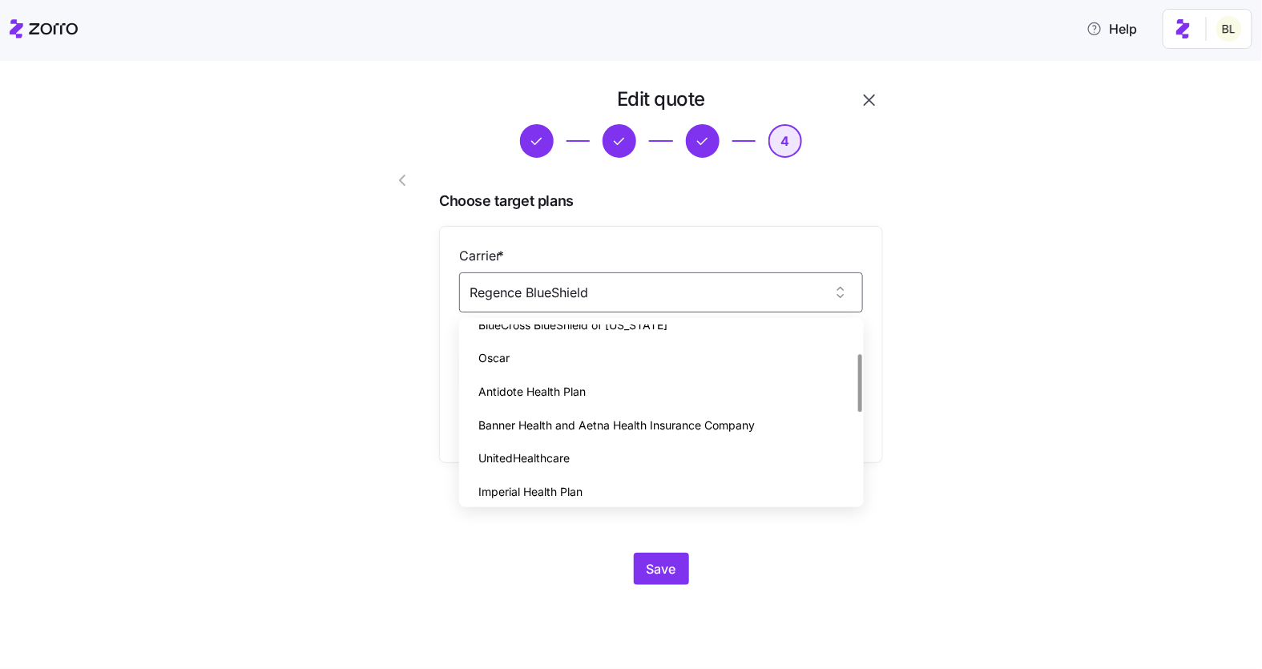
scroll to position [86, 0]
click at [627, 446] on div "UnitedHealthcare" at bounding box center [662, 456] width 392 height 34
type input "UnitedHealthcare"
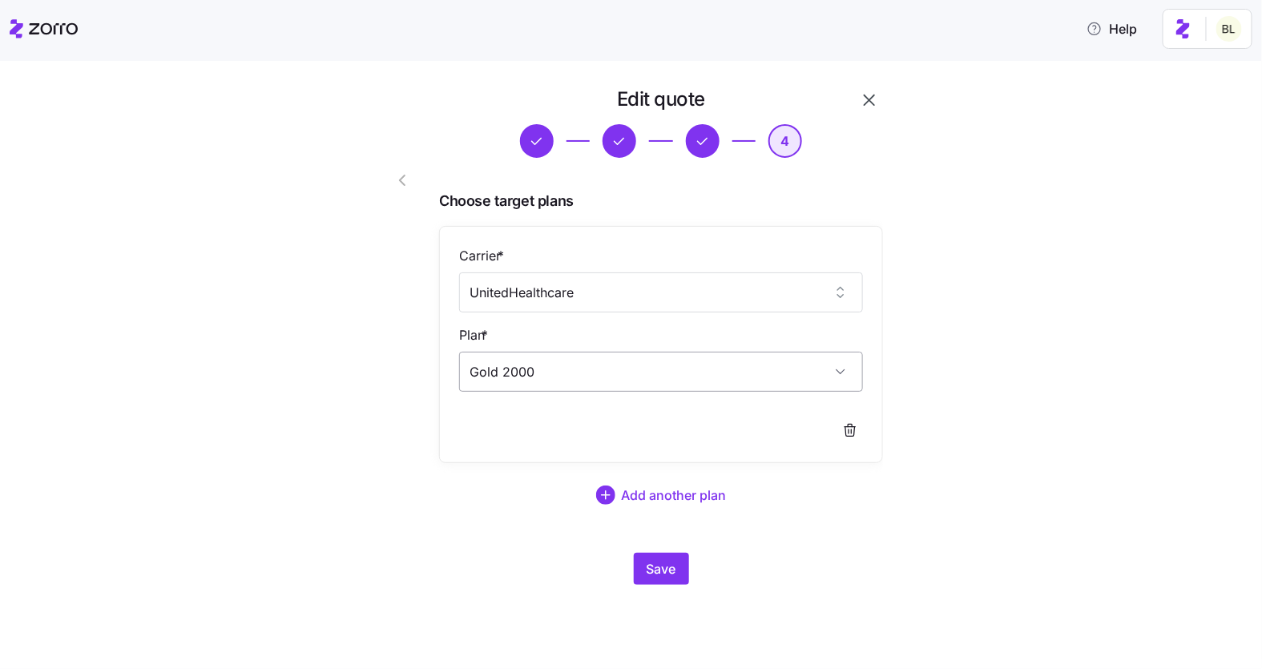
click at [608, 373] on input "Gold 2000" at bounding box center [661, 372] width 404 height 40
click at [606, 374] on input "Gold 2000" at bounding box center [661, 372] width 404 height 40
drag, startPoint x: 567, startPoint y: 361, endPoint x: 458, endPoint y: 367, distance: 109.9
click at [458, 367] on div "Carrier * UnitedHealthcare Plan * Gold 2000" at bounding box center [661, 344] width 444 height 237
drag, startPoint x: 562, startPoint y: 368, endPoint x: 399, endPoint y: 359, distance: 162.9
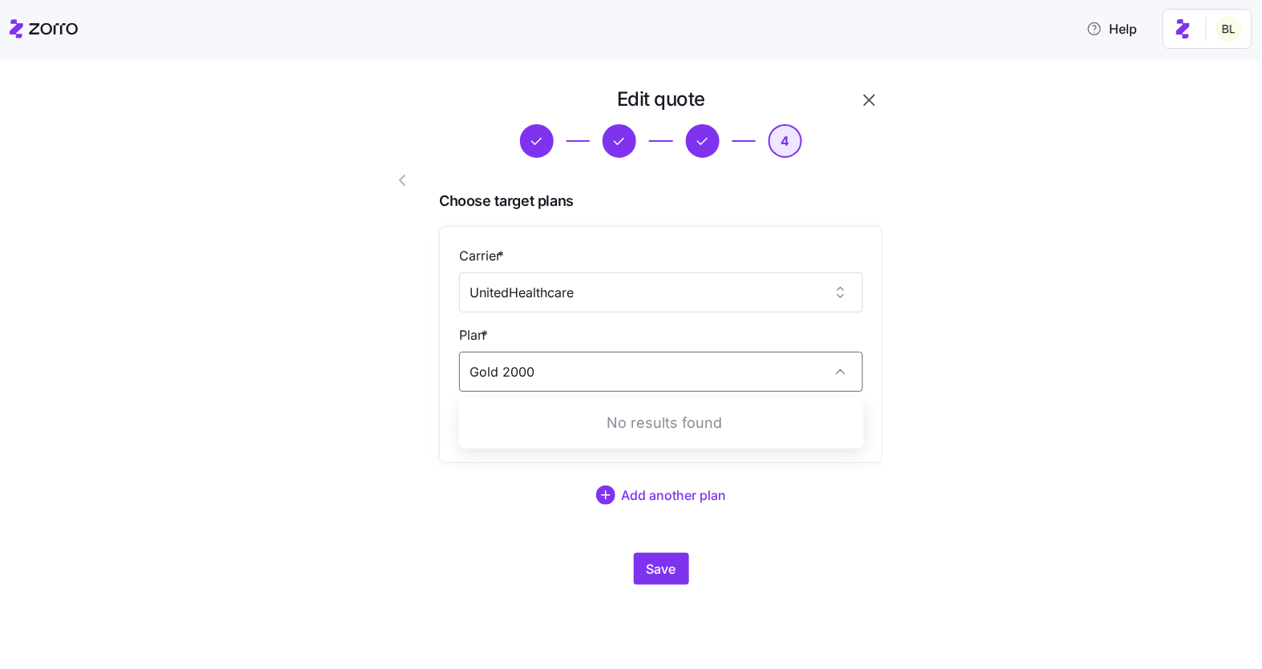
click at [399, 359] on div "Edit quote 4 Choose target plans Carrier * UnitedHealthcare Plan * Gold 2000 Ad…" at bounding box center [615, 335] width 548 height 511
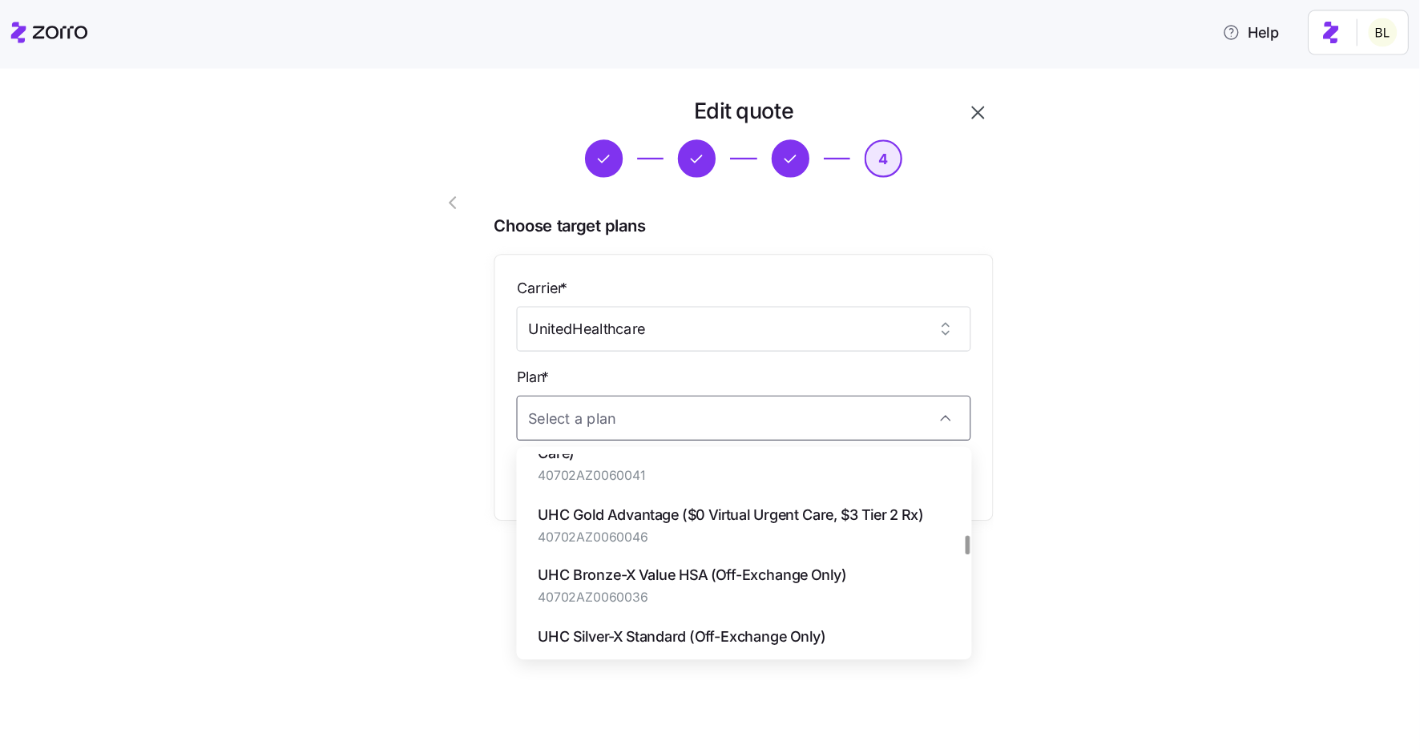
scroll to position [710, 0]
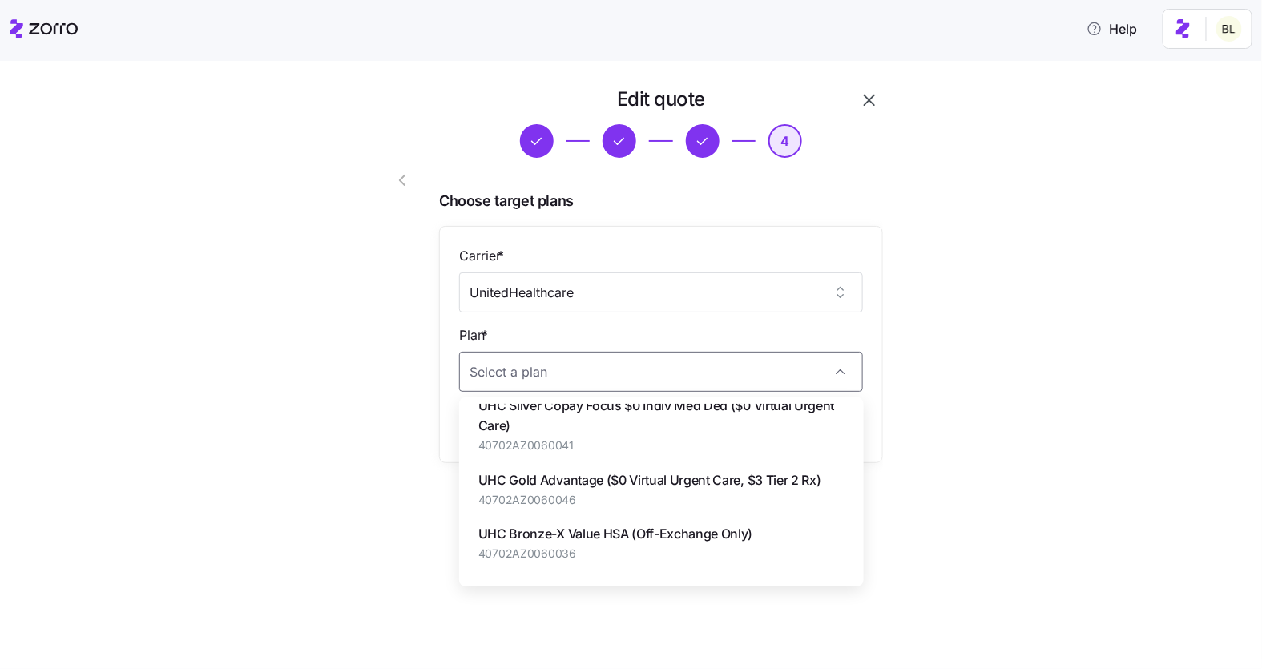
click at [619, 481] on span "UHC Gold Advantage ($0 Virtual Urgent Care, $3 Tier 2 Rx)" at bounding box center [649, 480] width 343 height 20
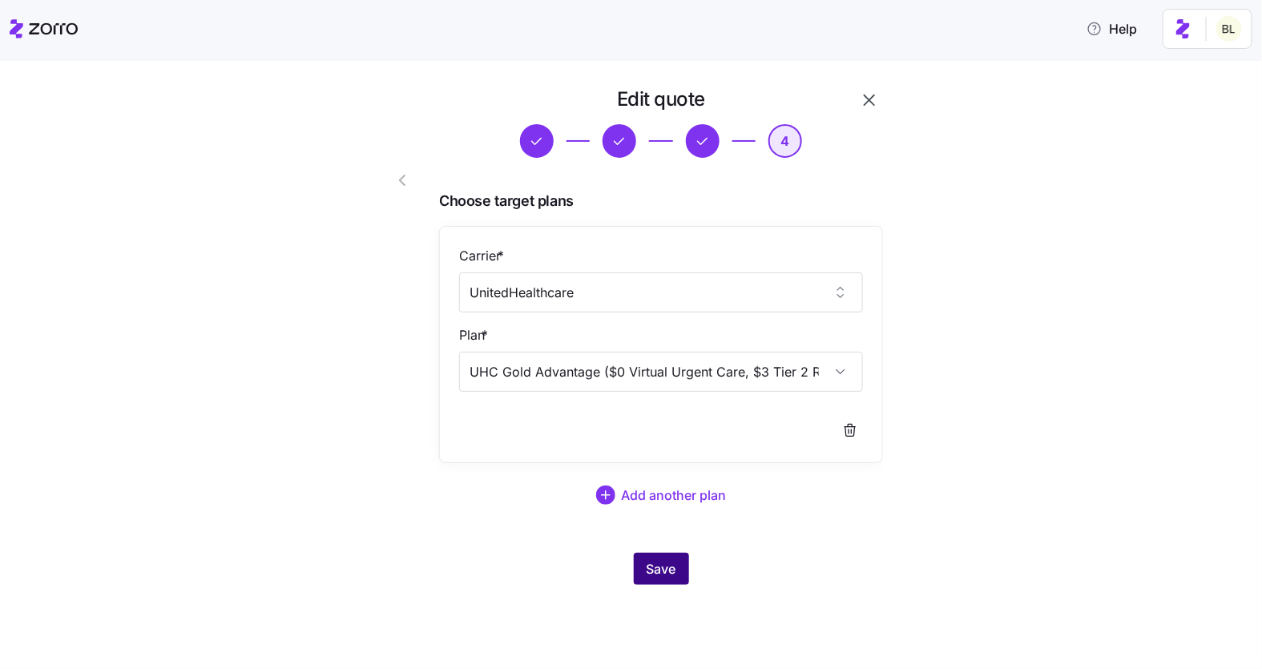
type input "UHC Gold Advantage ($0 Virtual Urgent Care, $3 Tier 2 Rx)"
click at [675, 558] on button "Save" at bounding box center [661, 569] width 55 height 32
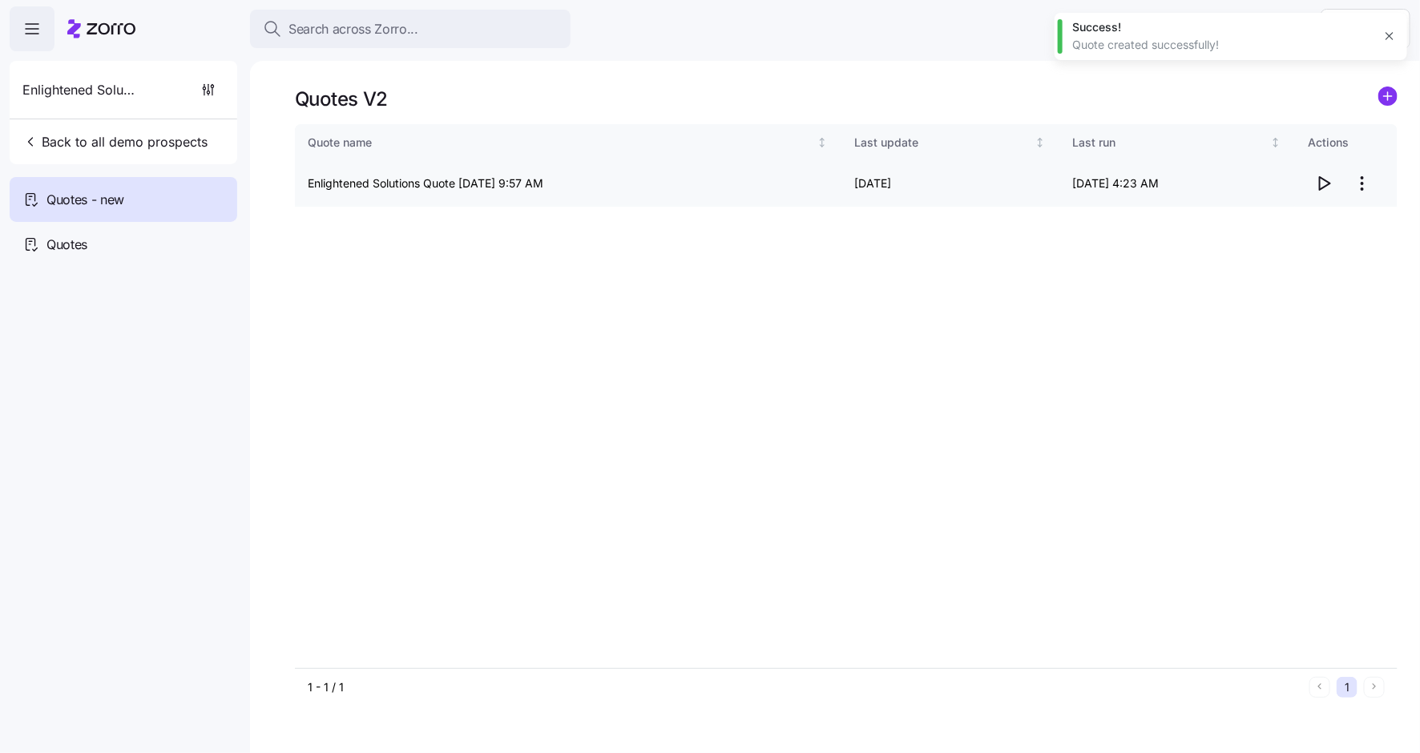
click at [1261, 180] on icon "button" at bounding box center [1323, 183] width 19 height 19
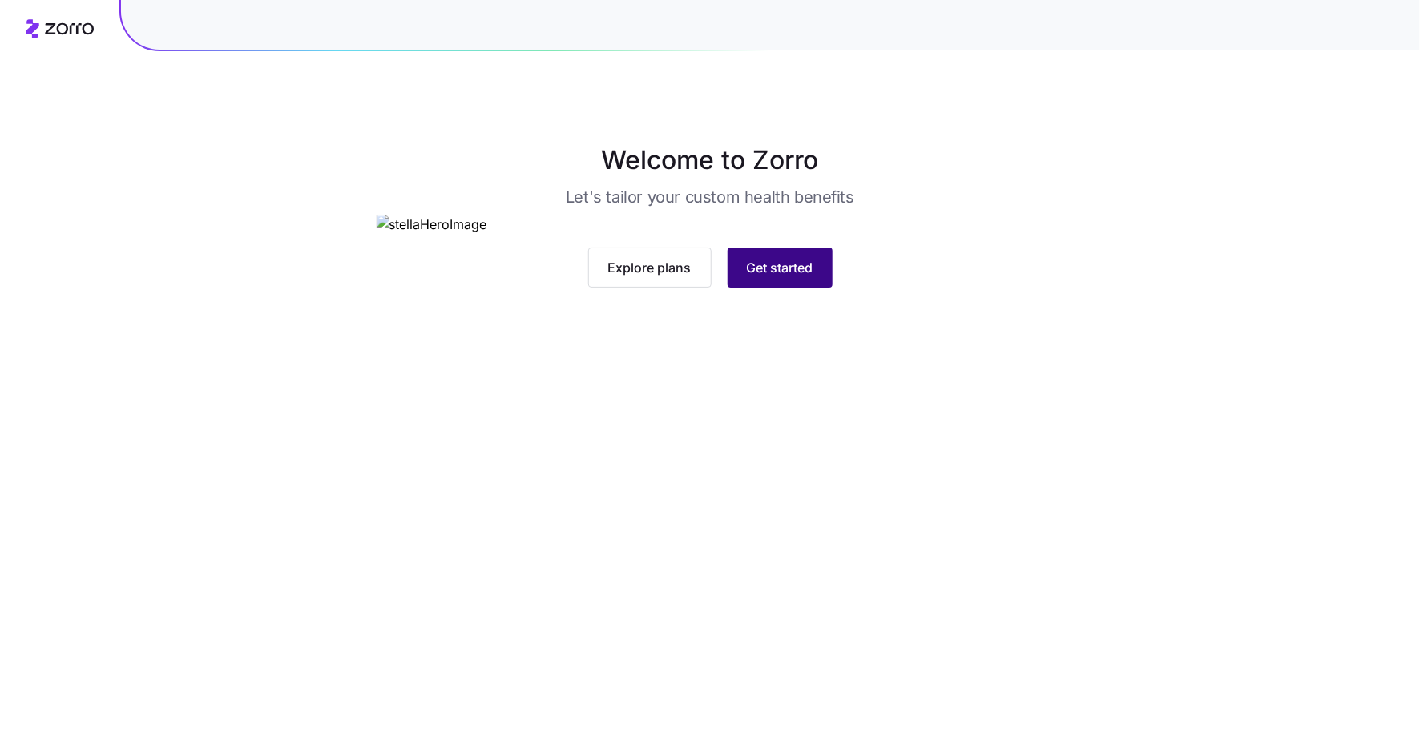
click at [761, 277] on span "Get started" at bounding box center [780, 267] width 67 height 19
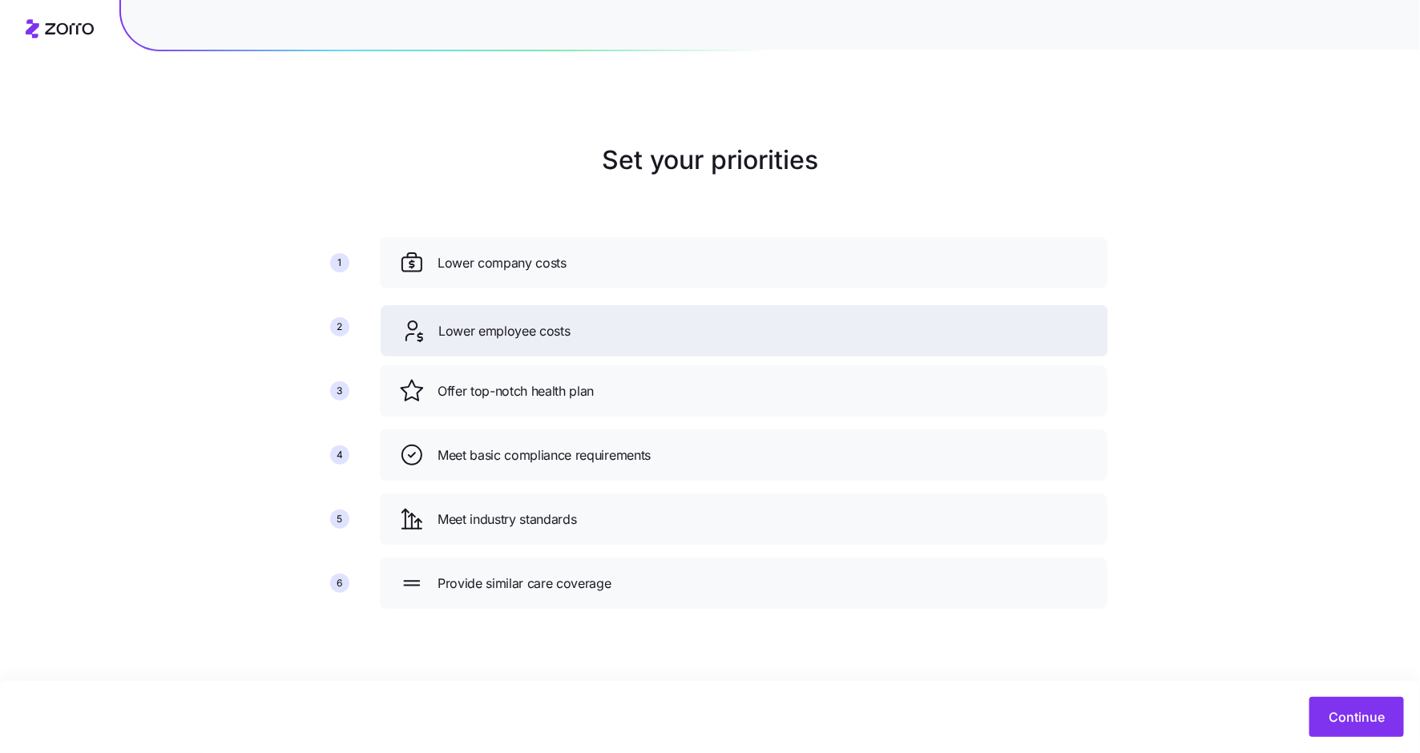
drag, startPoint x: 609, startPoint y: 381, endPoint x: 610, endPoint y: 321, distance: 60.1
click at [610, 321] on div "Lower employee costs" at bounding box center [744, 331] width 689 height 26
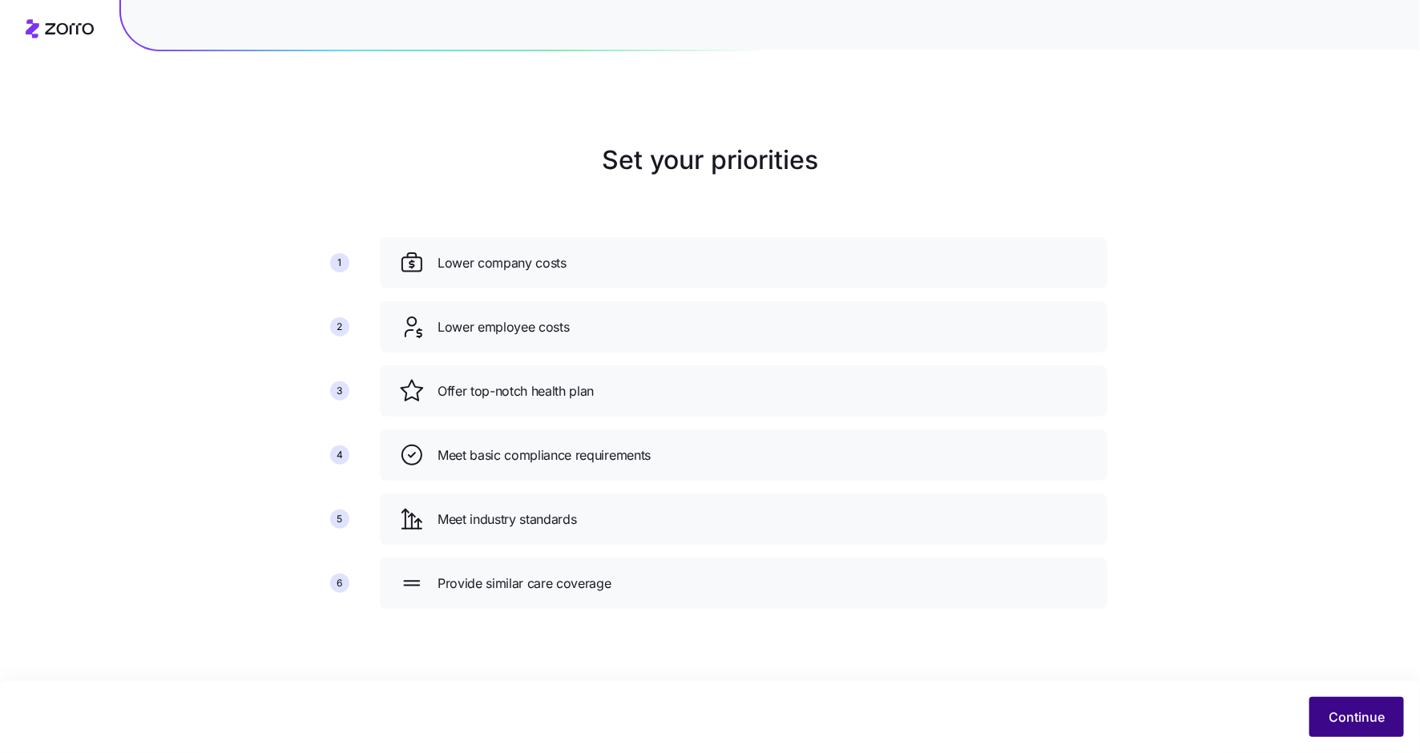
click at [1353, 717] on span "Continue" at bounding box center [1357, 717] width 56 height 19
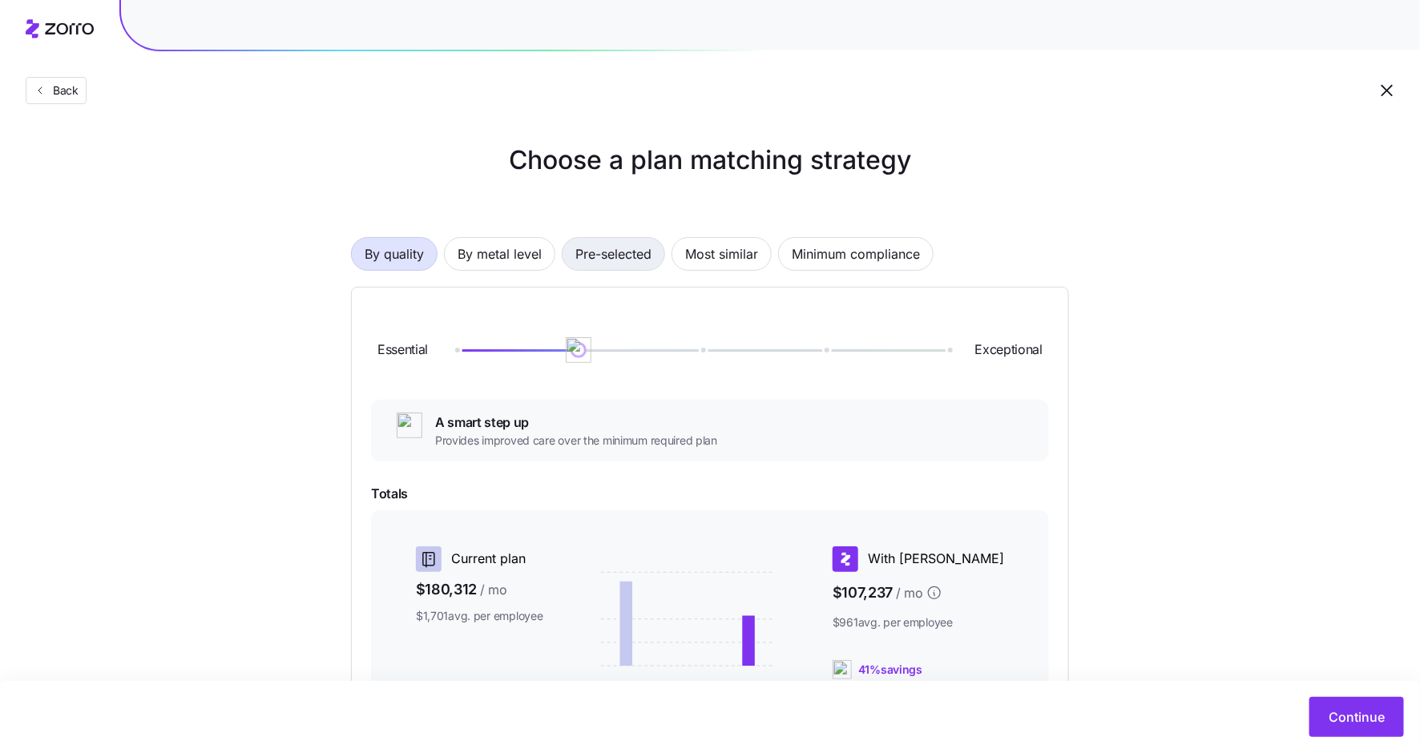
click at [638, 263] on span "Pre-selected" at bounding box center [613, 254] width 76 height 32
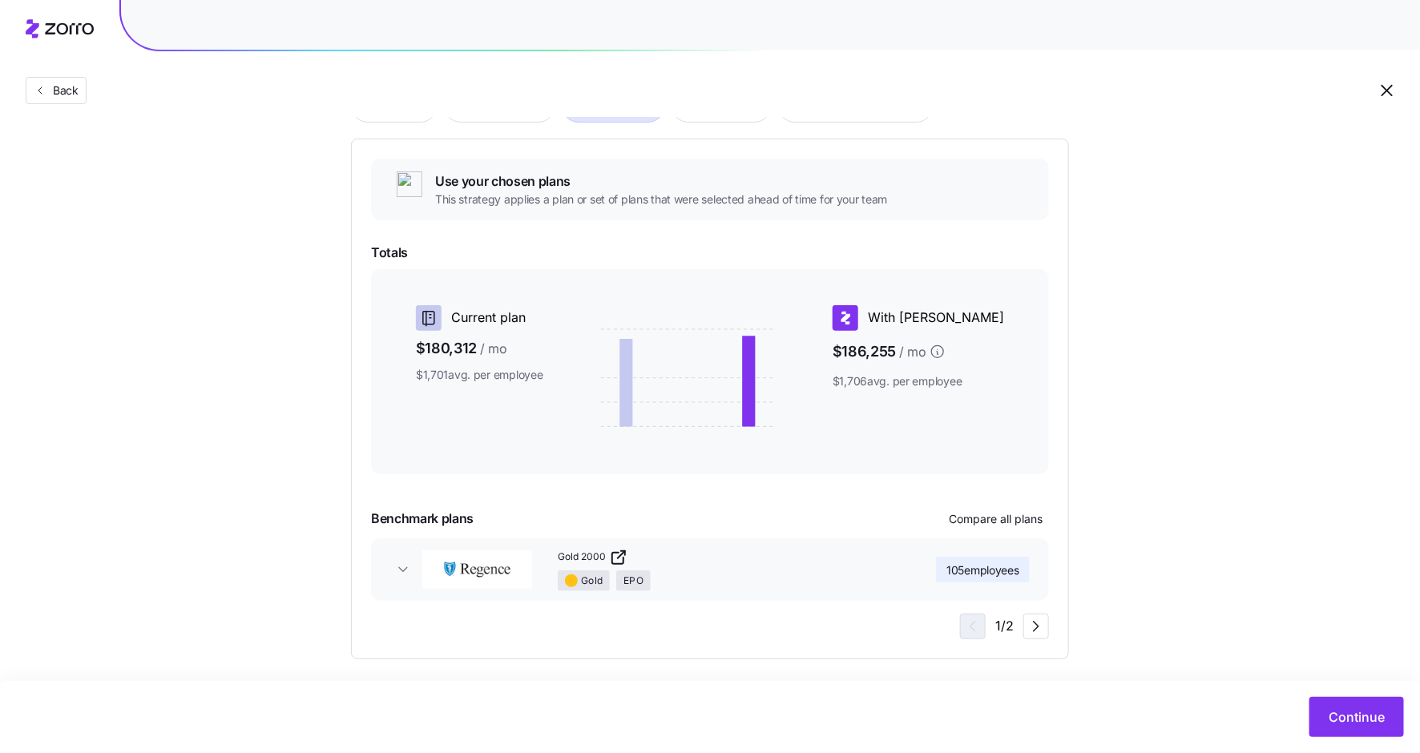
scroll to position [156, 0]
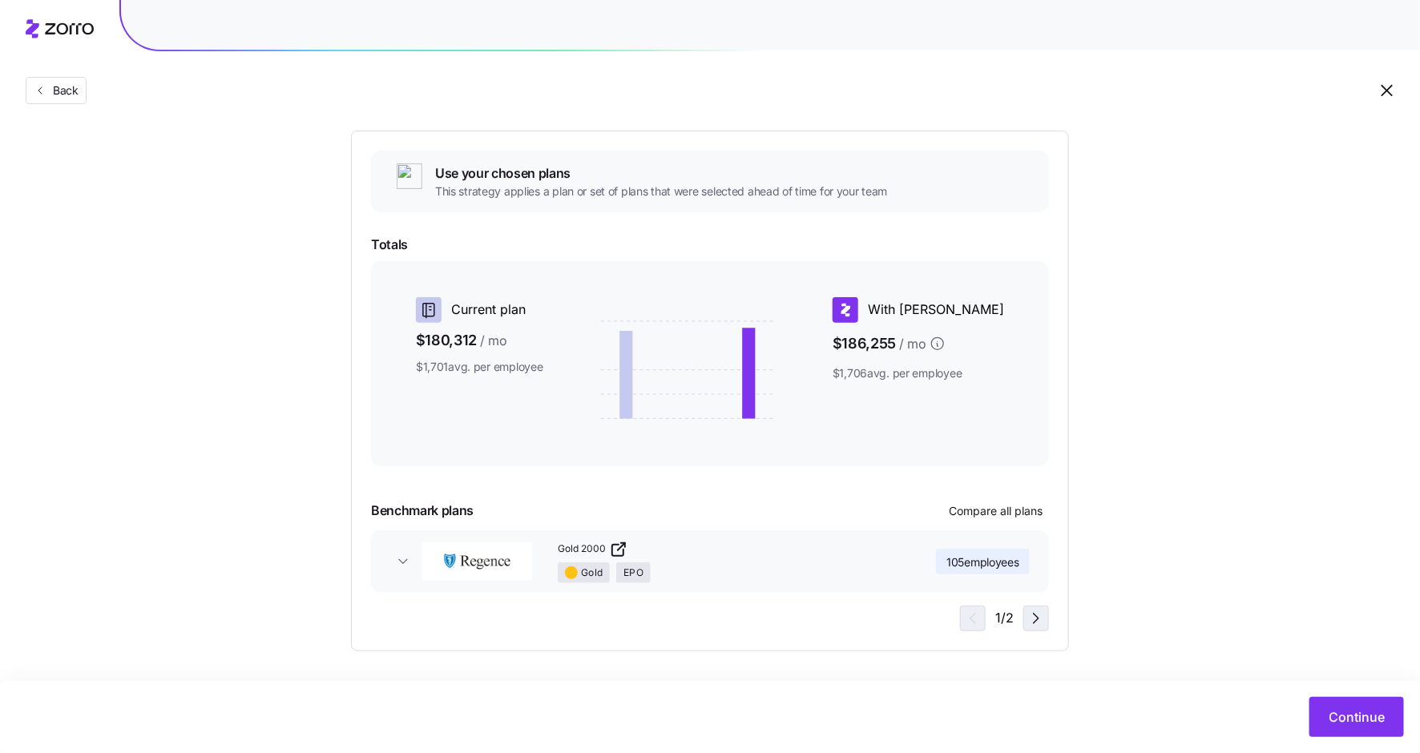
click at [1039, 619] on icon "button" at bounding box center [1036, 619] width 5 height 10
click at [970, 619] on icon "button" at bounding box center [970, 619] width 5 height 10
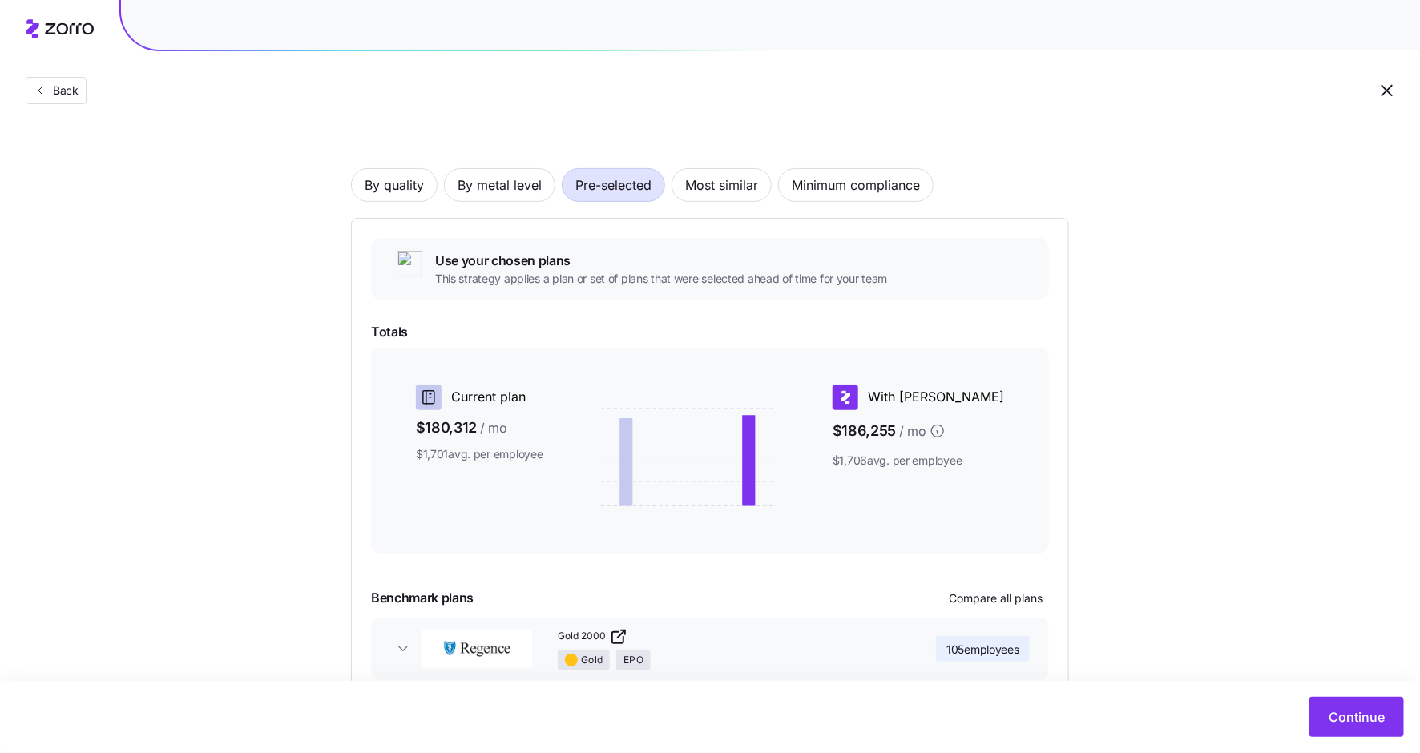
scroll to position [0, 0]
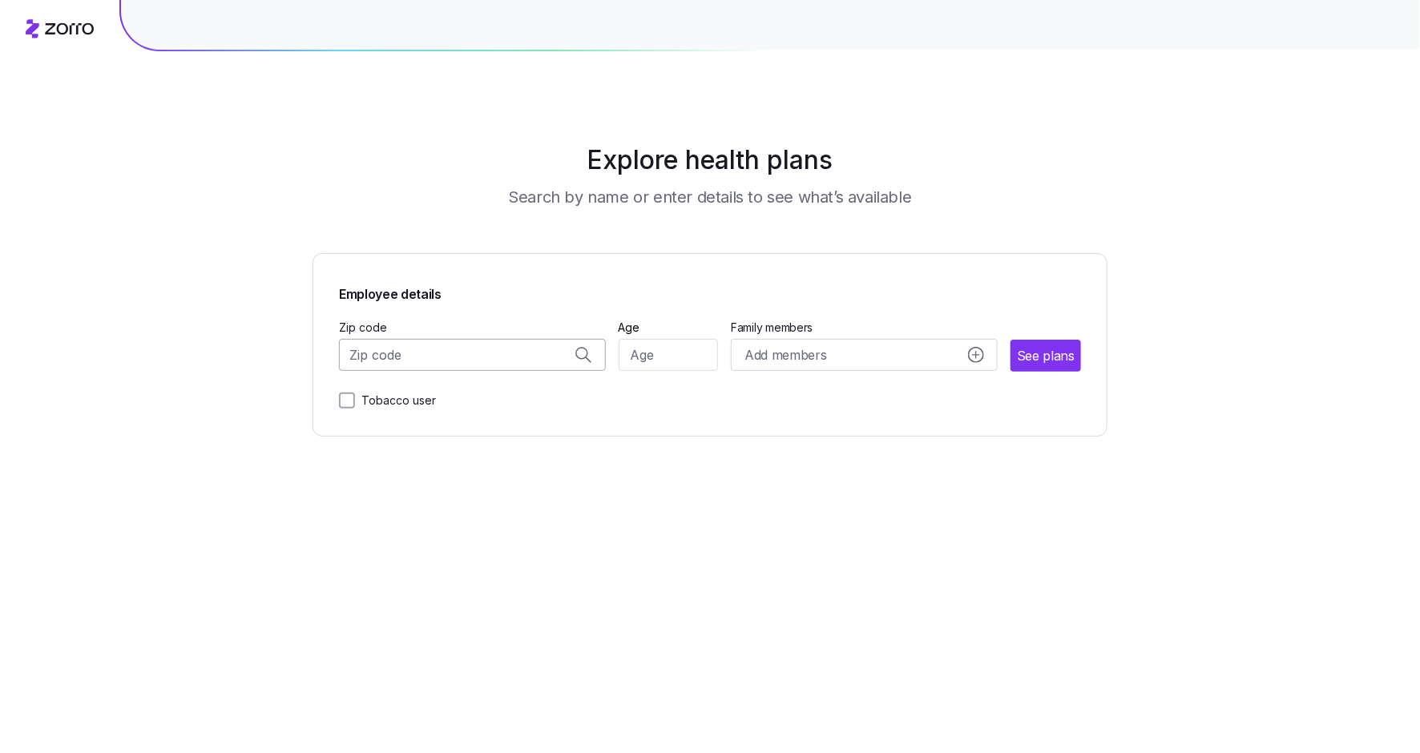
click at [446, 355] on input "Zip code" at bounding box center [472, 355] width 267 height 32
click at [502, 392] on span "98405, [GEOGRAPHIC_DATA], [GEOGRAPHIC_DATA]" at bounding box center [469, 398] width 224 height 20
type input "98405, [GEOGRAPHIC_DATA], [GEOGRAPHIC_DATA]"
click at [706, 345] on input "Age" at bounding box center [669, 355] width 100 height 32
type input "30"
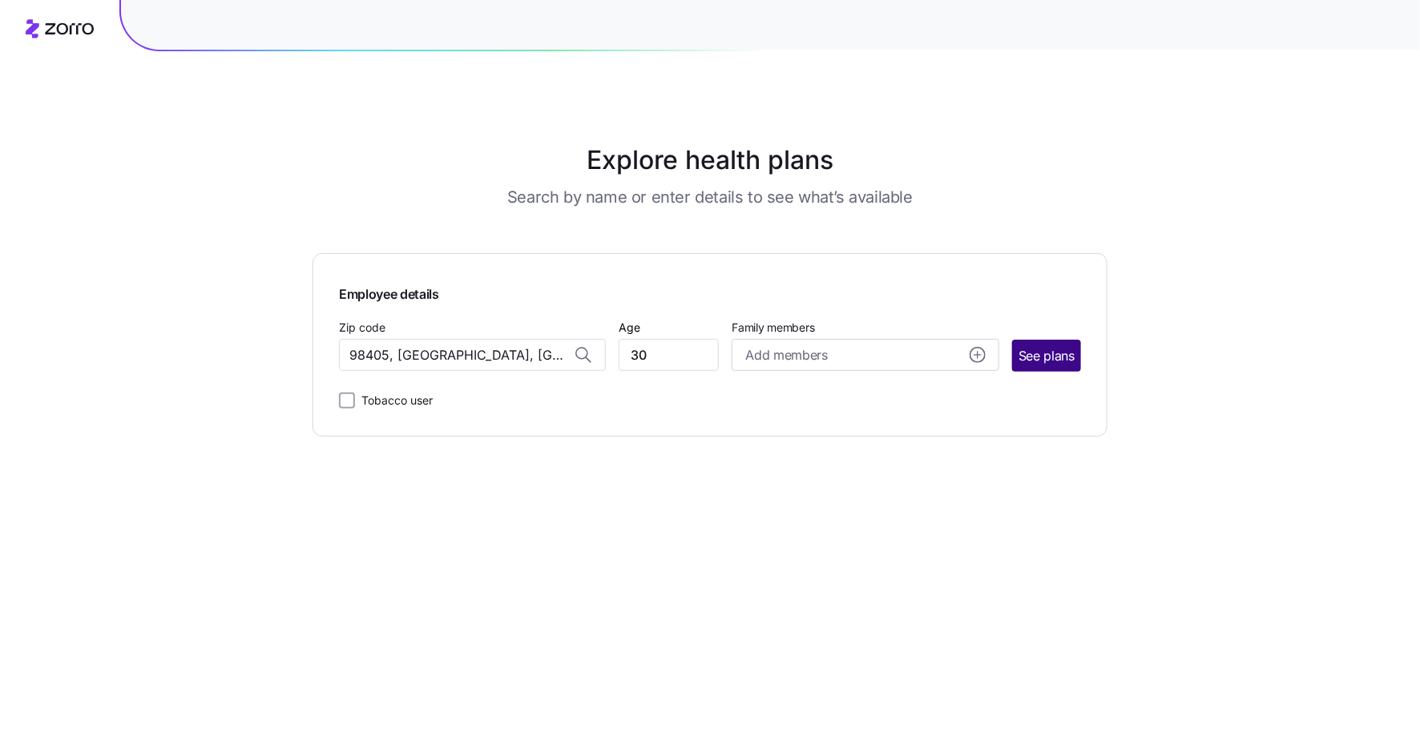
click at [1059, 356] on span "See plans" at bounding box center [1047, 356] width 56 height 20
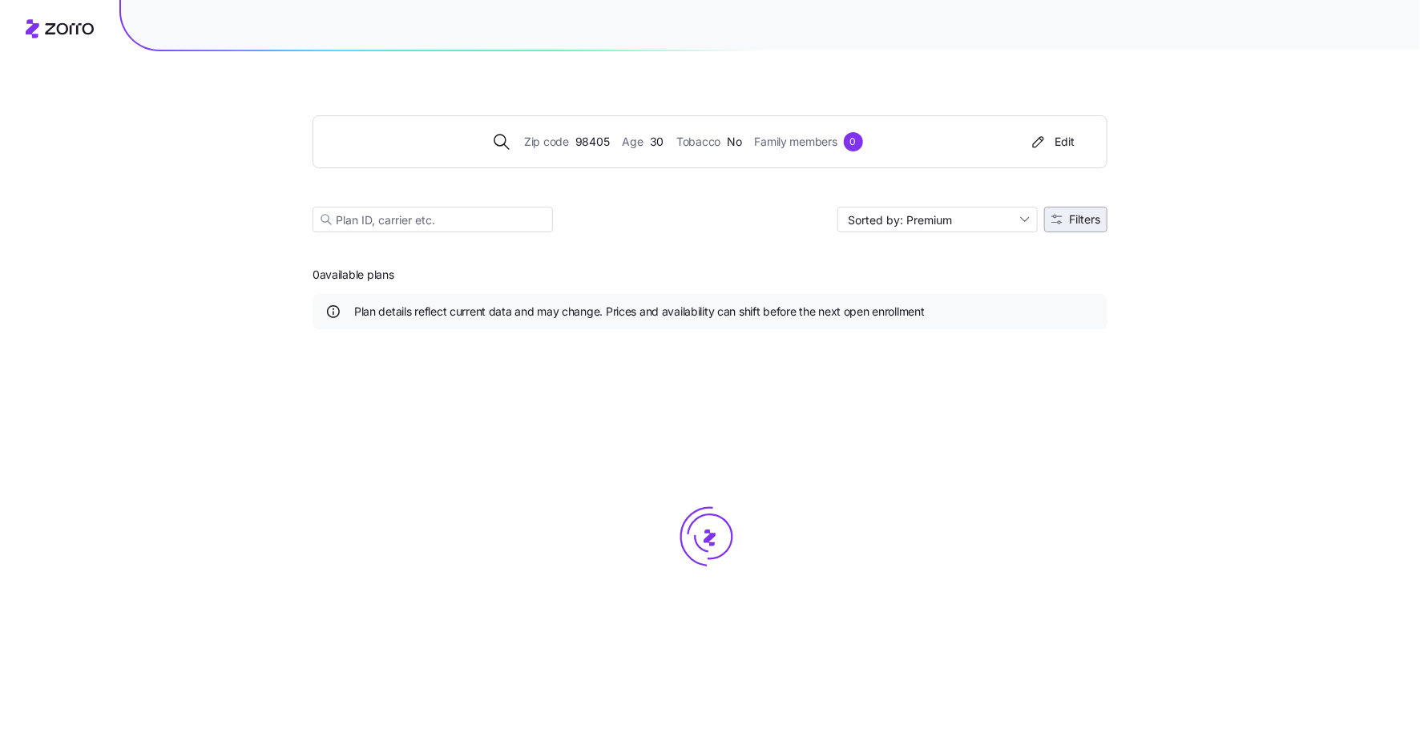
click at [1085, 208] on button "Filters" at bounding box center [1075, 220] width 63 height 26
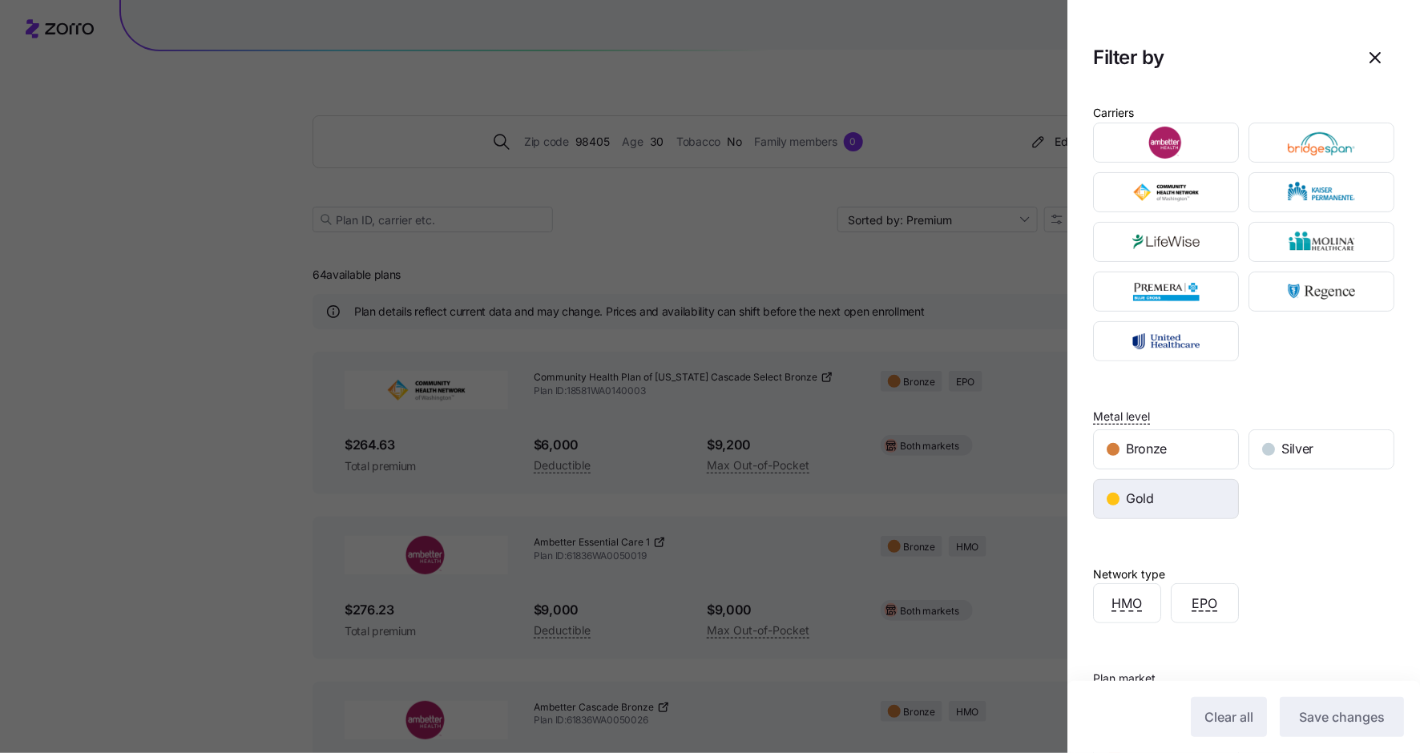
click at [1145, 489] on span "Gold" at bounding box center [1140, 499] width 28 height 20
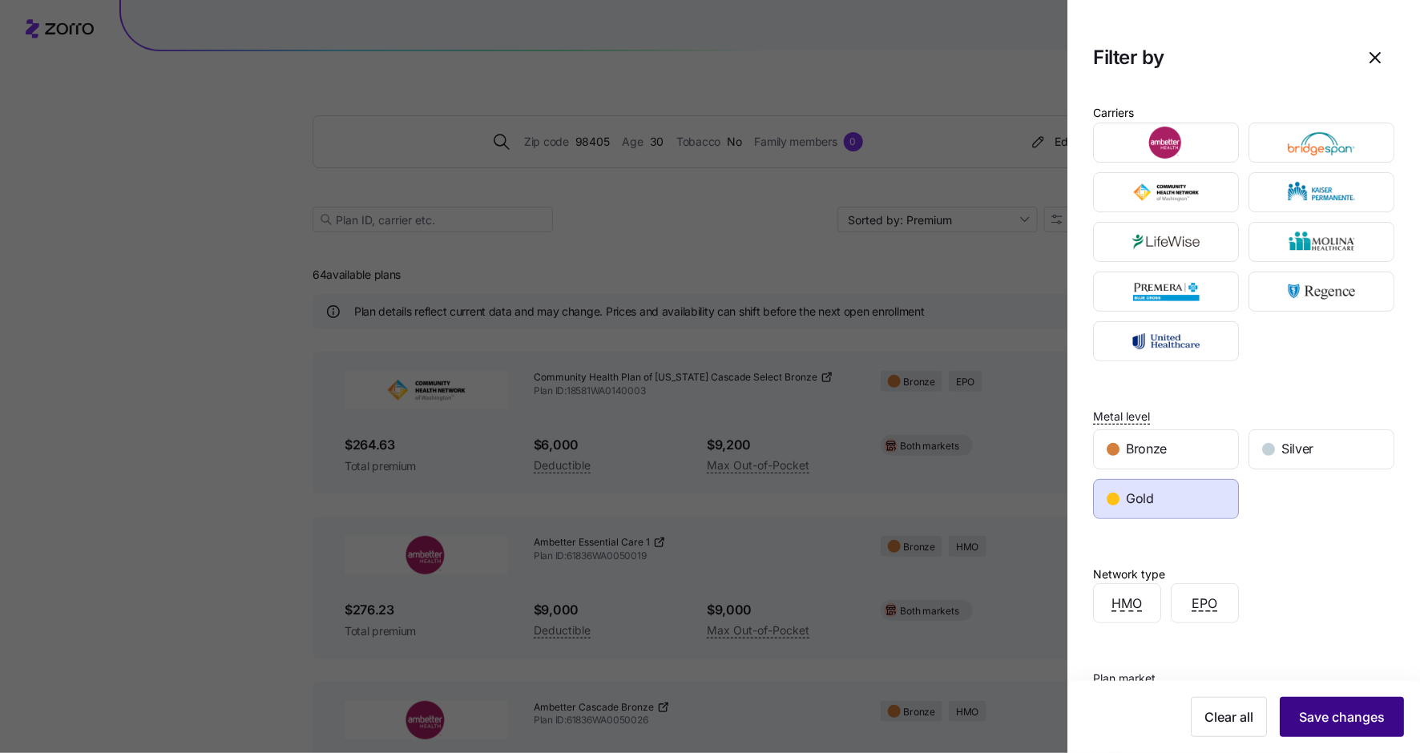
click at [1357, 720] on span "Save changes" at bounding box center [1342, 717] width 86 height 19
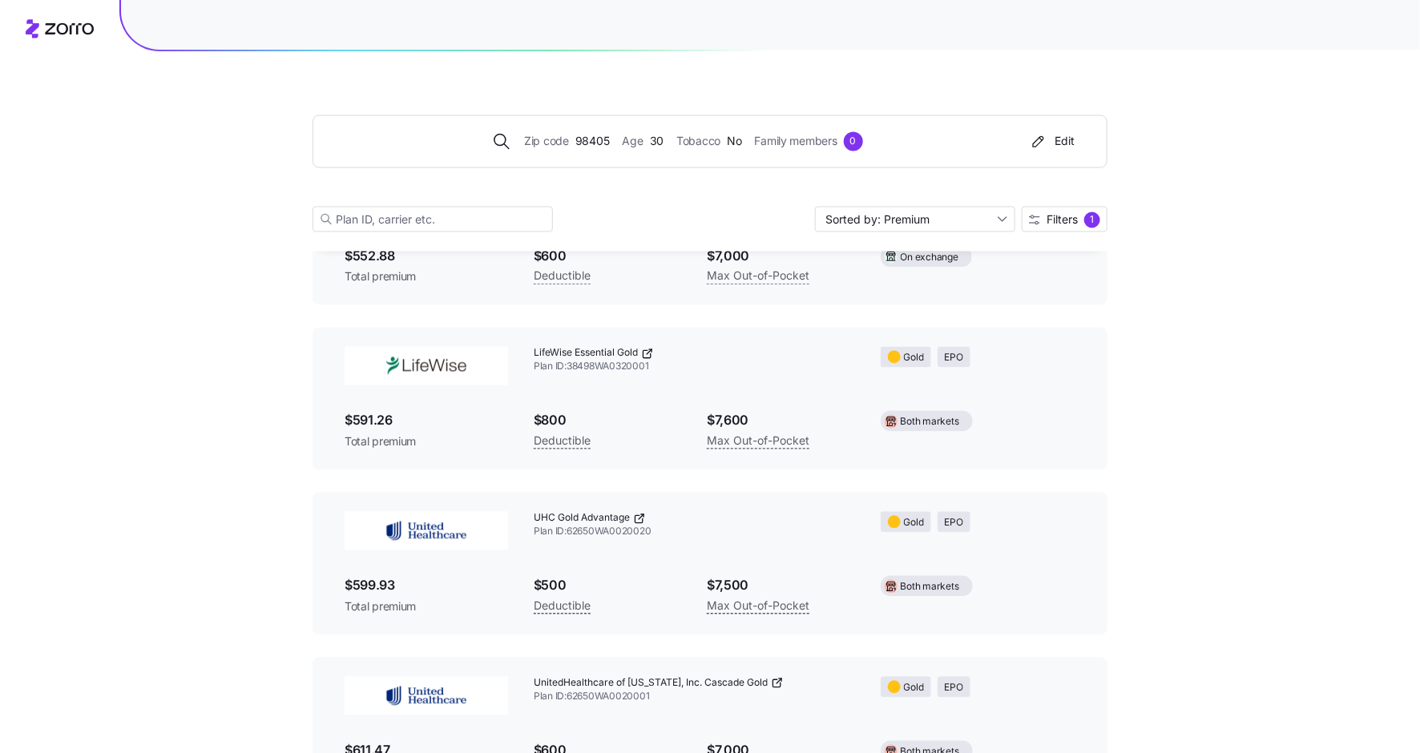
scroll to position [1351, 0]
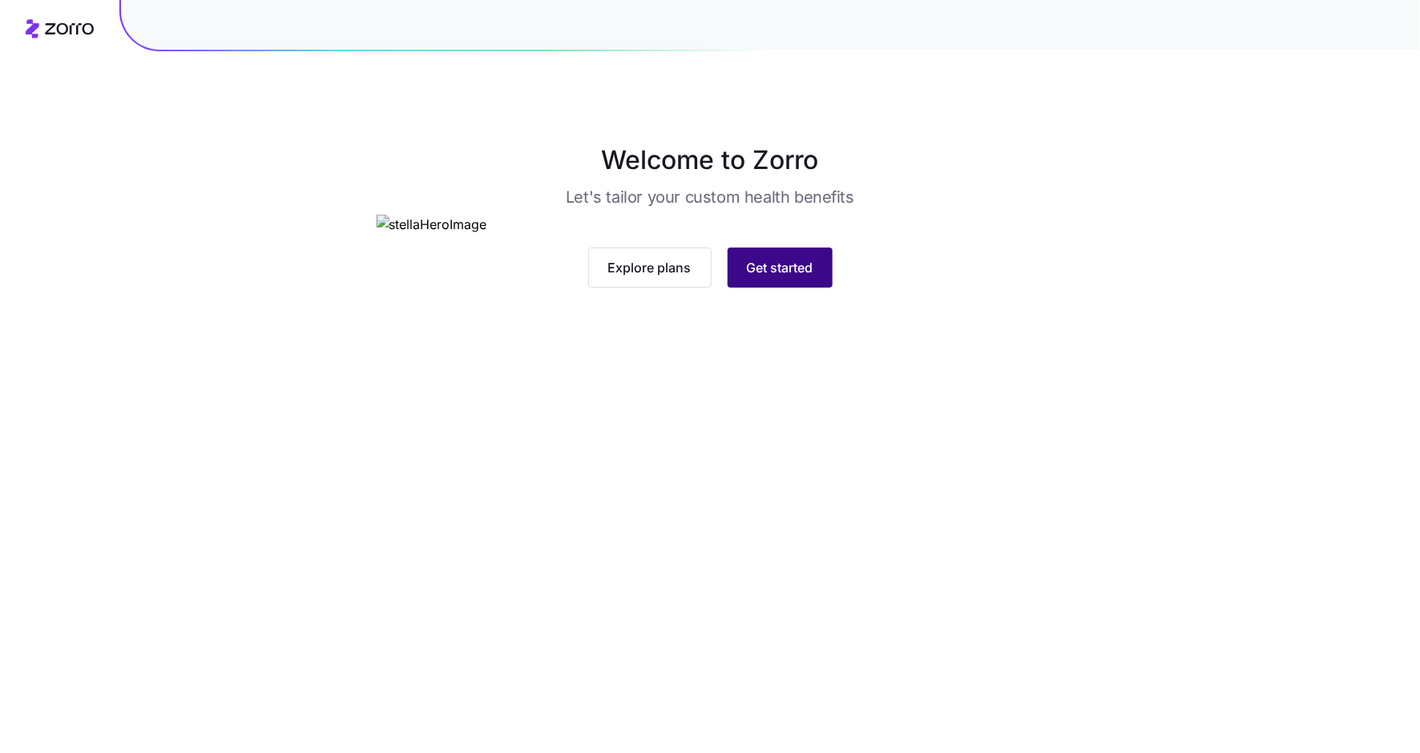
click at [773, 288] on button "Get started" at bounding box center [780, 268] width 105 height 40
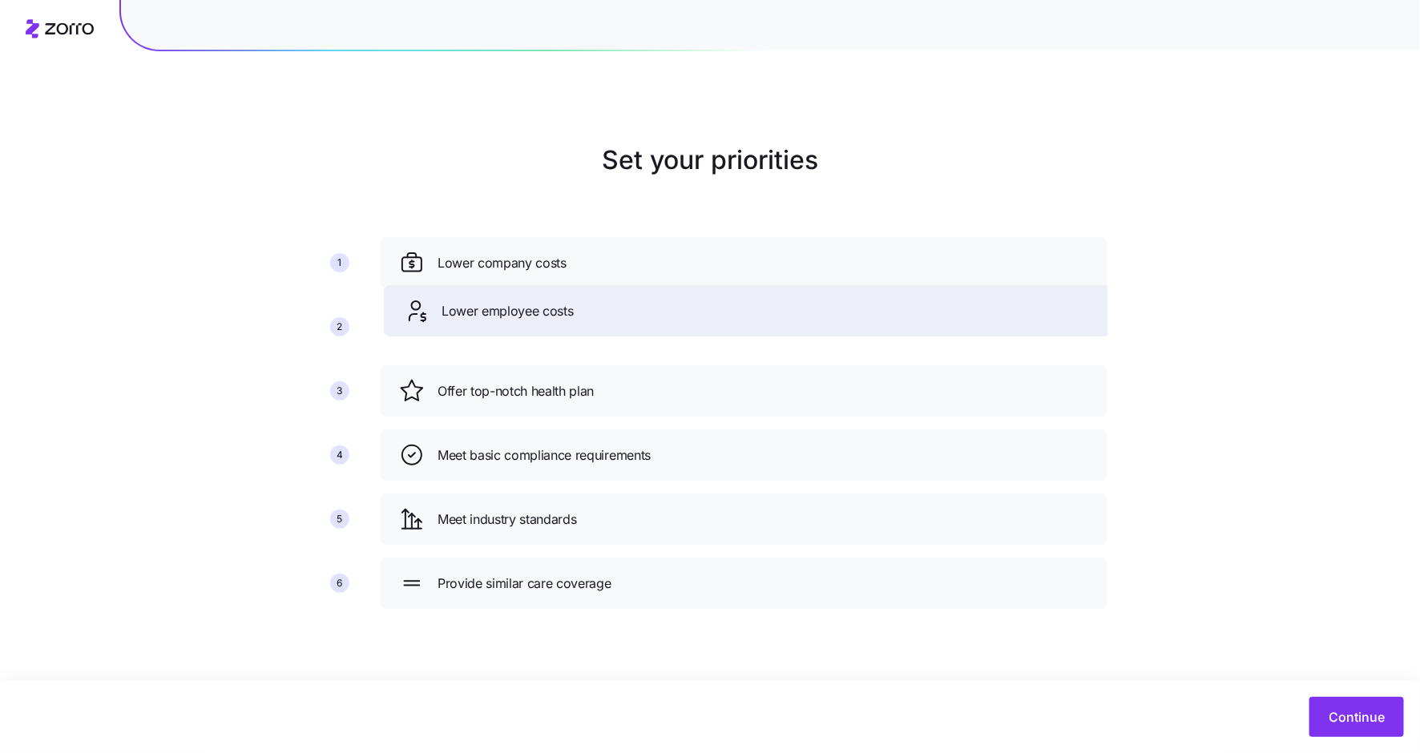
drag, startPoint x: 606, startPoint y: 381, endPoint x: 607, endPoint y: 305, distance: 75.3
click at [607, 305] on div "Lower employee costs" at bounding box center [747, 311] width 689 height 26
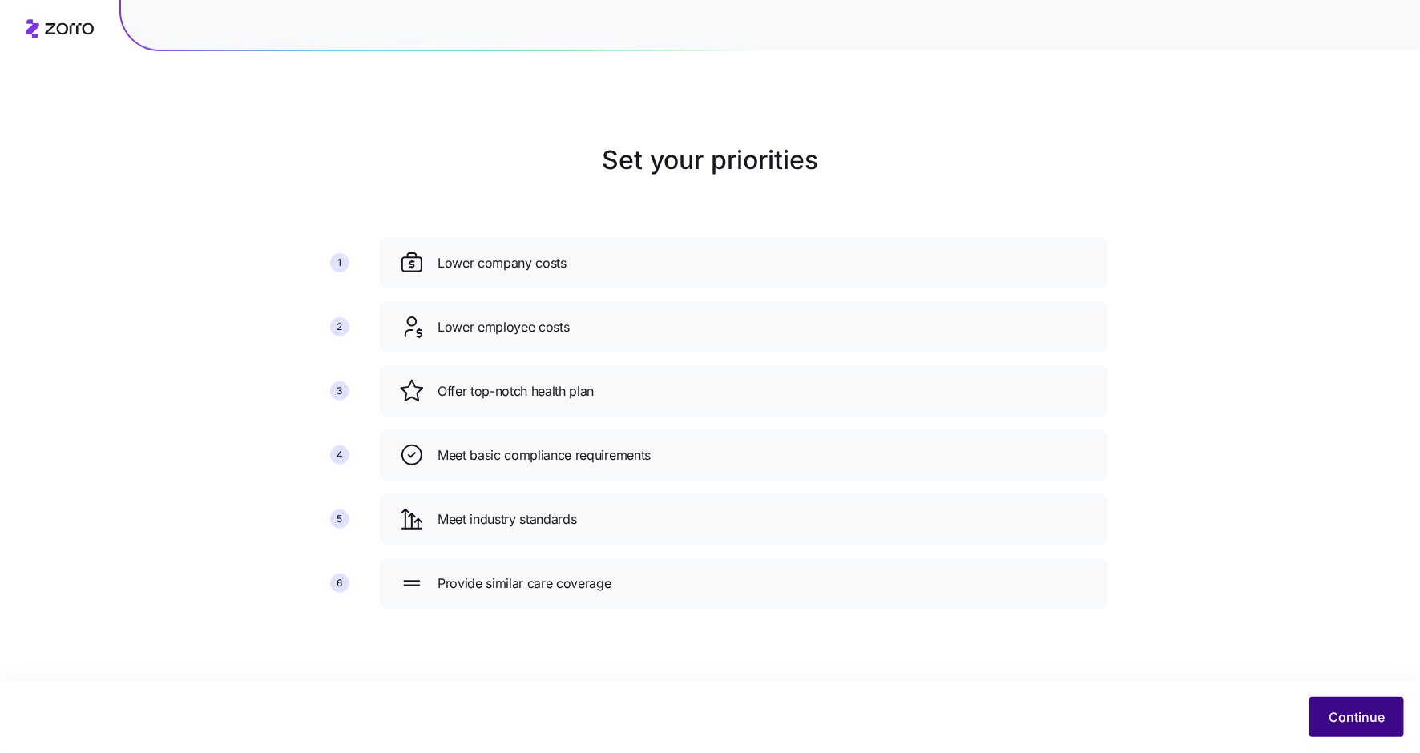
click at [1334, 702] on button "Continue" at bounding box center [1356, 717] width 95 height 40
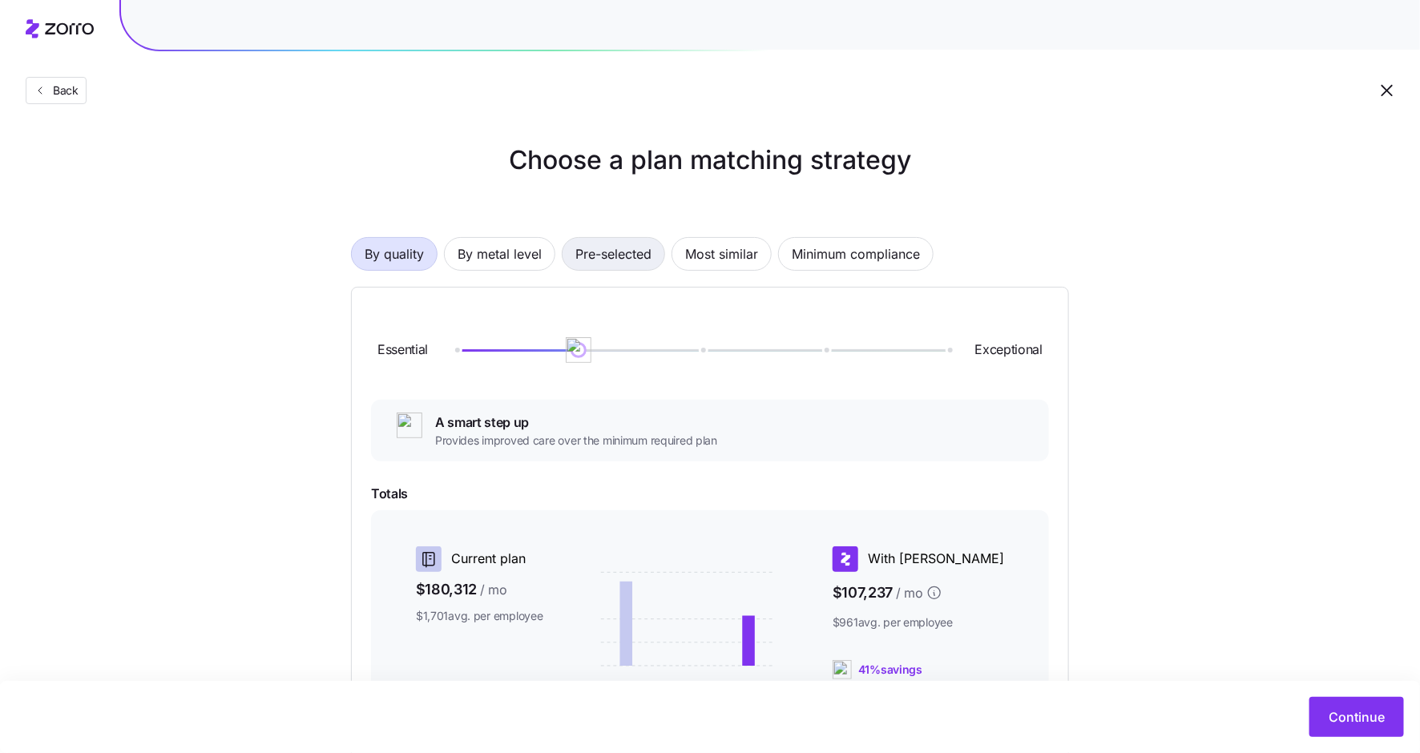
click at [621, 253] on span "Pre-selected" at bounding box center [613, 254] width 76 height 32
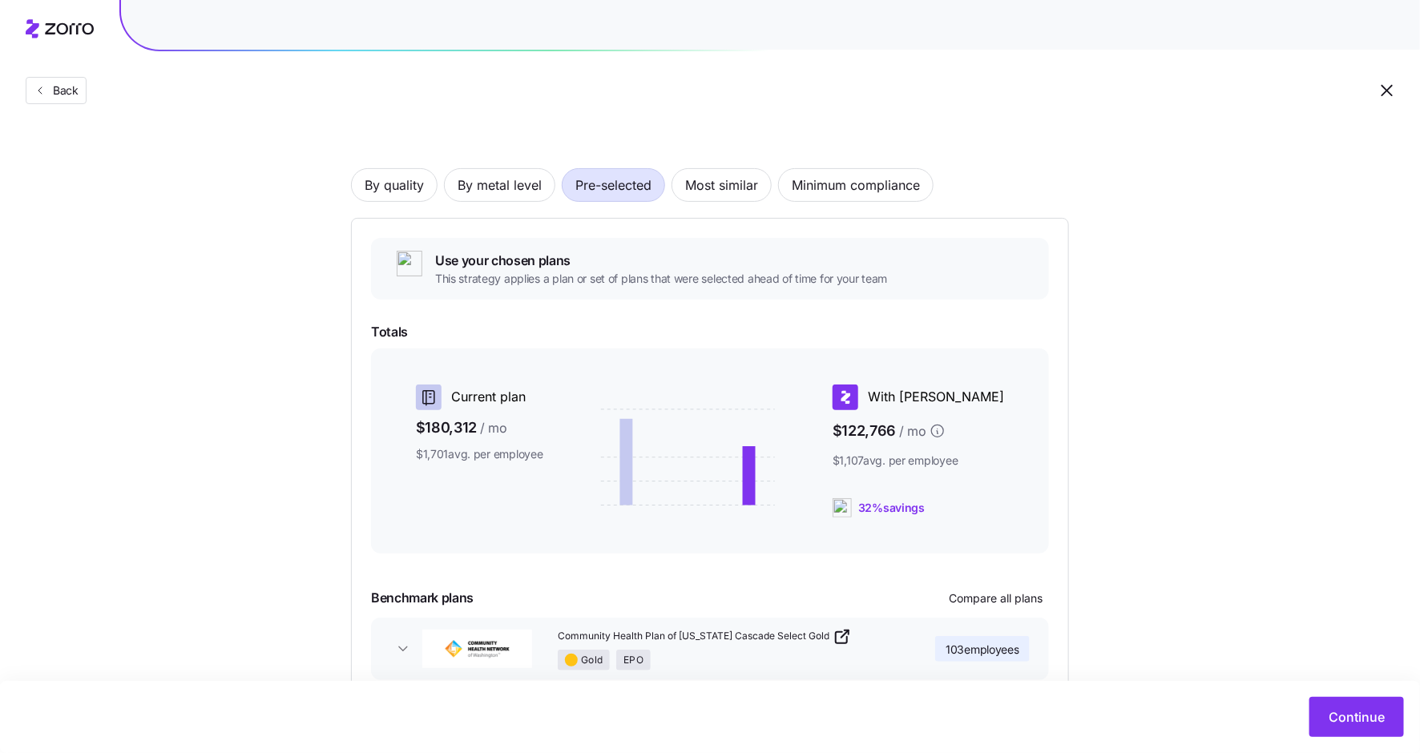
scroll to position [156, 0]
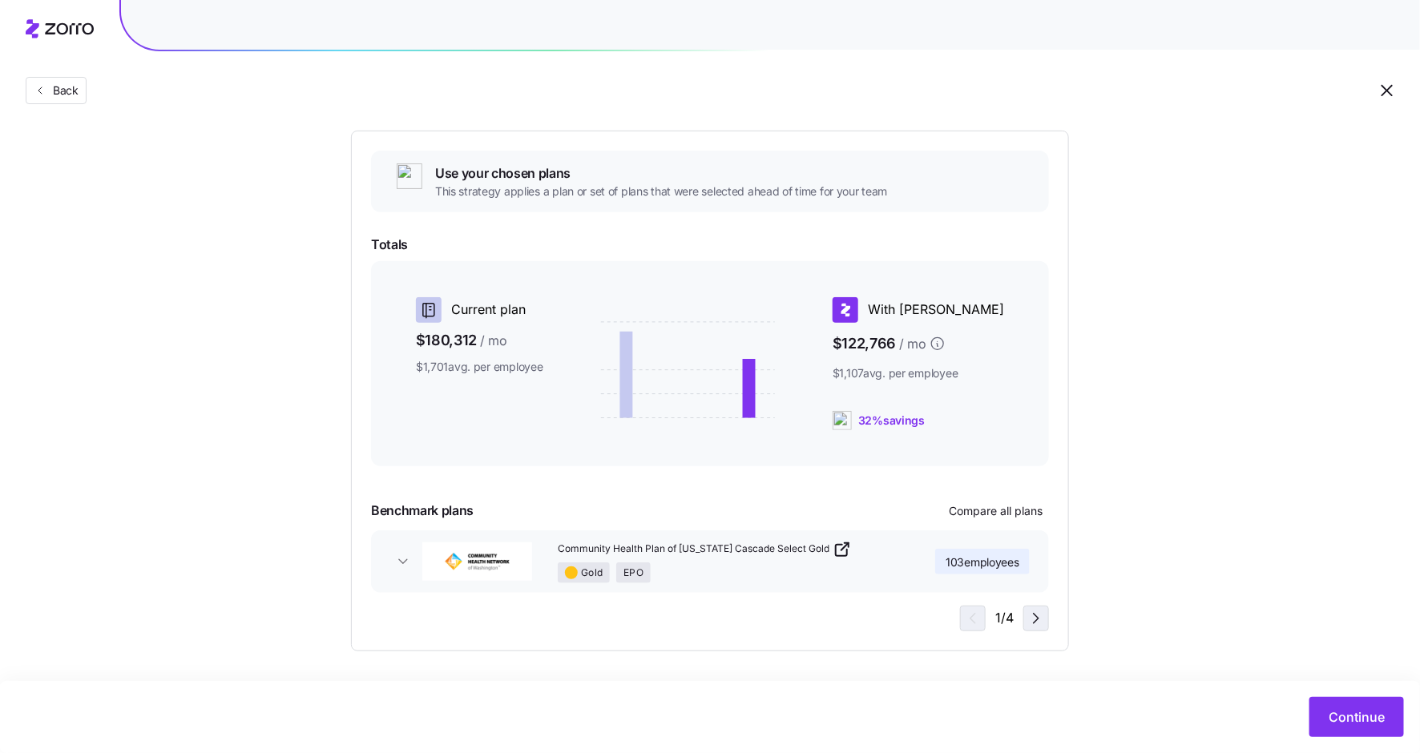
click at [1036, 617] on icon "button" at bounding box center [1036, 618] width 19 height 19
click at [1037, 617] on icon "button" at bounding box center [1036, 619] width 5 height 10
click at [970, 623] on icon "button" at bounding box center [970, 618] width 19 height 19
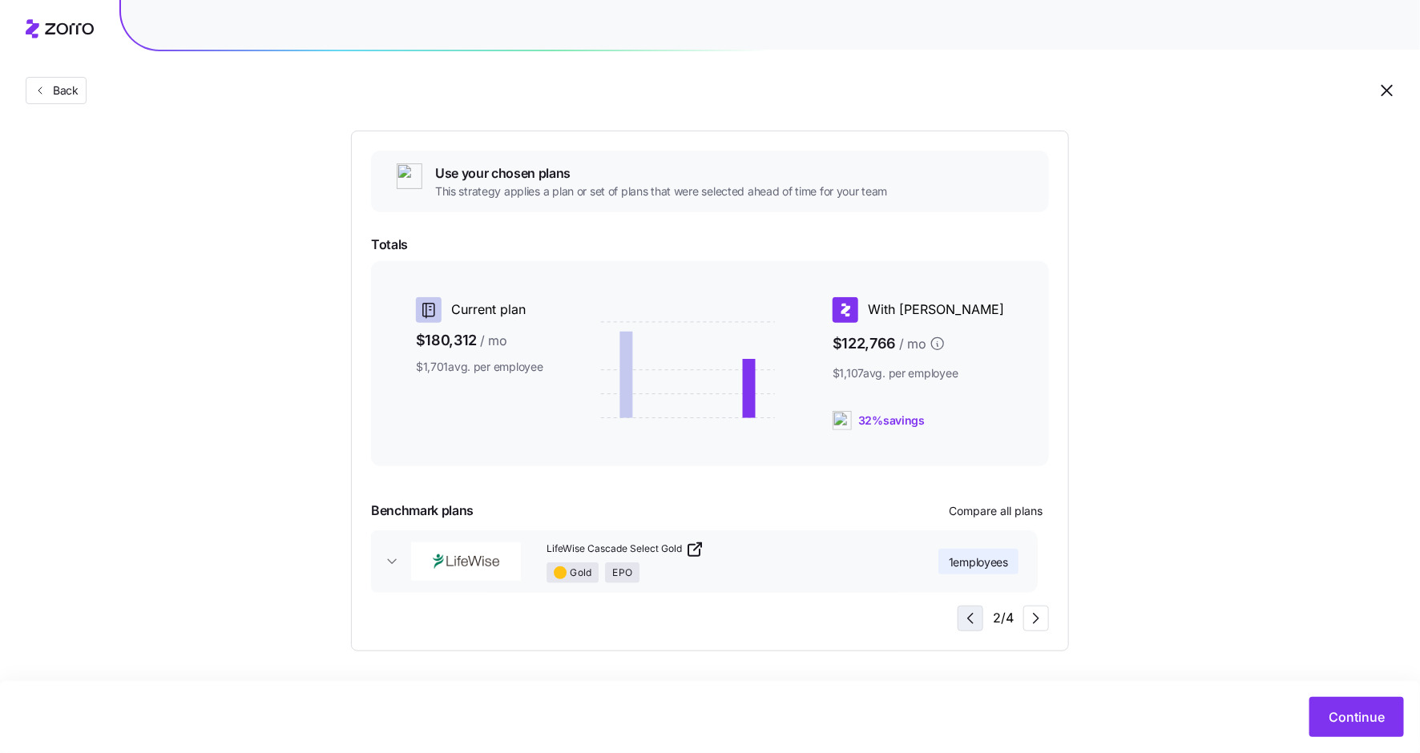
click at [970, 623] on icon "button" at bounding box center [970, 618] width 19 height 19
click at [971, 619] on div "1 / 4" at bounding box center [1004, 619] width 89 height 26
click at [1031, 616] on icon "button" at bounding box center [1036, 618] width 19 height 19
click at [967, 616] on icon "button" at bounding box center [970, 618] width 19 height 19
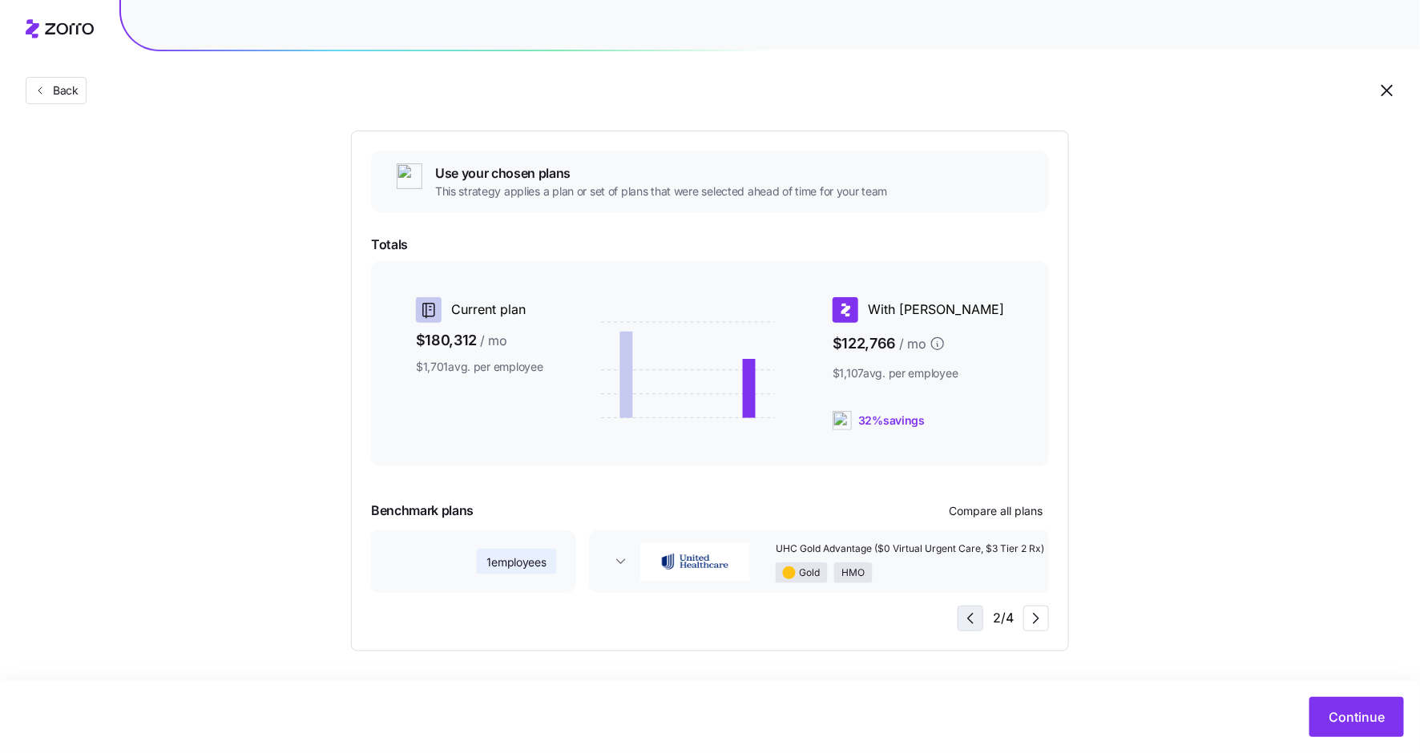
click at [967, 616] on icon "button" at bounding box center [970, 618] width 19 height 19
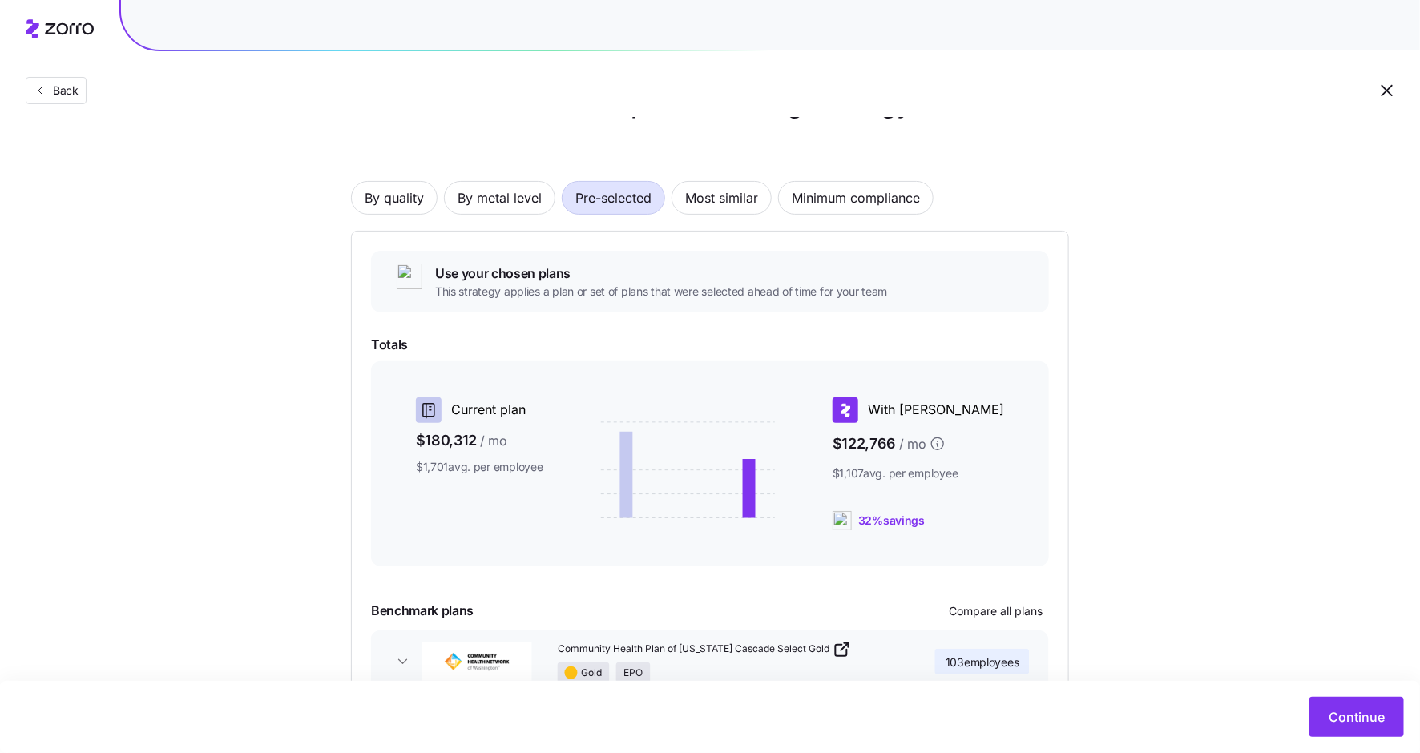
scroll to position [0, 0]
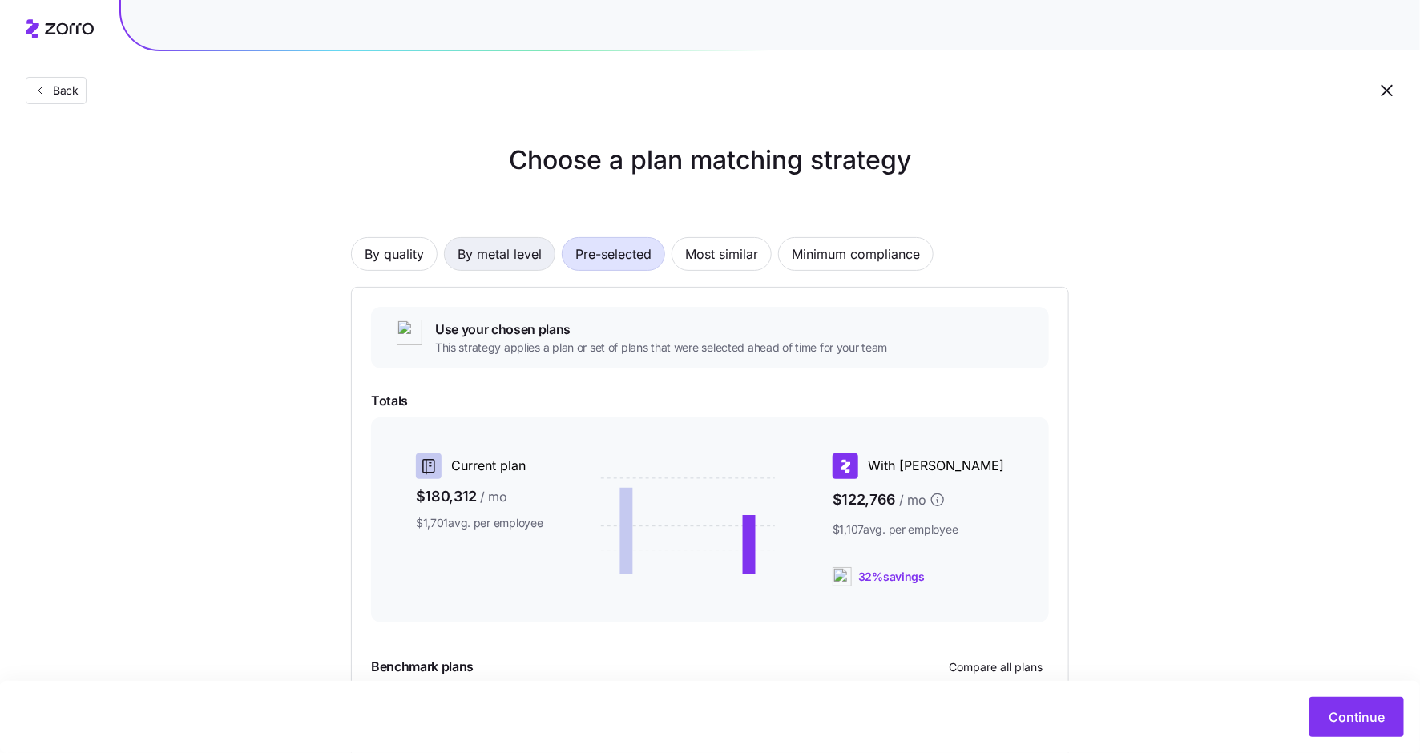
click at [493, 248] on span "By metal level" at bounding box center [500, 254] width 84 height 32
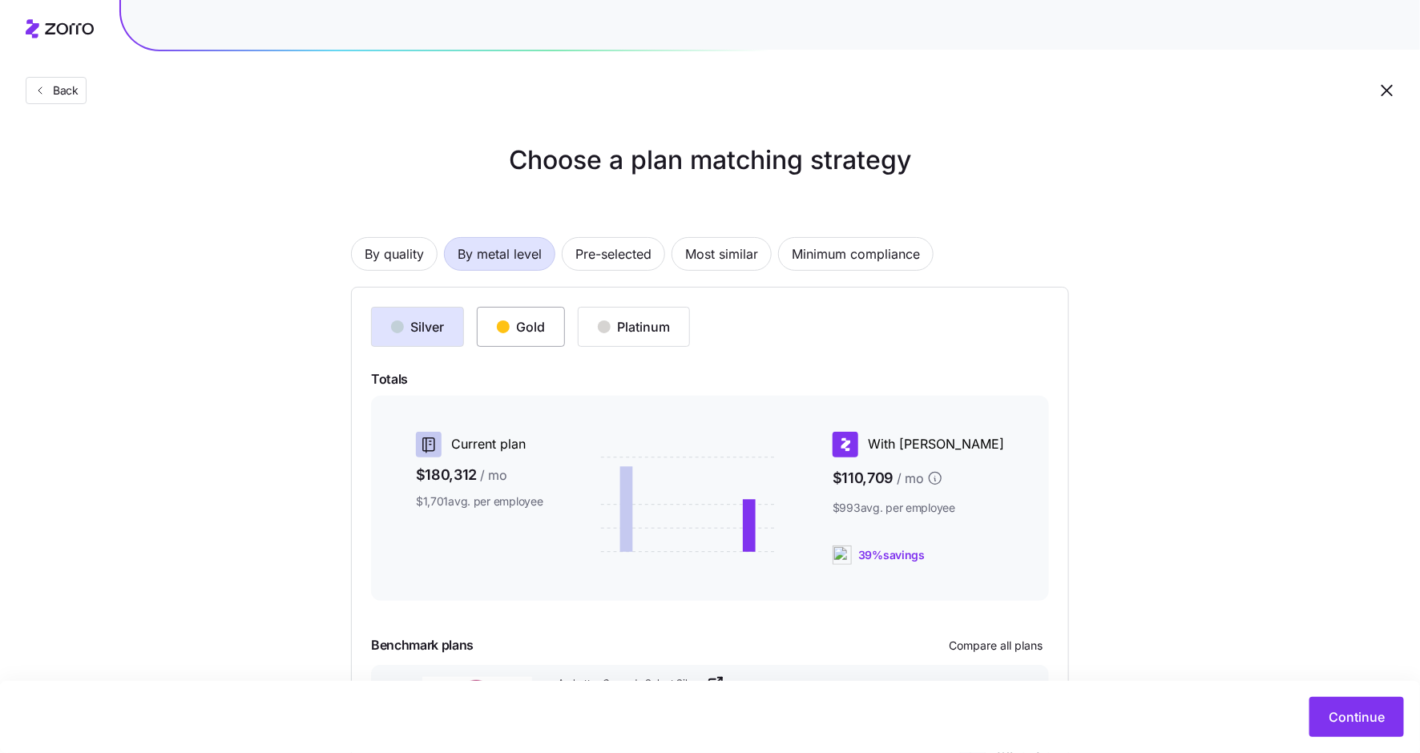
click at [519, 326] on div "Gold" at bounding box center [521, 326] width 48 height 19
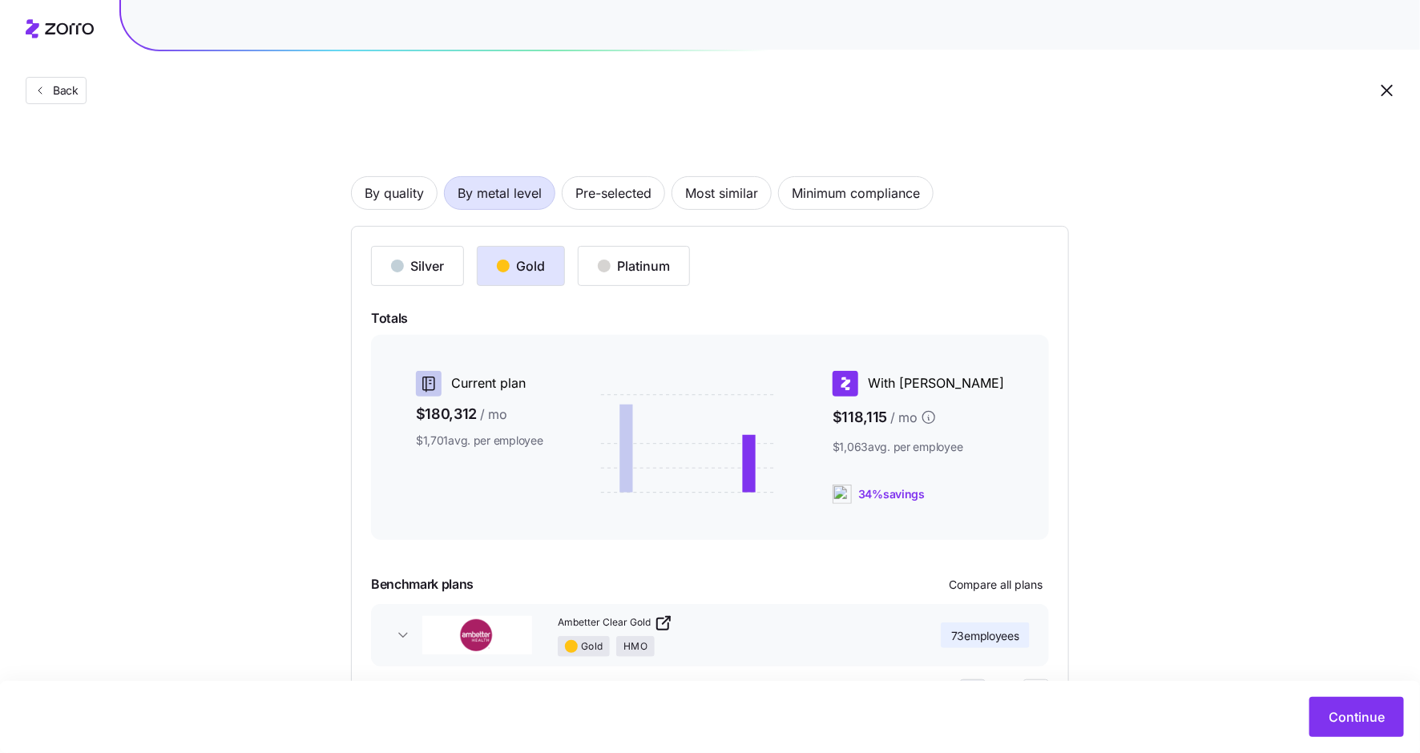
scroll to position [135, 0]
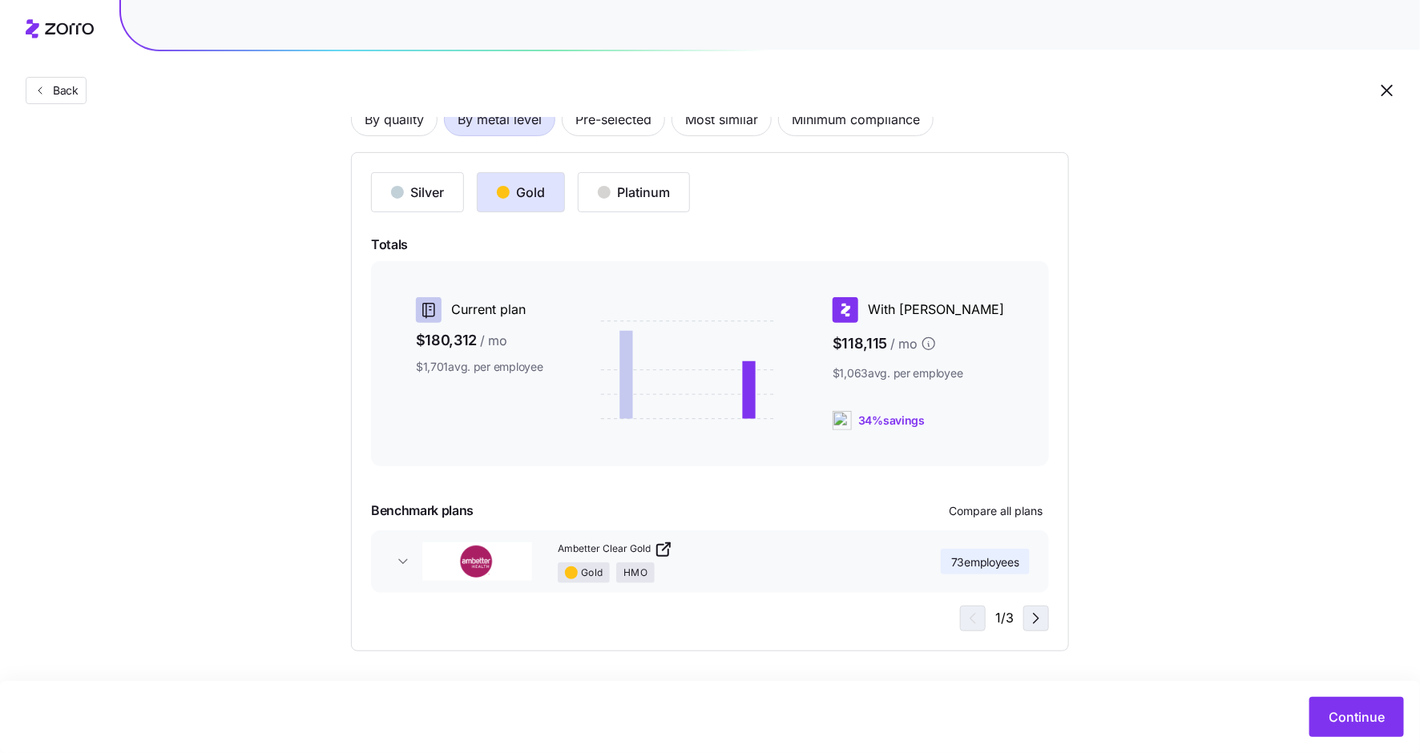
click at [1033, 615] on icon "button" at bounding box center [1036, 618] width 19 height 19
click at [972, 619] on icon "button" at bounding box center [970, 618] width 19 height 19
click at [1332, 713] on span "Continue" at bounding box center [1357, 717] width 56 height 19
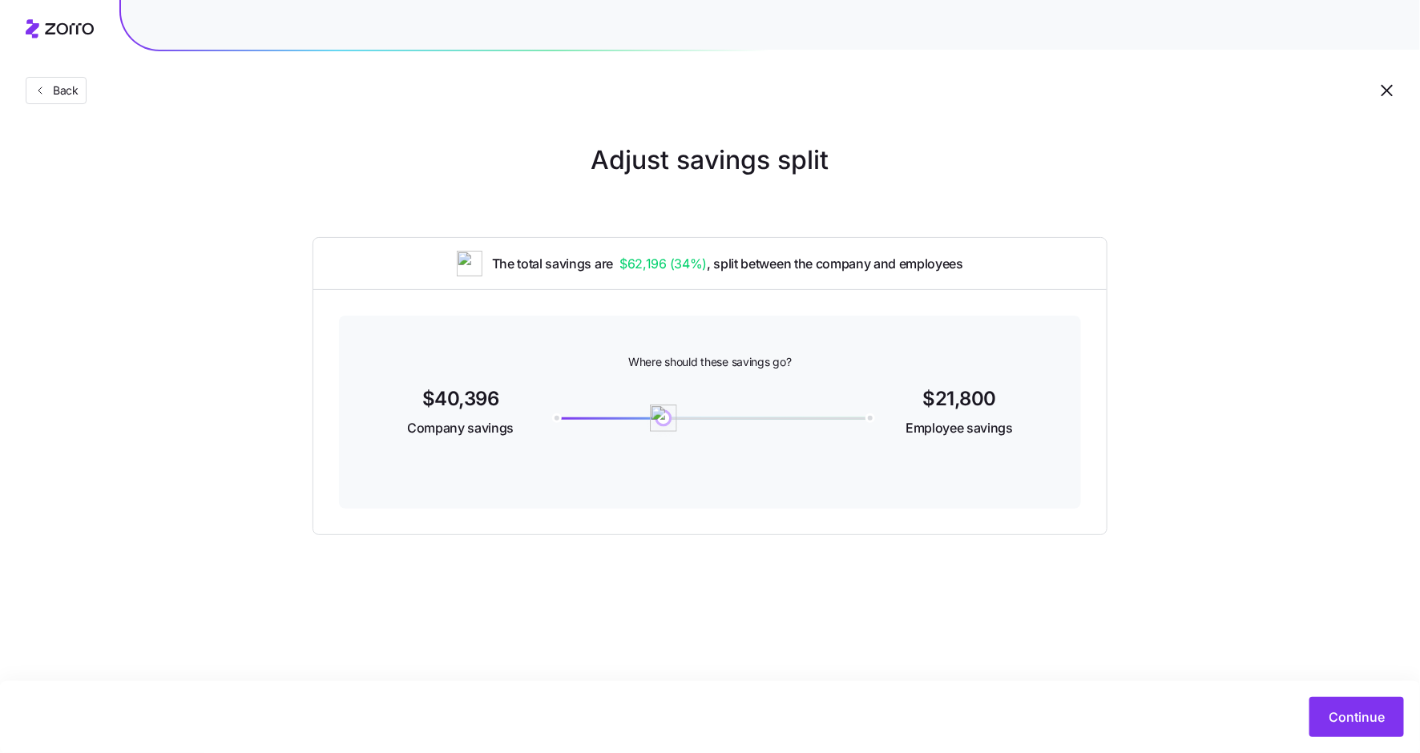
drag, startPoint x: 555, startPoint y: 418, endPoint x: 664, endPoint y: 422, distance: 108.2
click at [664, 422] on img at bounding box center [663, 418] width 27 height 27
click at [1348, 720] on span "Continue" at bounding box center [1357, 717] width 56 height 19
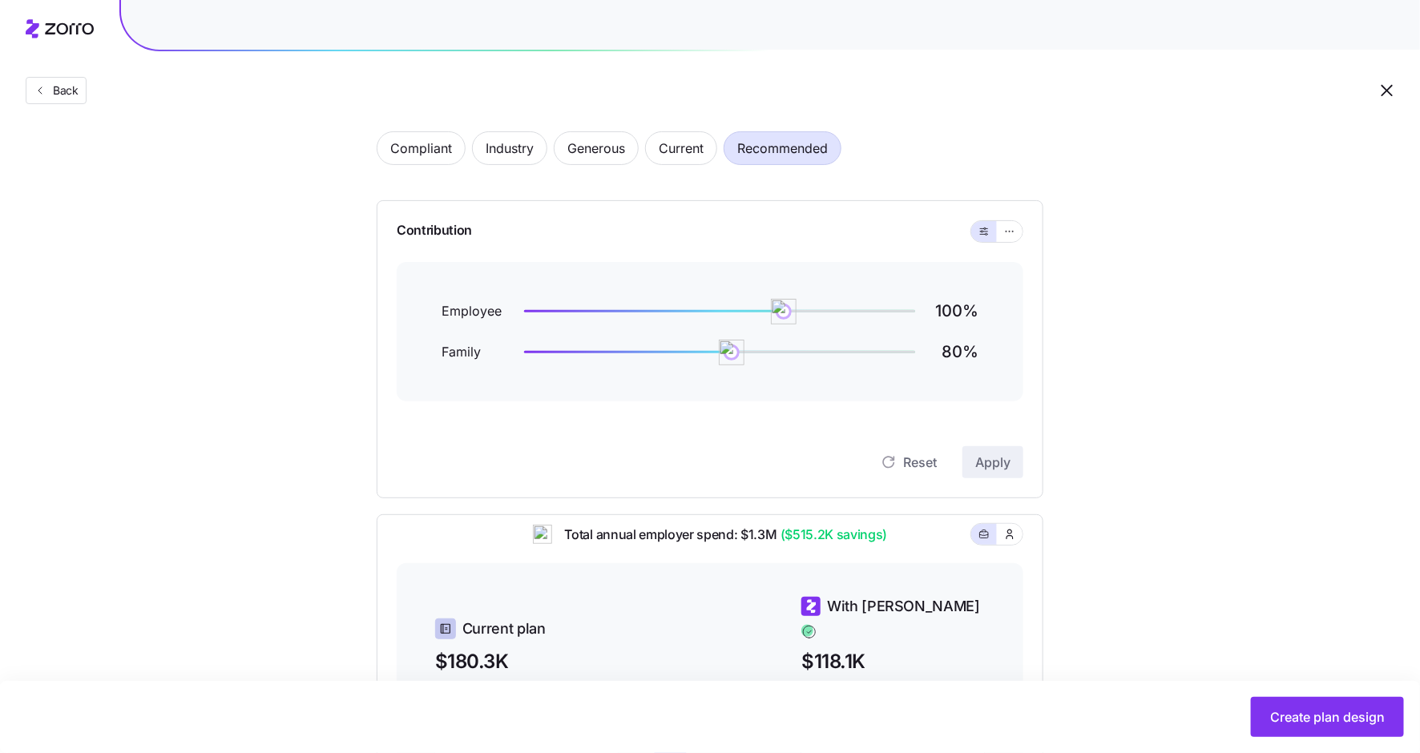
scroll to position [70, 0]
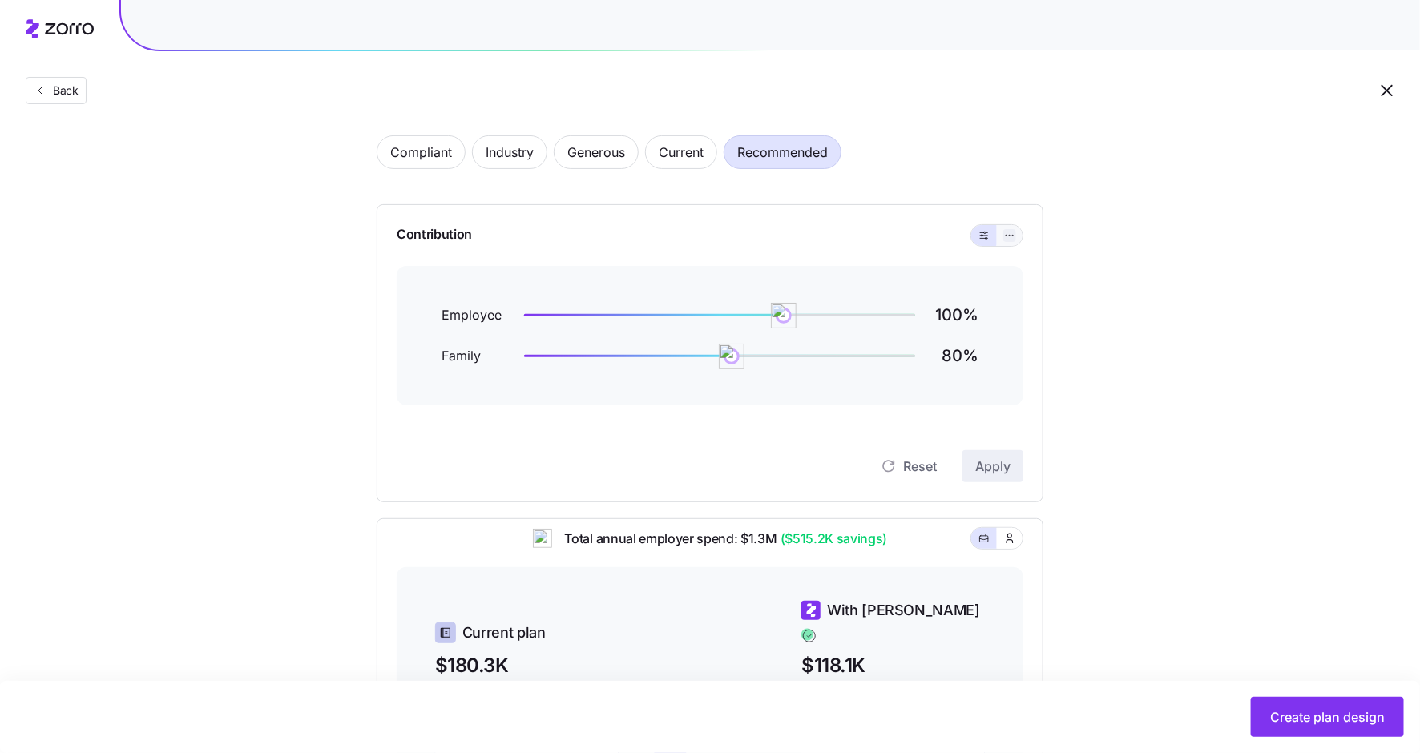
click at [1010, 236] on icon "button" at bounding box center [1009, 235] width 11 height 19
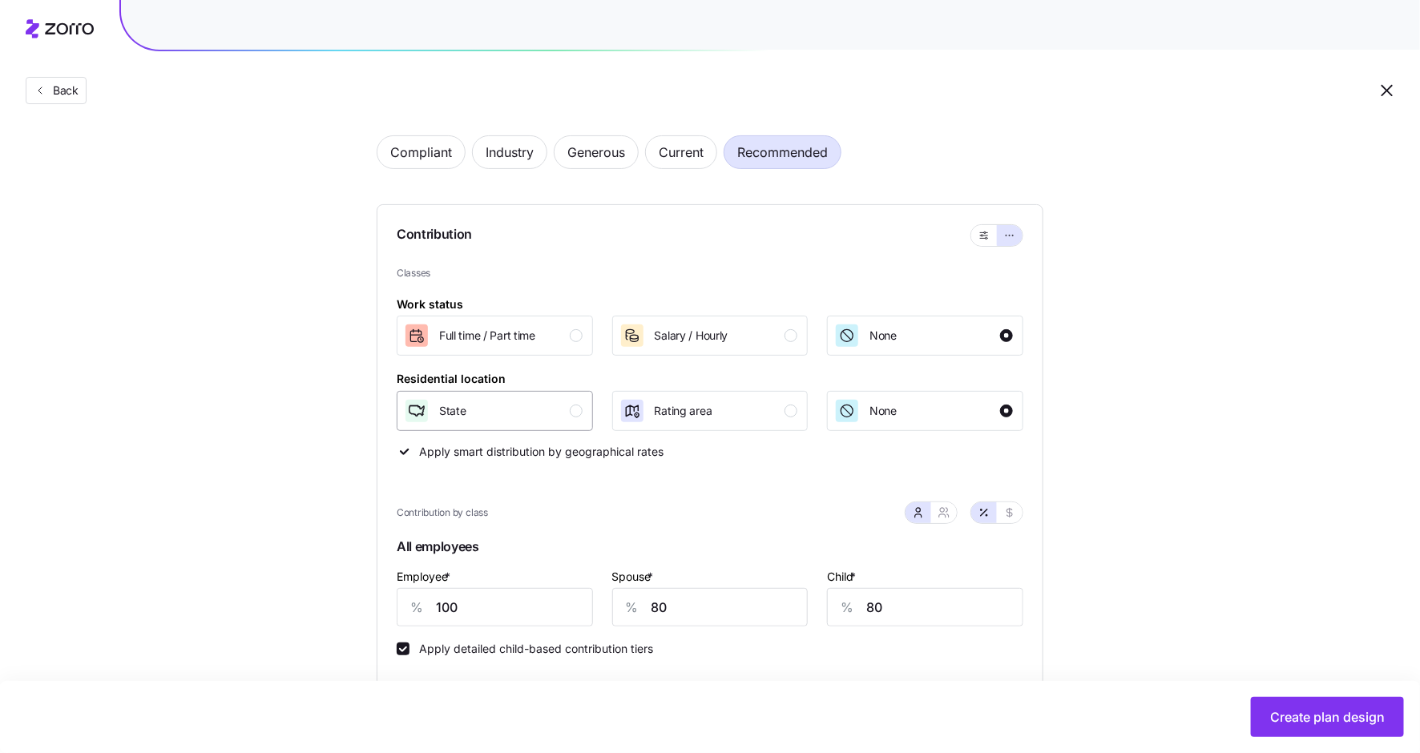
click at [422, 412] on icon "button" at bounding box center [417, 411] width 16 height 11
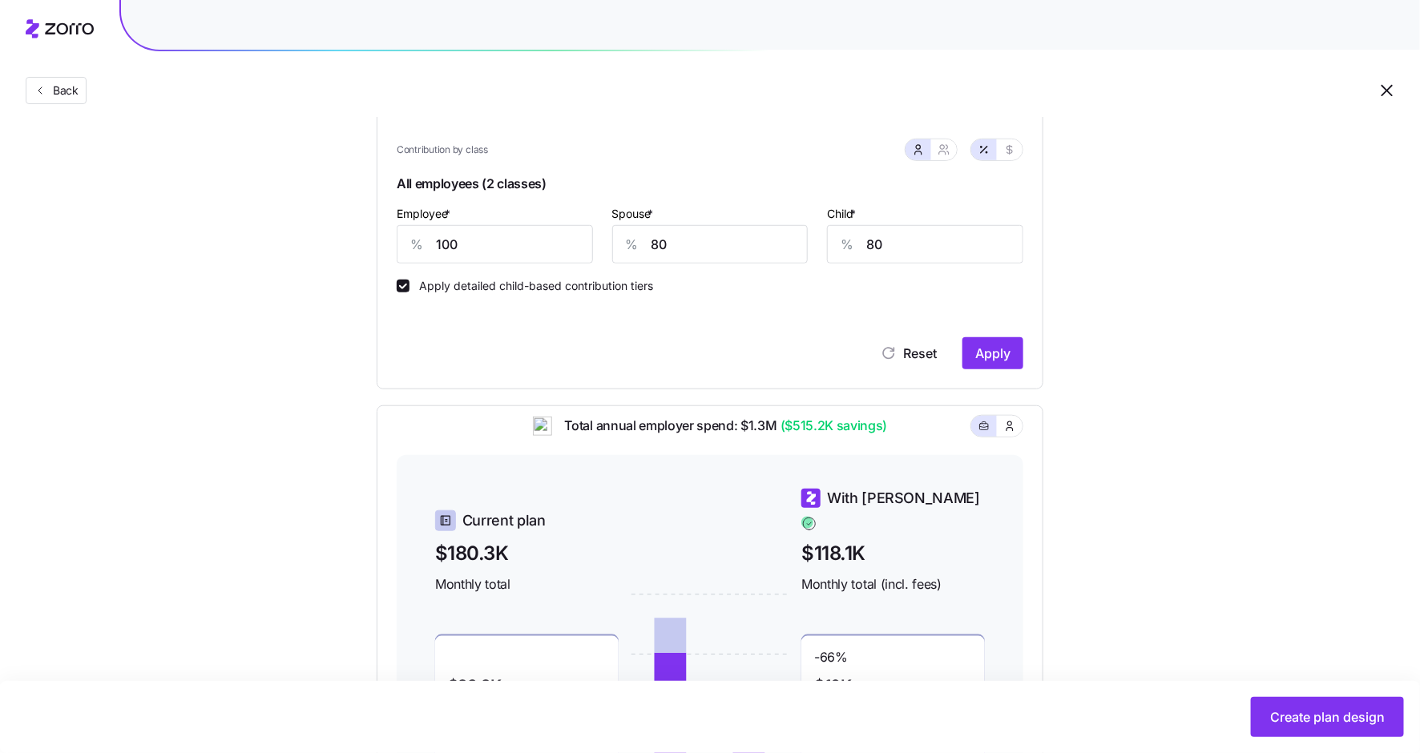
scroll to position [439, 0]
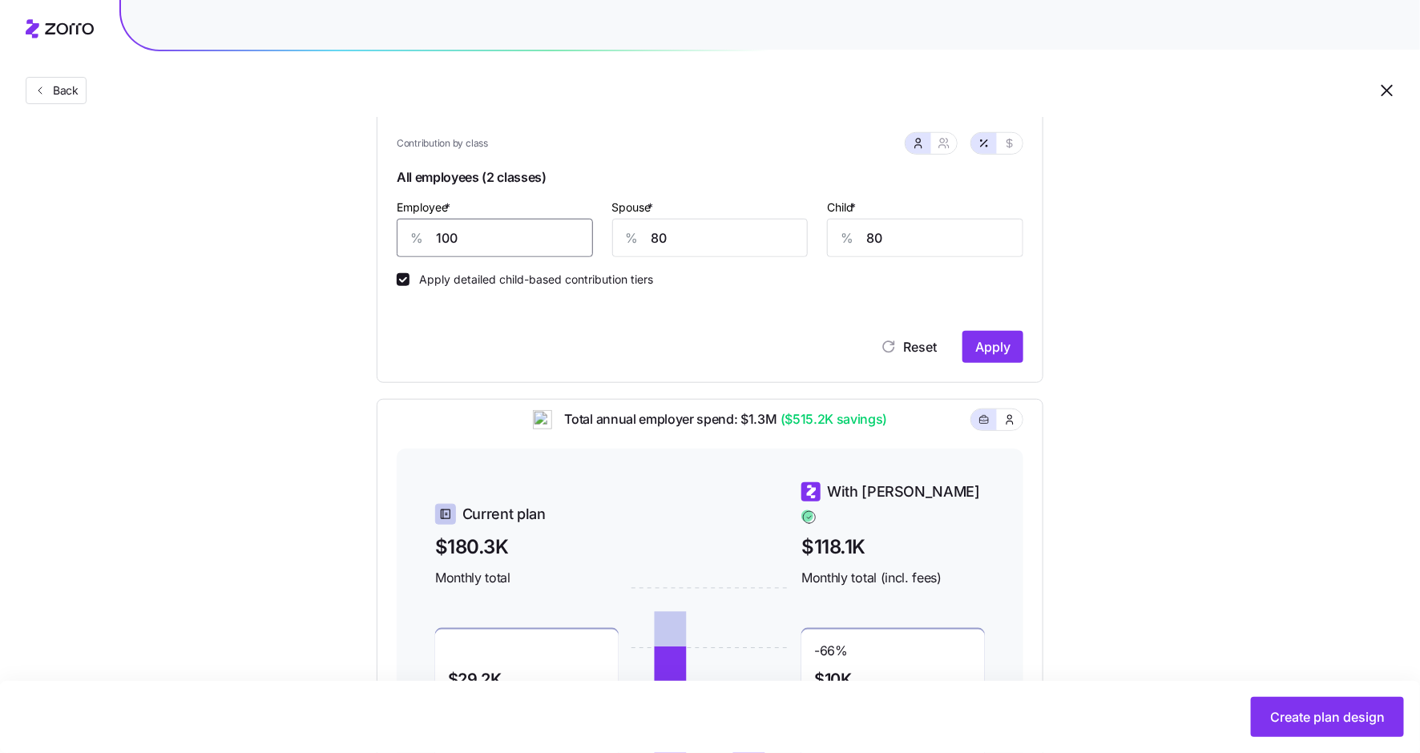
drag, startPoint x: 455, startPoint y: 235, endPoint x: 410, endPoint y: 234, distance: 44.9
click at [410, 234] on div "% 100" at bounding box center [495, 238] width 196 height 38
type input "90"
click at [983, 341] on span "Apply" at bounding box center [992, 346] width 35 height 19
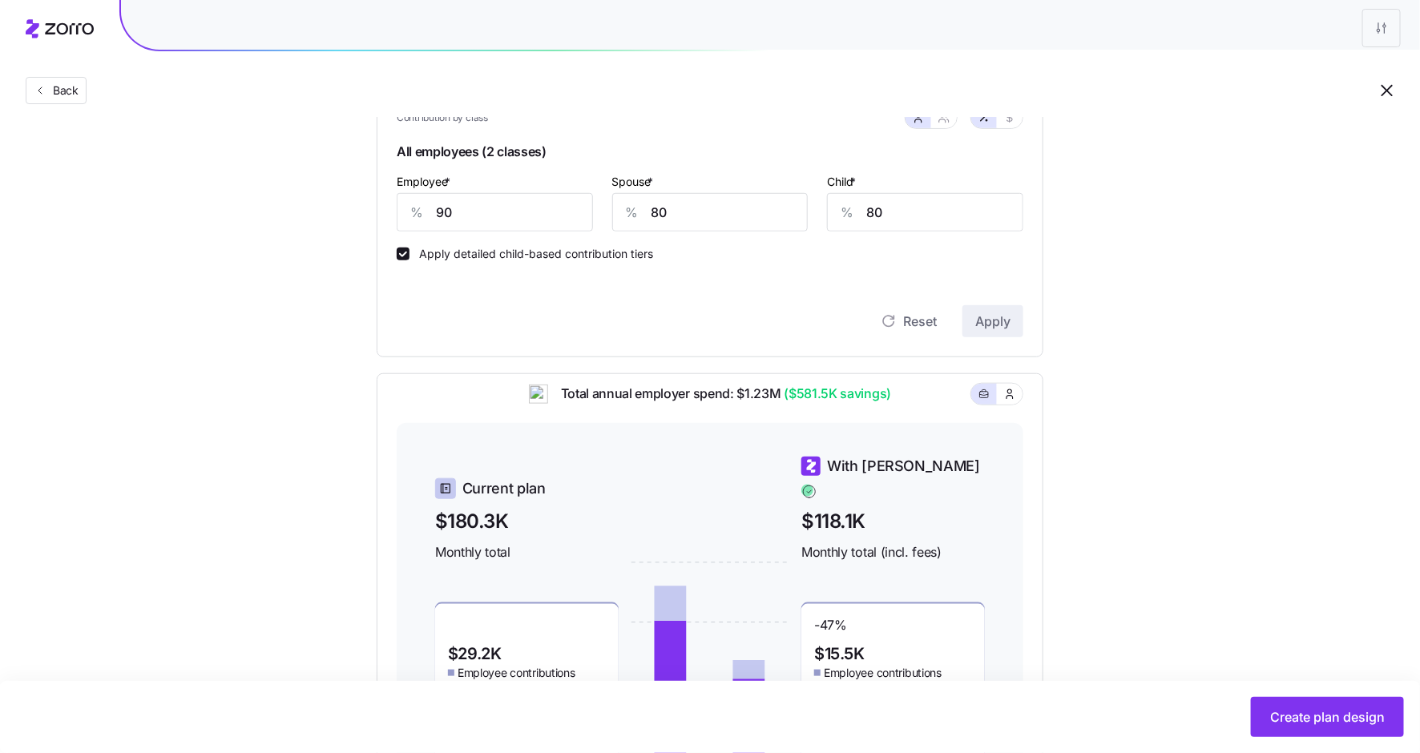
scroll to position [658, 0]
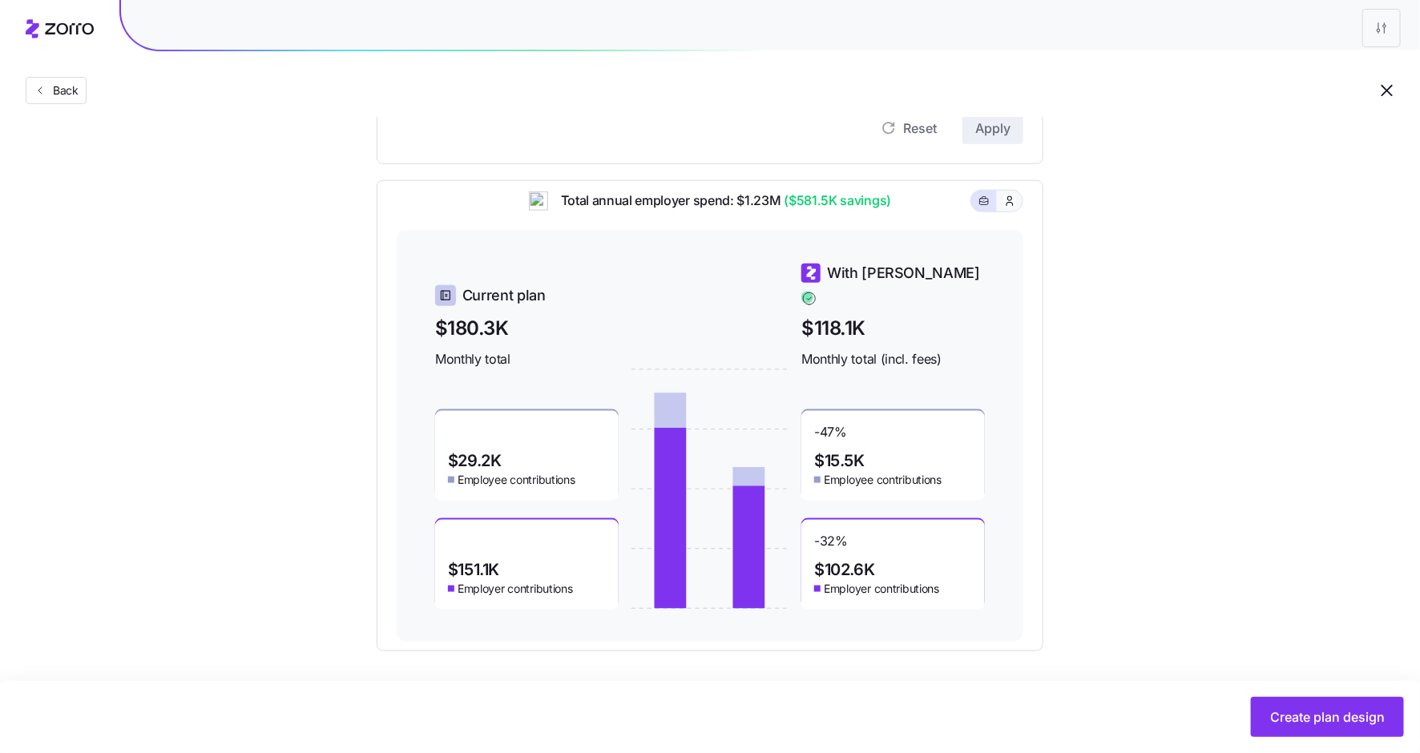
click at [1016, 200] on button "button" at bounding box center [1010, 201] width 26 height 21
click at [983, 206] on icon "button" at bounding box center [984, 201] width 11 height 19
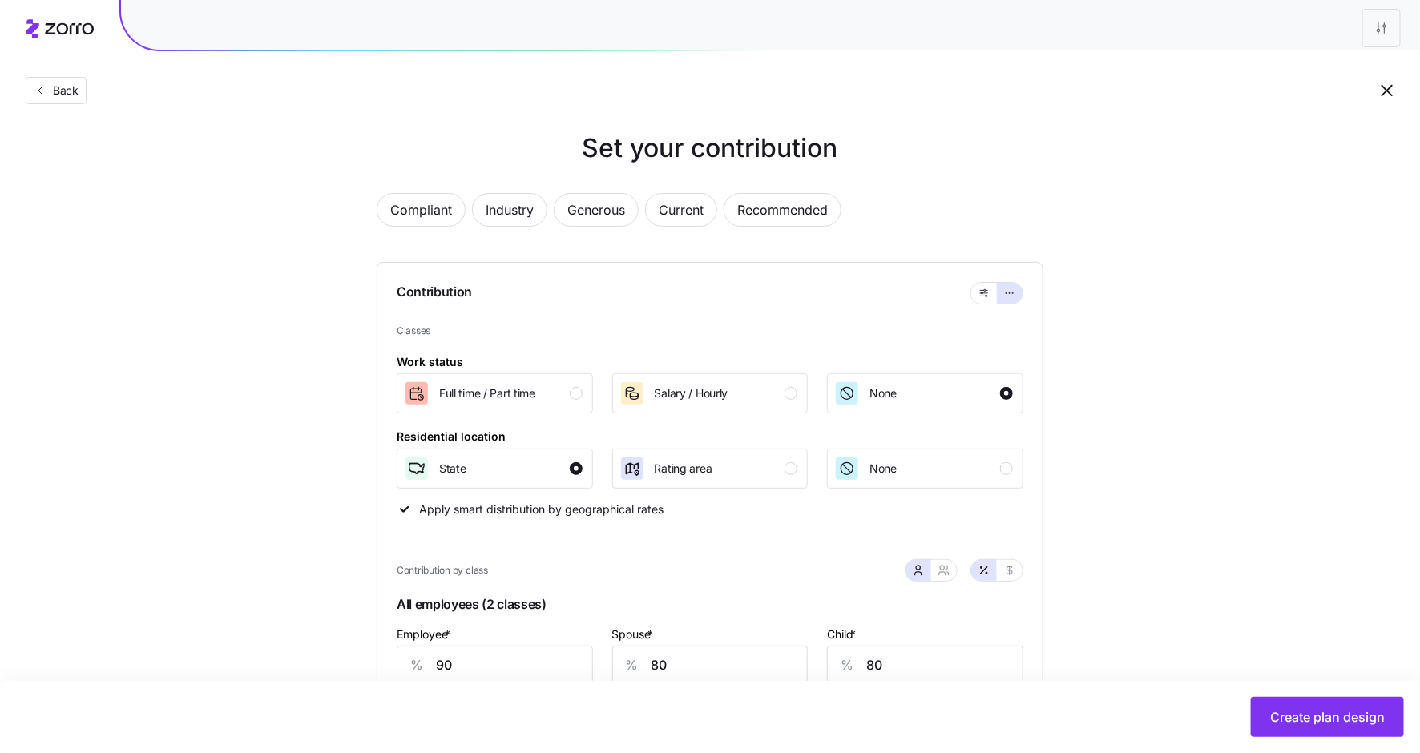
scroll to position [0, 0]
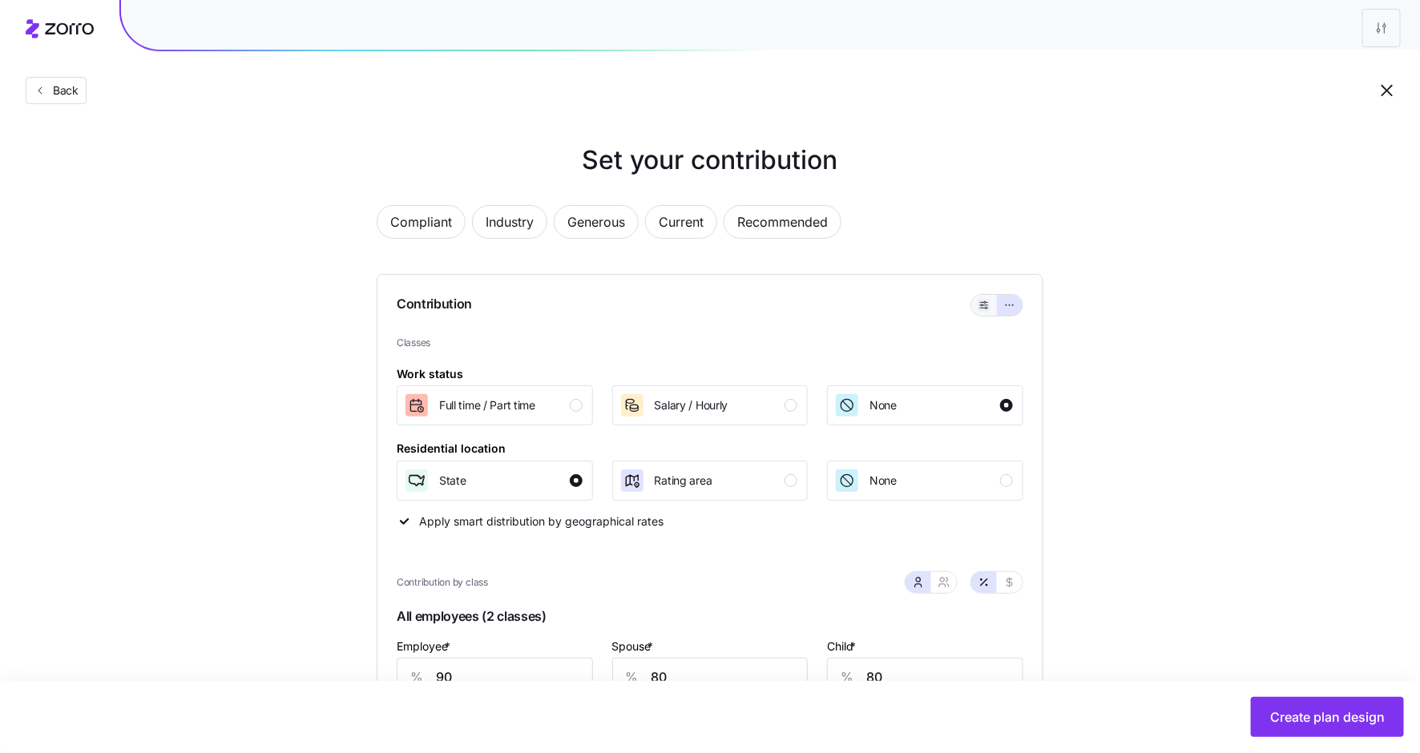
click at [988, 307] on icon "button" at bounding box center [984, 305] width 11 height 19
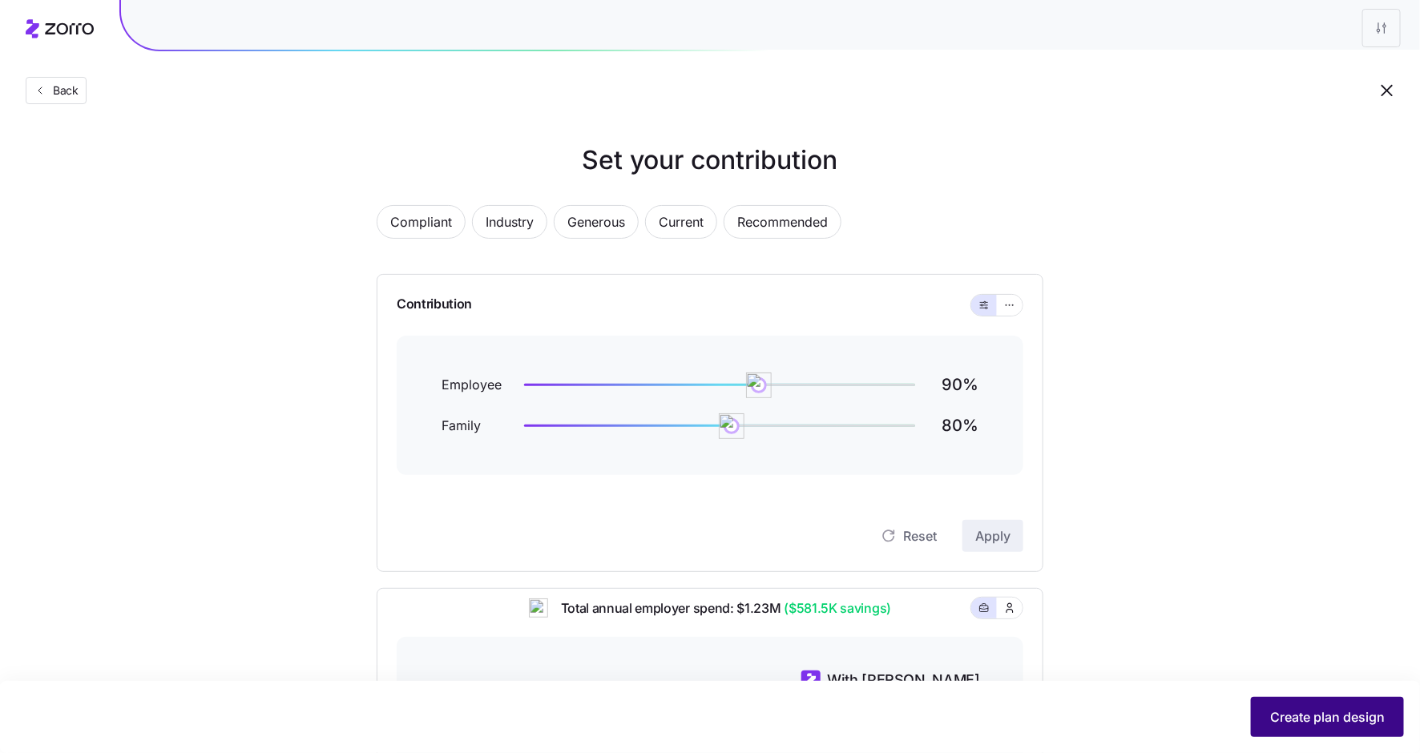
click at [1300, 719] on span "Create plan design" at bounding box center [1327, 717] width 115 height 19
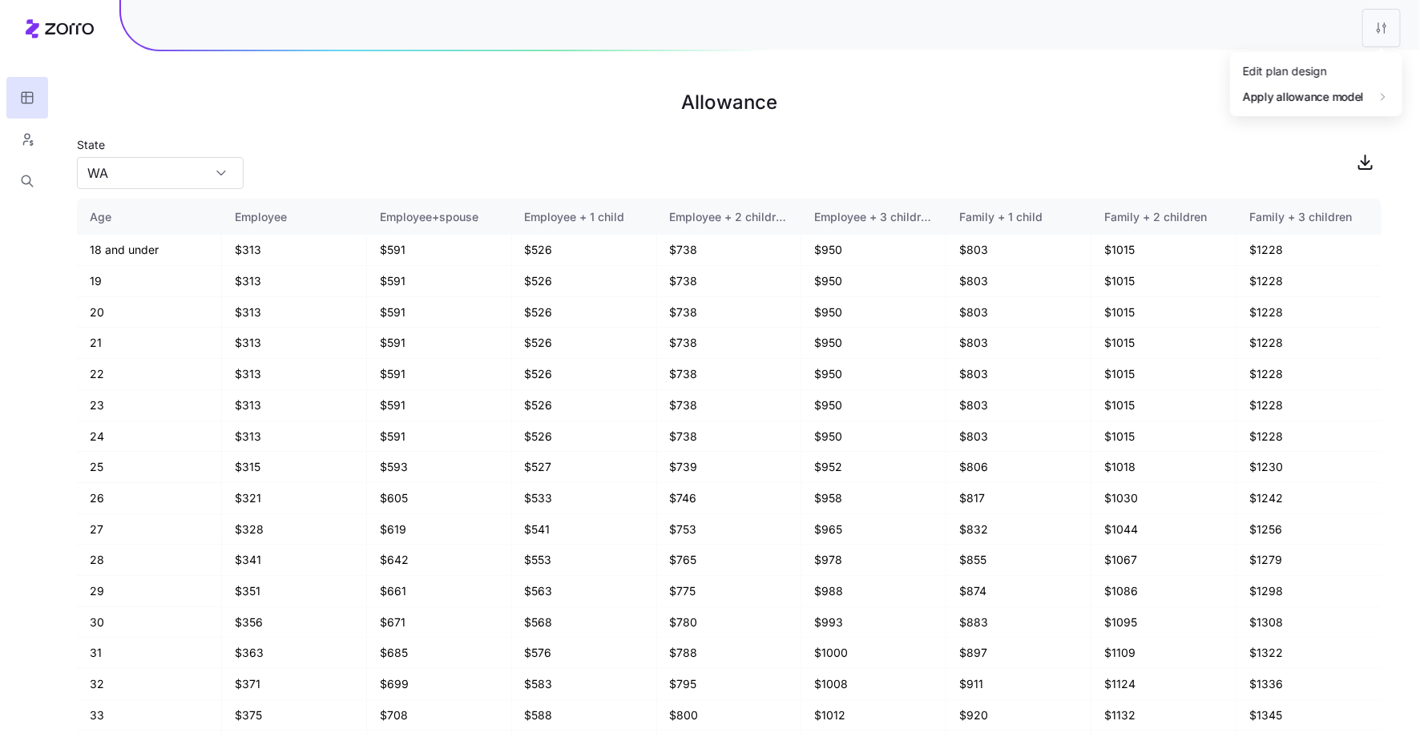
click at [1390, 31] on html "Allowance State [US_STATE] Age Employee Employee+spouse Employee + 1 child Empl…" at bounding box center [710, 376] width 1420 height 753
click at [1350, 76] on div "Edit plan design" at bounding box center [1316, 72] width 159 height 26
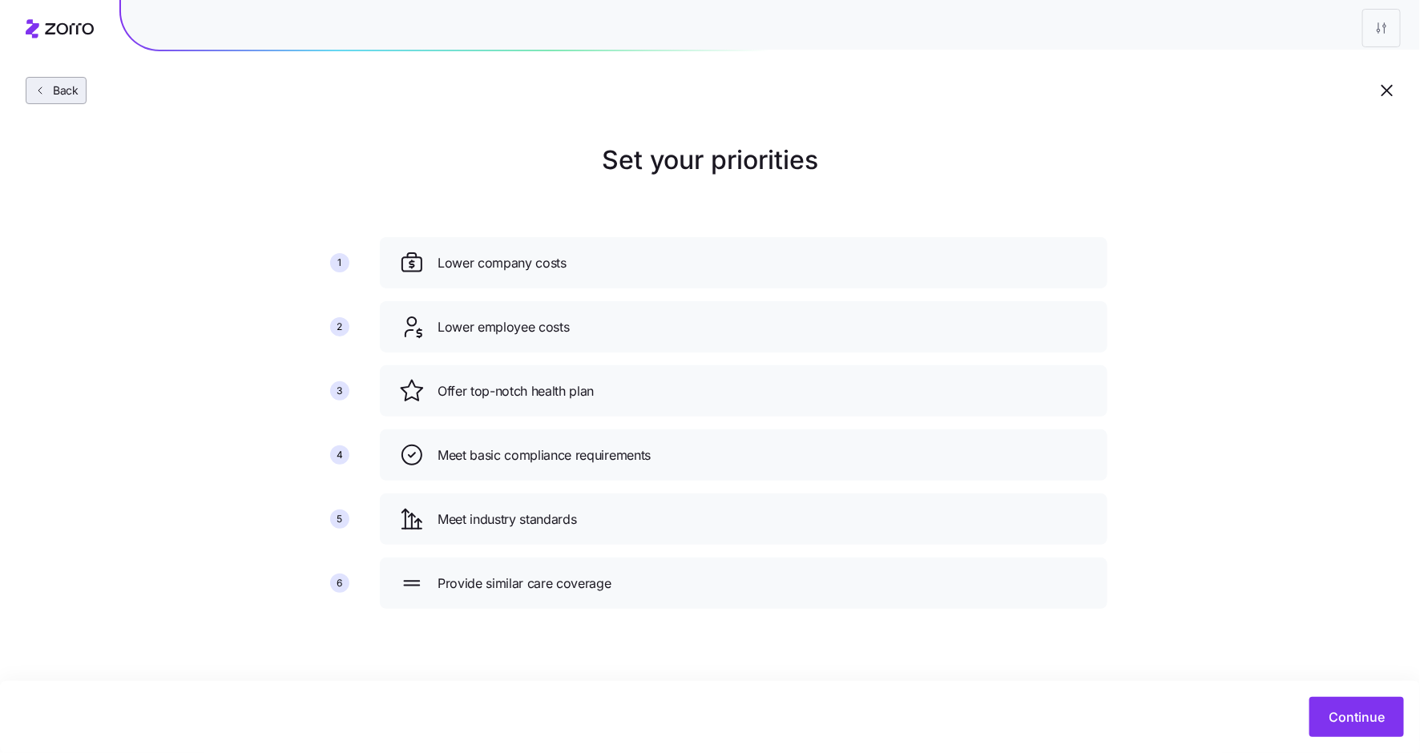
click at [37, 82] on button "Back" at bounding box center [56, 90] width 61 height 27
